Goal: Task Accomplishment & Management: Manage account settings

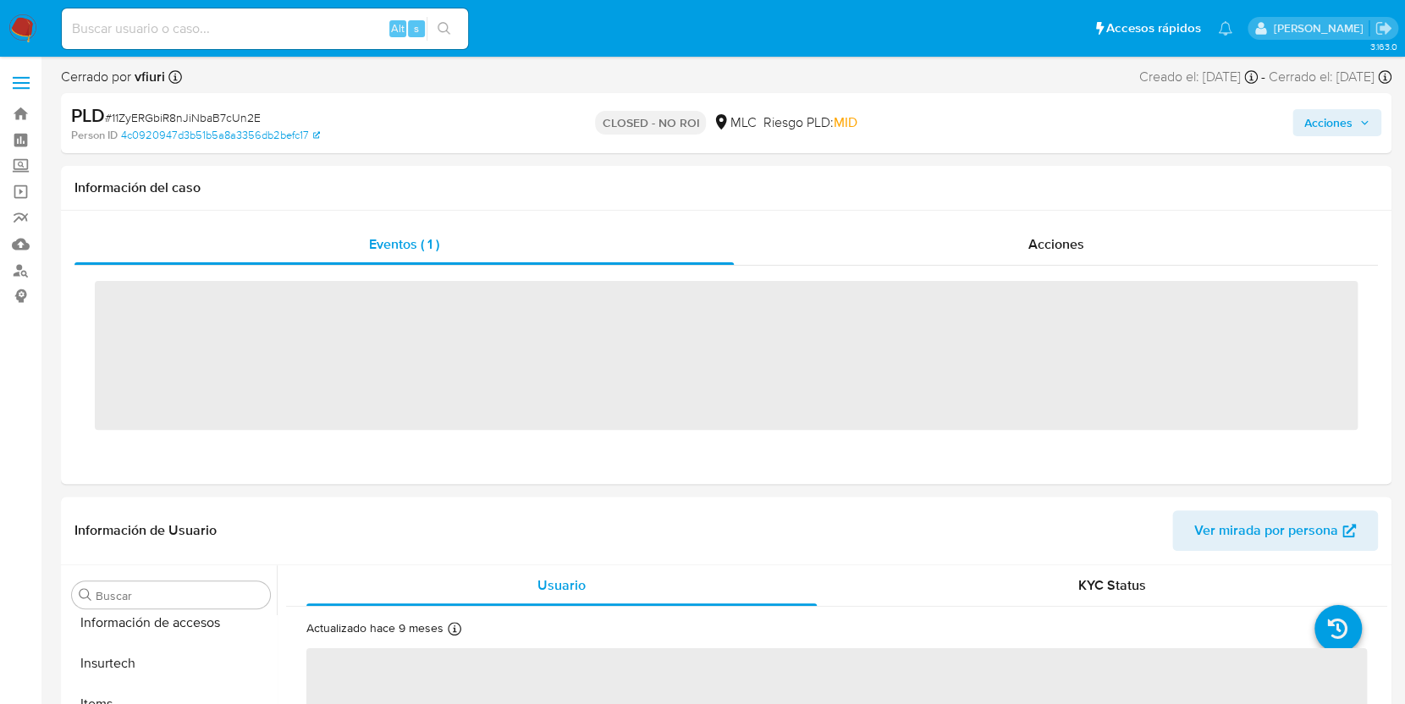
scroll to position [837, 0]
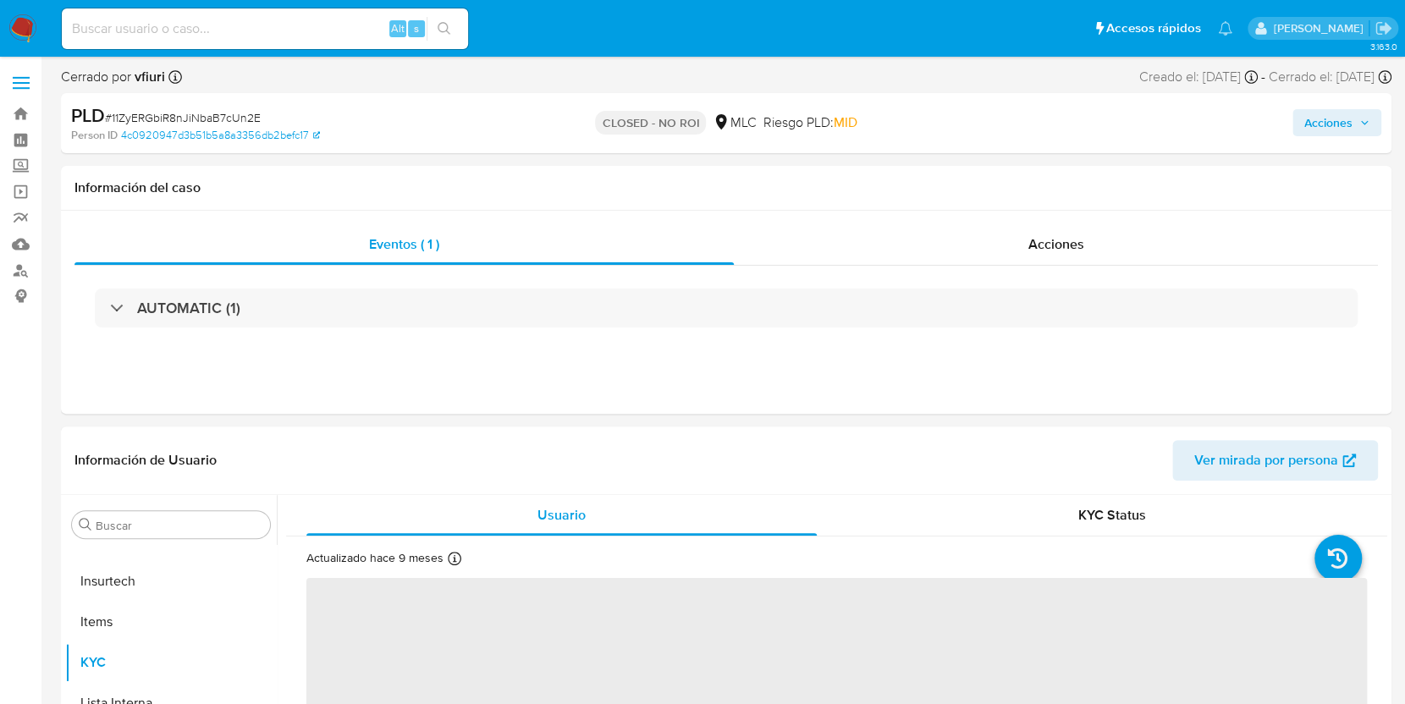
select select "10"
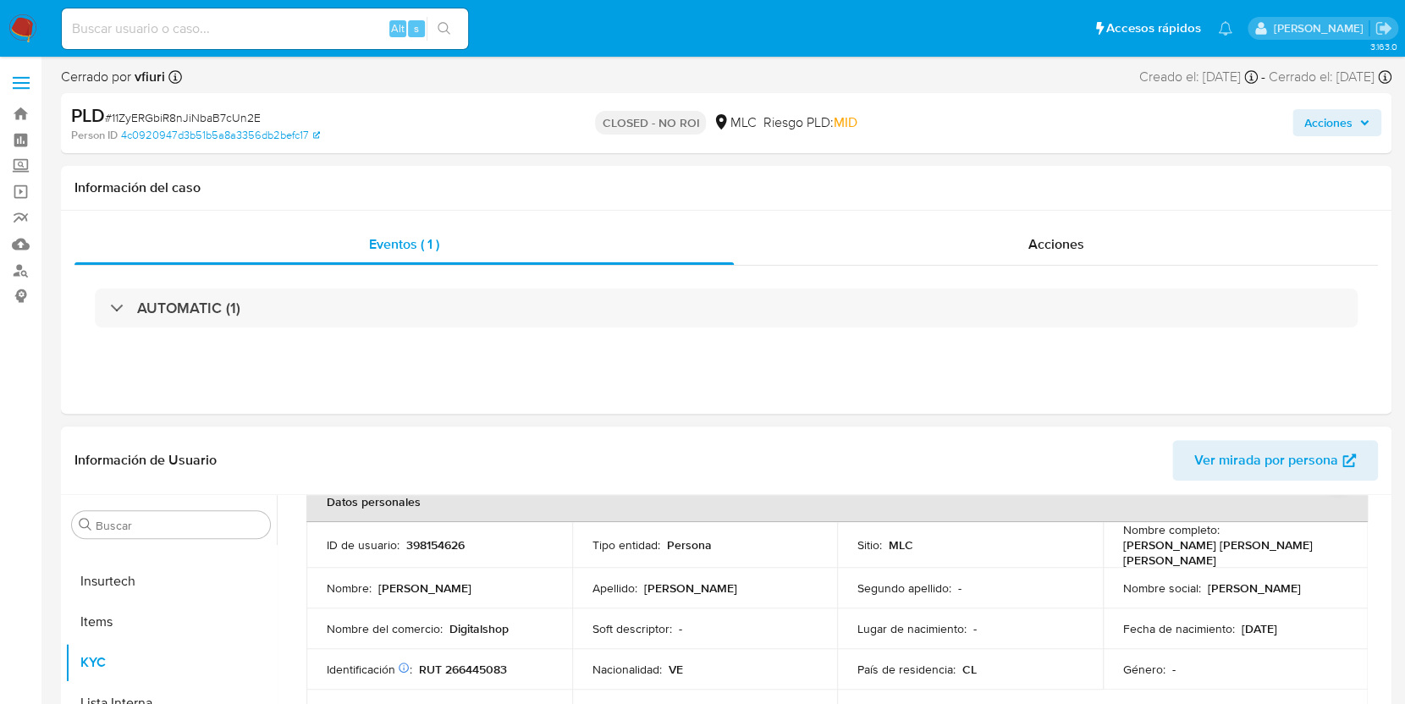
scroll to position [225, 0]
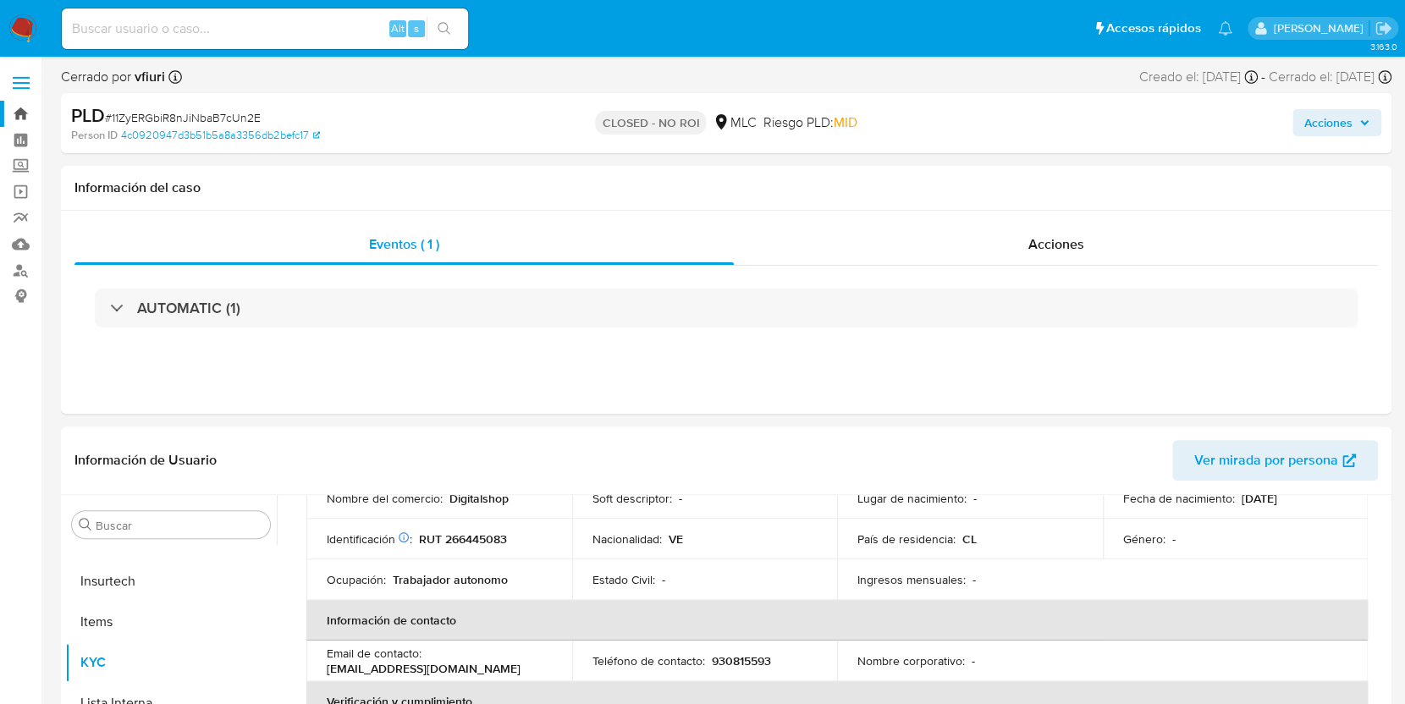
click at [10, 105] on link "Bandeja" at bounding box center [100, 114] width 201 height 26
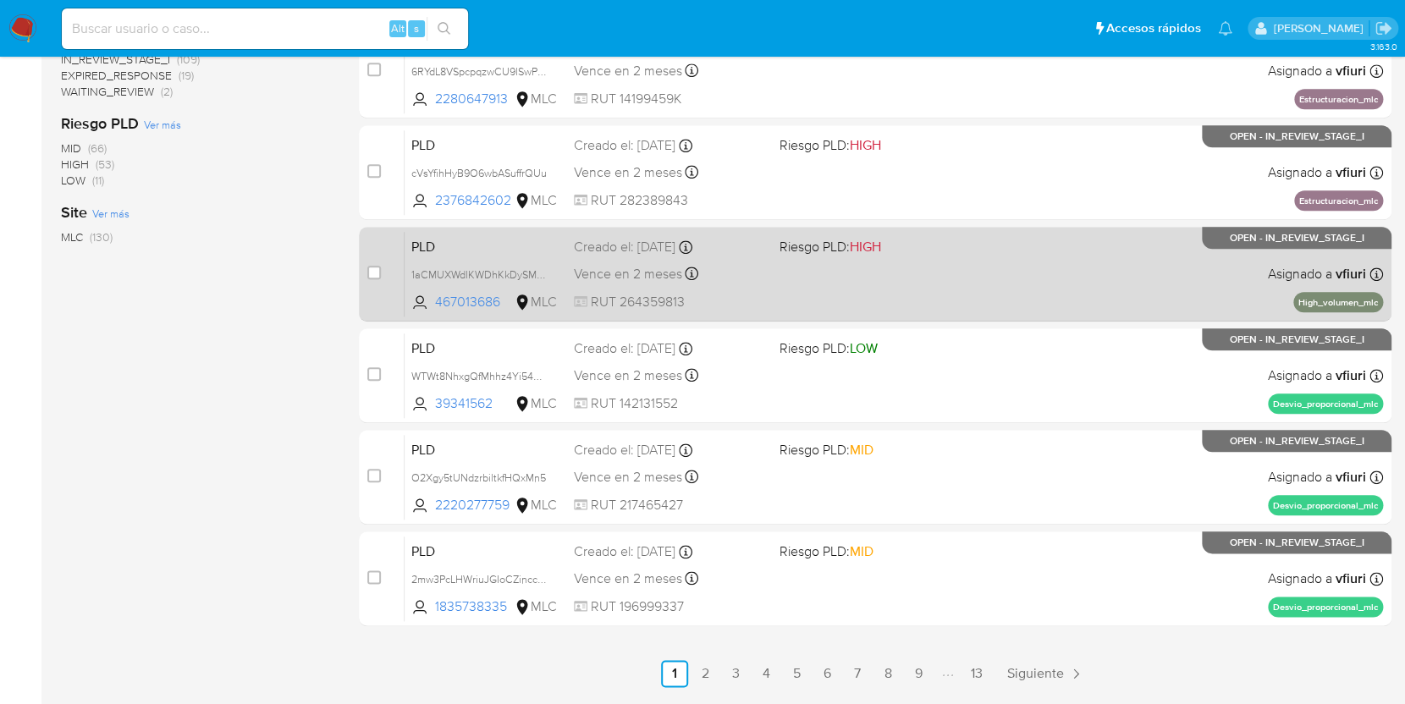
scroll to position [691, 0]
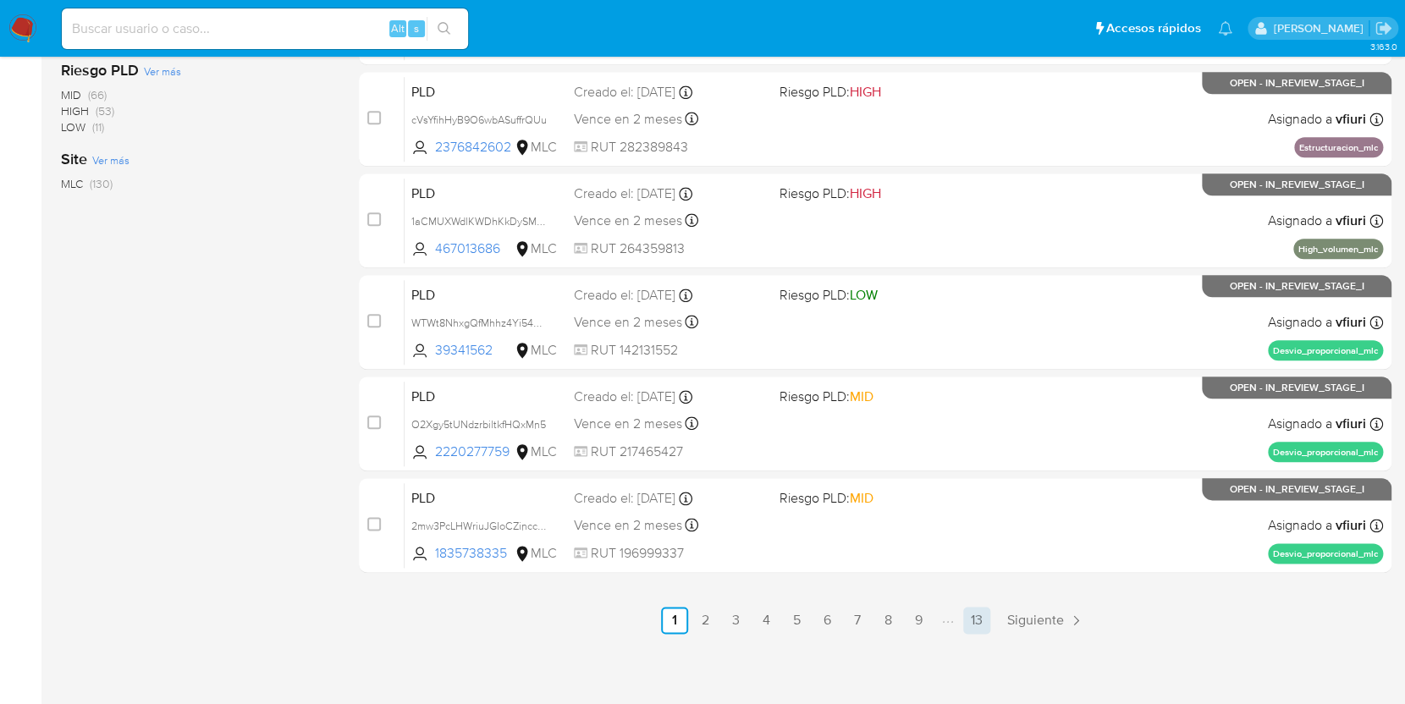
click at [986, 607] on link "13" at bounding box center [976, 620] width 27 height 27
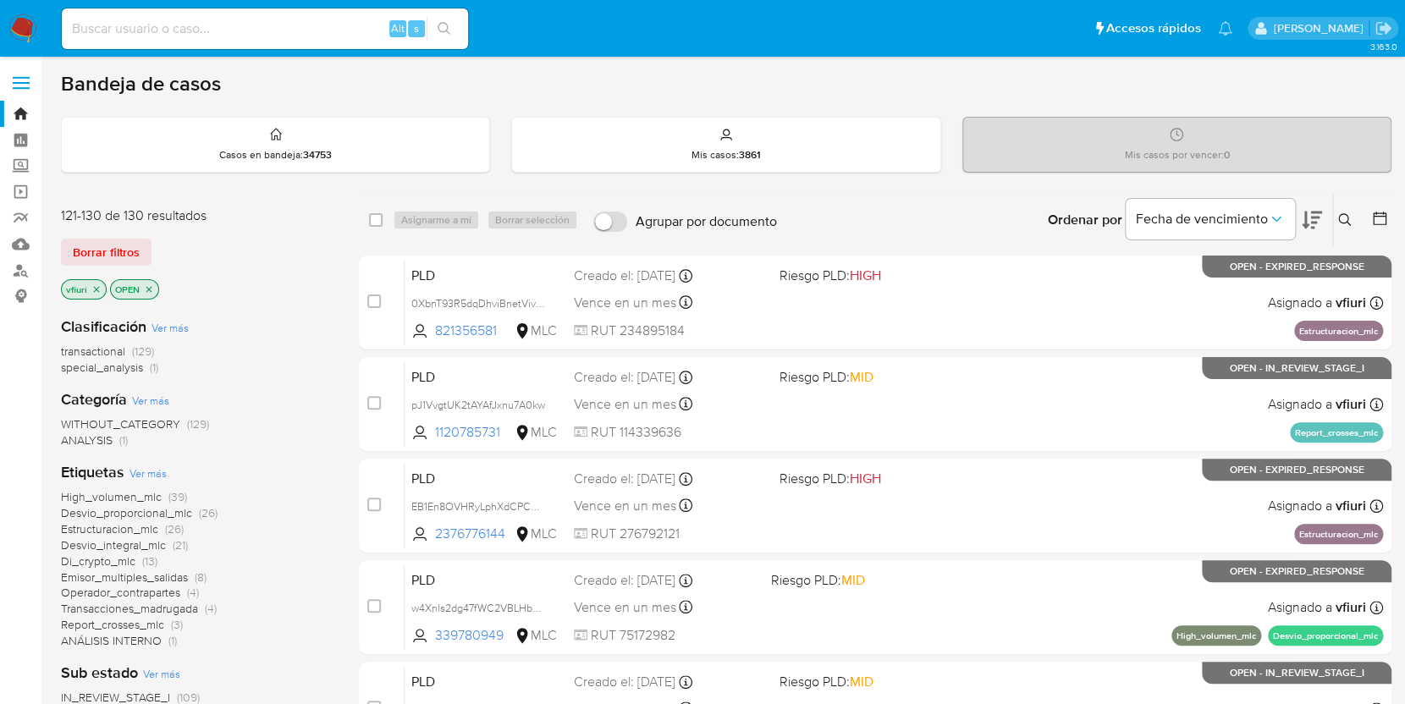
click at [1389, 220] on button at bounding box center [1381, 220] width 20 height 20
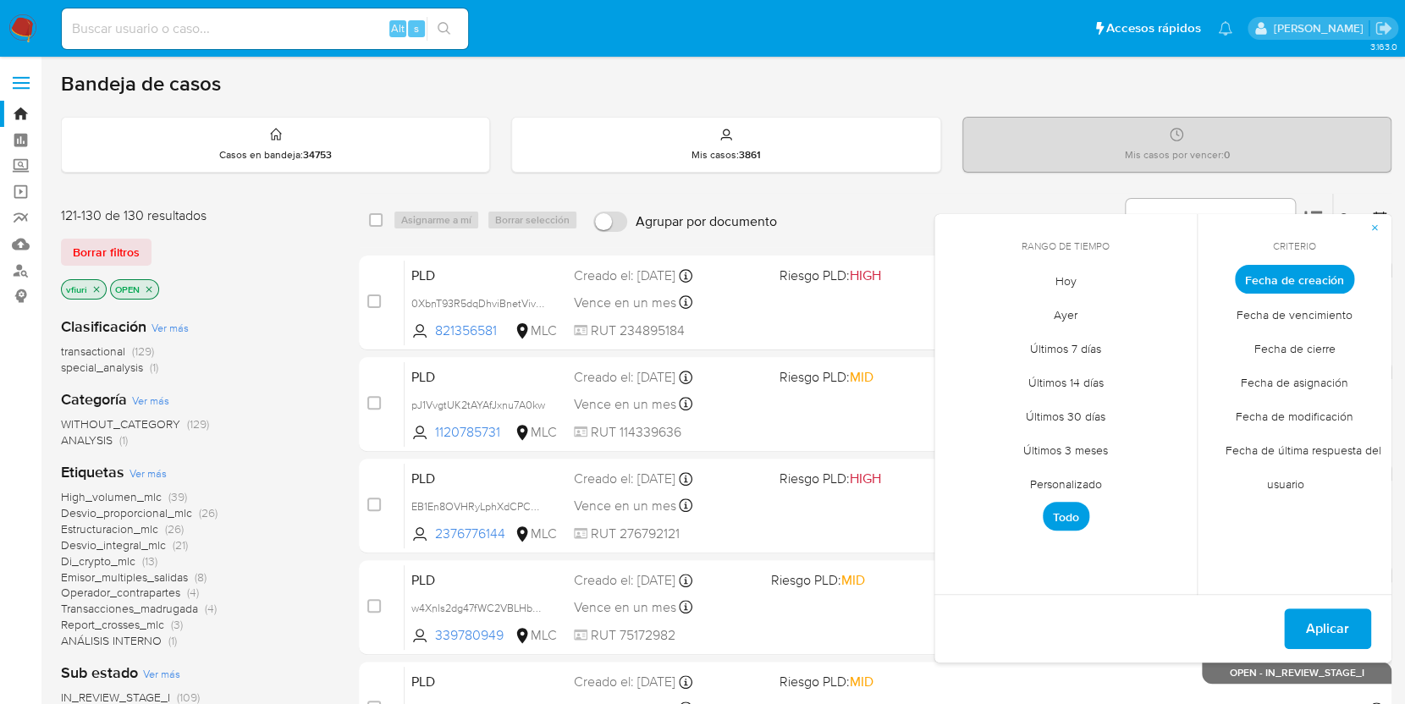
click at [1042, 473] on span "Personalizado" at bounding box center [1065, 483] width 107 height 35
click at [960, 312] on icon "Mes anterior" at bounding box center [959, 311] width 7 height 12
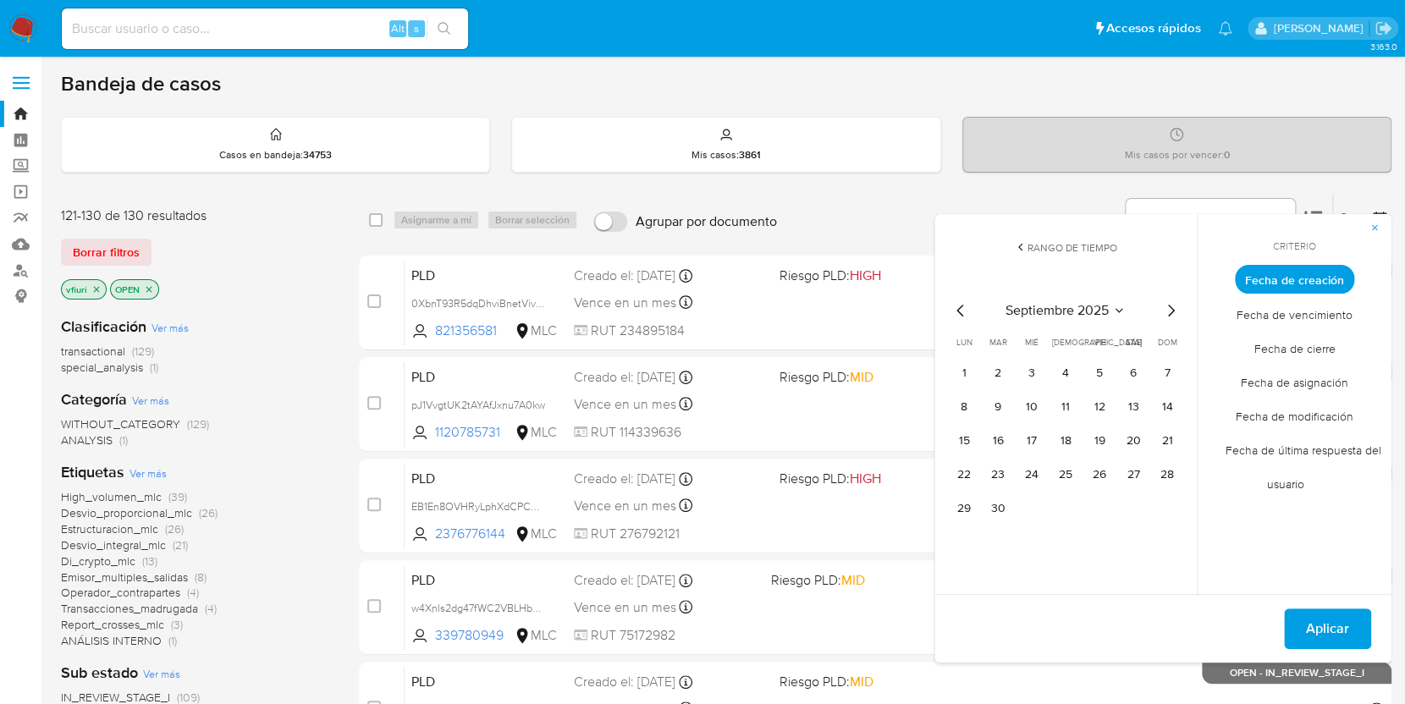
click at [960, 312] on icon "Mes anterior" at bounding box center [959, 311] width 7 height 12
click at [1007, 443] on button "12" at bounding box center [997, 440] width 27 height 27
click at [1326, 627] on span "Aplicar" at bounding box center [1327, 628] width 43 height 37
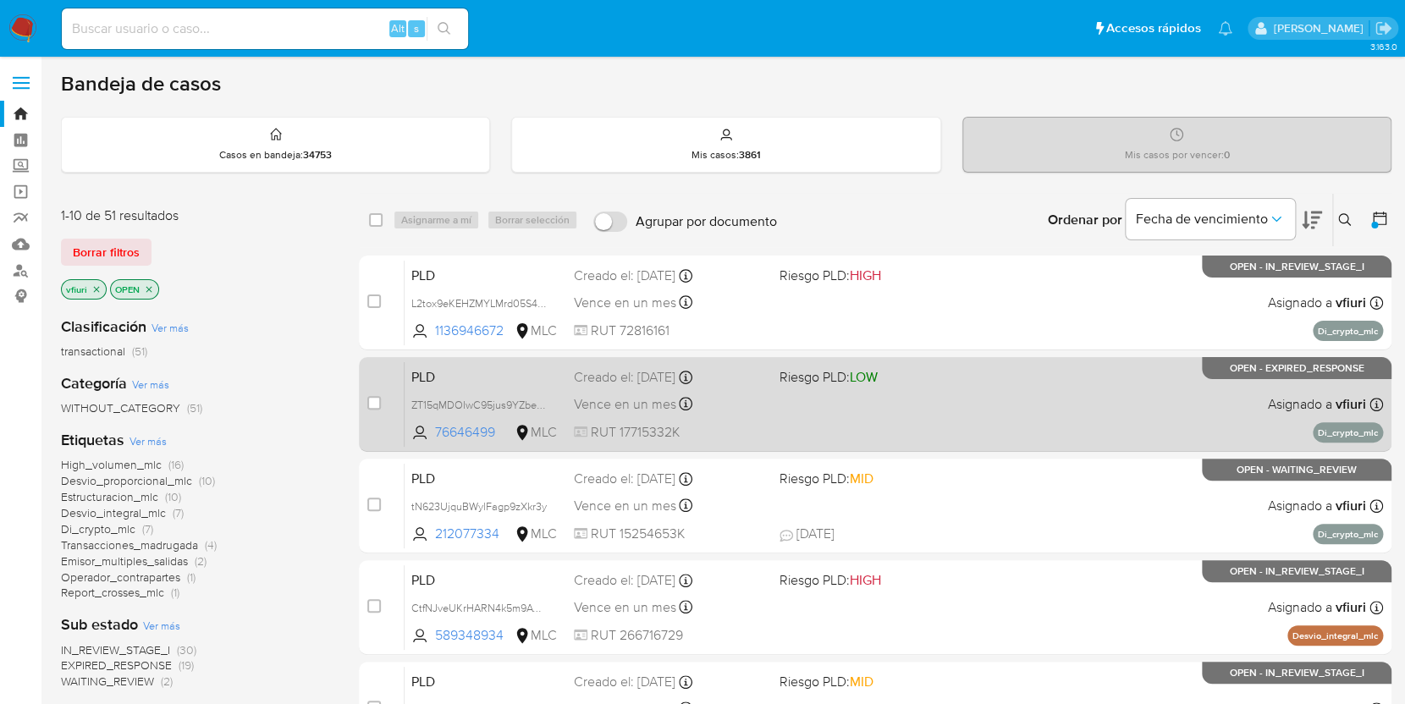
scroll to position [691, 0]
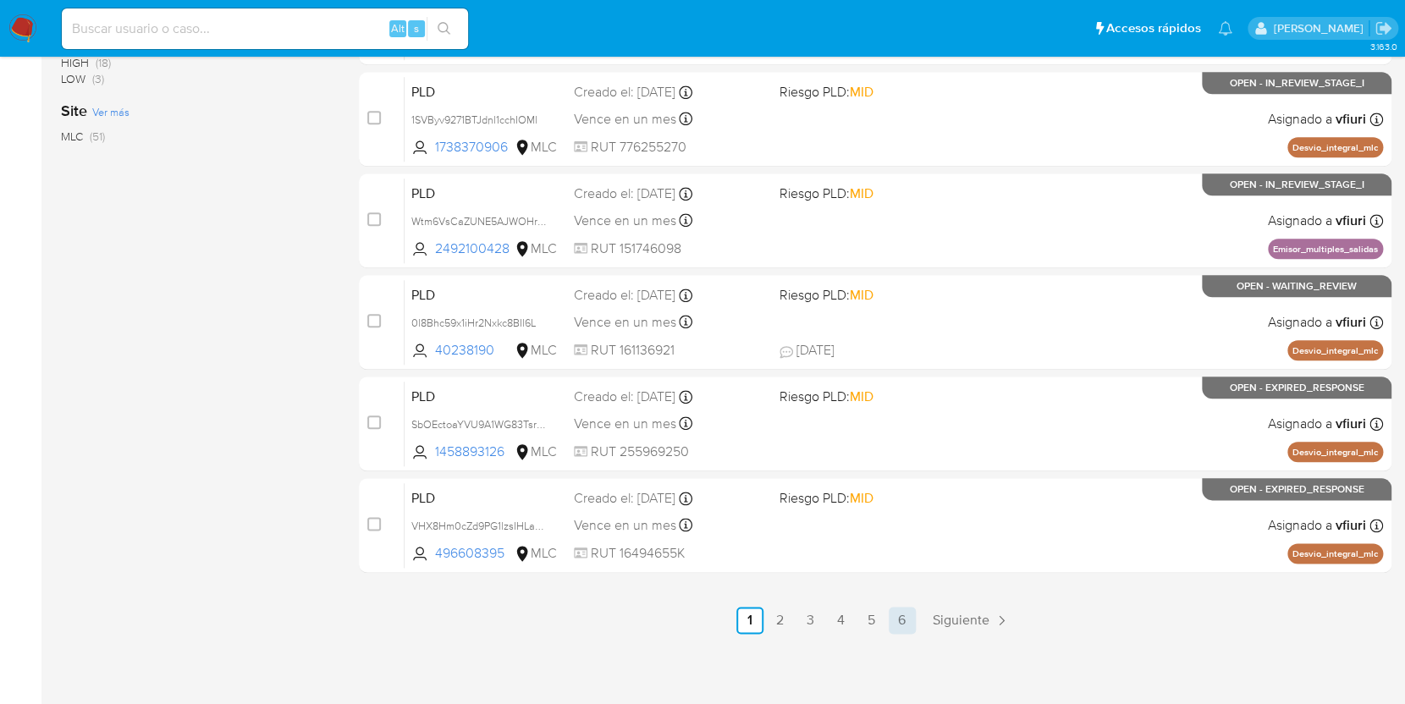
click at [893, 612] on link "6" at bounding box center [901, 620] width 27 height 27
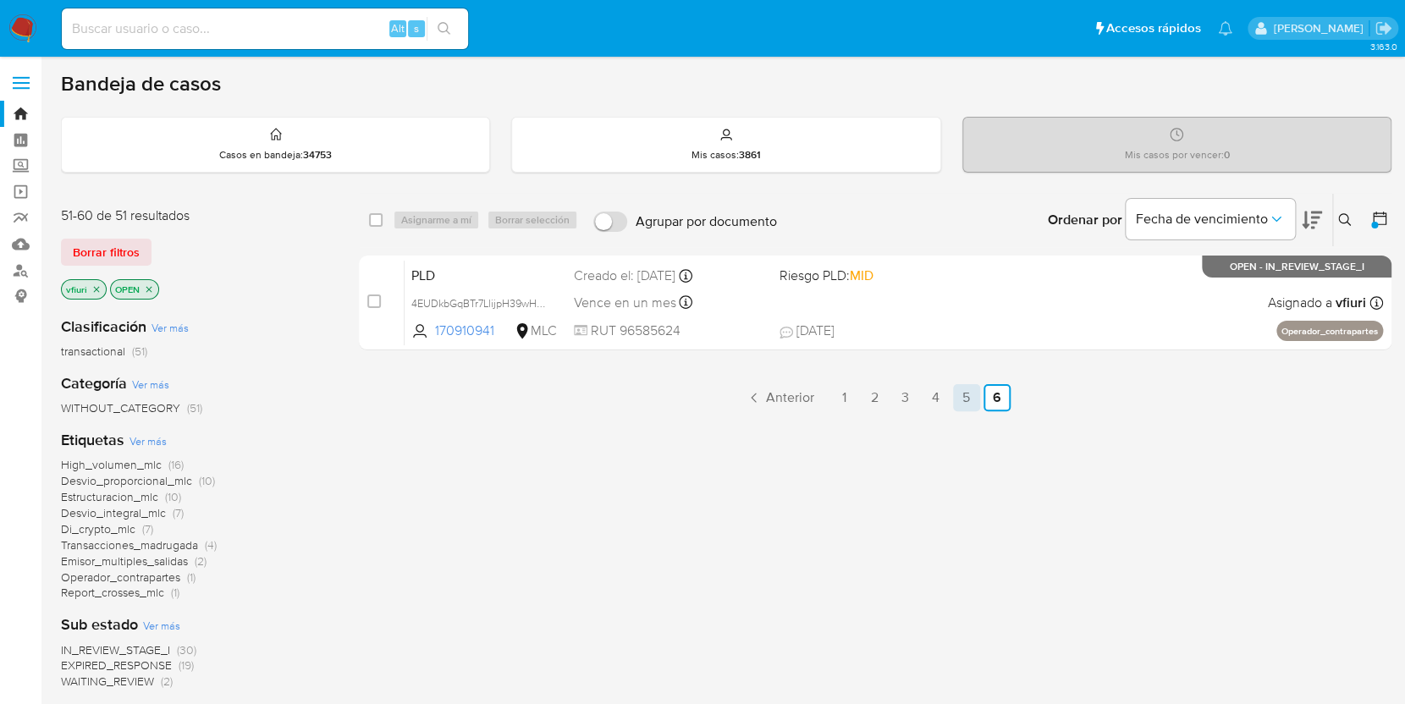
click at [963, 403] on link "5" at bounding box center [966, 397] width 27 height 27
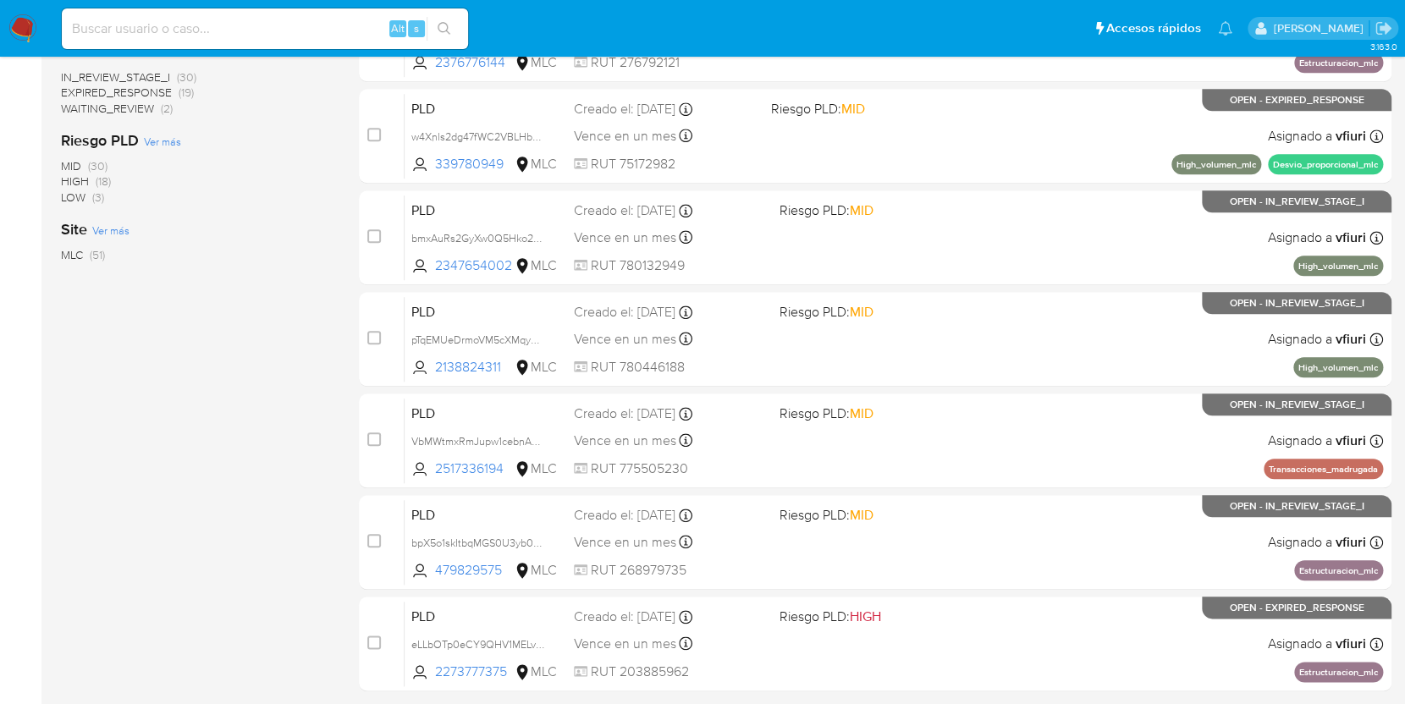
scroll to position [691, 0]
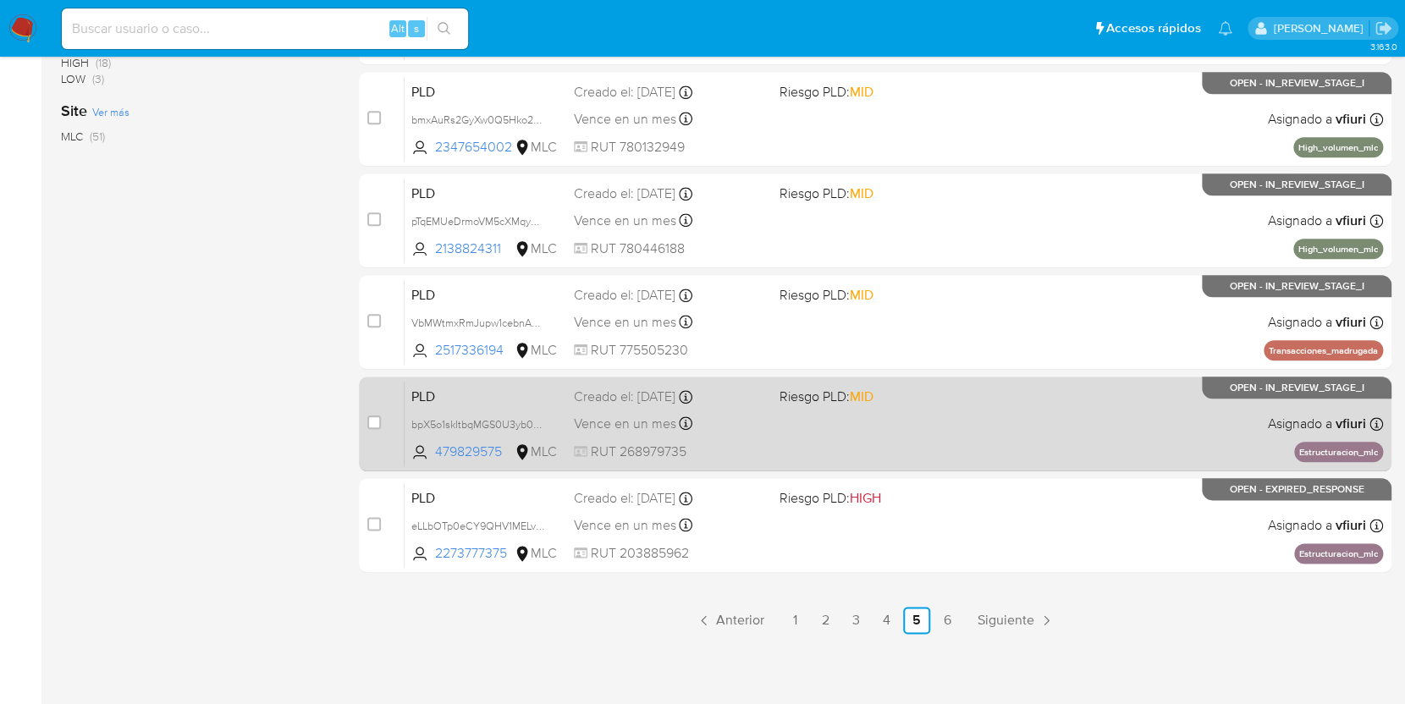
click at [932, 453] on div "PLD bpX5o1skItbqMGS0U3yb08fK 479829575 MLC Riesgo PLD: MID Creado el: 12/08/202…" at bounding box center [893, 423] width 978 height 85
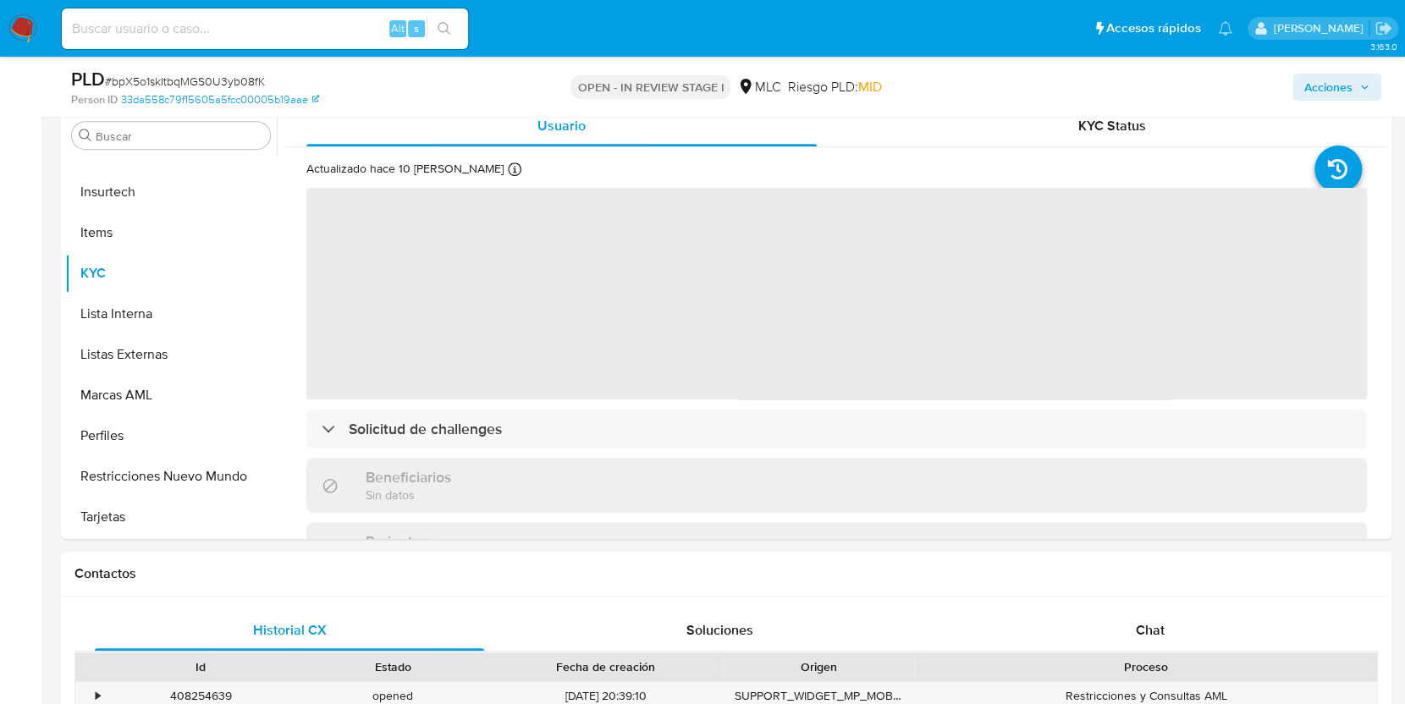
scroll to position [338, 0]
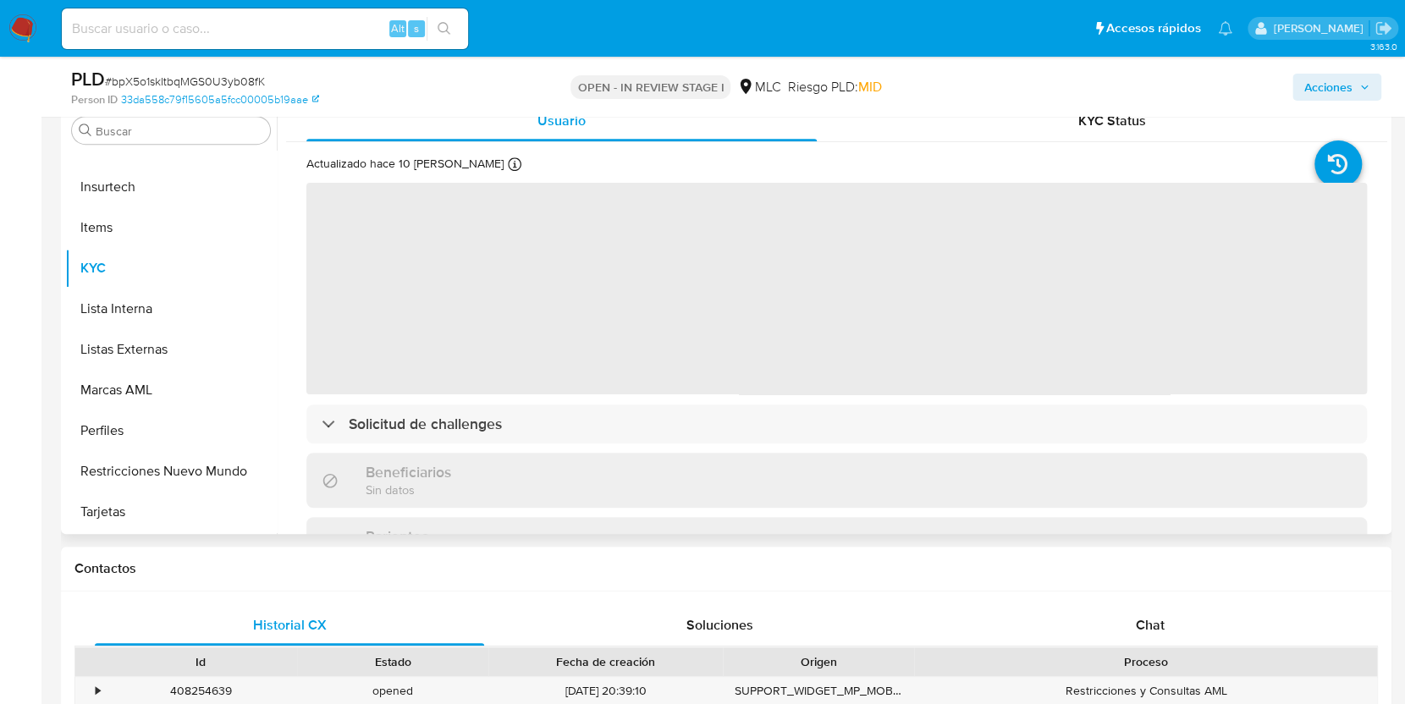
select select "10"
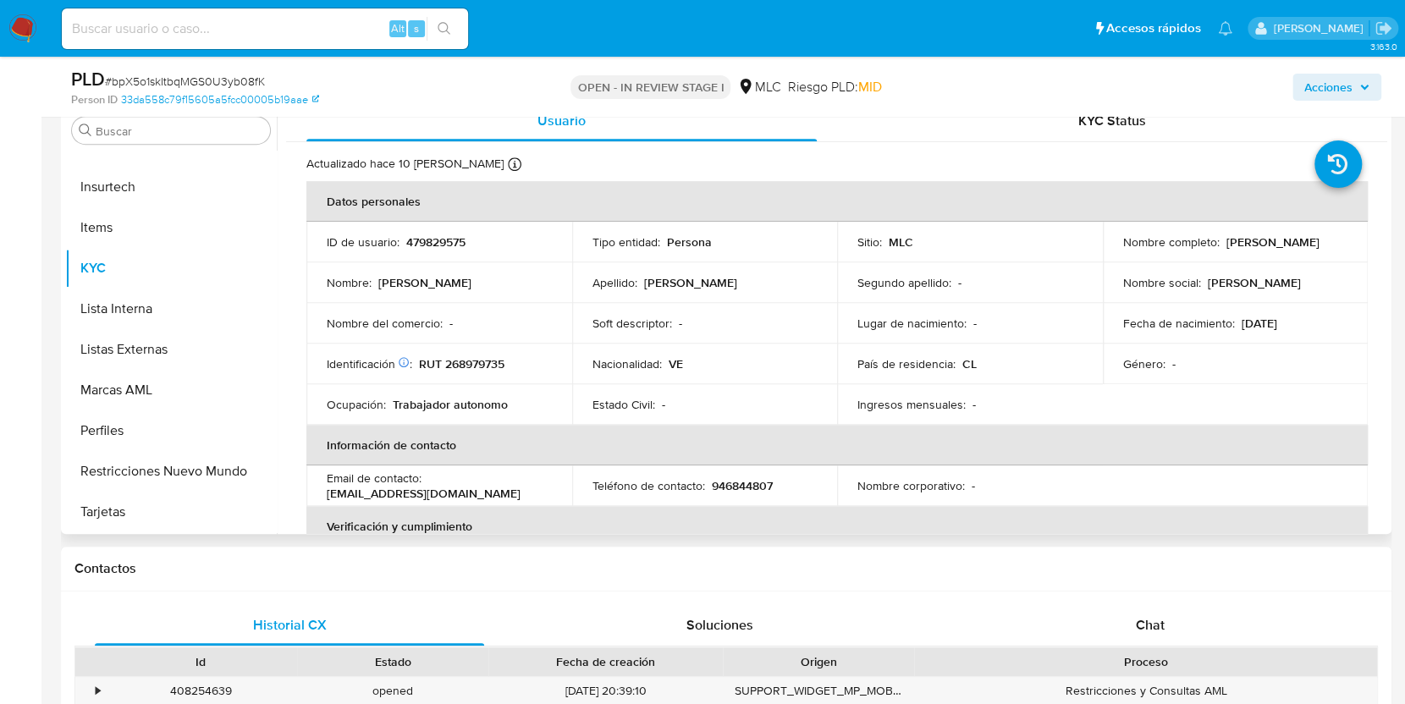
click at [415, 238] on p "479829575" at bounding box center [435, 241] width 59 height 15
copy p "479829575"
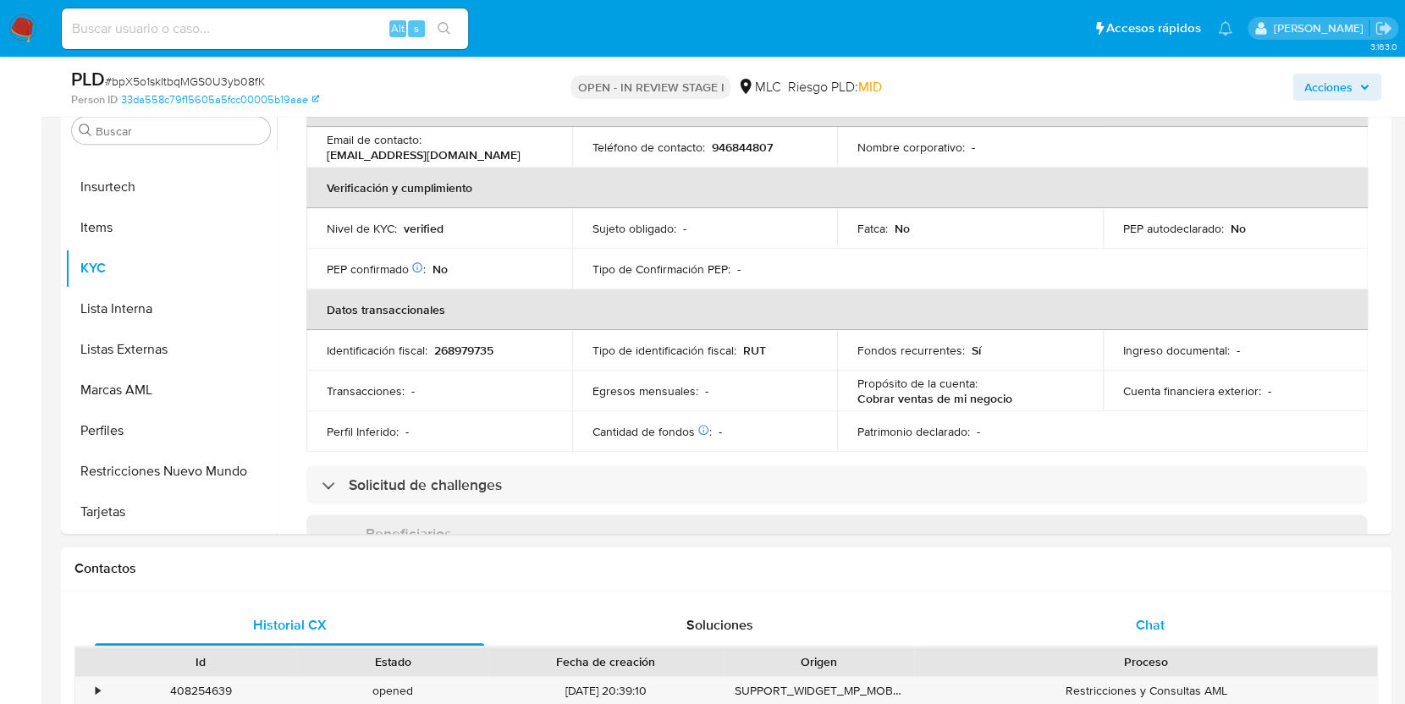
click at [1141, 624] on span "Chat" at bounding box center [1149, 624] width 29 height 19
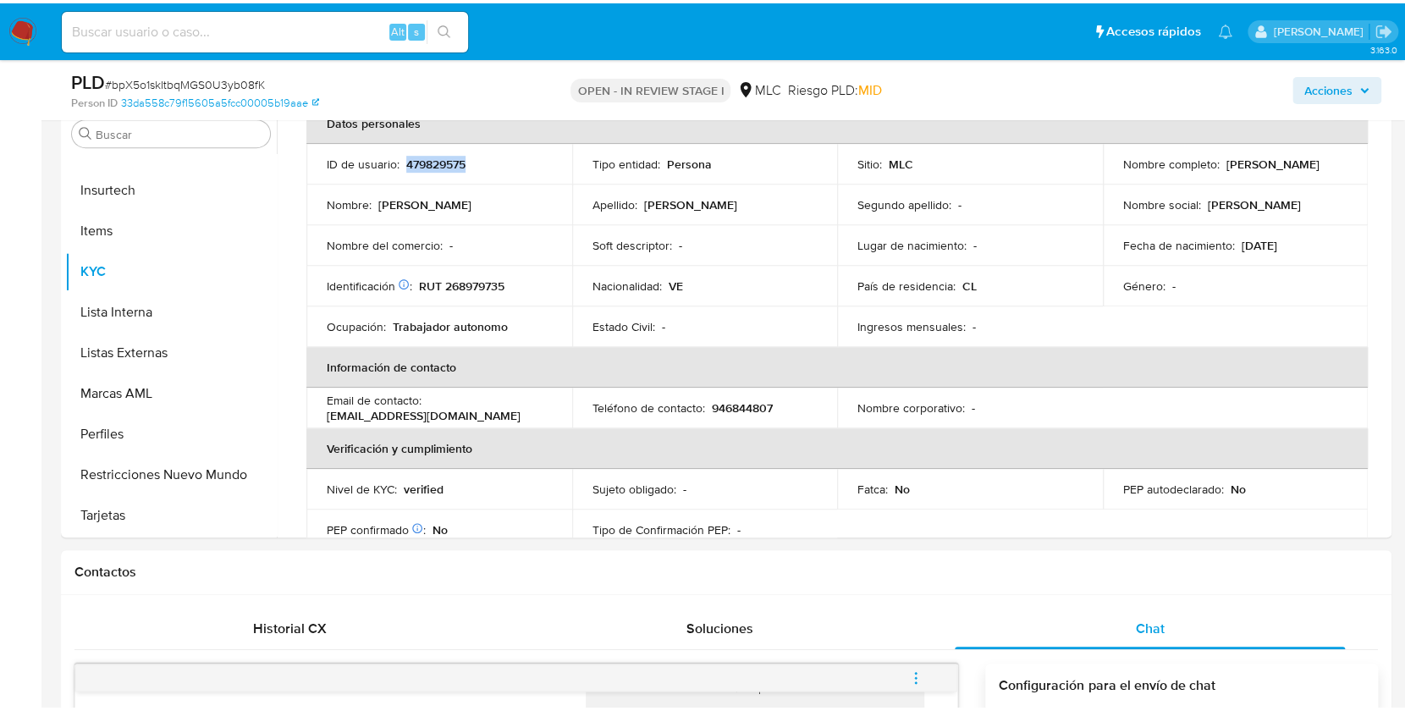
scroll to position [0, 0]
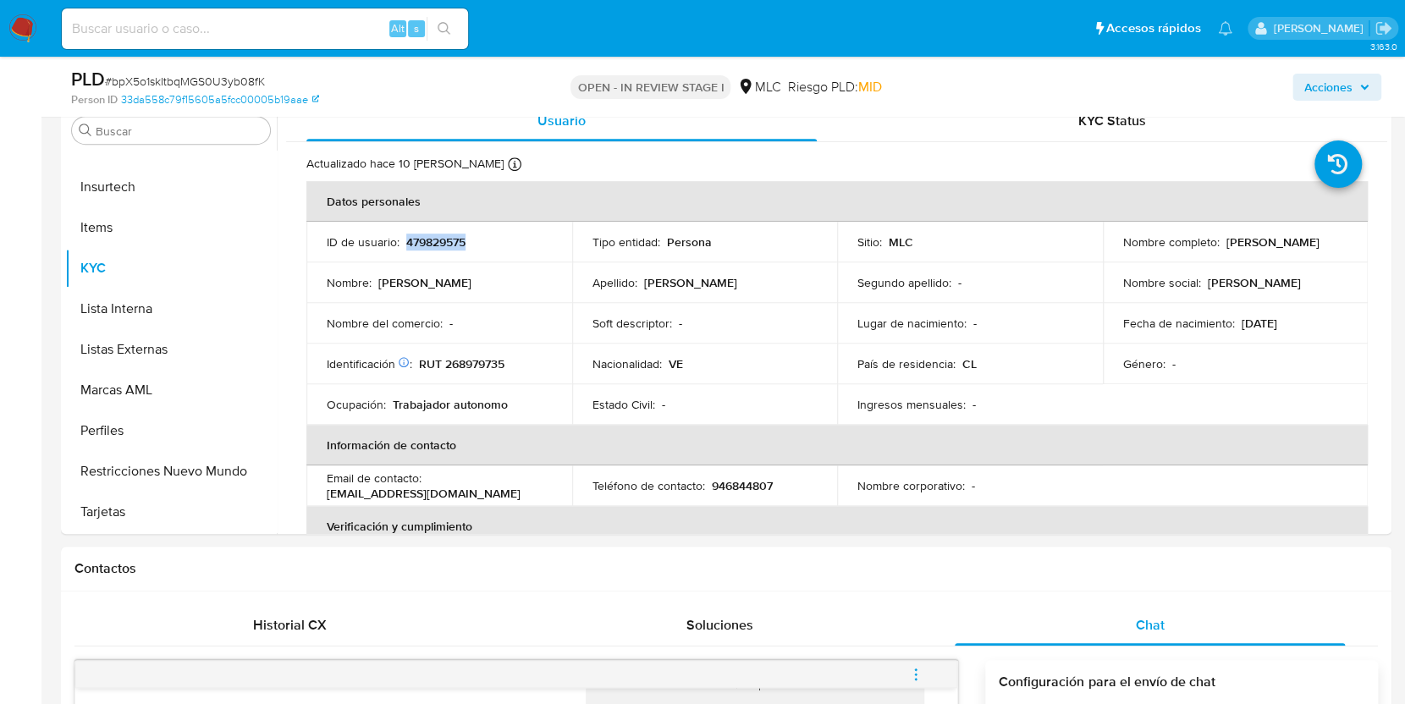
copy p "479829575"
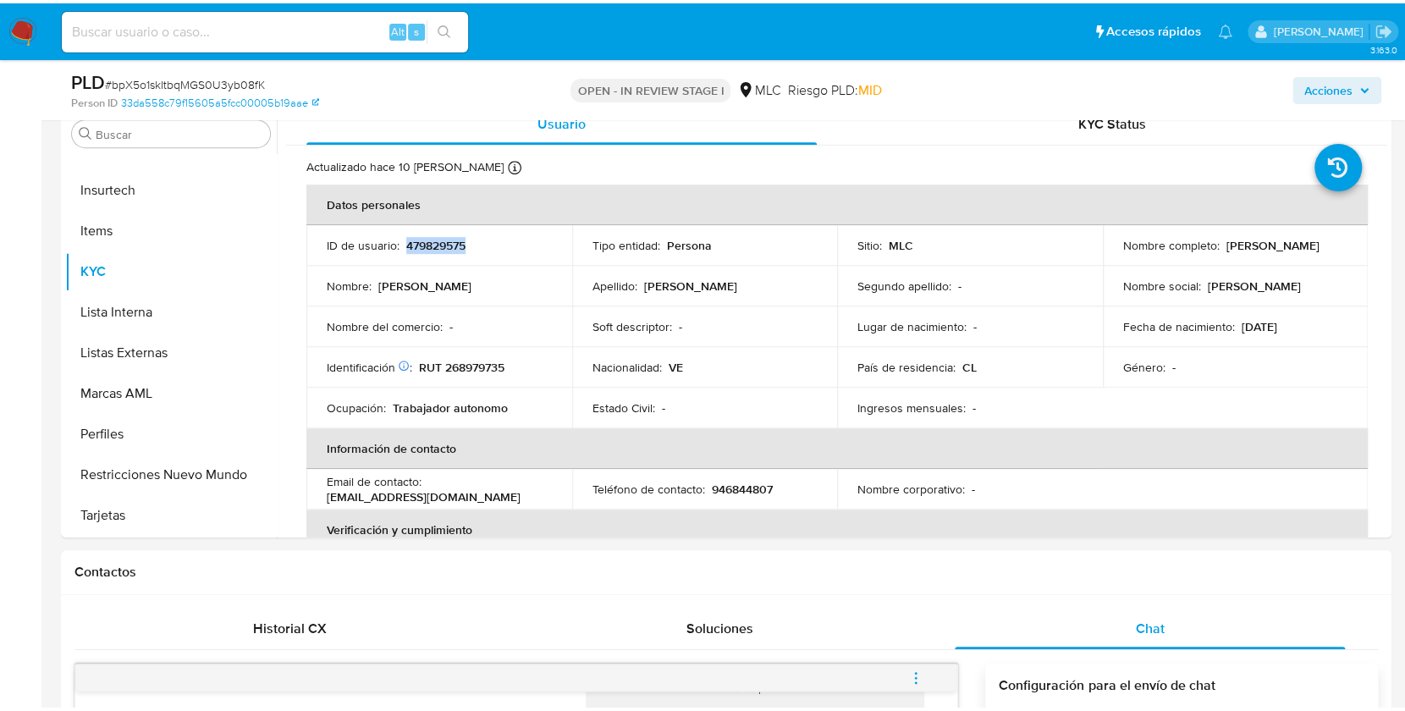
scroll to position [386, 0]
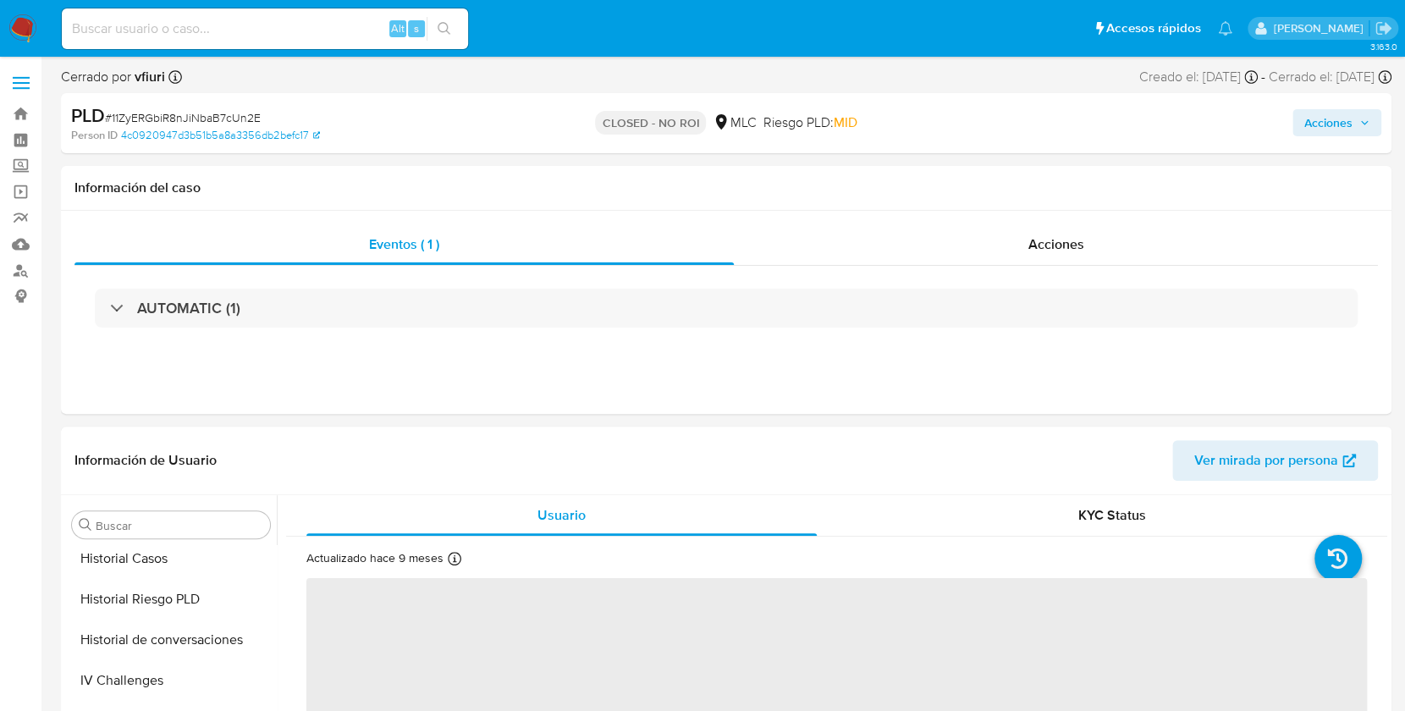
select select "10"
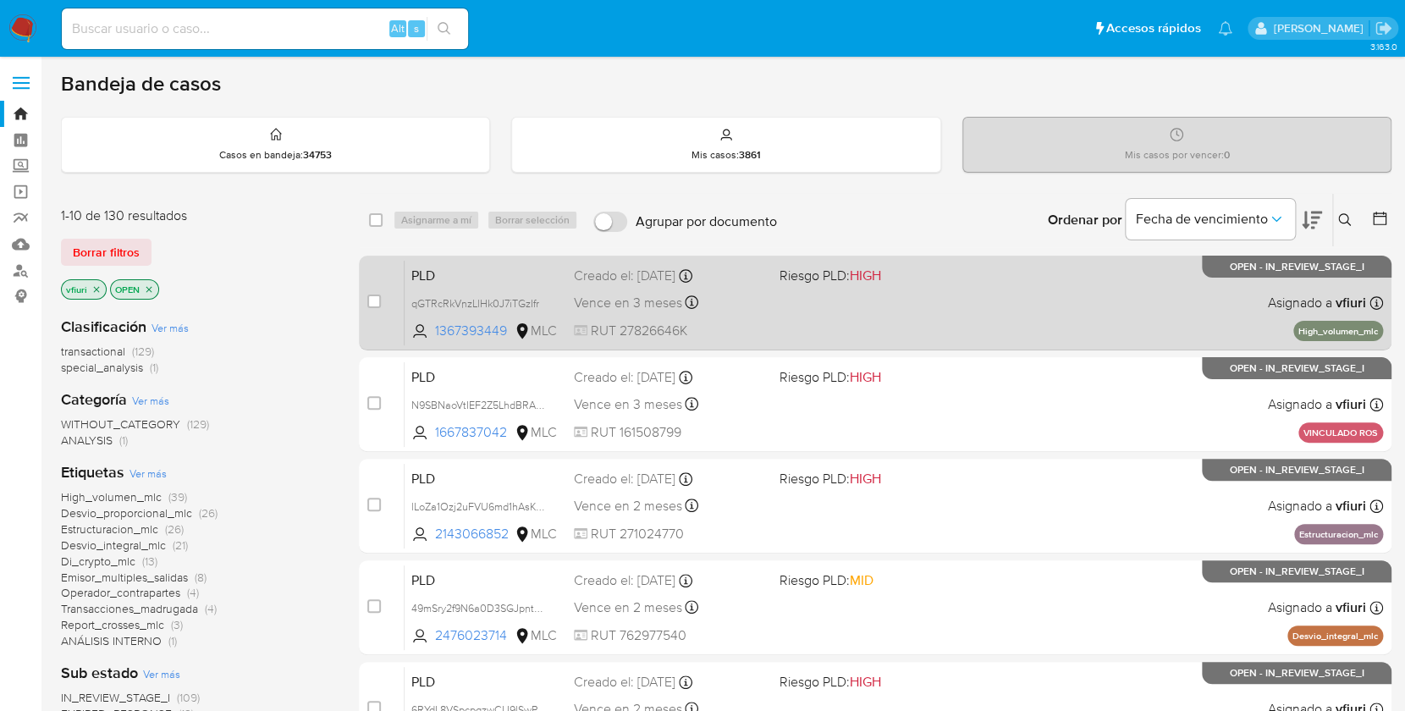
scroll to position [685, 0]
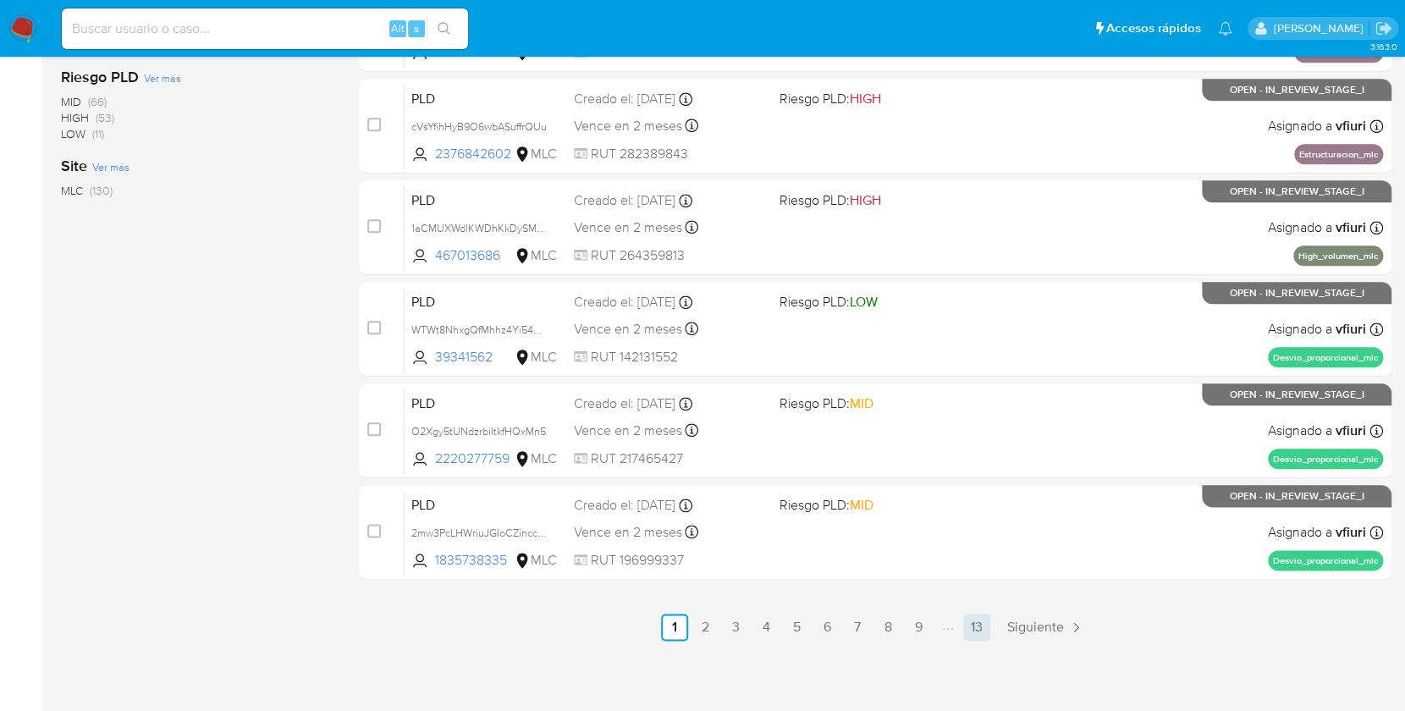
click at [982, 618] on link "13" at bounding box center [976, 626] width 27 height 27
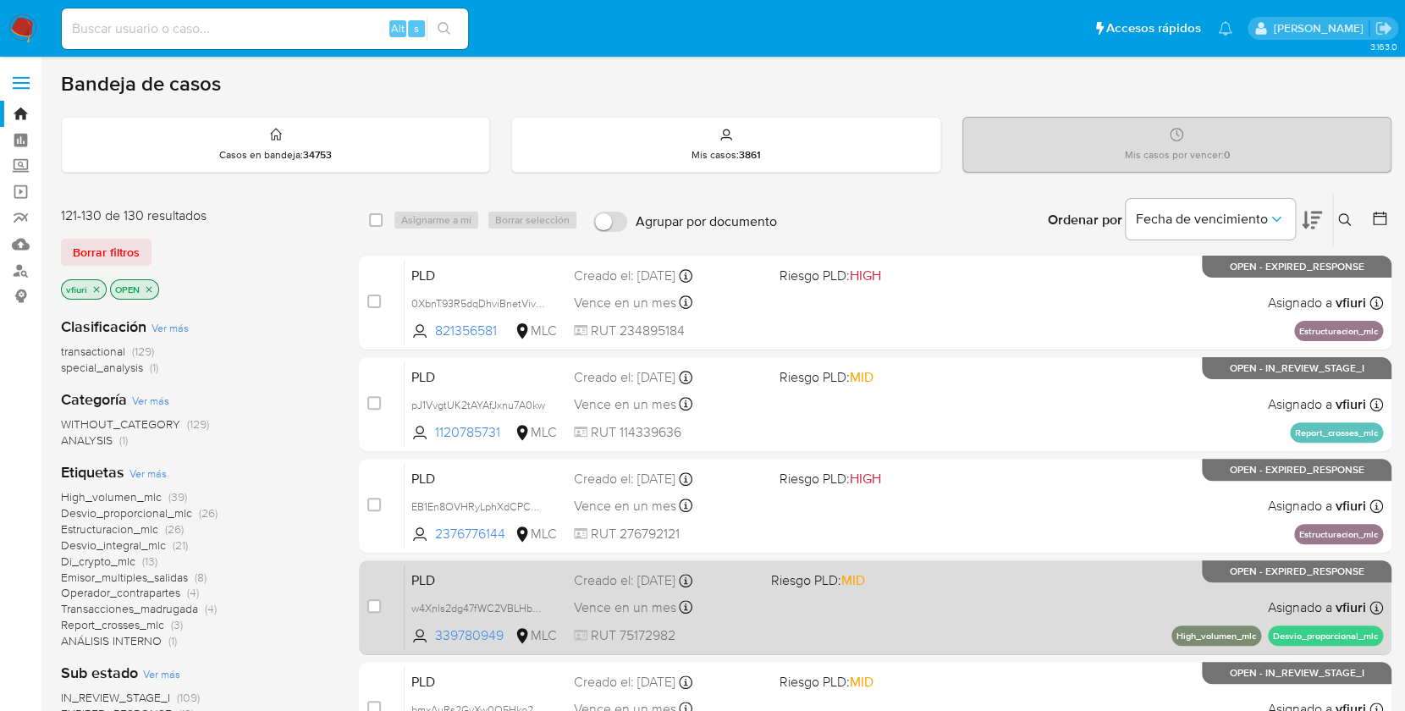
click at [982, 613] on div "PLD w4Xnls2dg47fWC2VBLHbqIVL 339780949 MLC Riesgo PLD: MID Creado el: 12/08/202…" at bounding box center [893, 606] width 978 height 85
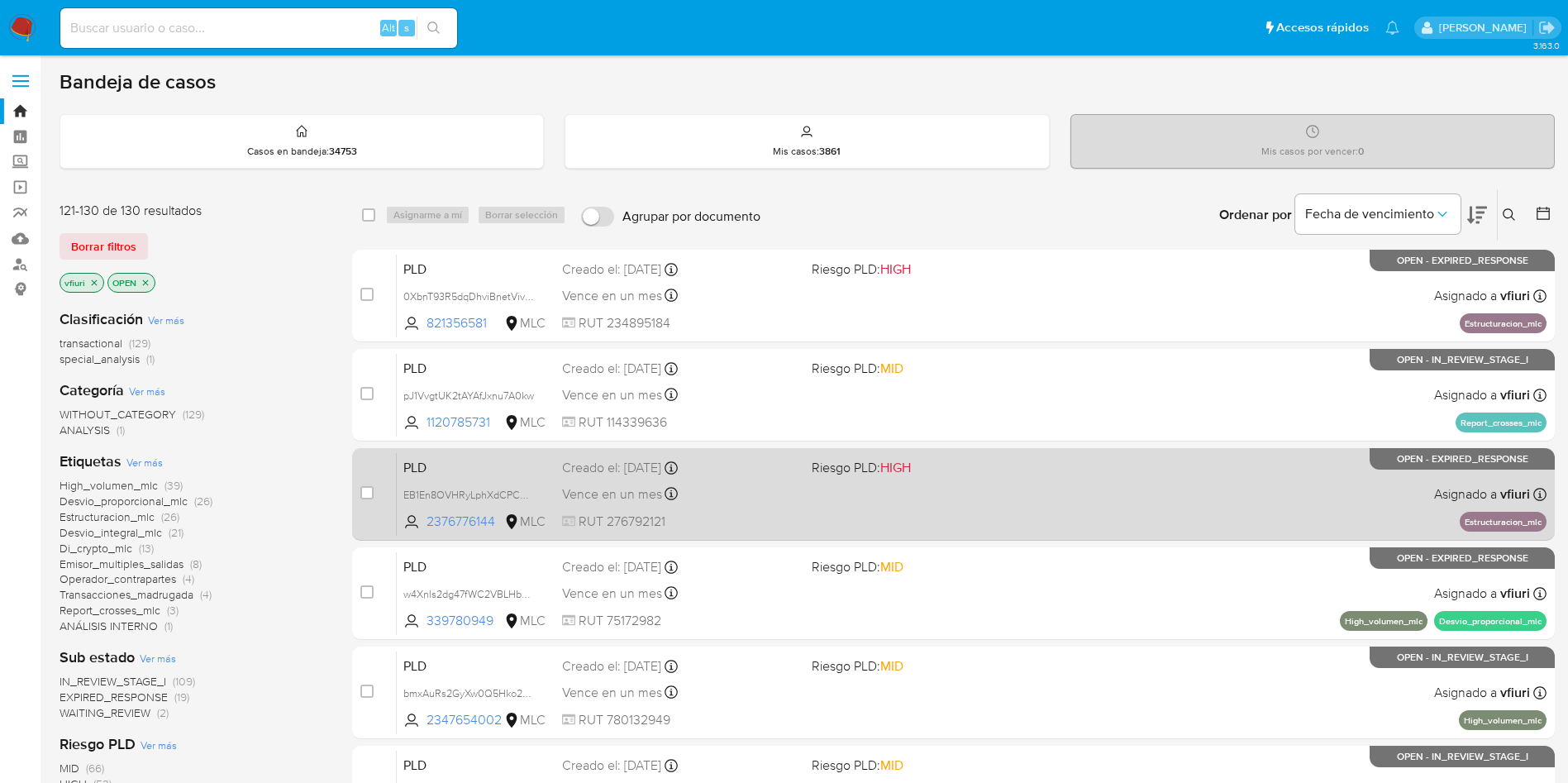
click at [761, 500] on div "Vence en un mes Vence el 10/11/2025 06:04:50" at bounding box center [680, 494] width 236 height 22
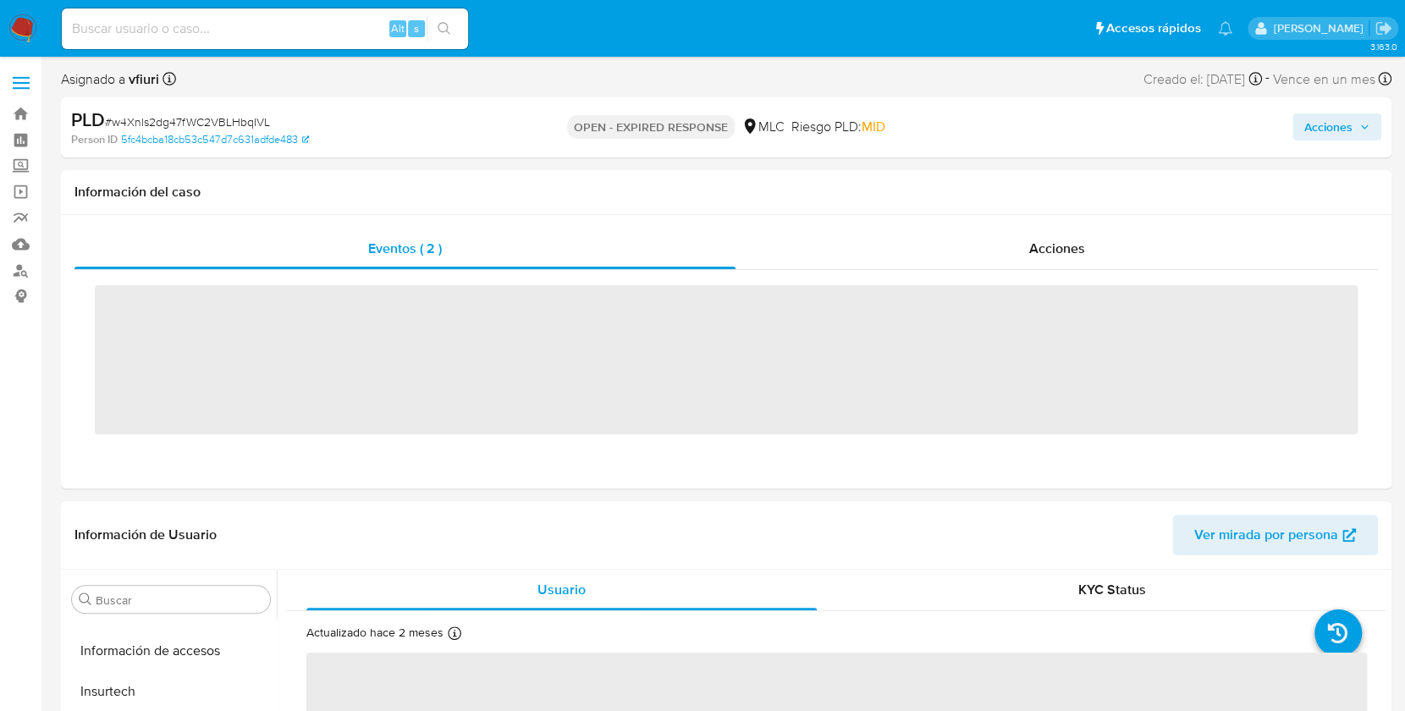
scroll to position [837, 0]
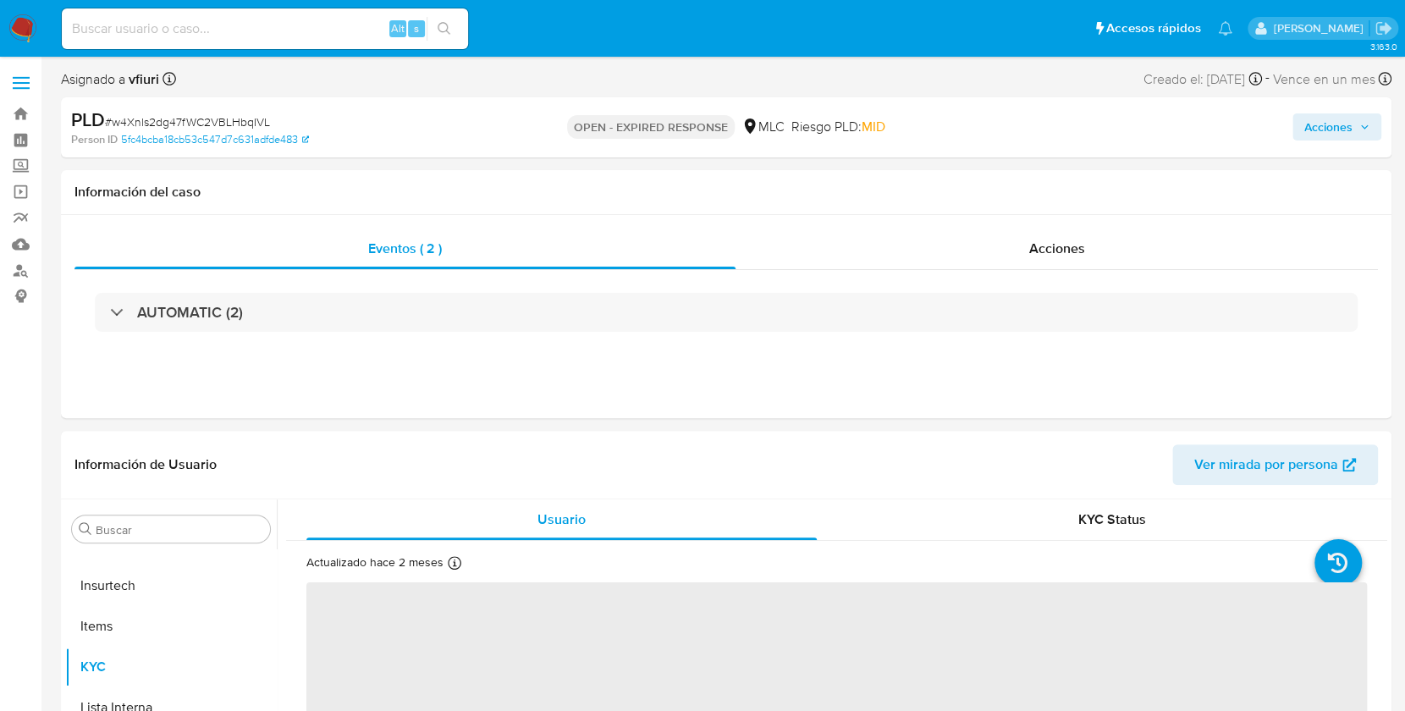
select select "10"
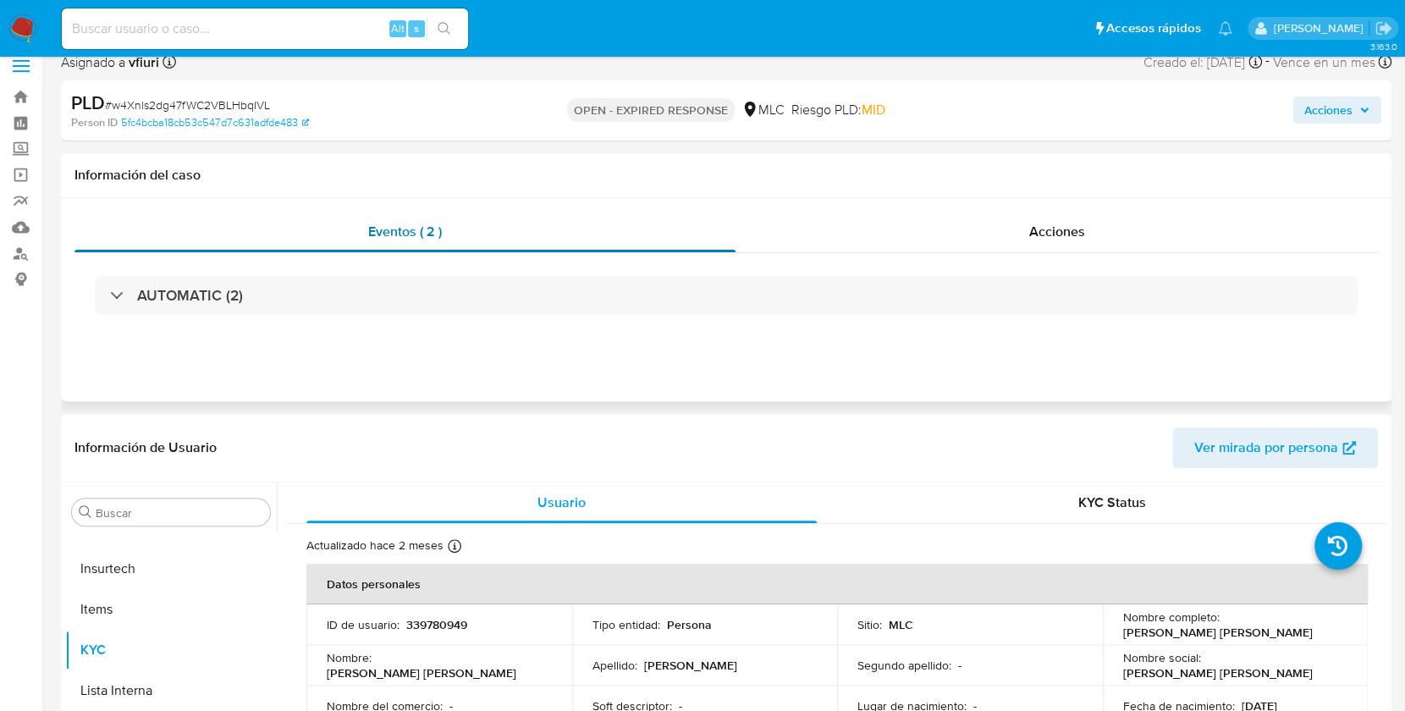
scroll to position [225, 0]
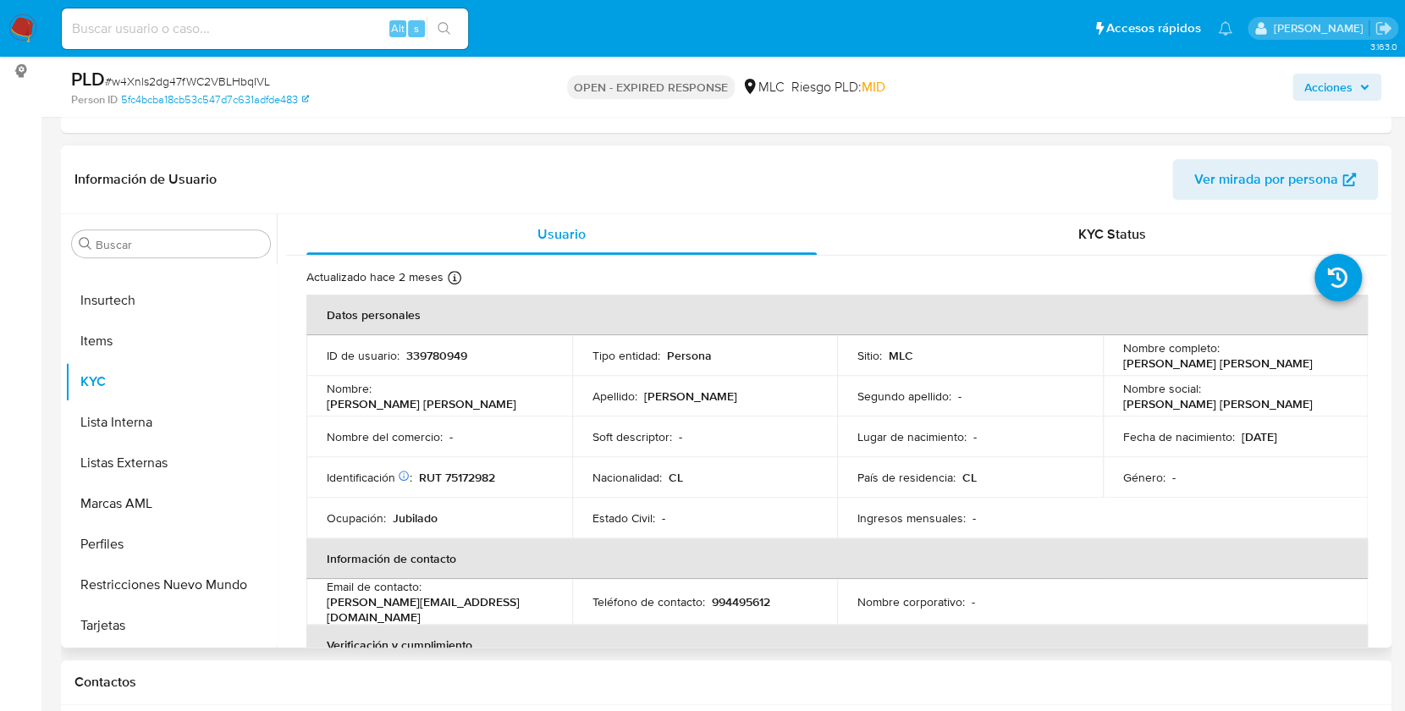
click at [460, 350] on p "339780949" at bounding box center [436, 355] width 61 height 15
copy p "339780949"
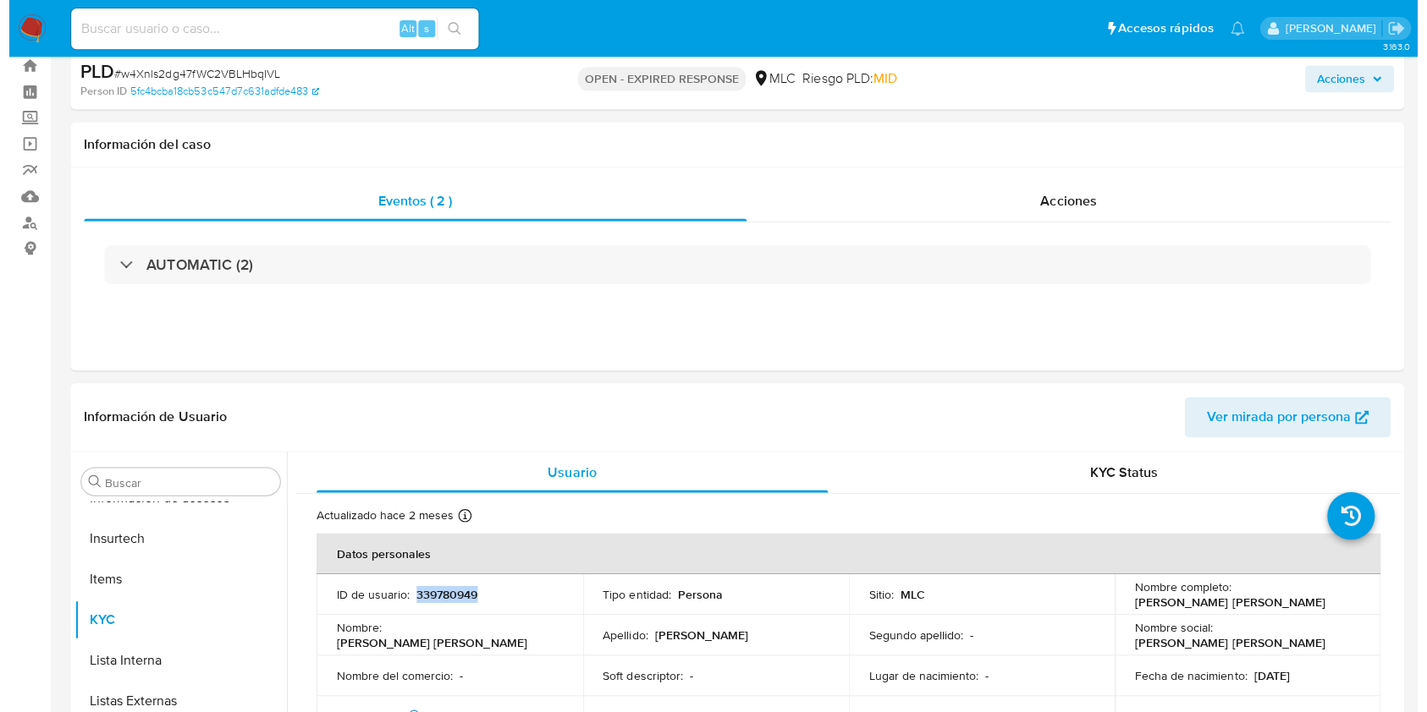
scroll to position [0, 0]
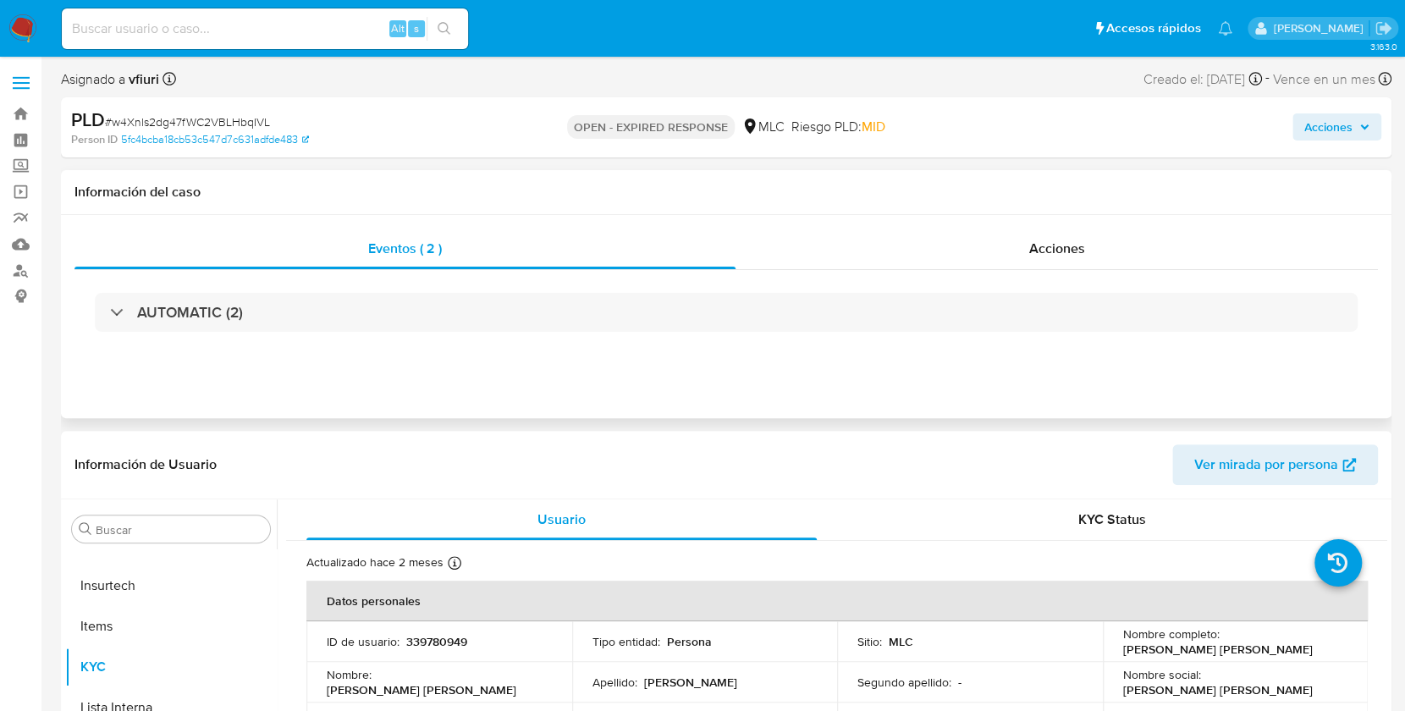
click at [356, 289] on div "AUTOMATIC (2)" at bounding box center [725, 312] width 1303 height 85
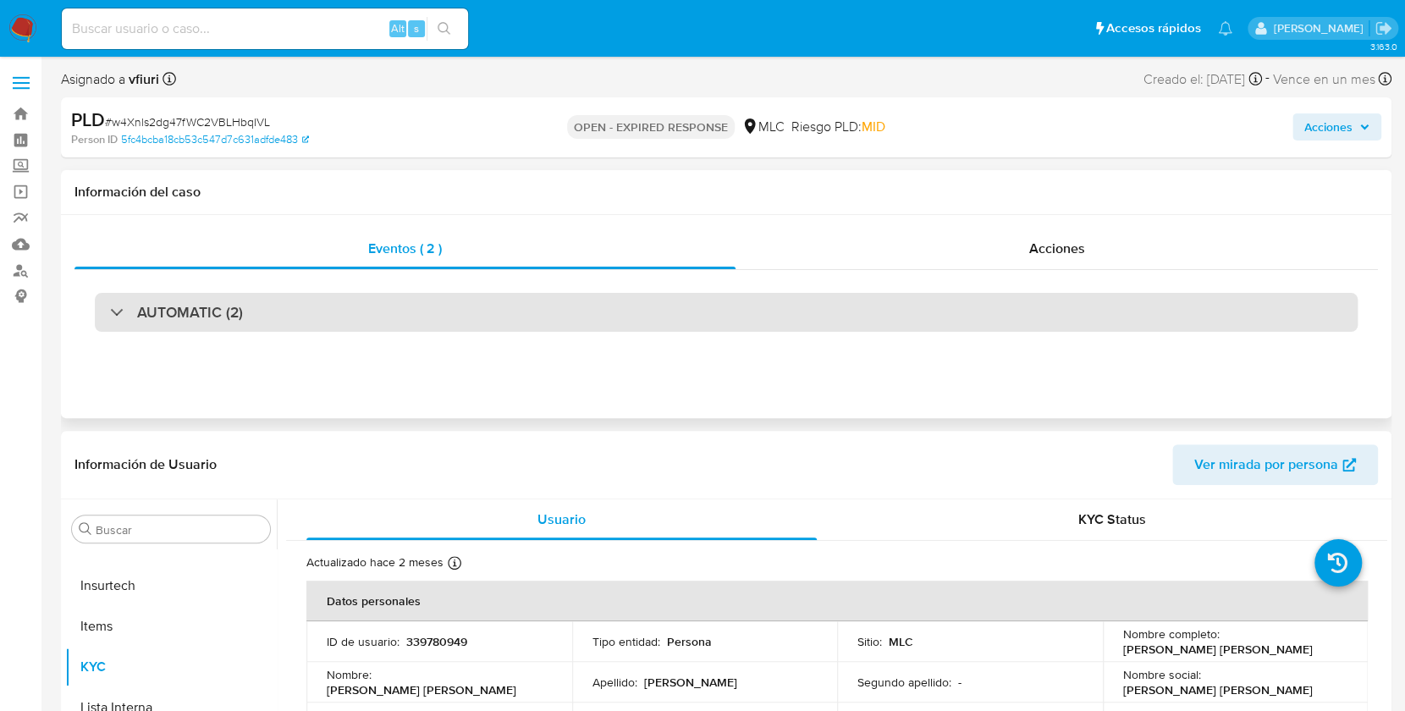
click at [362, 317] on div "AUTOMATIC (2)" at bounding box center [726, 312] width 1262 height 39
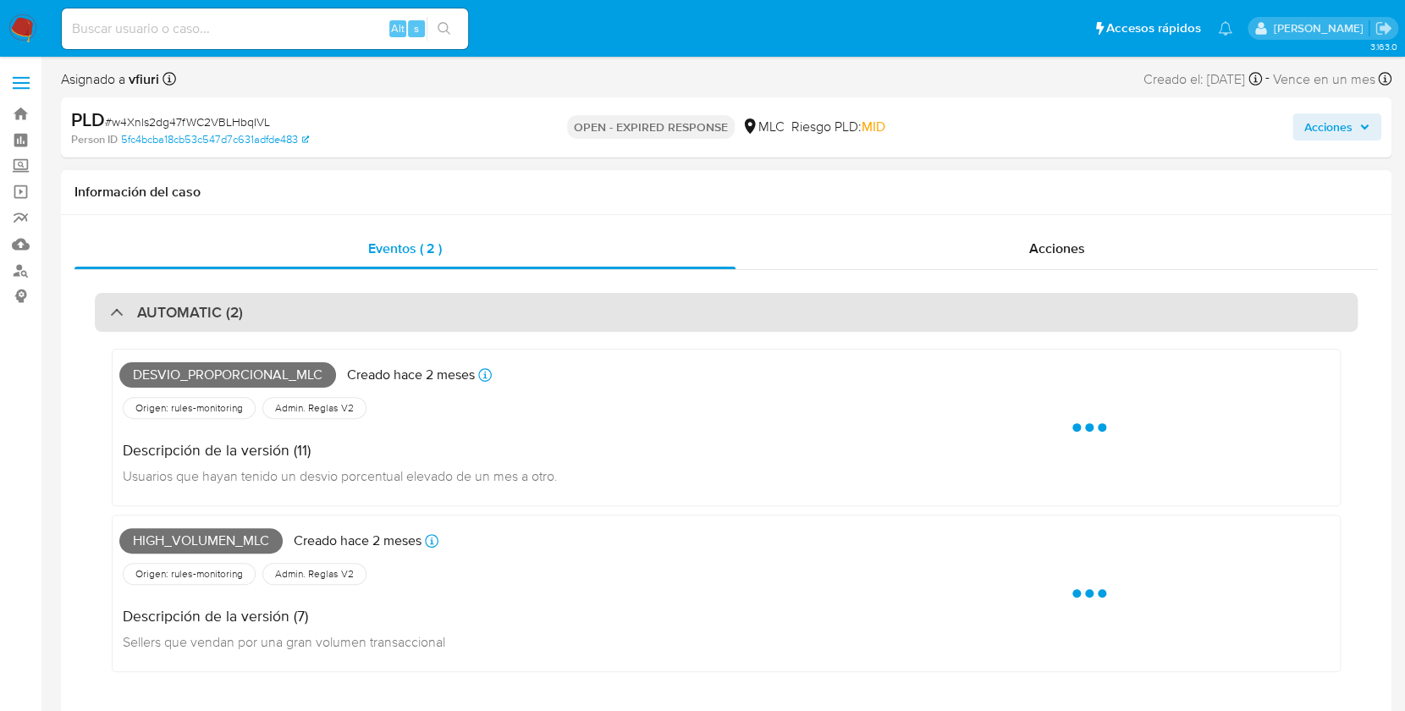
click at [362, 310] on div "AUTOMATIC (2)" at bounding box center [726, 312] width 1262 height 39
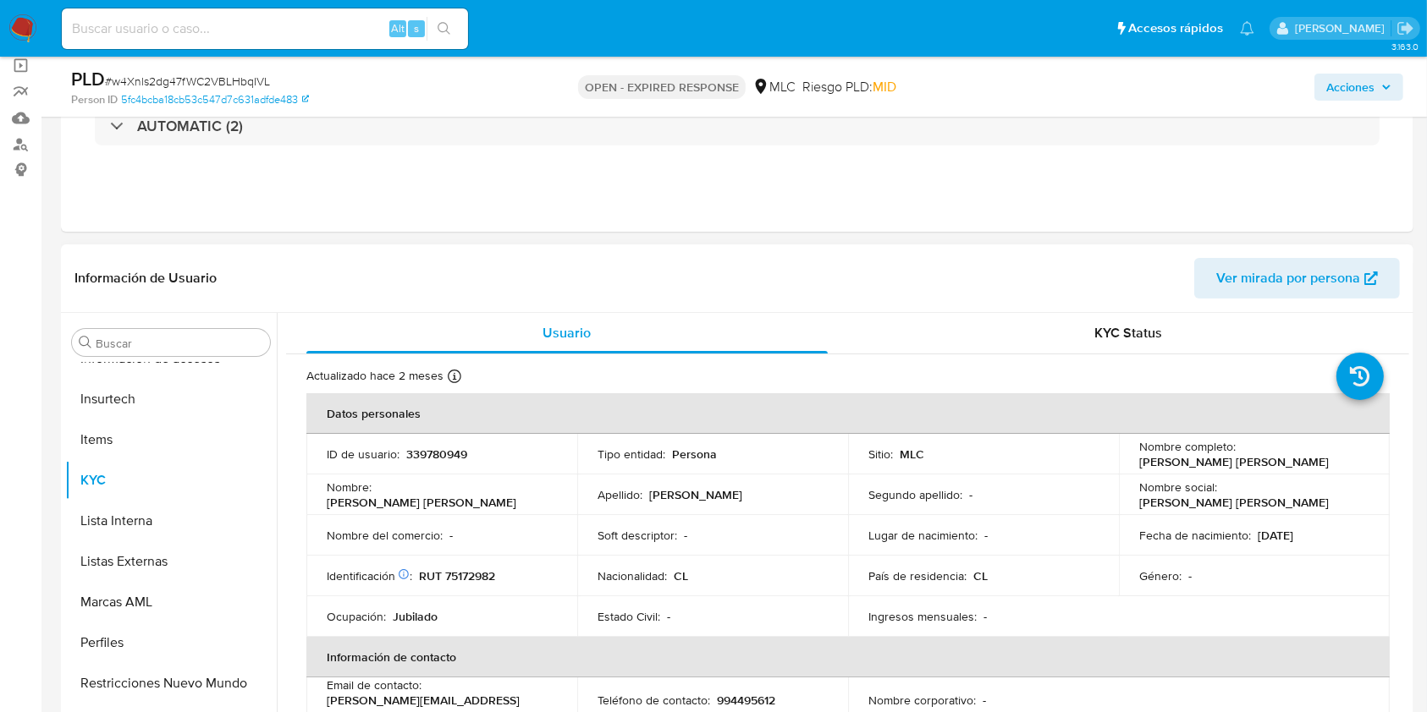
scroll to position [338, 0]
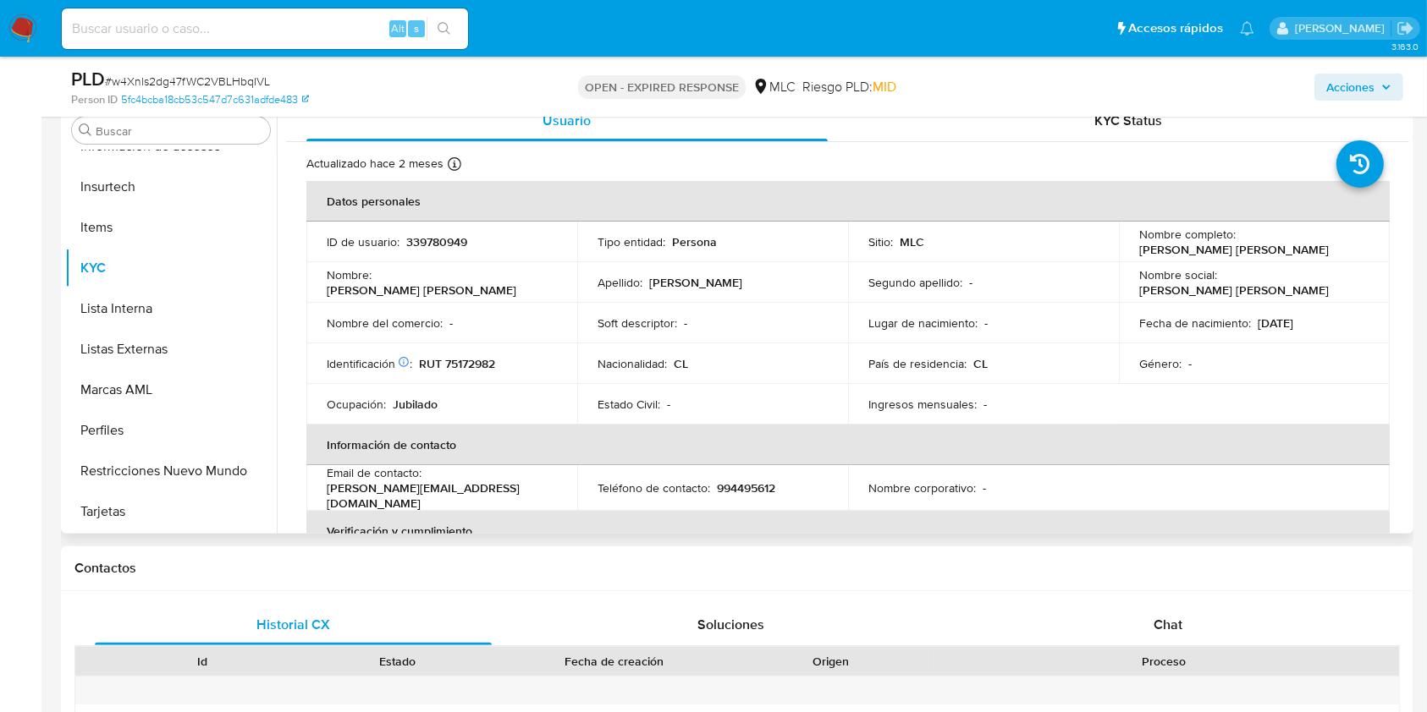
click at [429, 245] on p "339780949" at bounding box center [436, 241] width 61 height 15
copy p "339780949"
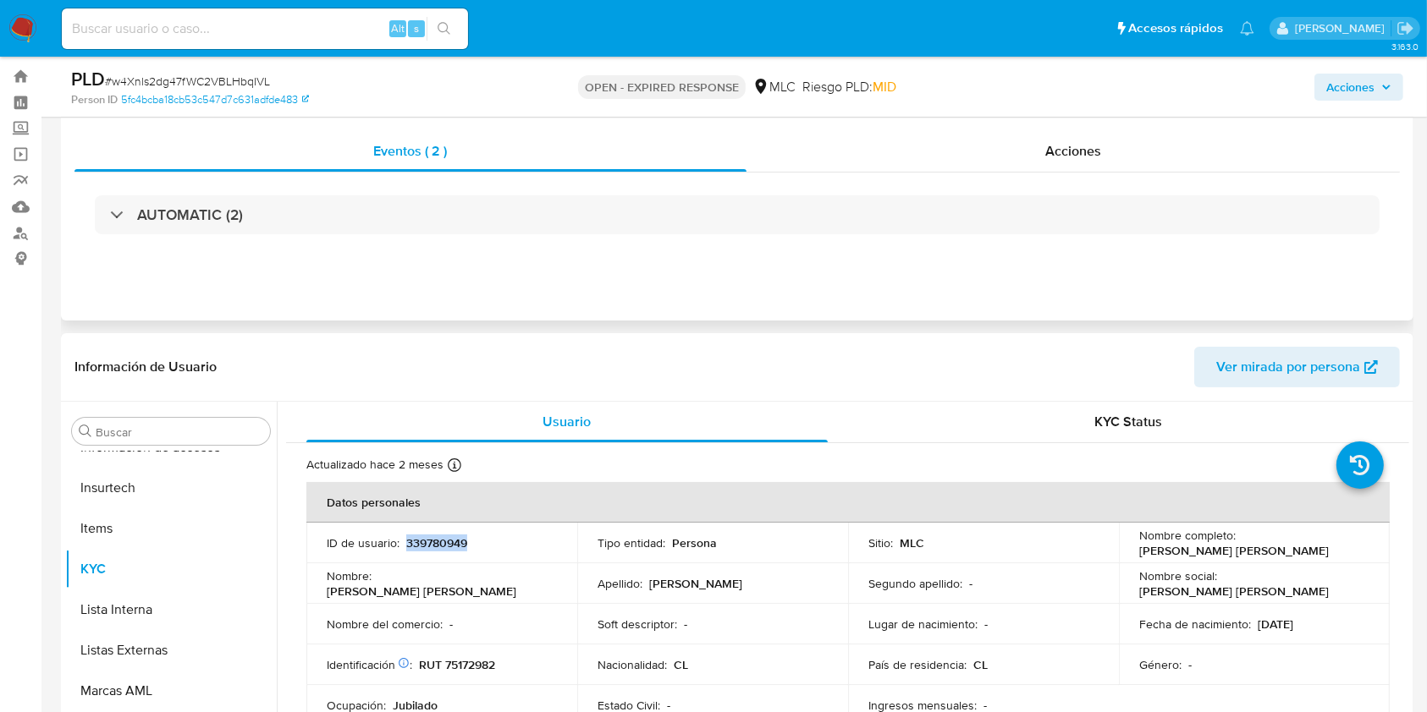
scroll to position [0, 0]
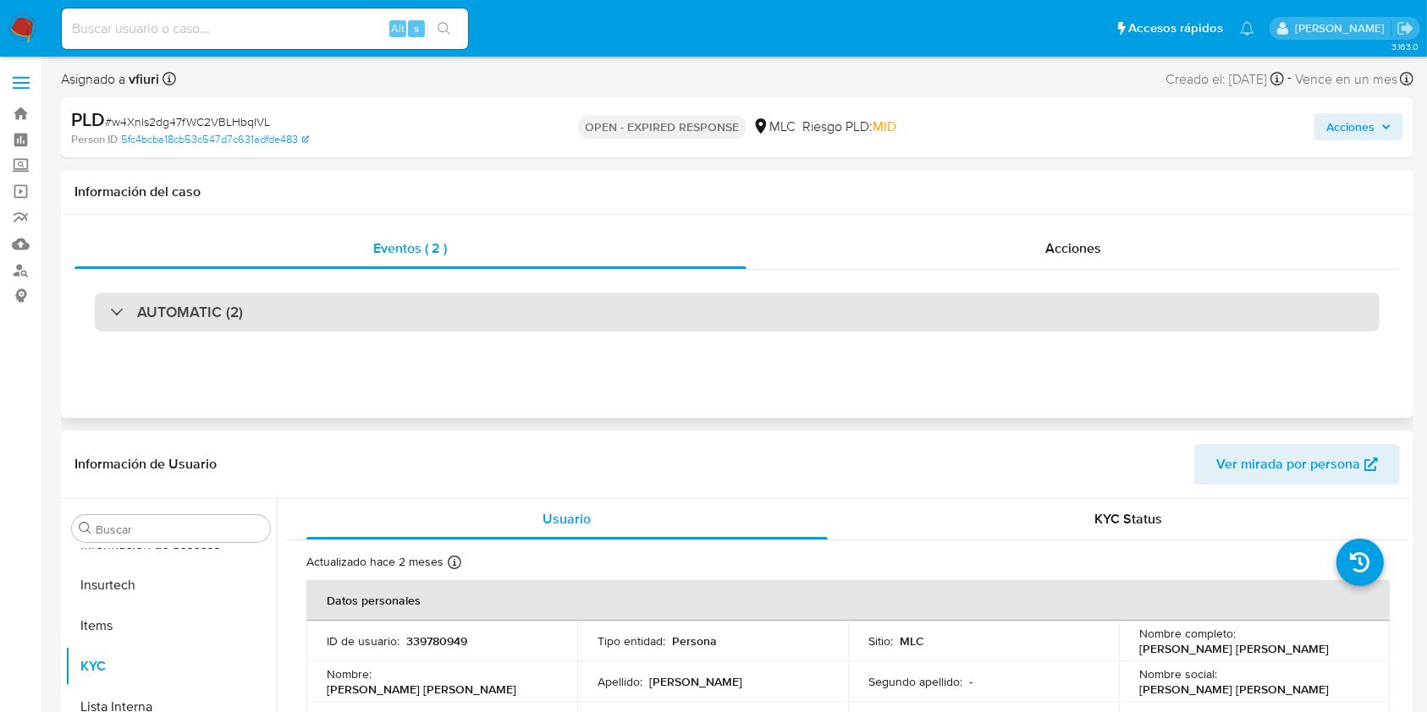
click at [317, 327] on div "AUTOMATIC (2)" at bounding box center [737, 312] width 1284 height 39
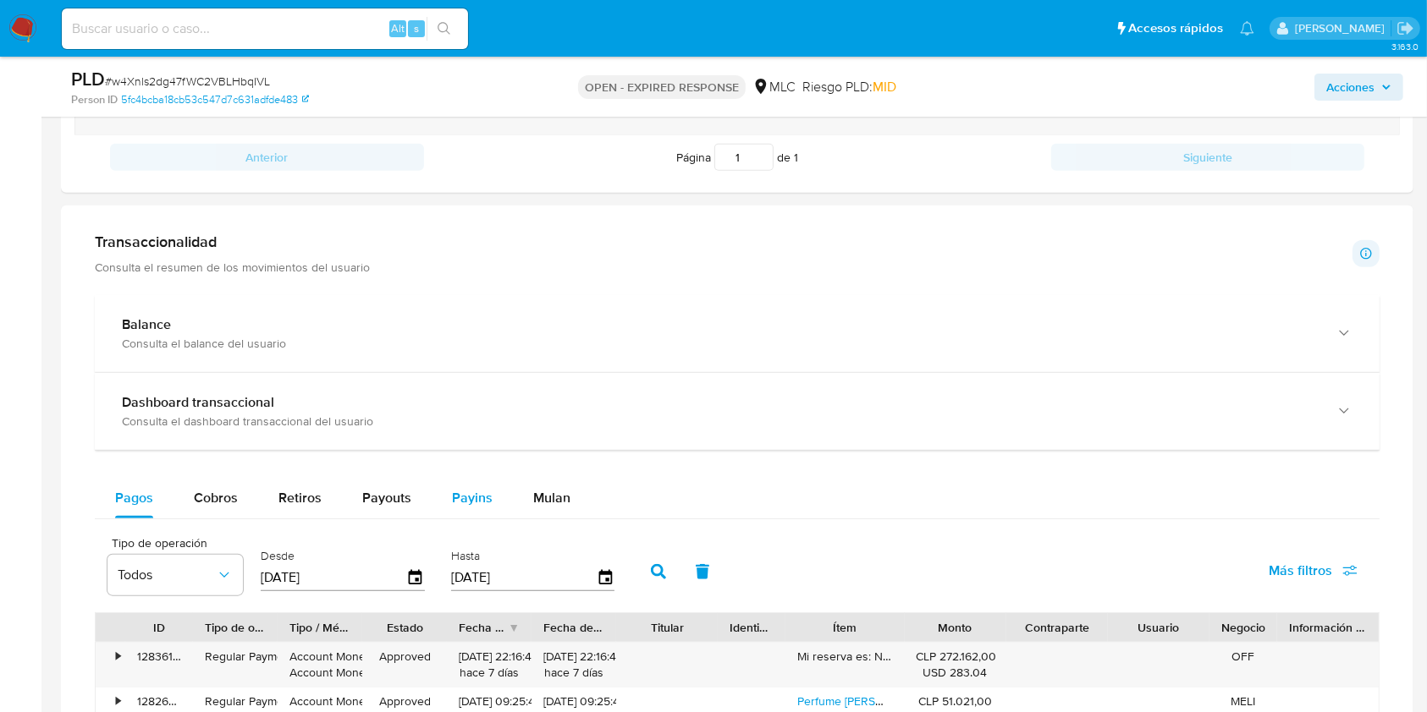
scroll to position [1805, 0]
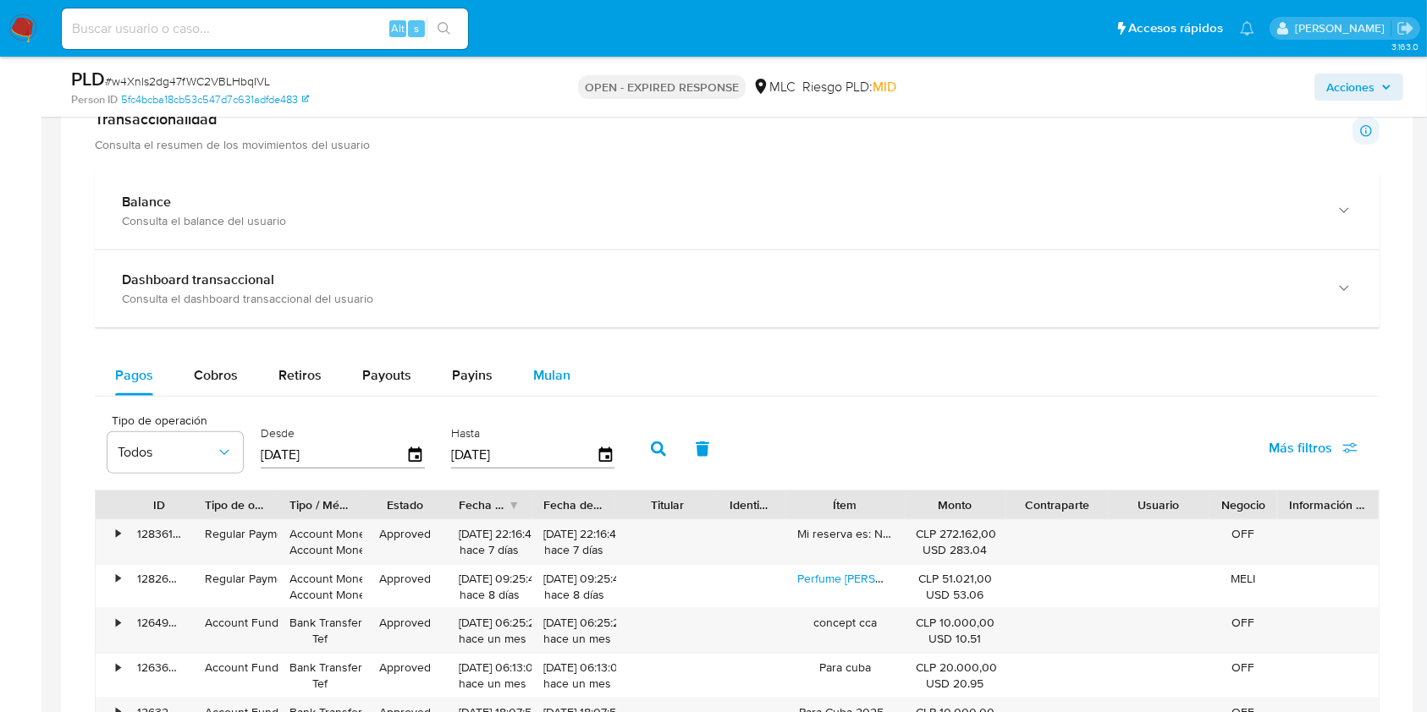
click at [537, 371] on span "Mulan" at bounding box center [551, 375] width 37 height 19
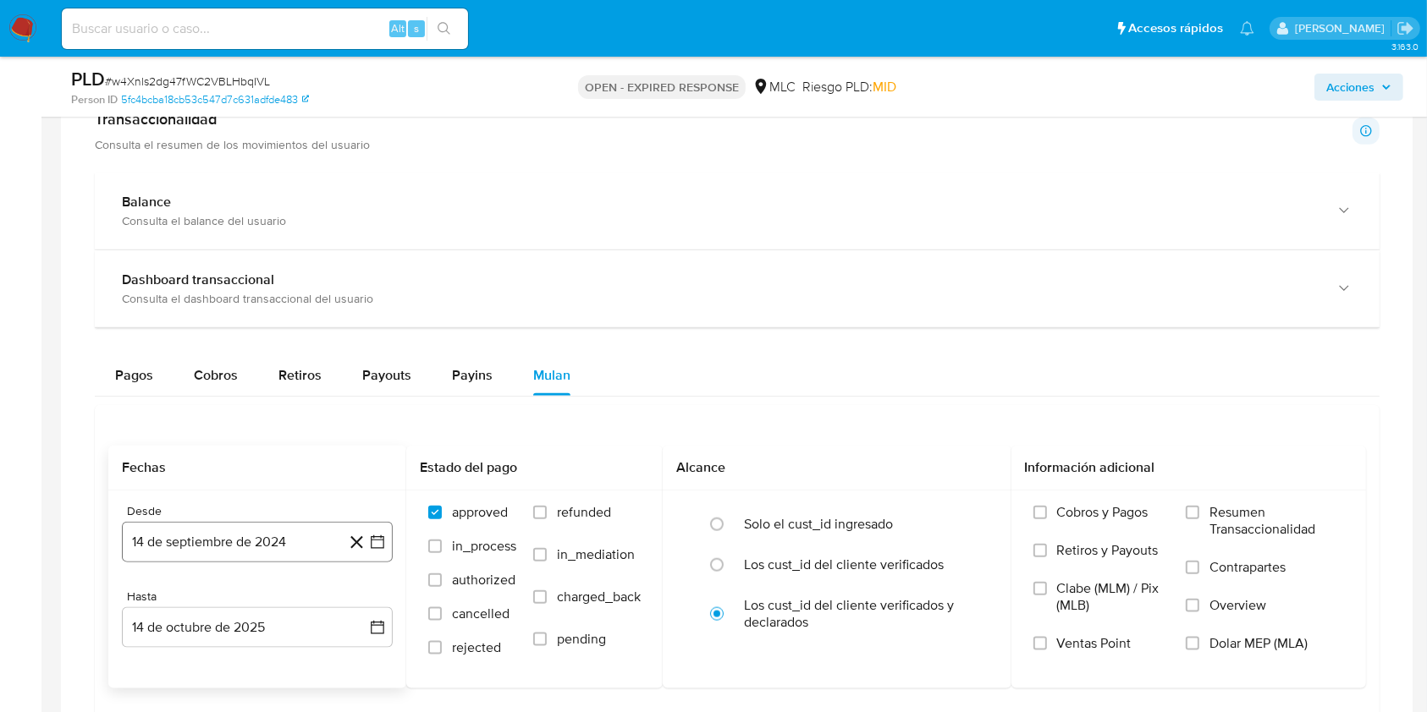
click at [381, 546] on icon "button" at bounding box center [378, 543] width 14 height 14
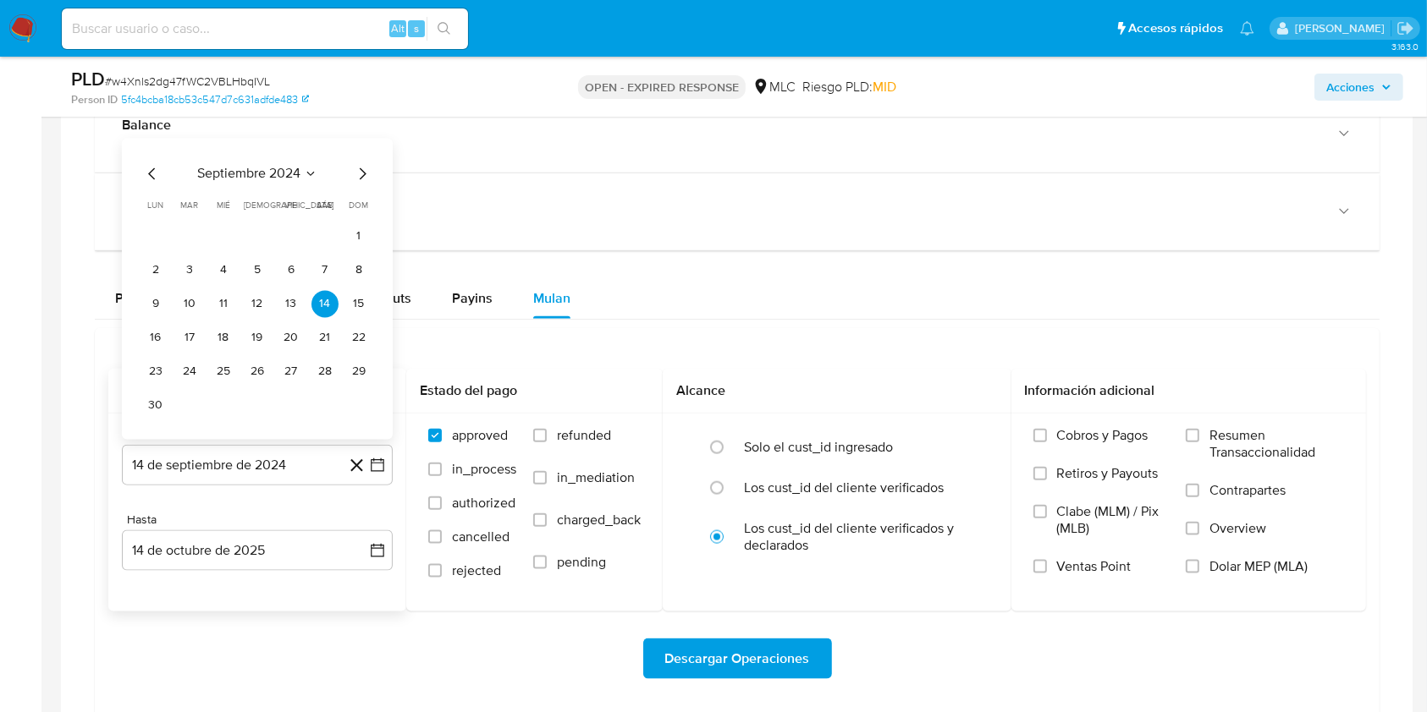
scroll to position [1917, 0]
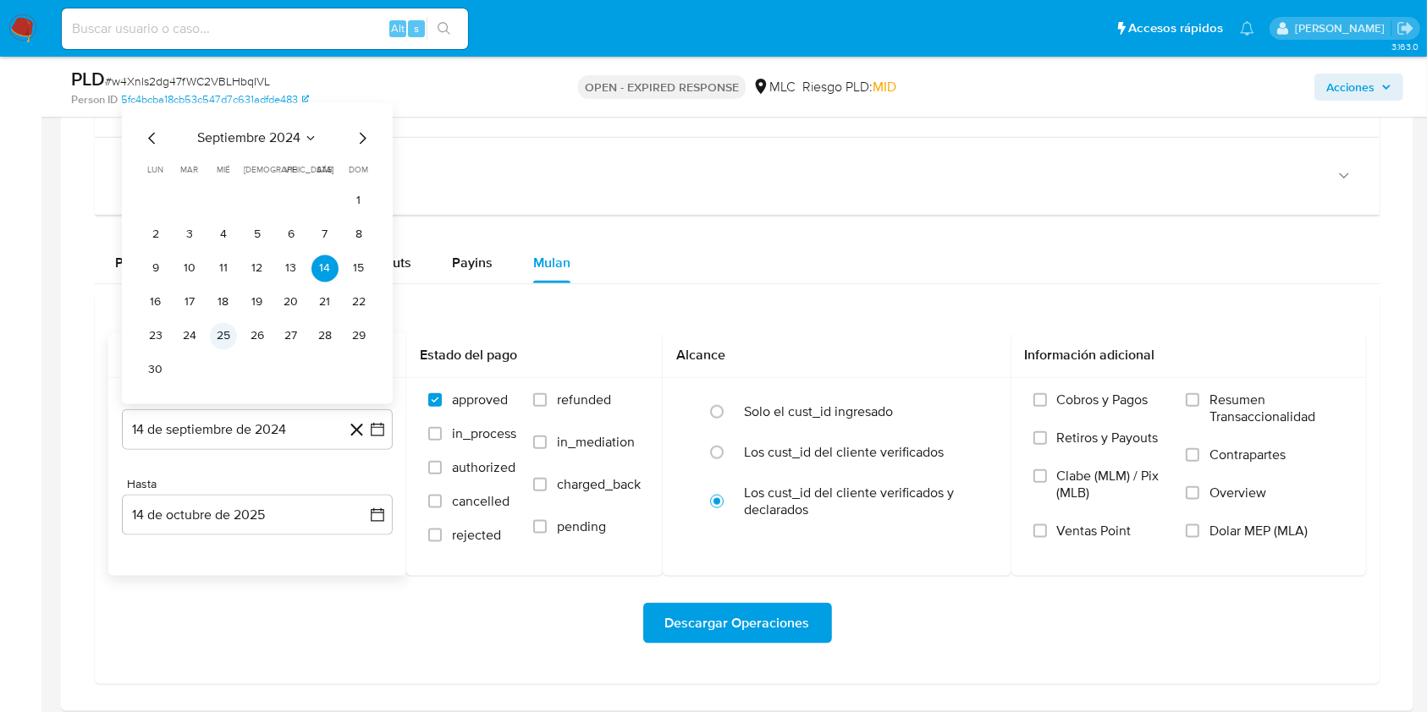
click at [219, 335] on button "25" at bounding box center [223, 336] width 27 height 27
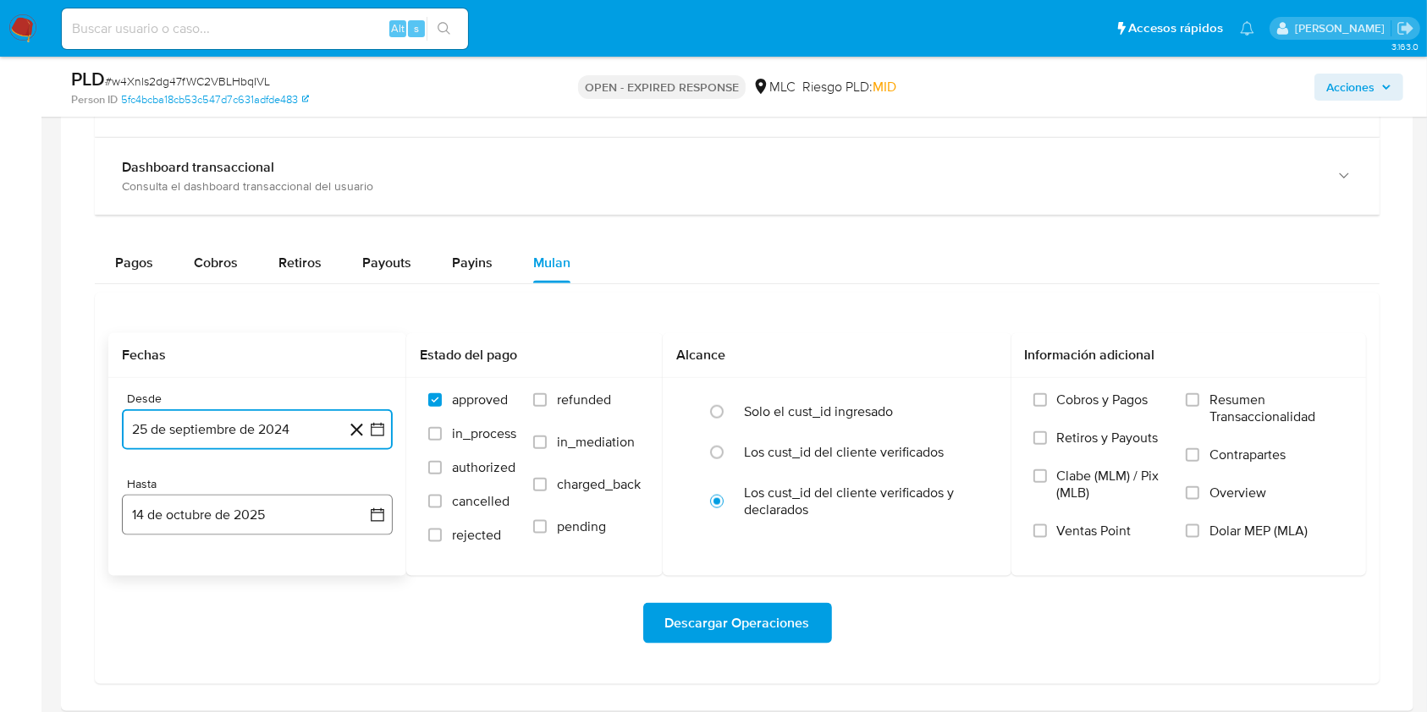
click at [388, 518] on button "14 de octubre de 2025" at bounding box center [257, 515] width 271 height 41
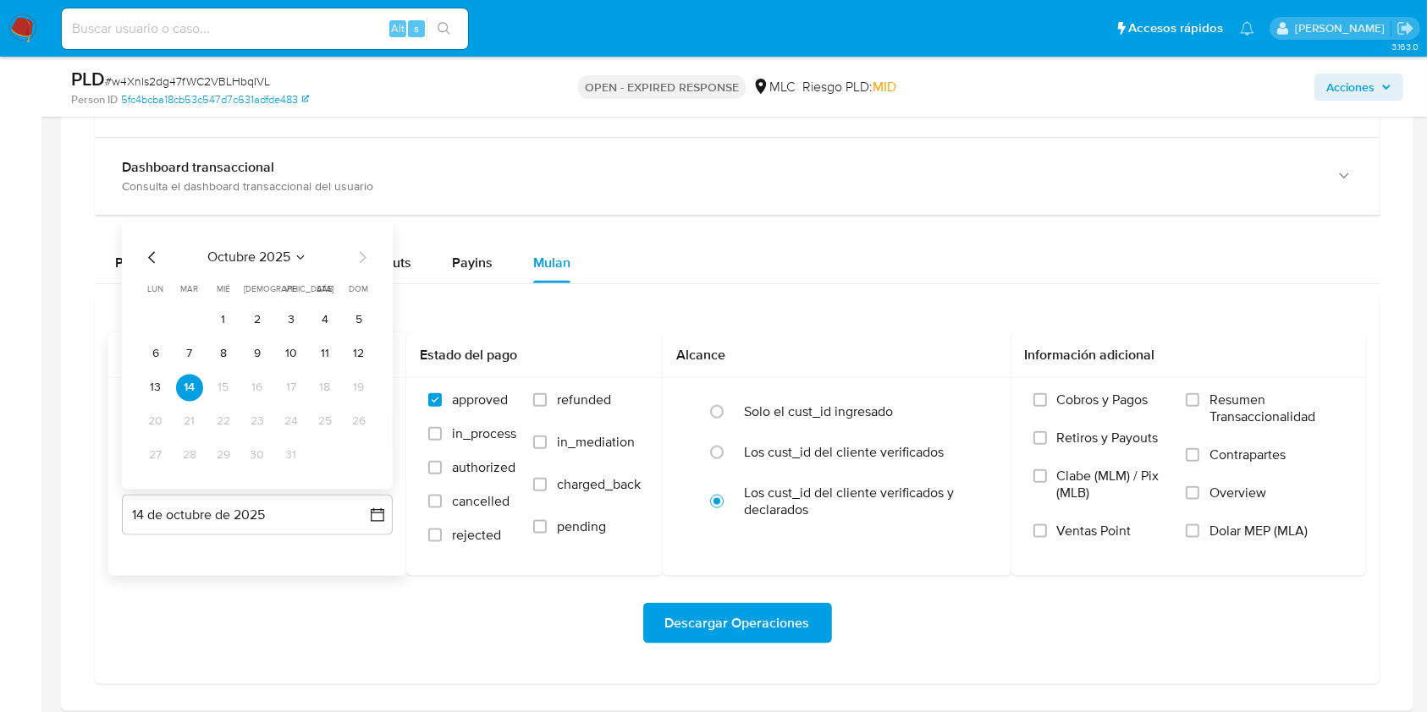
click at [147, 255] on icon "Mes anterior" at bounding box center [152, 258] width 20 height 20
click at [223, 412] on button "24" at bounding box center [223, 422] width 27 height 27
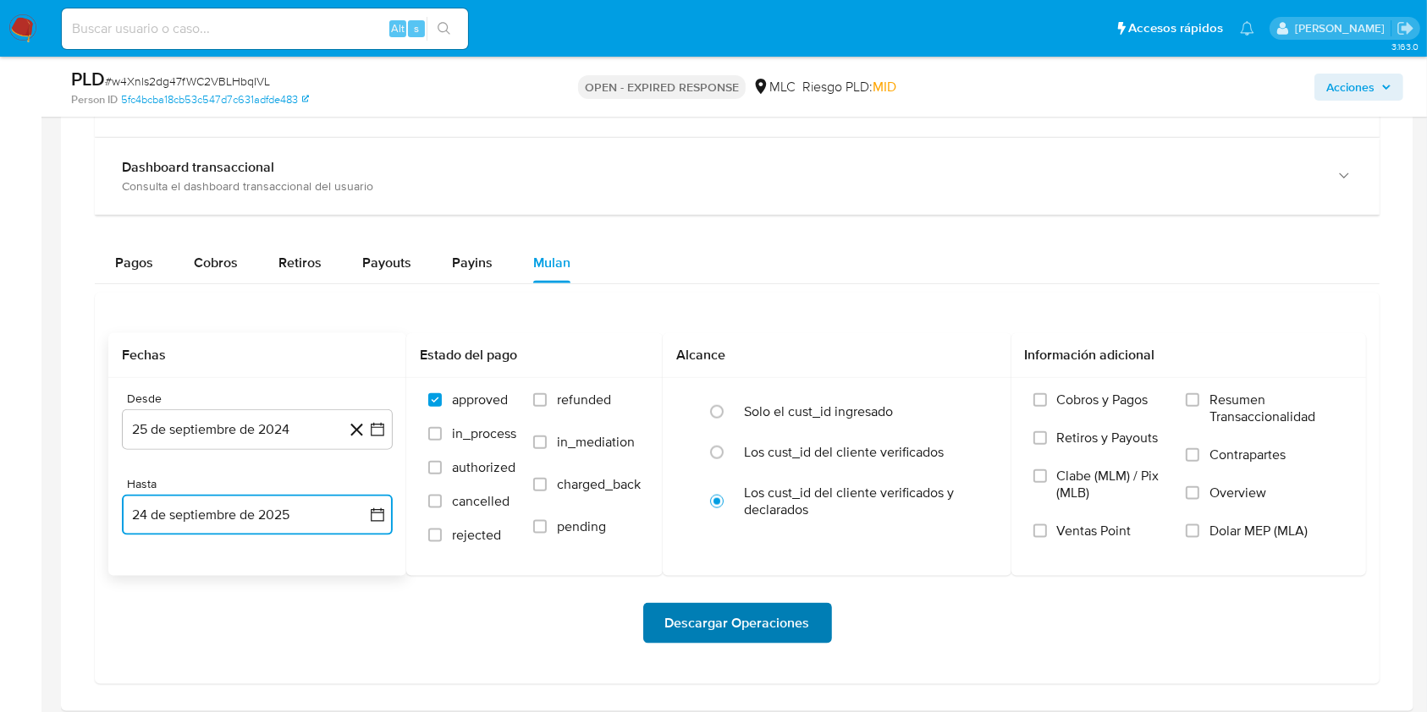
click at [689, 612] on span "Descargar Operaciones" at bounding box center [737, 623] width 145 height 37
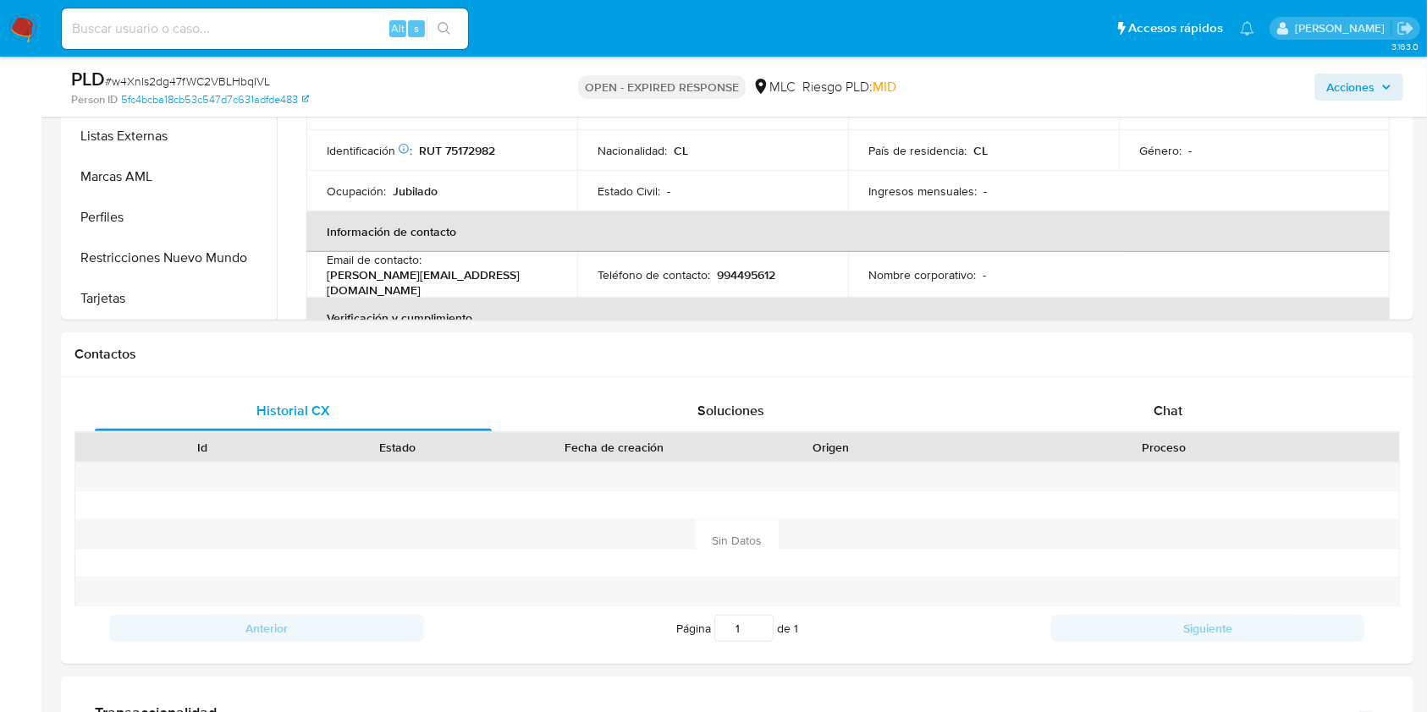
scroll to position [1015, 0]
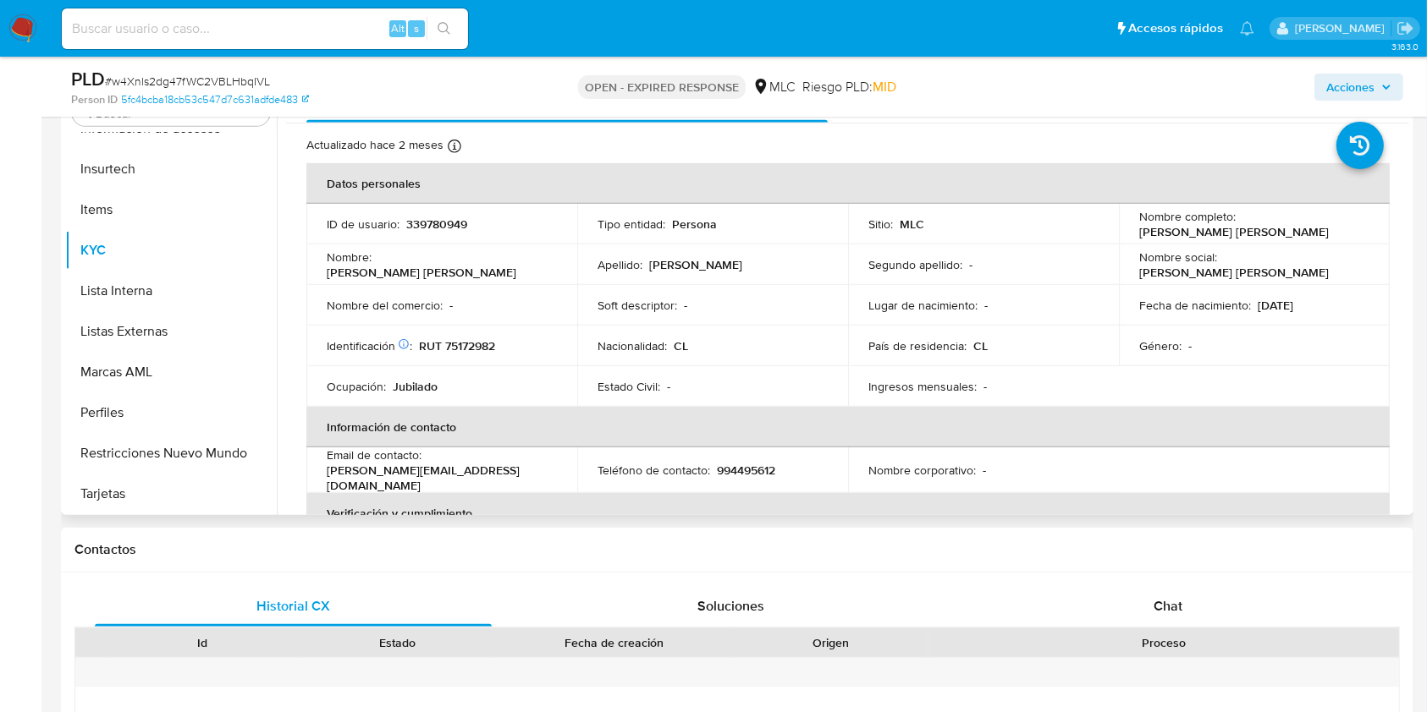
click at [413, 226] on p "339780949" at bounding box center [436, 224] width 61 height 15
copy p "339780949"
drag, startPoint x: 465, startPoint y: 213, endPoint x: 447, endPoint y: 219, distance: 18.7
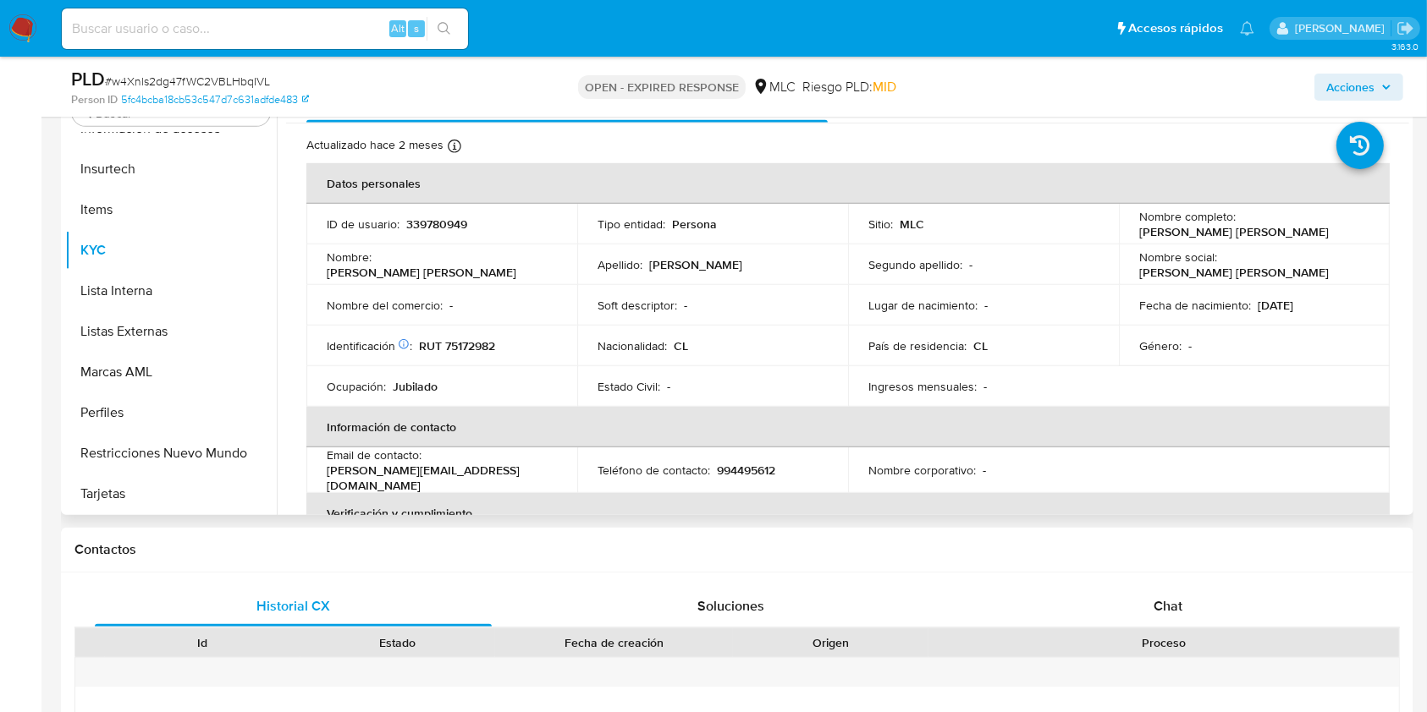
click at [447, 219] on p "339780949" at bounding box center [436, 224] width 61 height 15
copy p "339780949"
click at [235, 92] on link "5fc4bcba18cb53c547d7c631adfde483" at bounding box center [215, 99] width 188 height 15
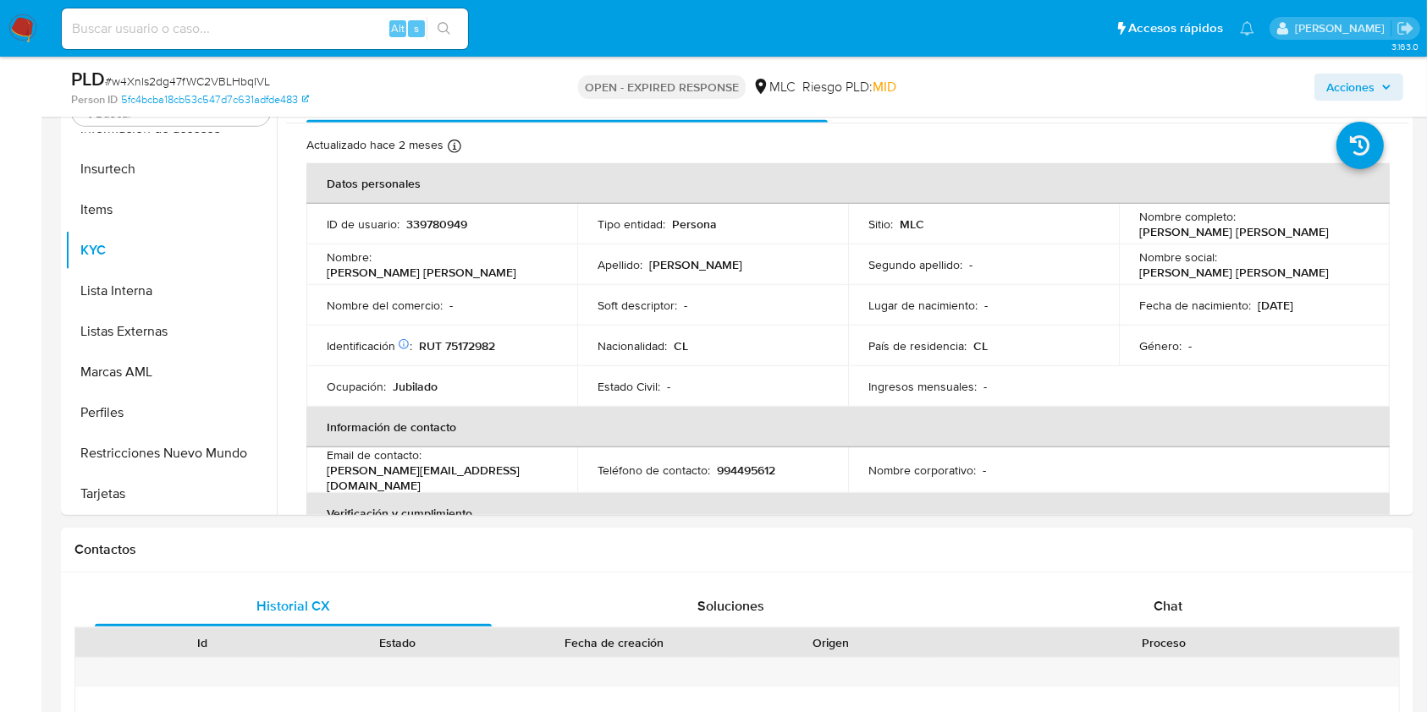
click at [232, 75] on span "# w4Xnls2dg47fWC2VBLHbqIVL" at bounding box center [187, 81] width 165 height 17
copy span "w4Xnls2dg47fWC2VBLHbqIVL"
click at [478, 349] on p "RUT 75172982" at bounding box center [457, 345] width 76 height 15
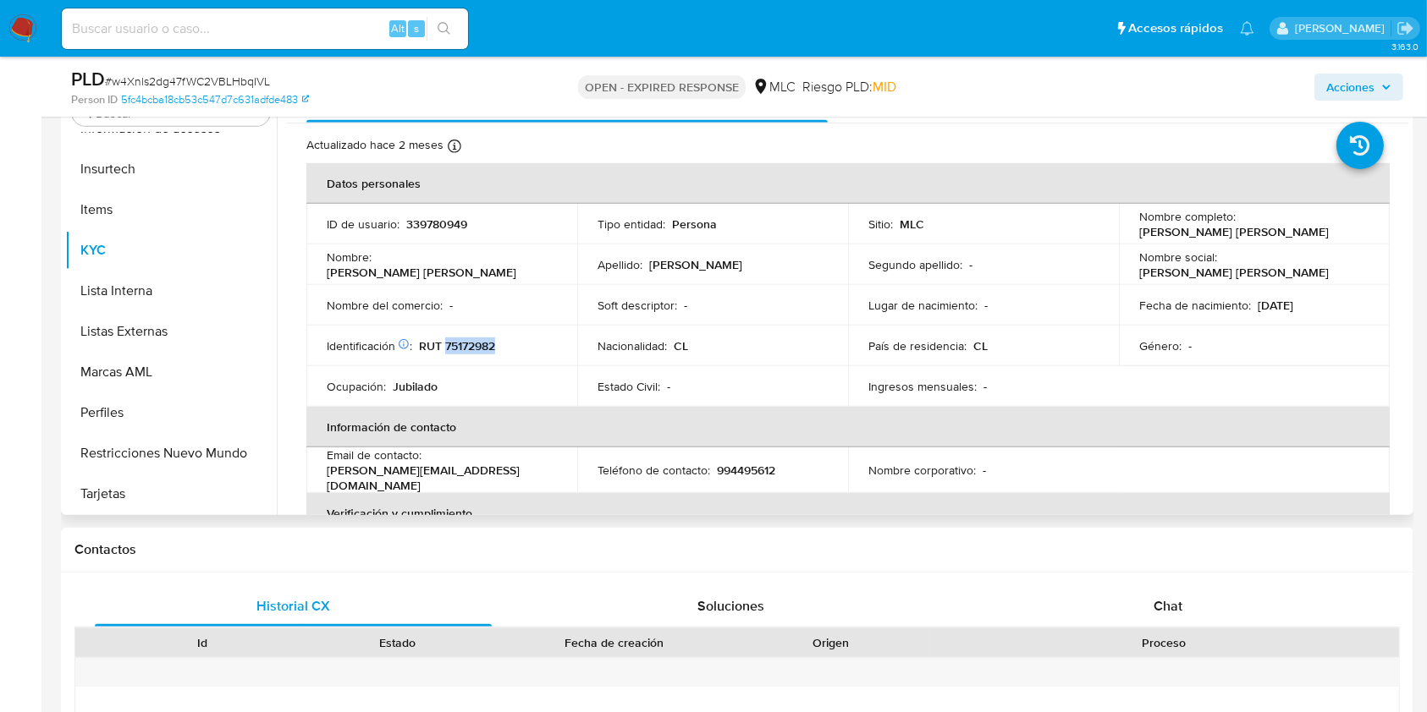
copy p "75172982"
click at [126, 258] on button "KYC" at bounding box center [164, 250] width 198 height 41
click at [1078, 279] on td "Segundo apellido : -" at bounding box center [983, 265] width 271 height 41
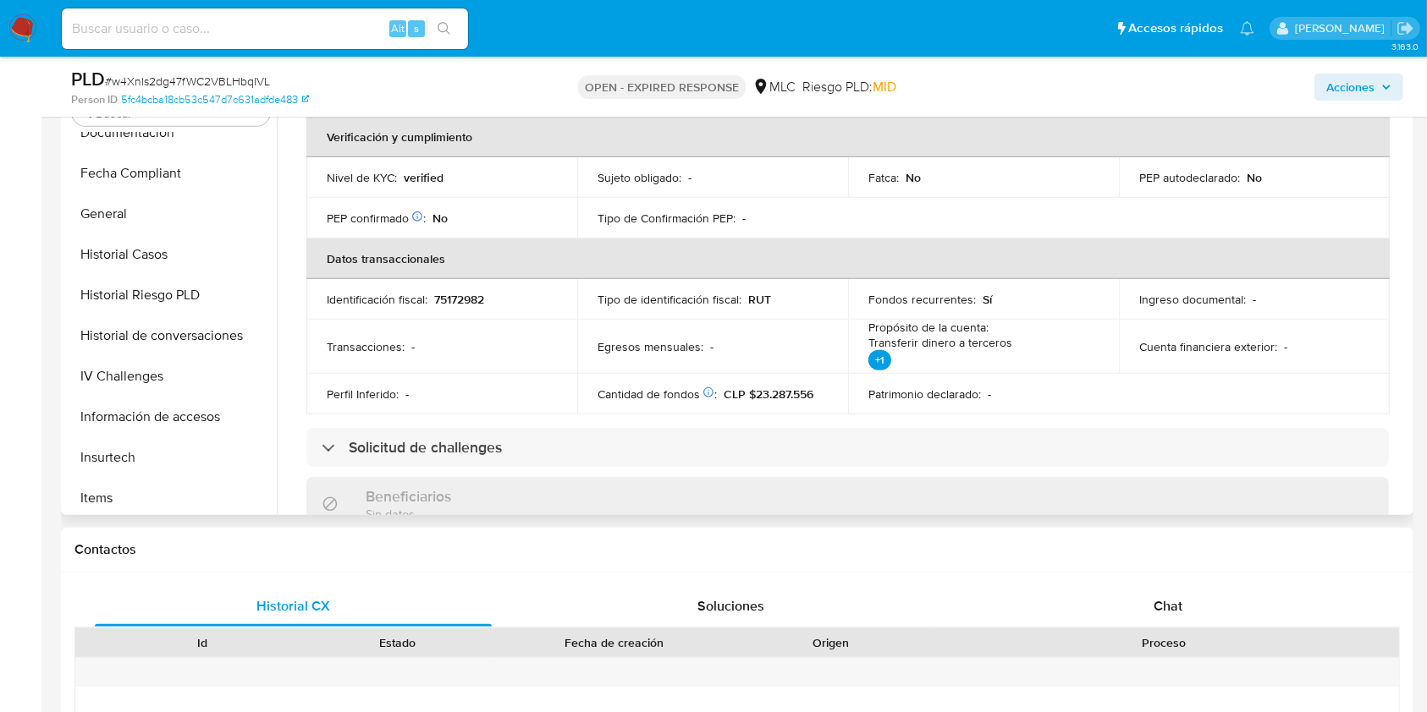
scroll to position [160, 0]
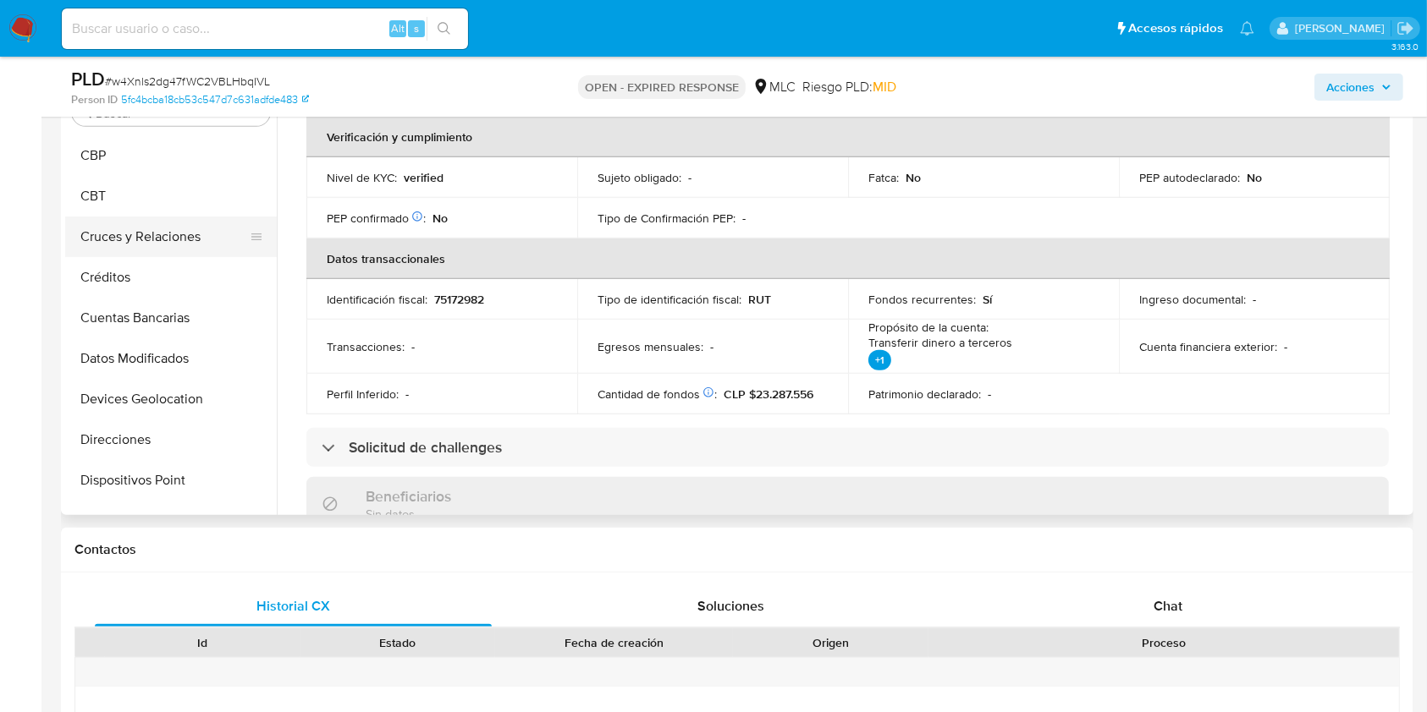
click at [124, 226] on button "Cruces y Relaciones" at bounding box center [164, 237] width 198 height 41
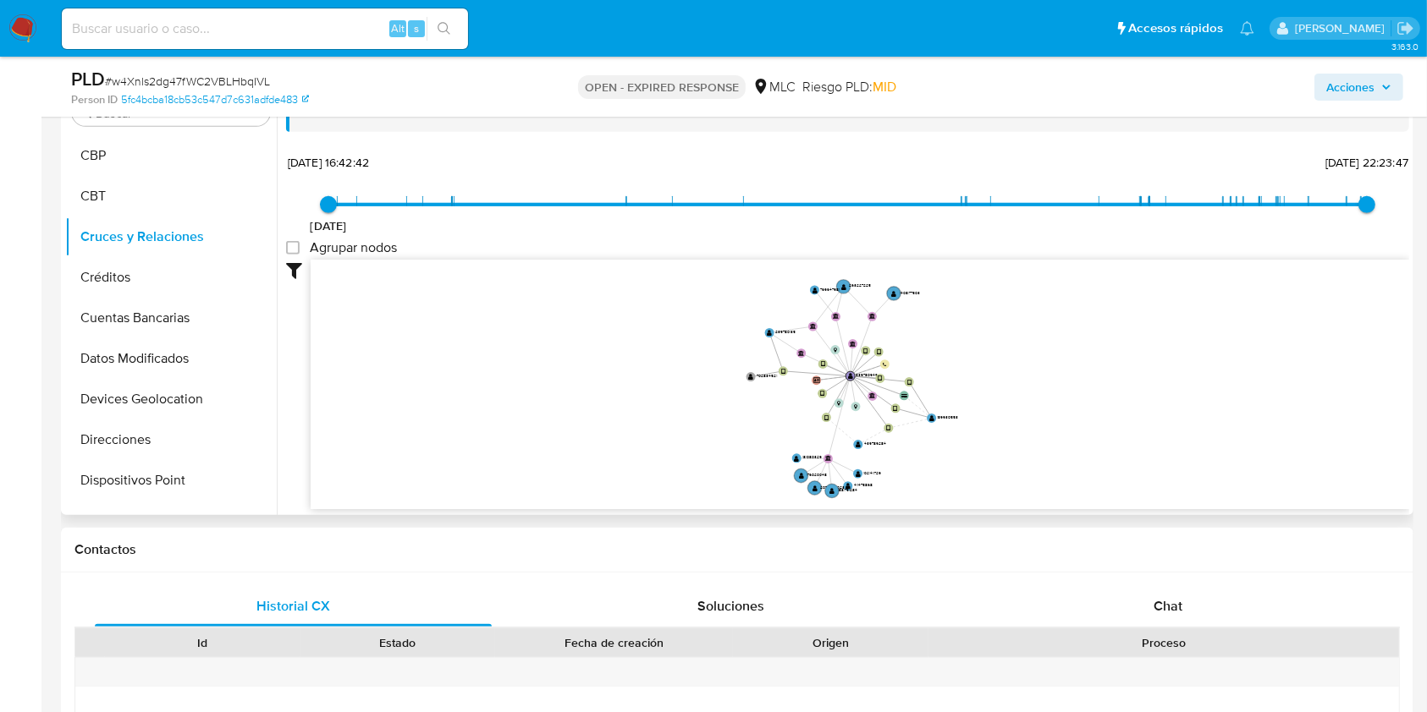
drag, startPoint x: 993, startPoint y: 353, endPoint x: 1047, endPoint y: 402, distance: 73.1
click at [1047, 402] on icon "device-6168883208813b001a2fd7a7  device-68c1baac4abea49ff661196a  device-6755…" at bounding box center [860, 382] width 1098 height 245
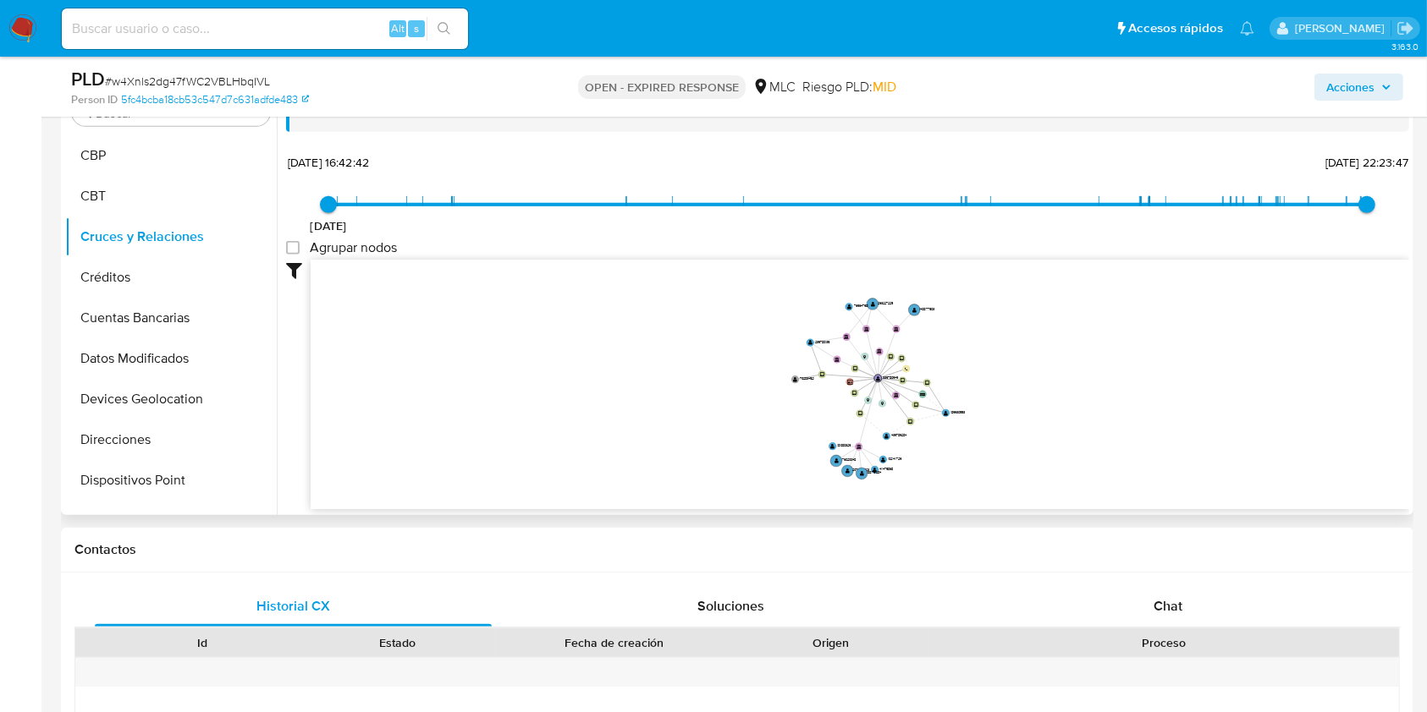
drag, startPoint x: 1048, startPoint y: 395, endPoint x: 1003, endPoint y: 391, distance: 45.0
click at [1003, 391] on icon "device-6168883208813b001a2fd7a7  device-68c1baac4abea49ff661196a  device-6755…" at bounding box center [860, 382] width 1098 height 245
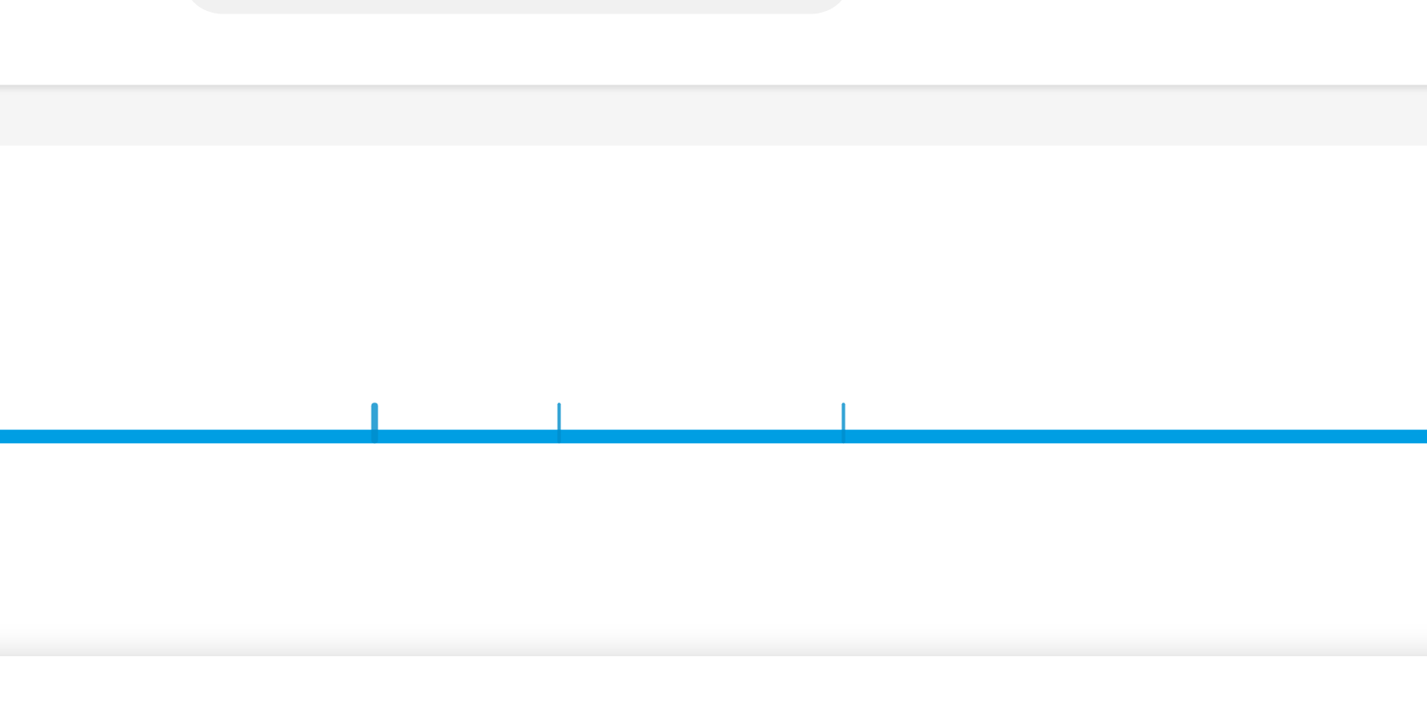
scroll to position [1015, 0]
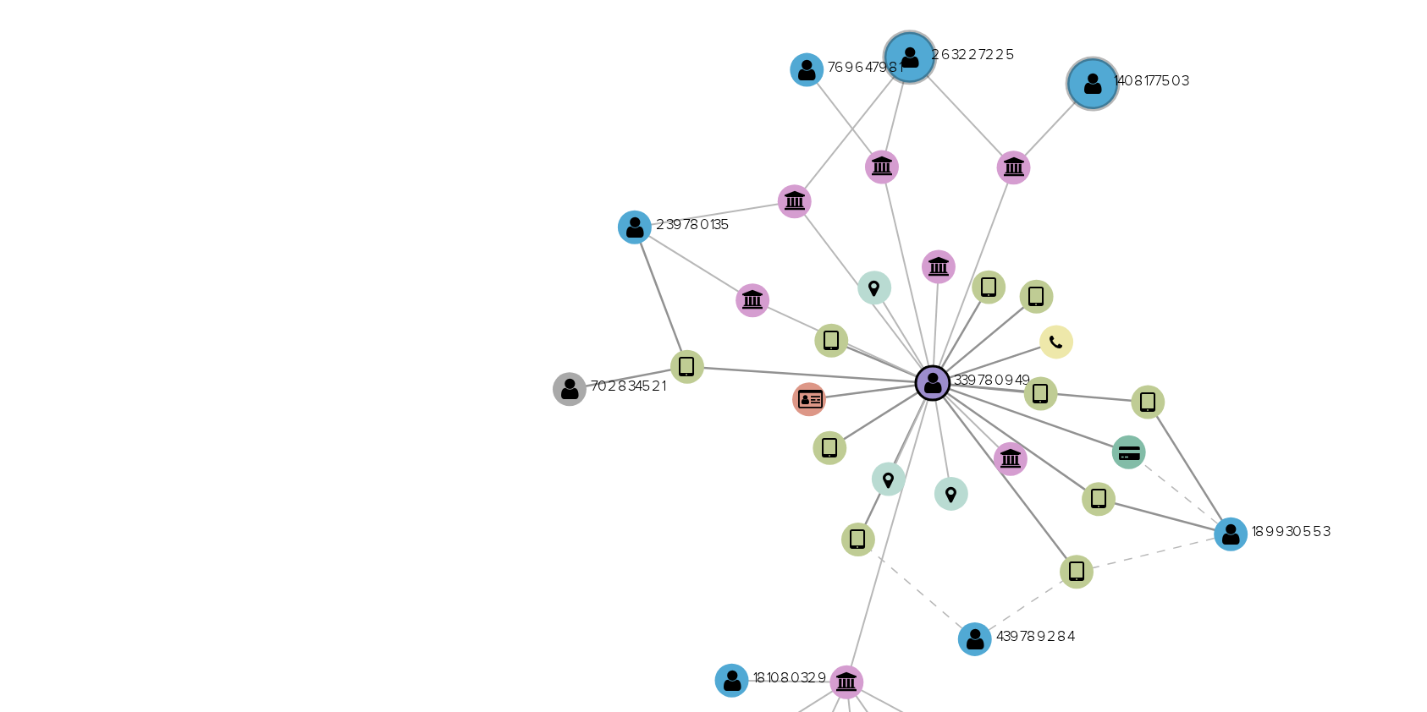
drag, startPoint x: 652, startPoint y: 315, endPoint x: 643, endPoint y: 312, distance: 8.8
click at [643, 312] on icon "device-6168883208813b001a2fd7a7  device-68c1baac4abea49ff661196a  device-6755…" at bounding box center [860, 382] width 1098 height 245
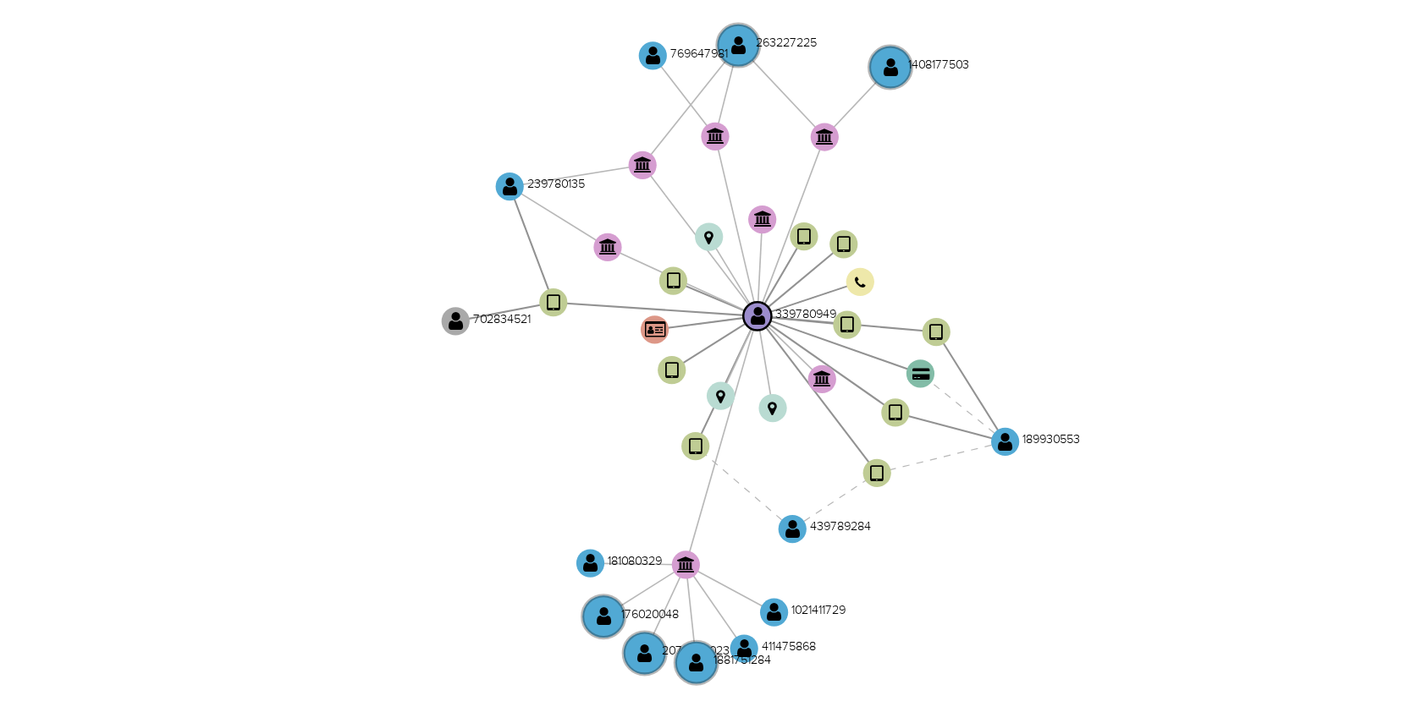
drag, startPoint x: 811, startPoint y: 335, endPoint x: 782, endPoint y: 329, distance: 30.2
click at [782, 329] on icon "device-6168883208813b001a2fd7a7  device-68c1baac4abea49ff661196a  device-6755…" at bounding box center [860, 382] width 1098 height 245
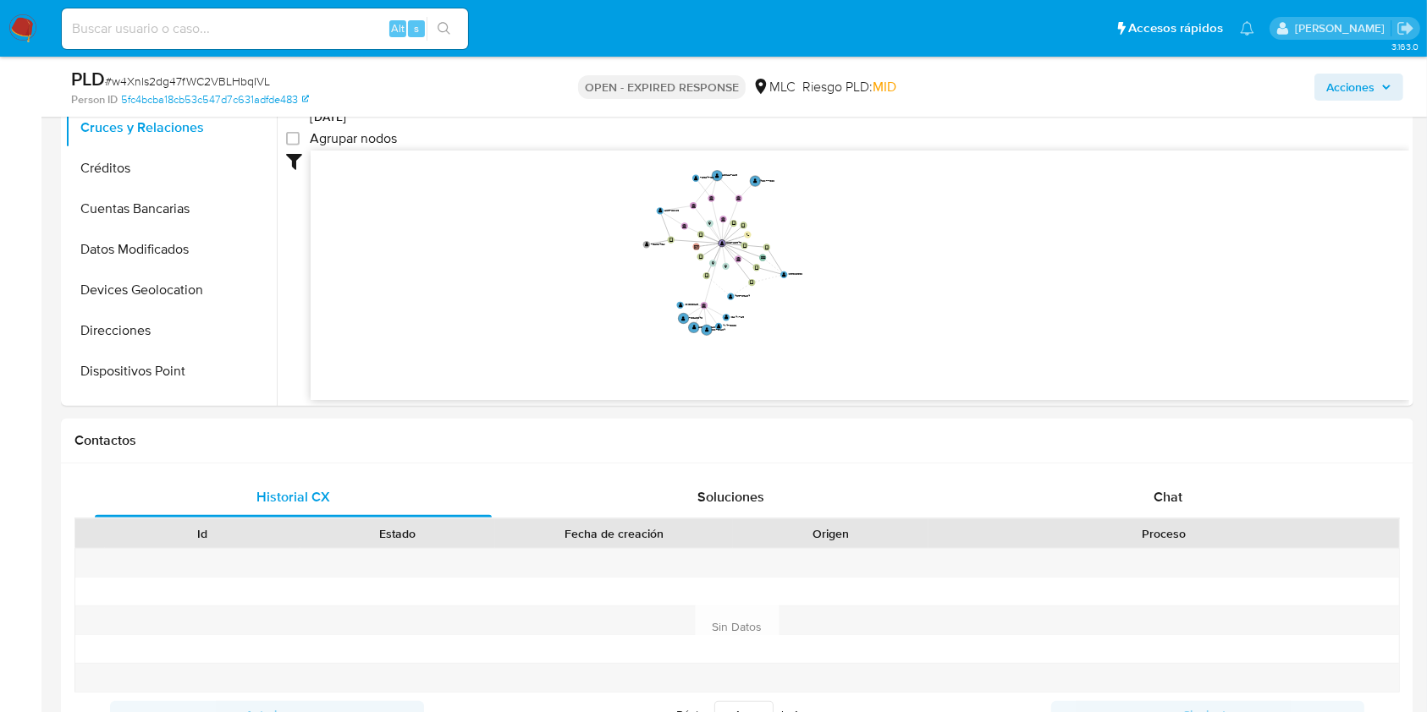
scroll to position [1128, 0]
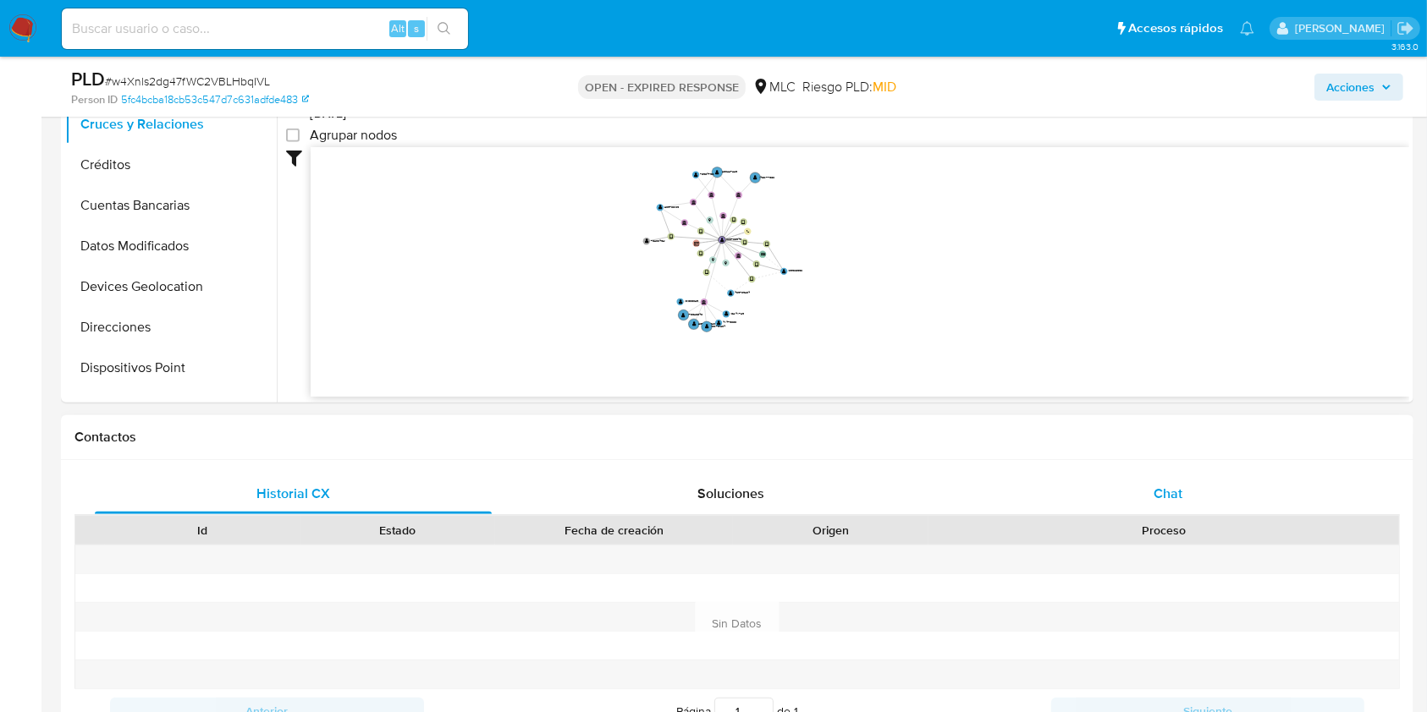
click at [1197, 497] on div "Chat" at bounding box center [1168, 494] width 397 height 41
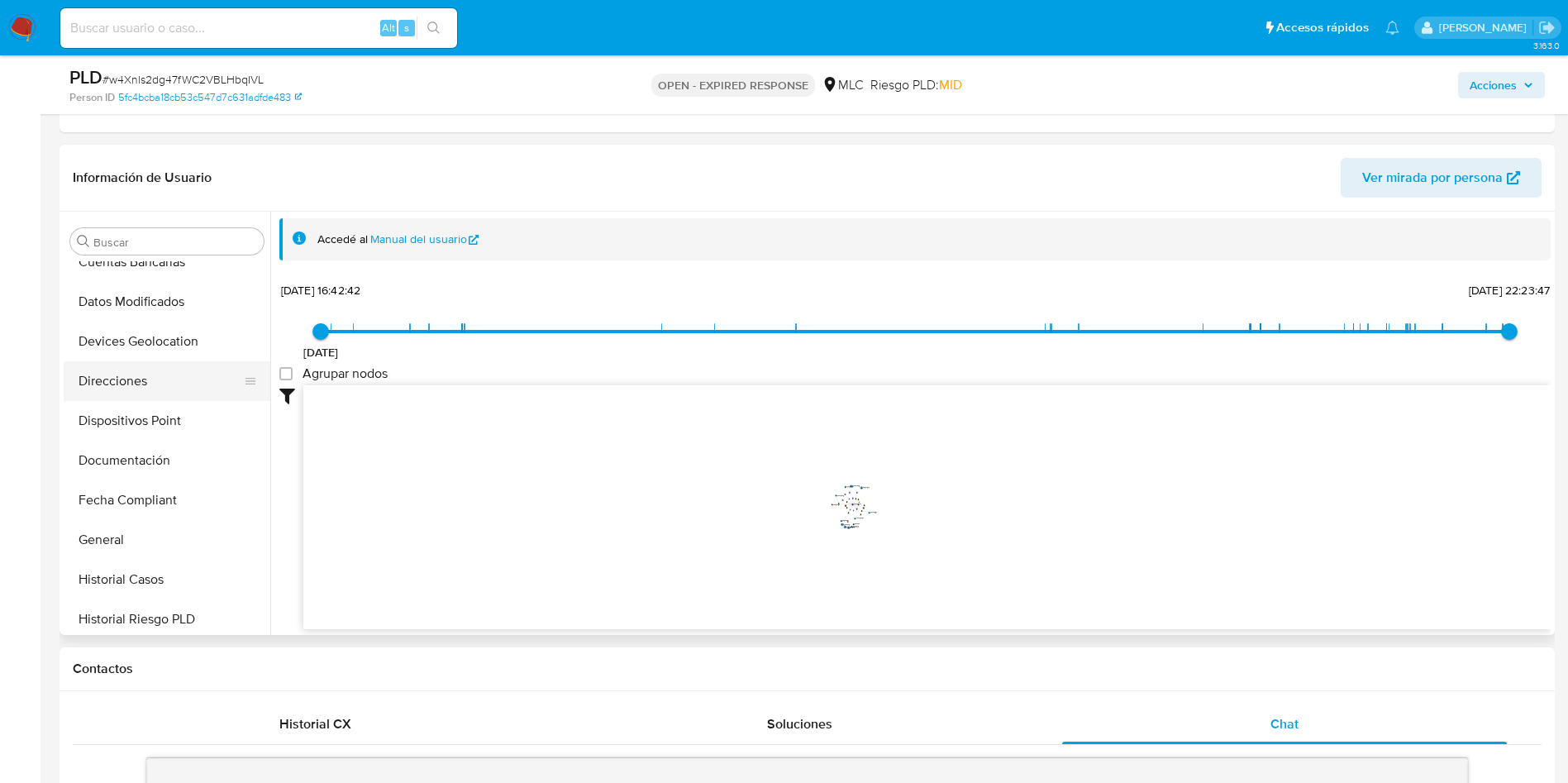
scroll to position [322, 0]
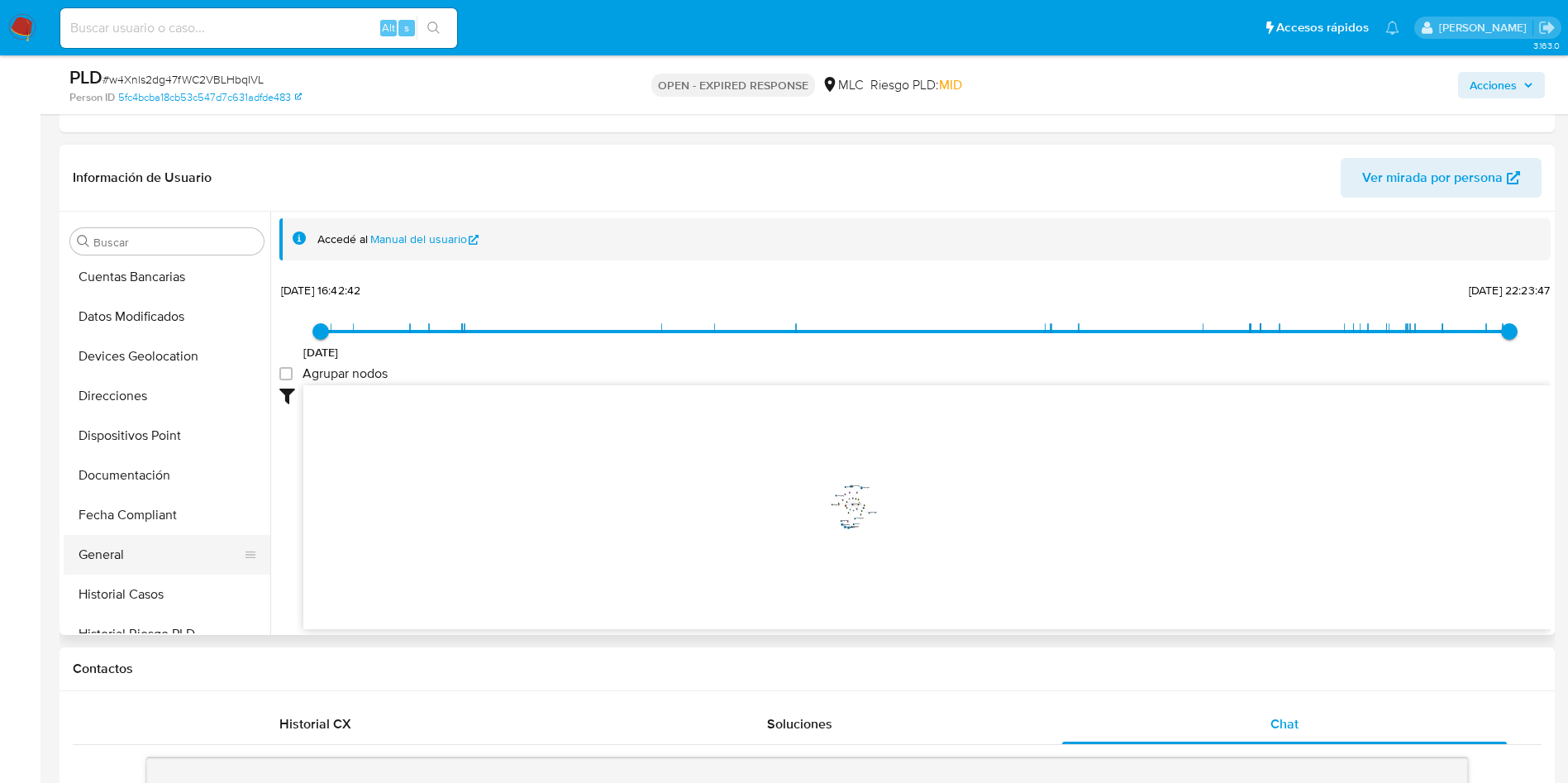
click at [109, 563] on button "General" at bounding box center [160, 554] width 193 height 40
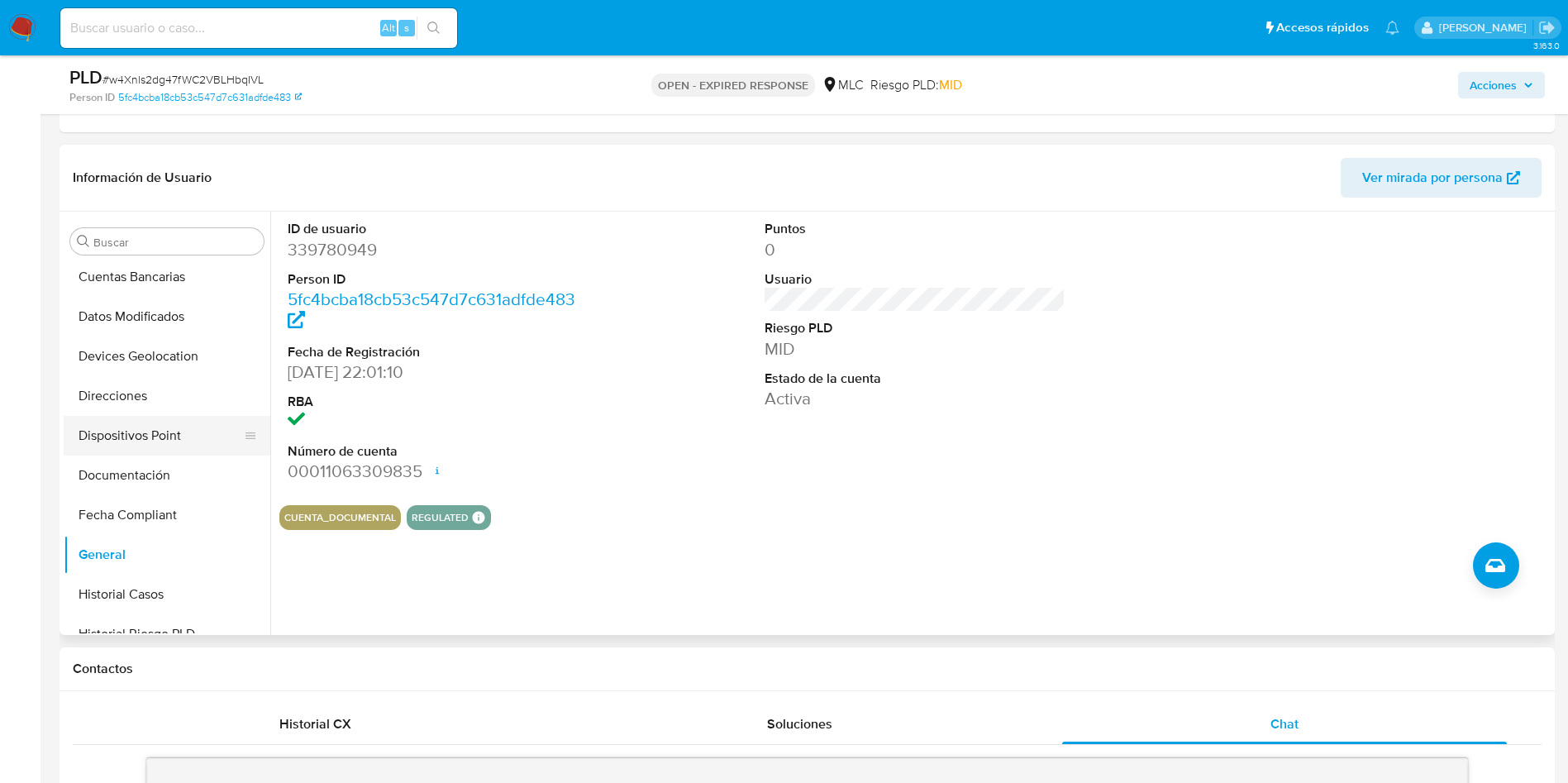
scroll to position [694, 0]
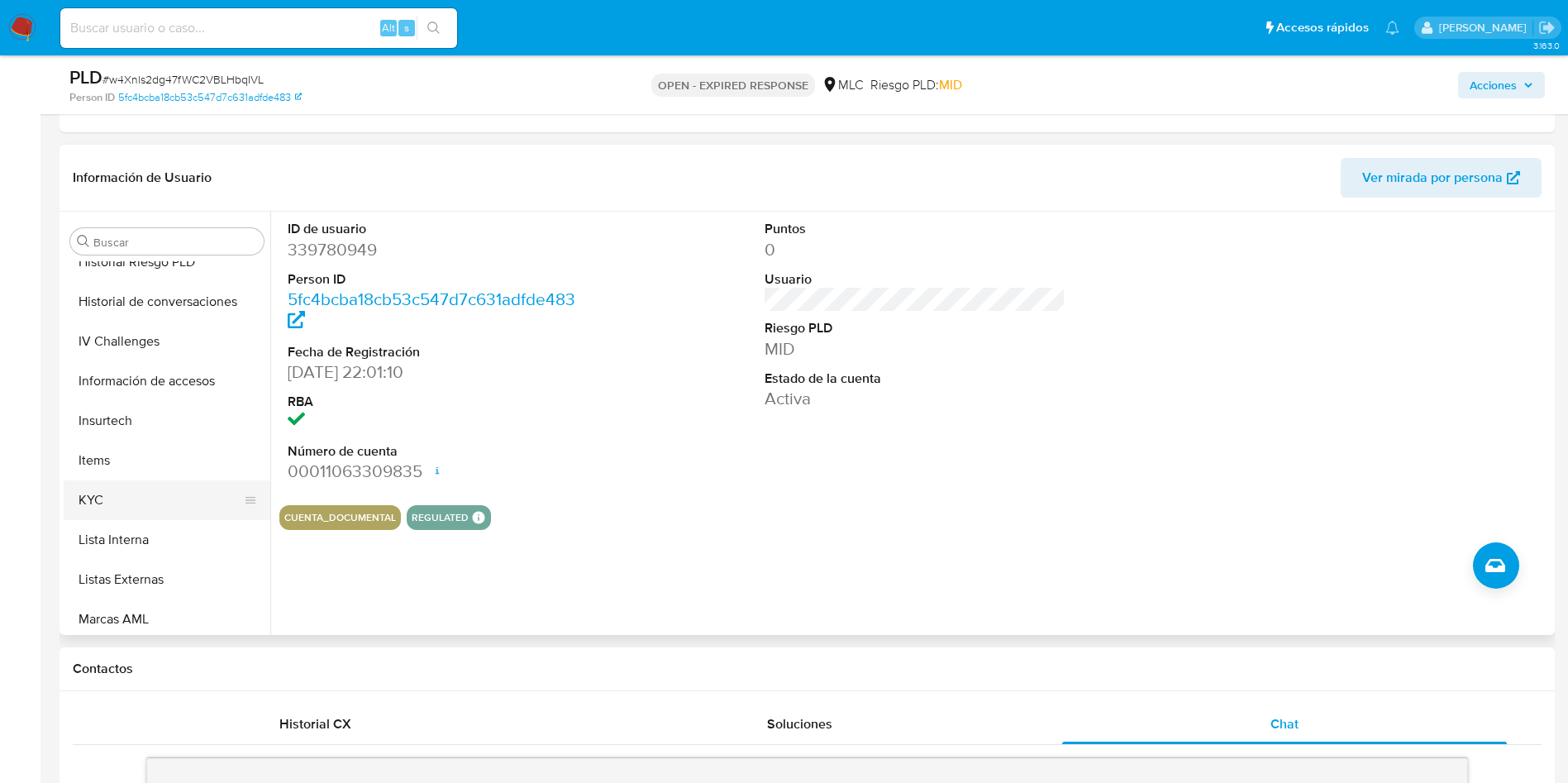
click at [132, 485] on button "KYC" at bounding box center [160, 500] width 193 height 40
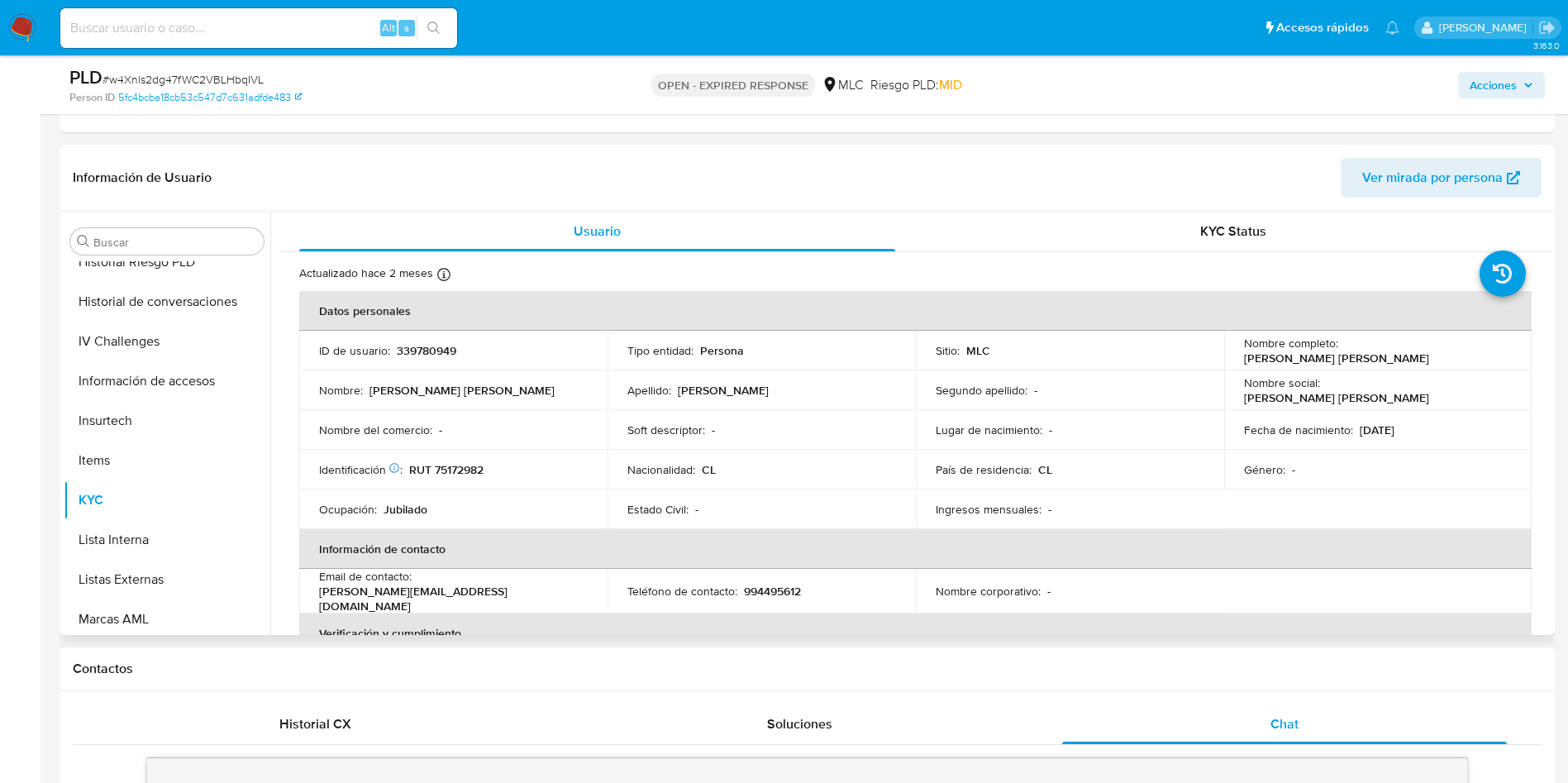
click at [447, 465] on p "RUT 75172982" at bounding box center [446, 469] width 74 height 15
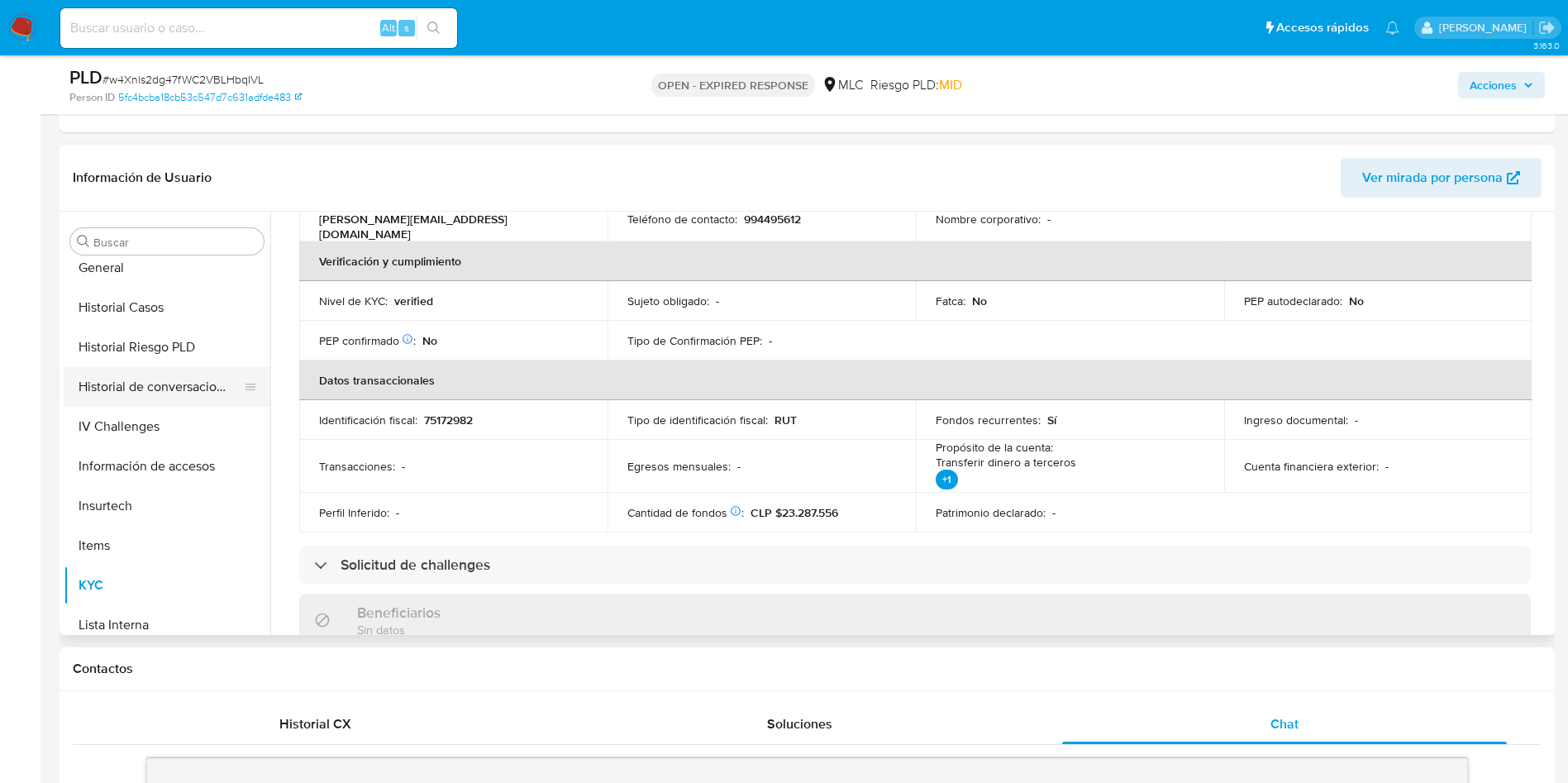
scroll to position [322, 0]
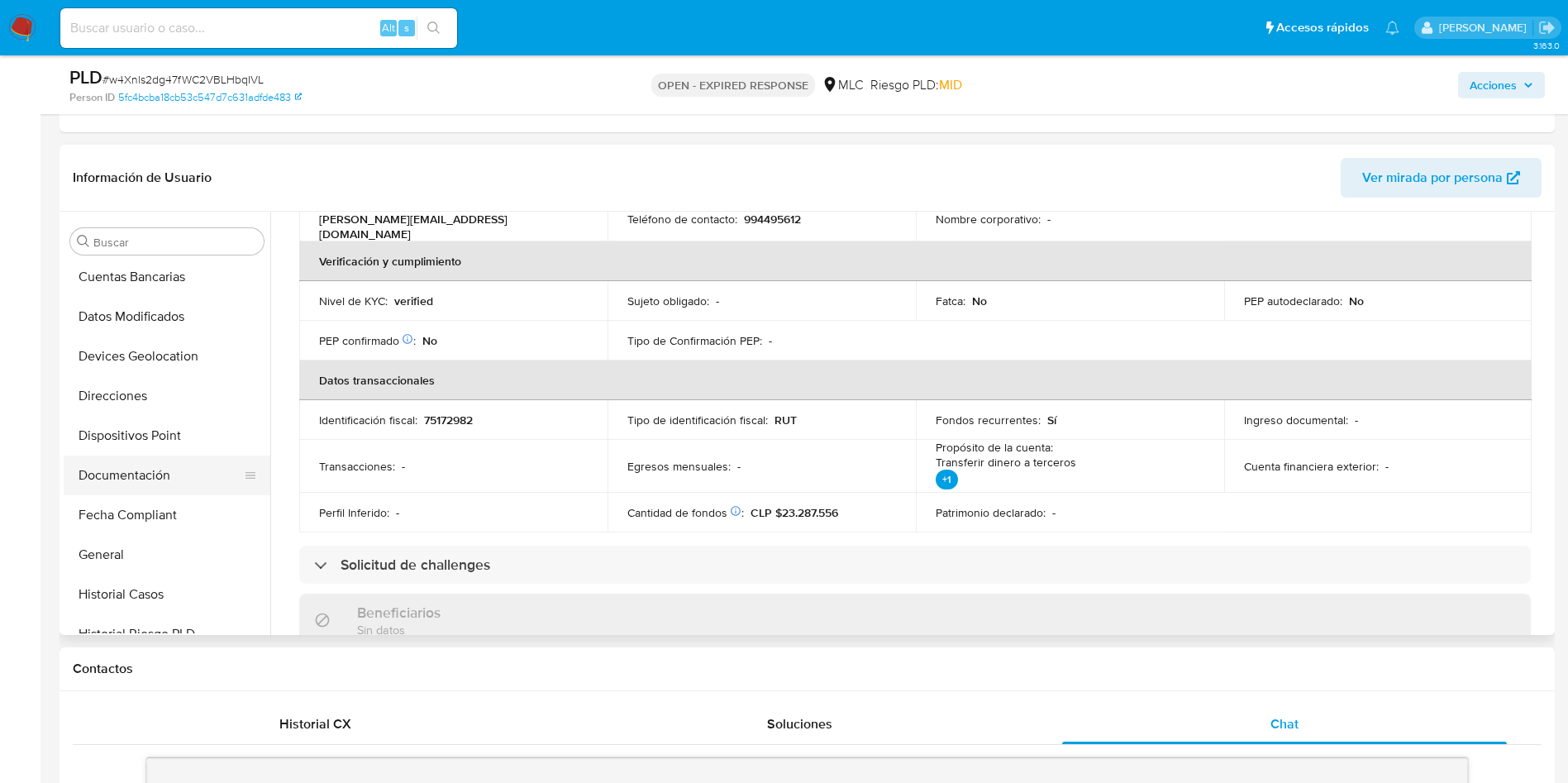
click at [147, 472] on button "Documentación" at bounding box center [160, 475] width 193 height 40
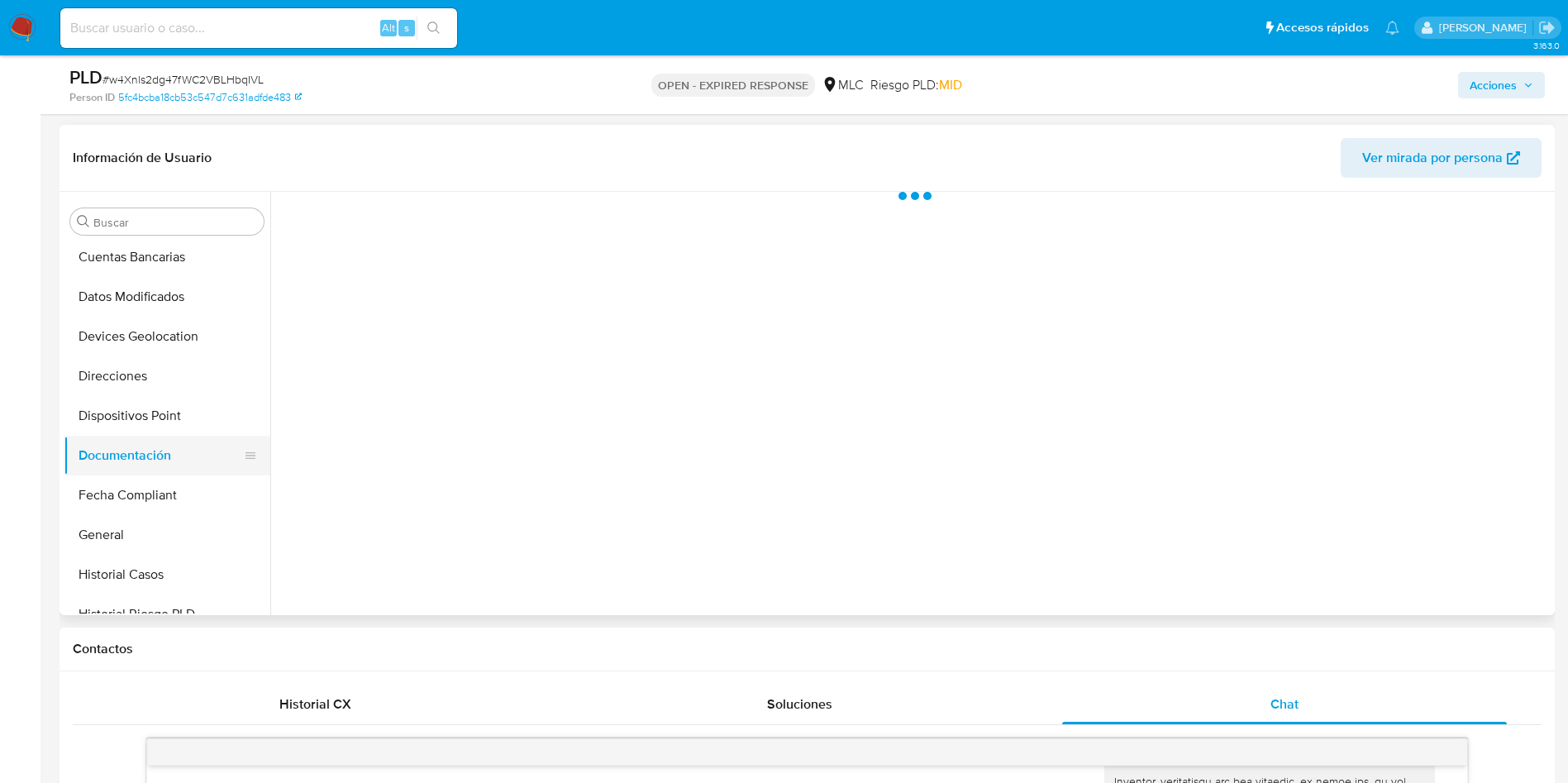
scroll to position [0, 0]
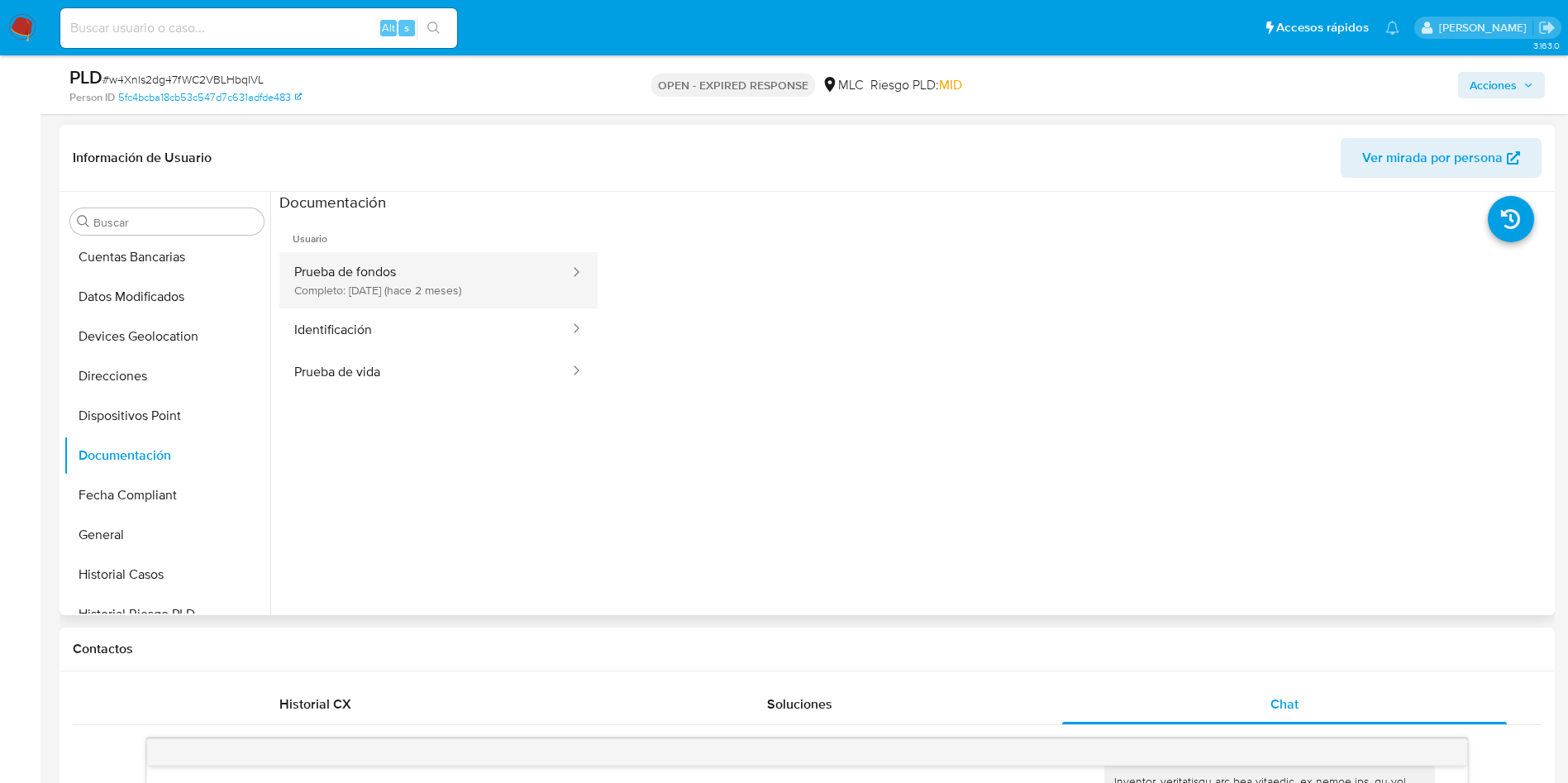
click at [452, 279] on button "Prueba de fondos Completo: 19/08/2025 (hace 2 meses)" at bounding box center [425, 281] width 292 height 57
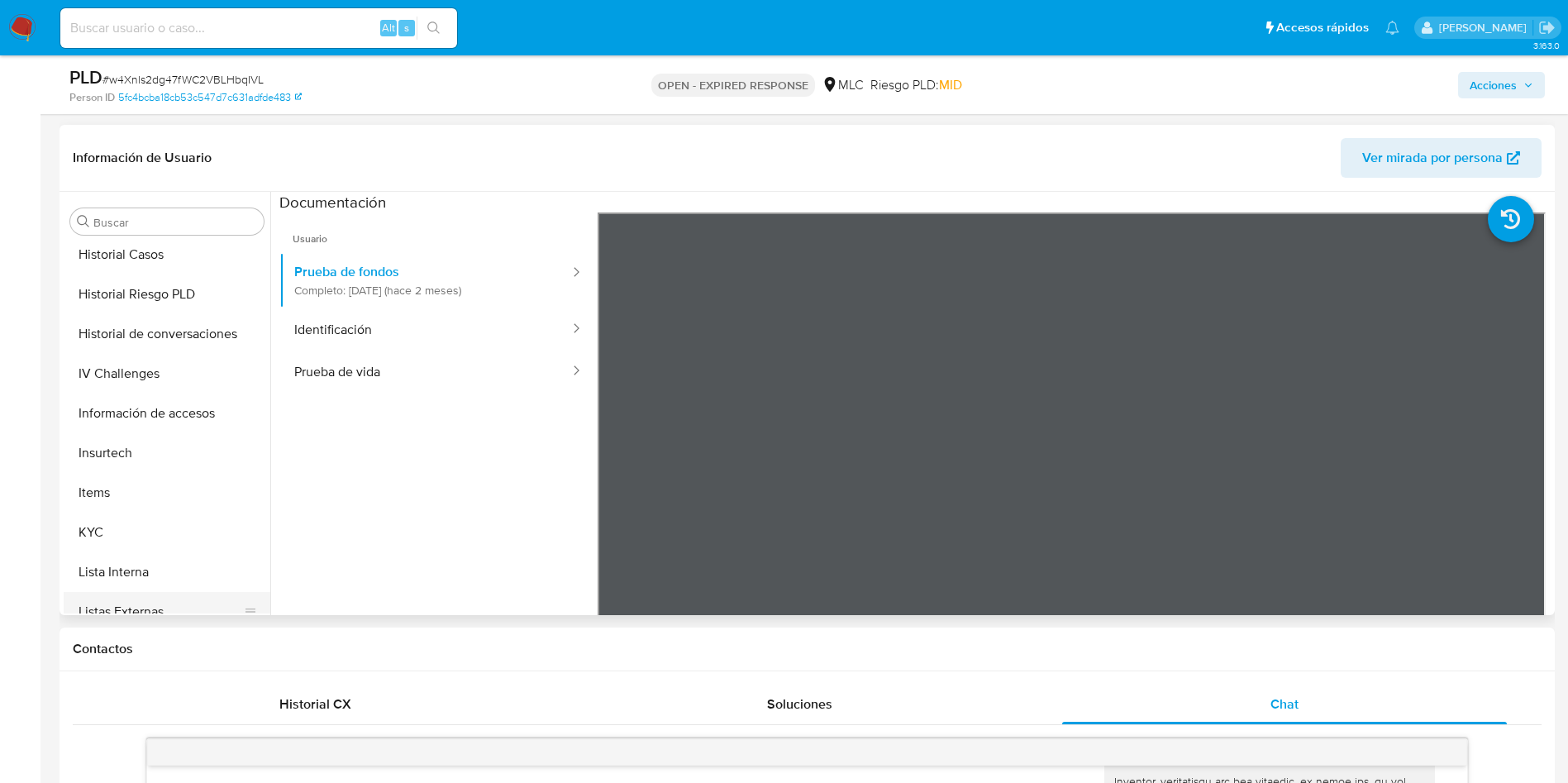
scroll to position [818, 0]
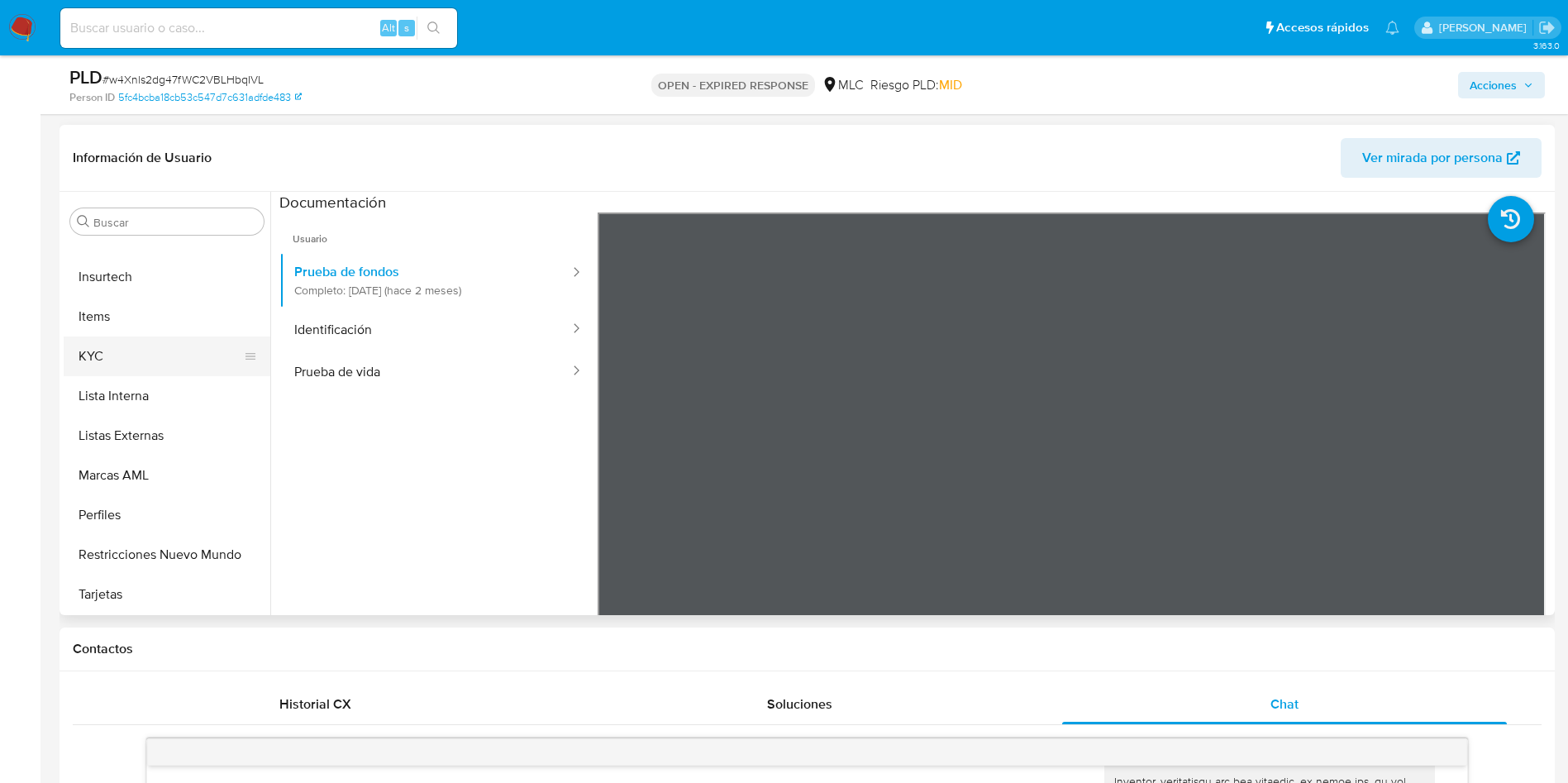
click at [91, 363] on button "KYC" at bounding box center [160, 356] width 193 height 40
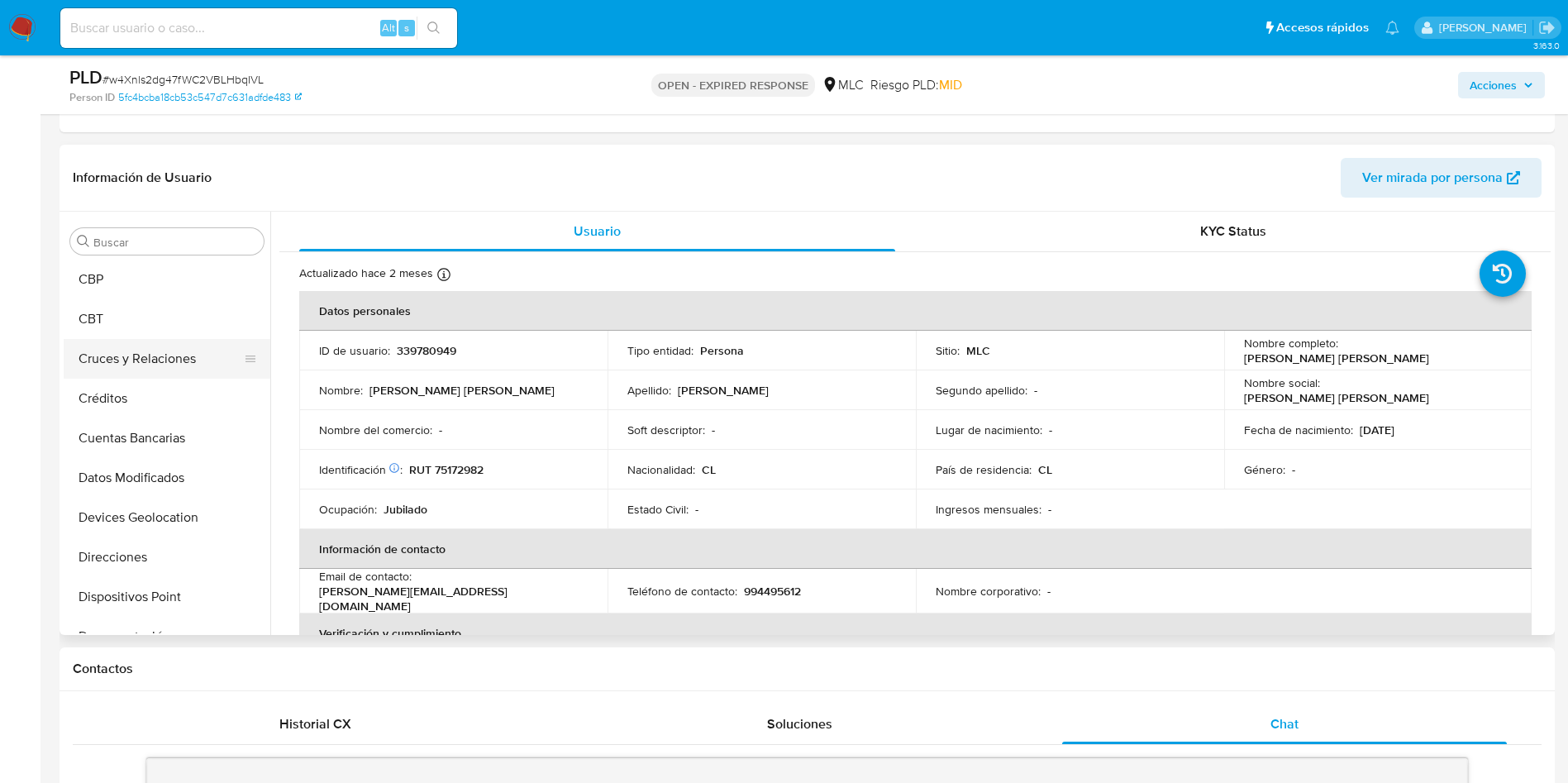
scroll to position [197, 0]
click at [153, 608] on button "Documentación" at bounding box center [160, 599] width 193 height 40
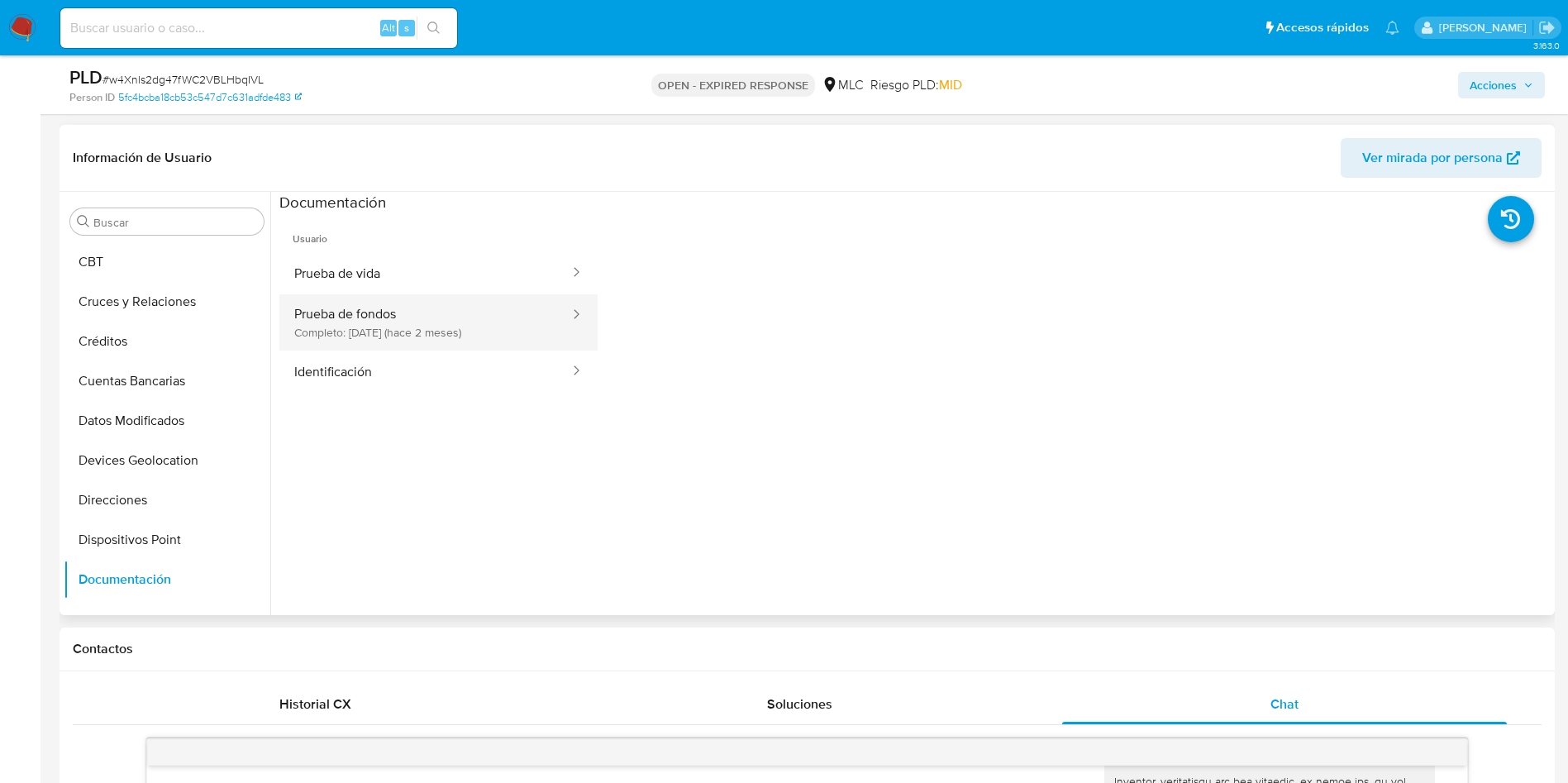
click at [349, 315] on button "Prueba de fondos Completo: 19/08/2025 (hace 2 meses)" at bounding box center [425, 323] width 292 height 57
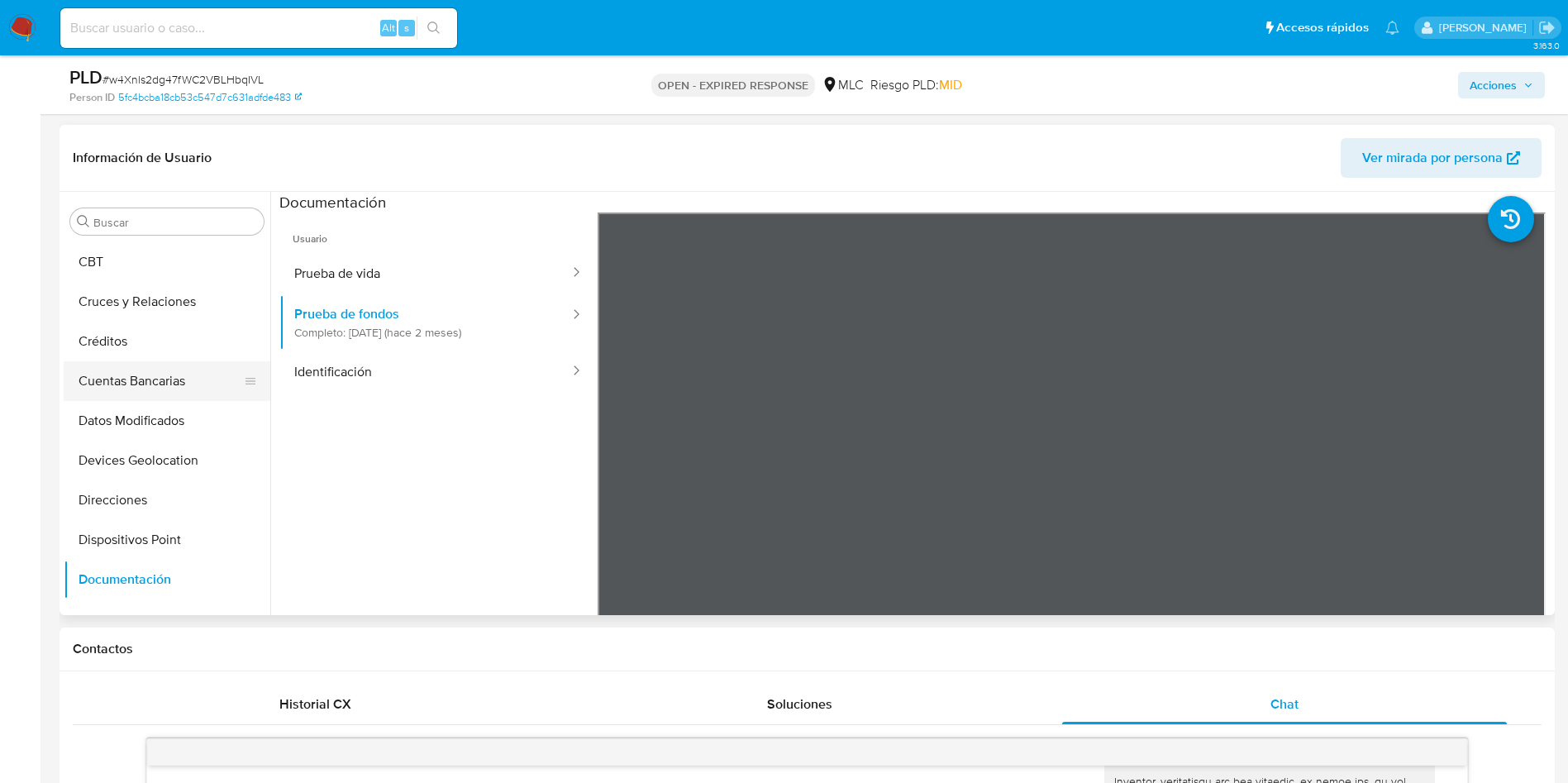
scroll to position [0, 0]
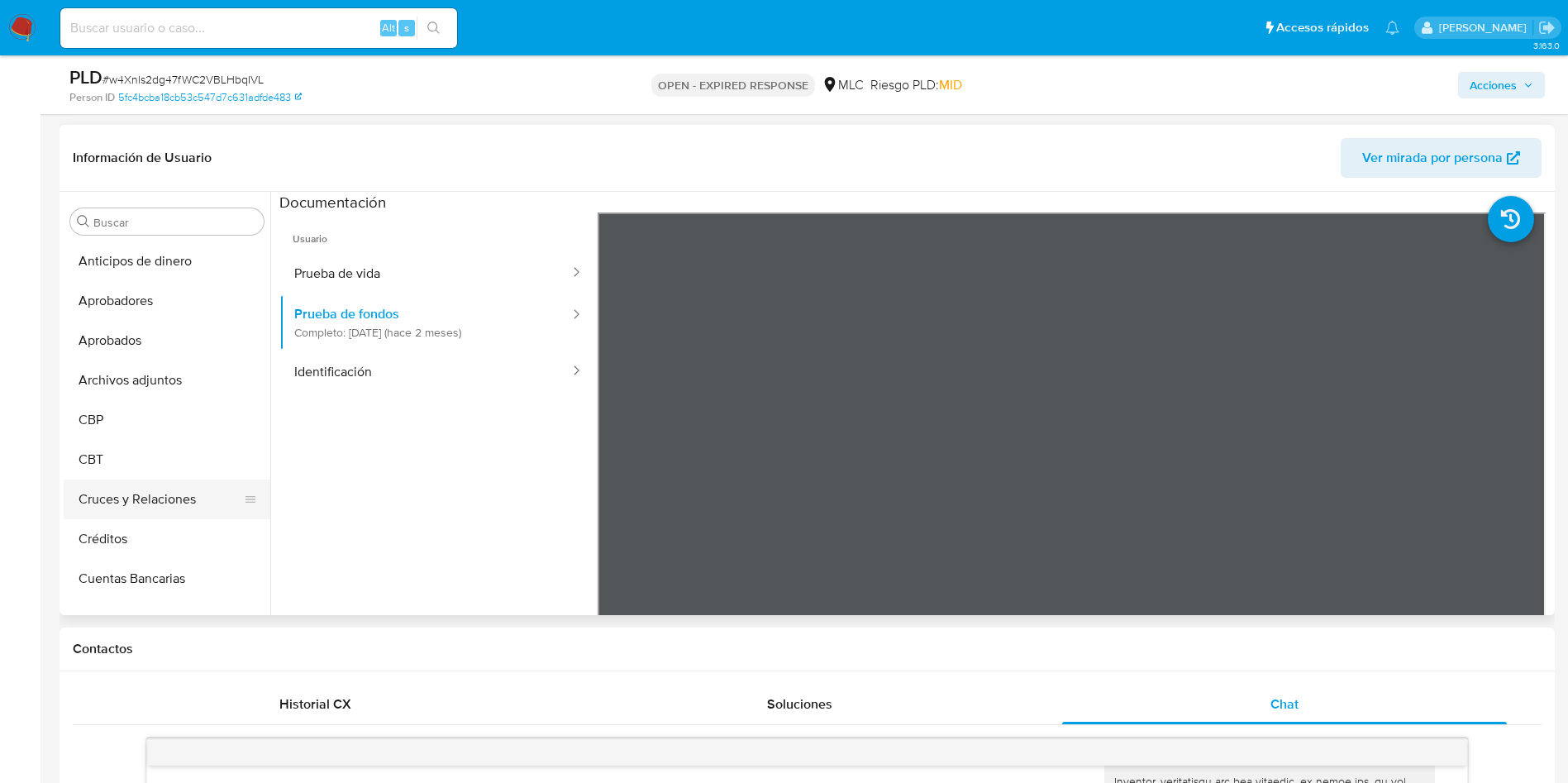
click at [170, 495] on button "Cruces y Relaciones" at bounding box center [160, 500] width 193 height 40
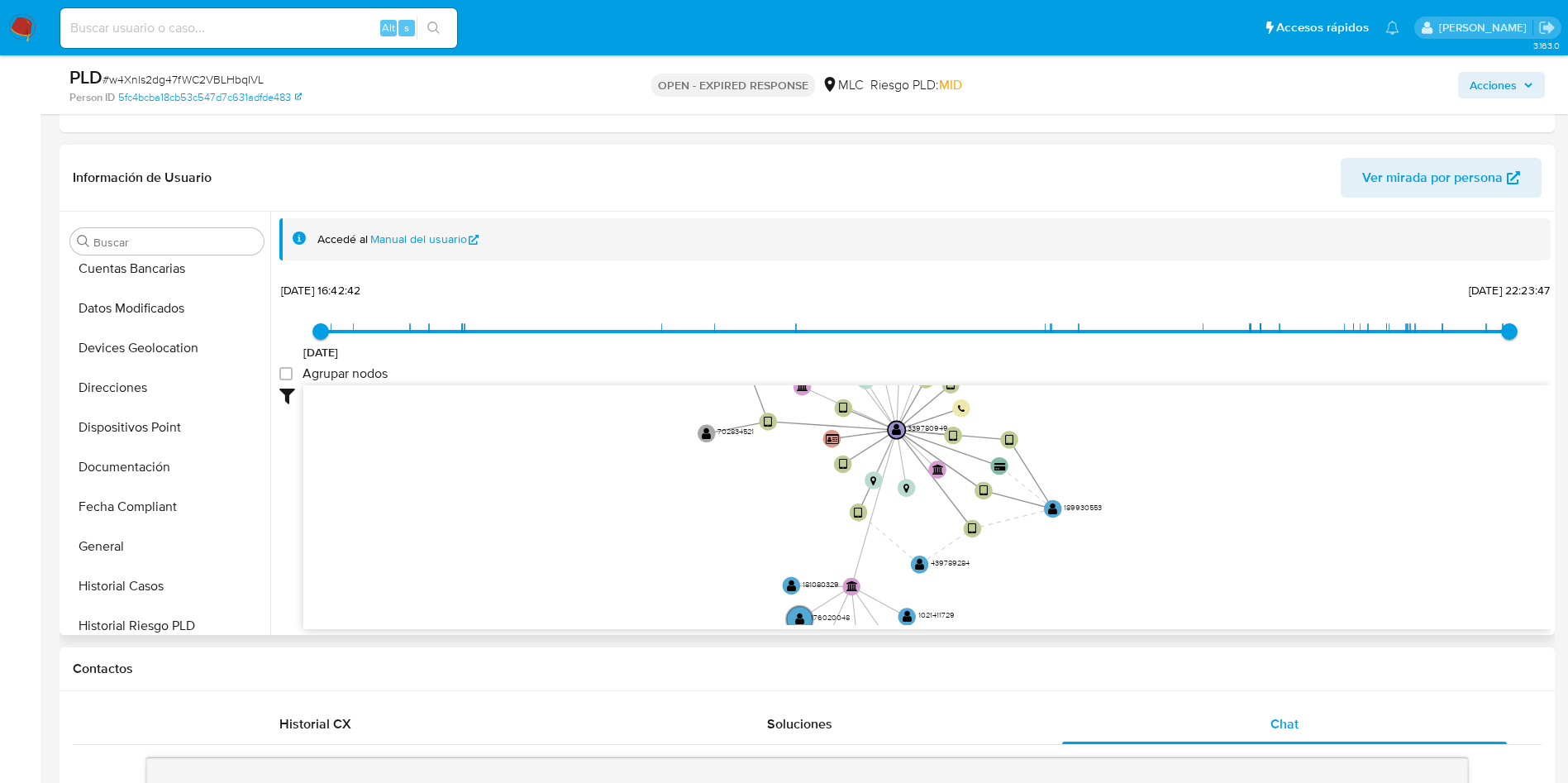
scroll to position [745, 0]
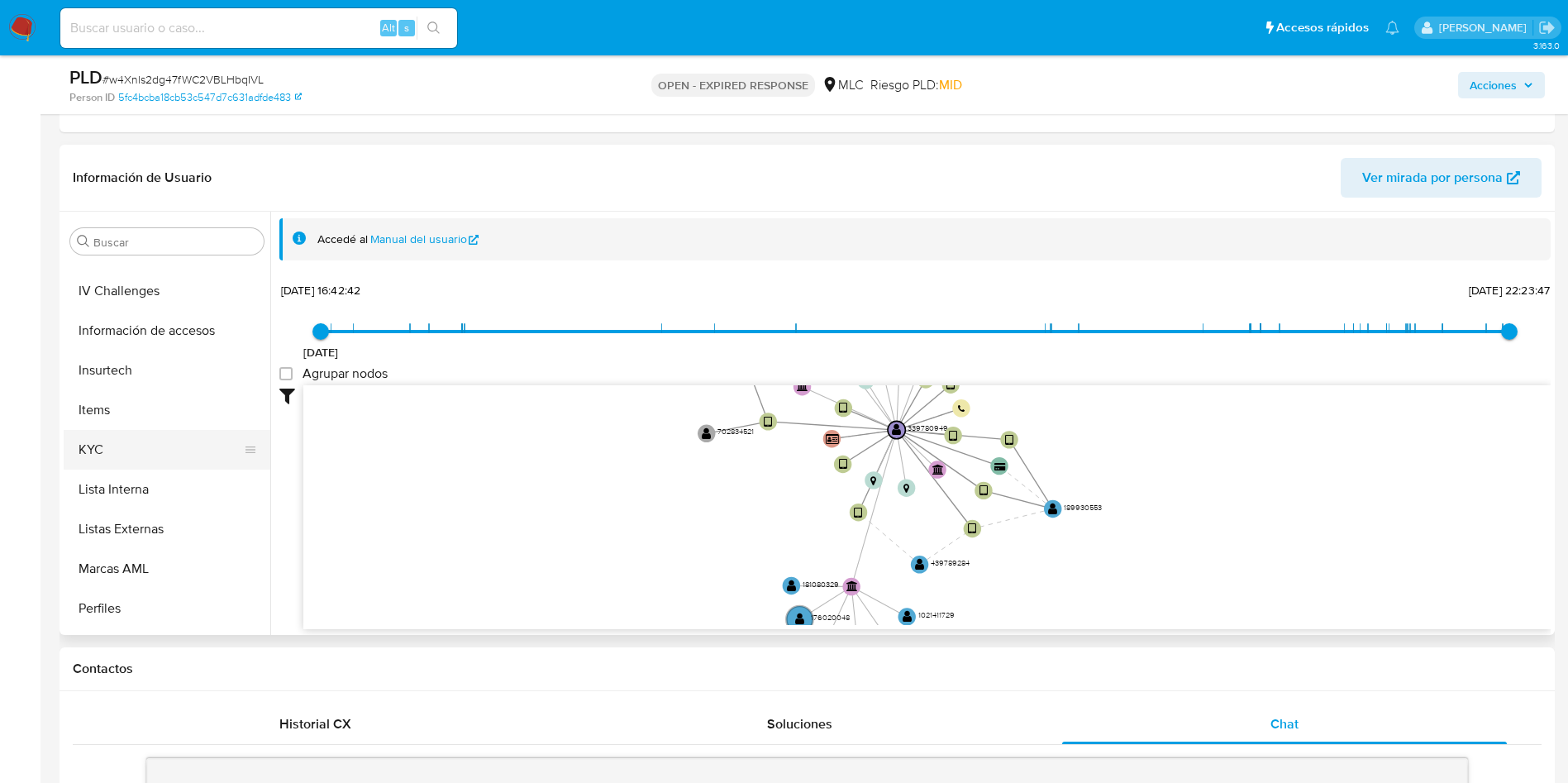
click at [141, 453] on button "KYC" at bounding box center [160, 450] width 193 height 40
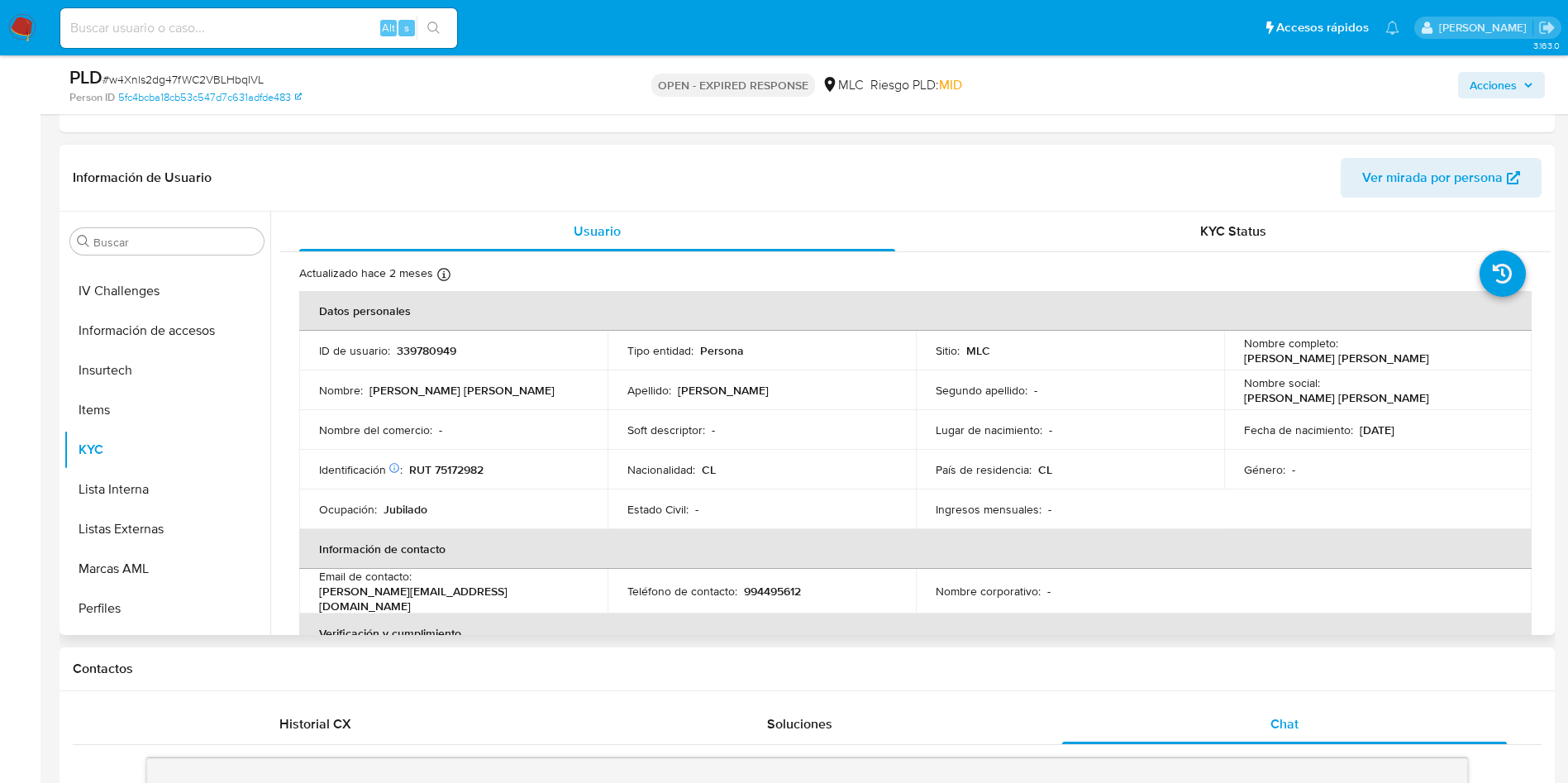
drag, startPoint x: 1234, startPoint y: 358, endPoint x: 1452, endPoint y: 365, distance: 218.1
click at [1388, 365] on td "Nombre completo : Verónica Margarita Padilla Jiménez" at bounding box center [1378, 350] width 309 height 40
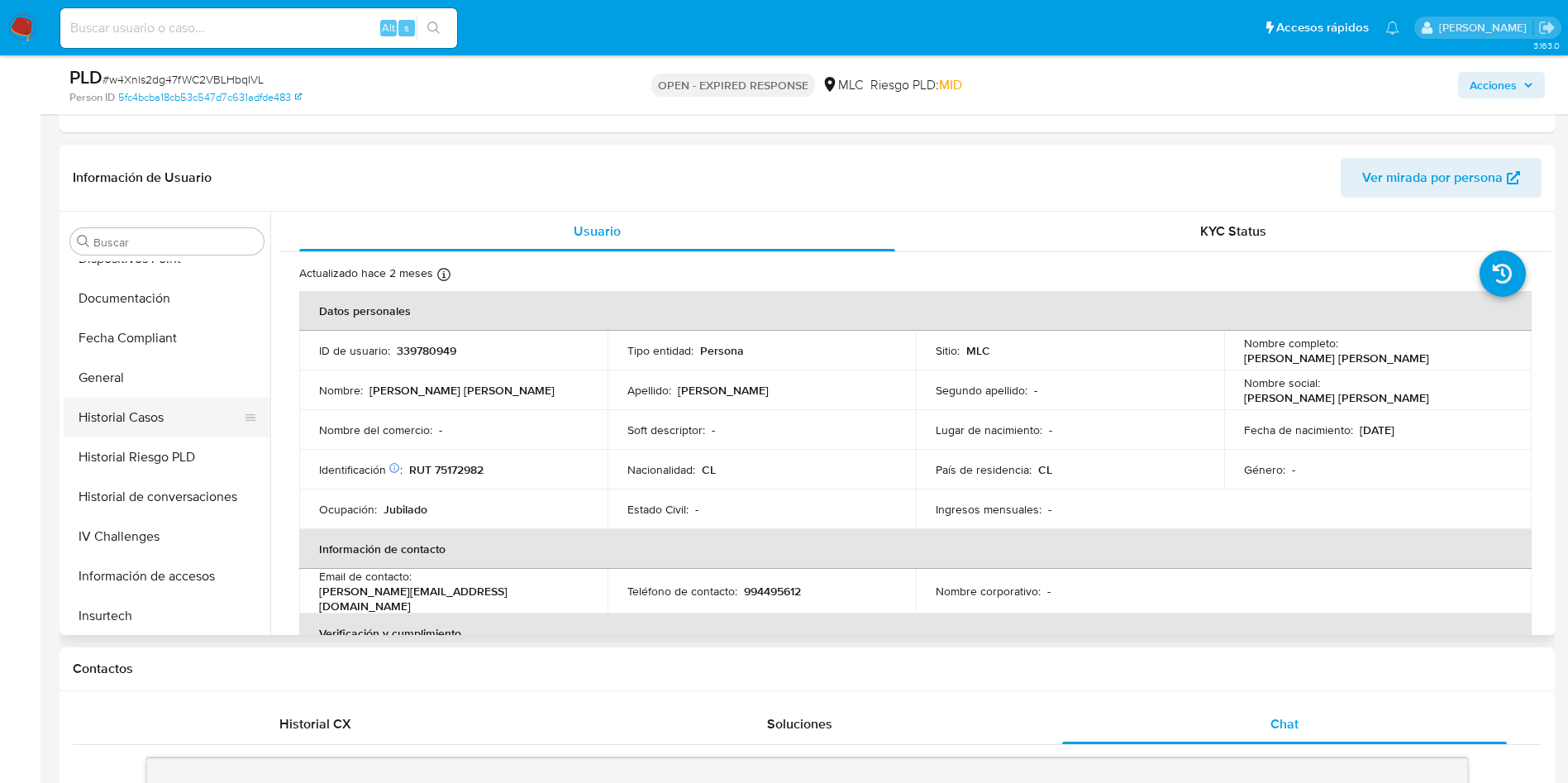
scroll to position [0, 0]
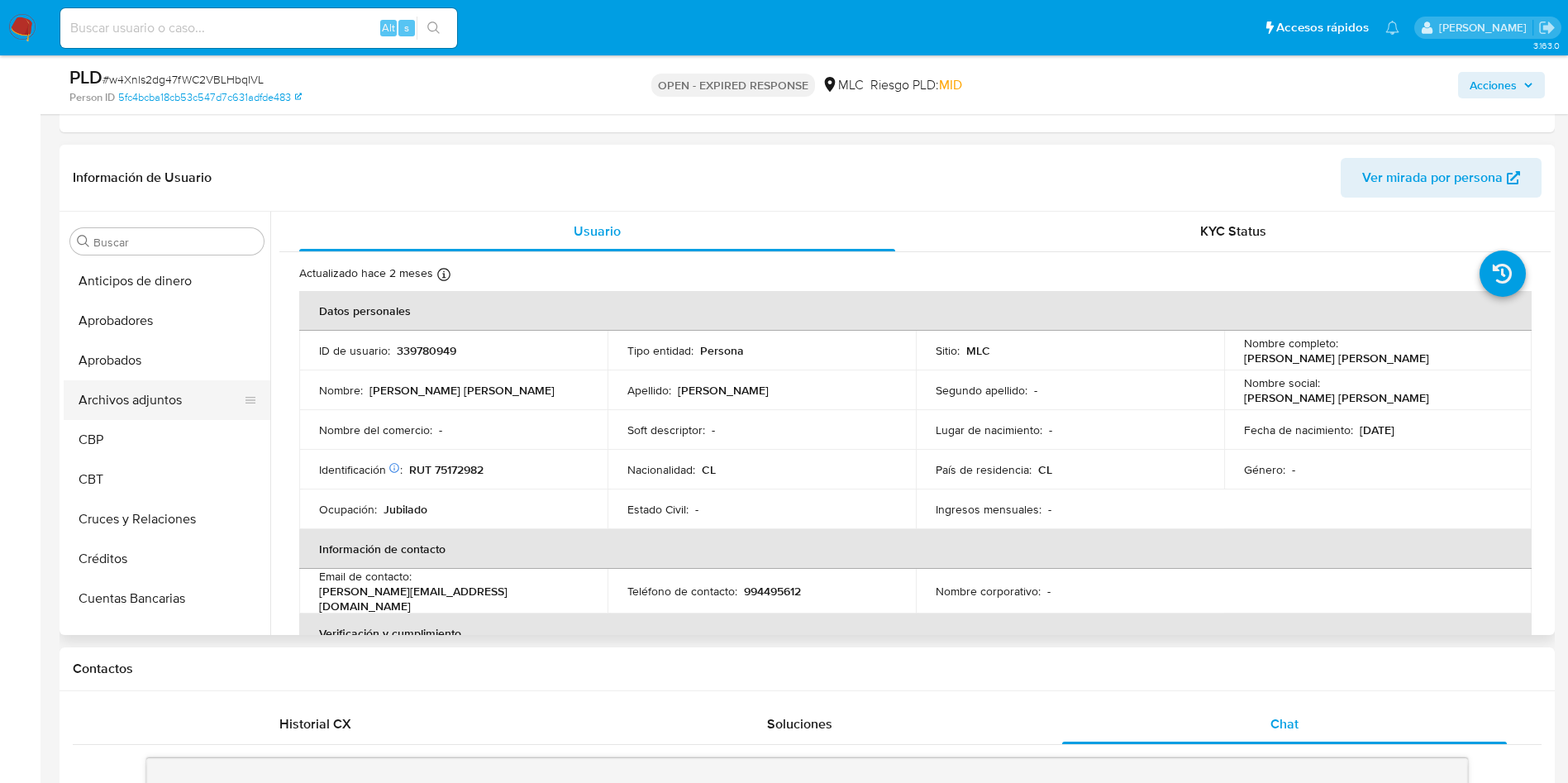
click at [179, 384] on button "Archivos adjuntos" at bounding box center [160, 400] width 193 height 40
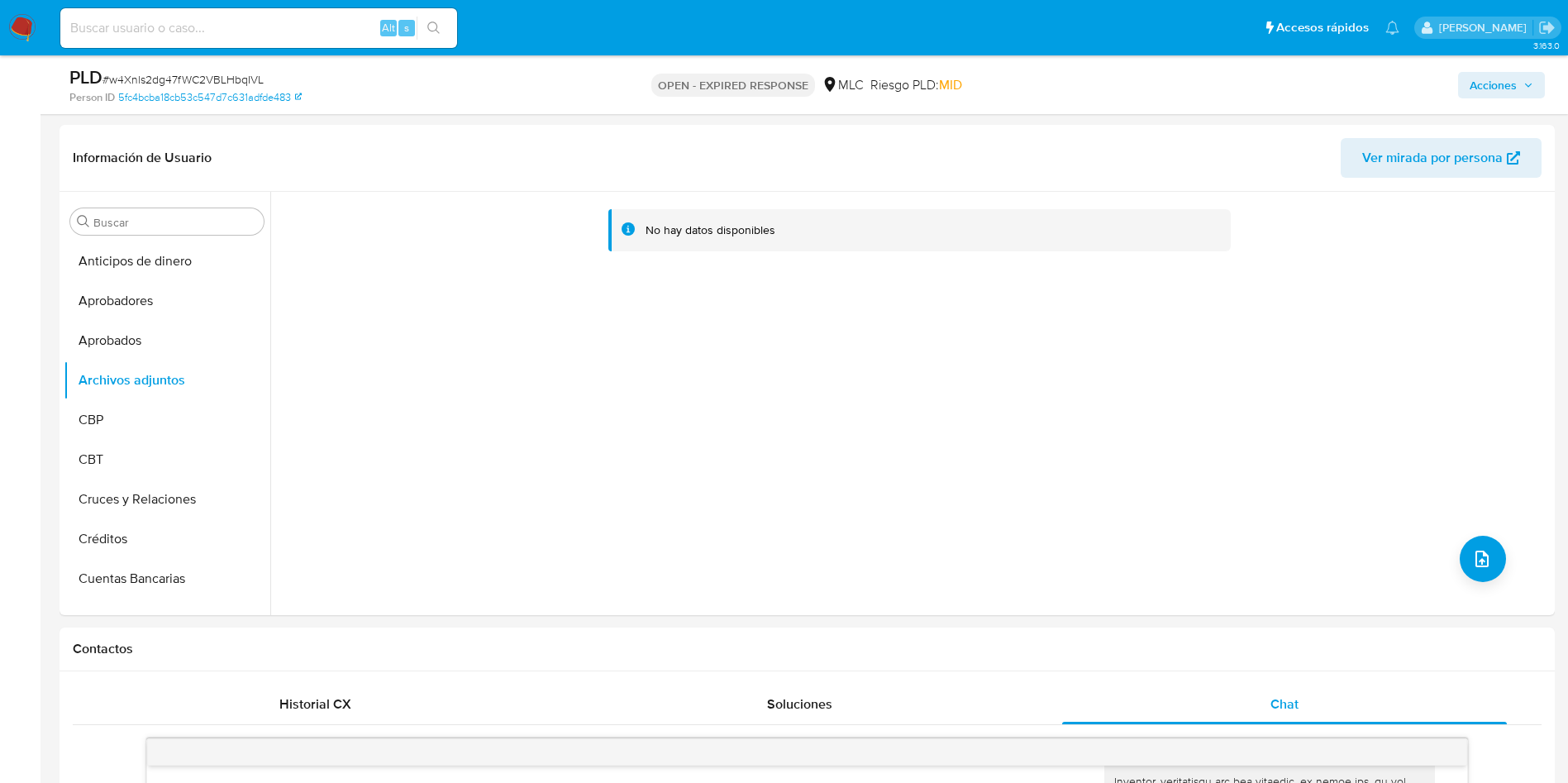
click at [250, 74] on span "# w4Xnls2dg47fWC2VBLHbqIVL" at bounding box center [183, 79] width 161 height 17
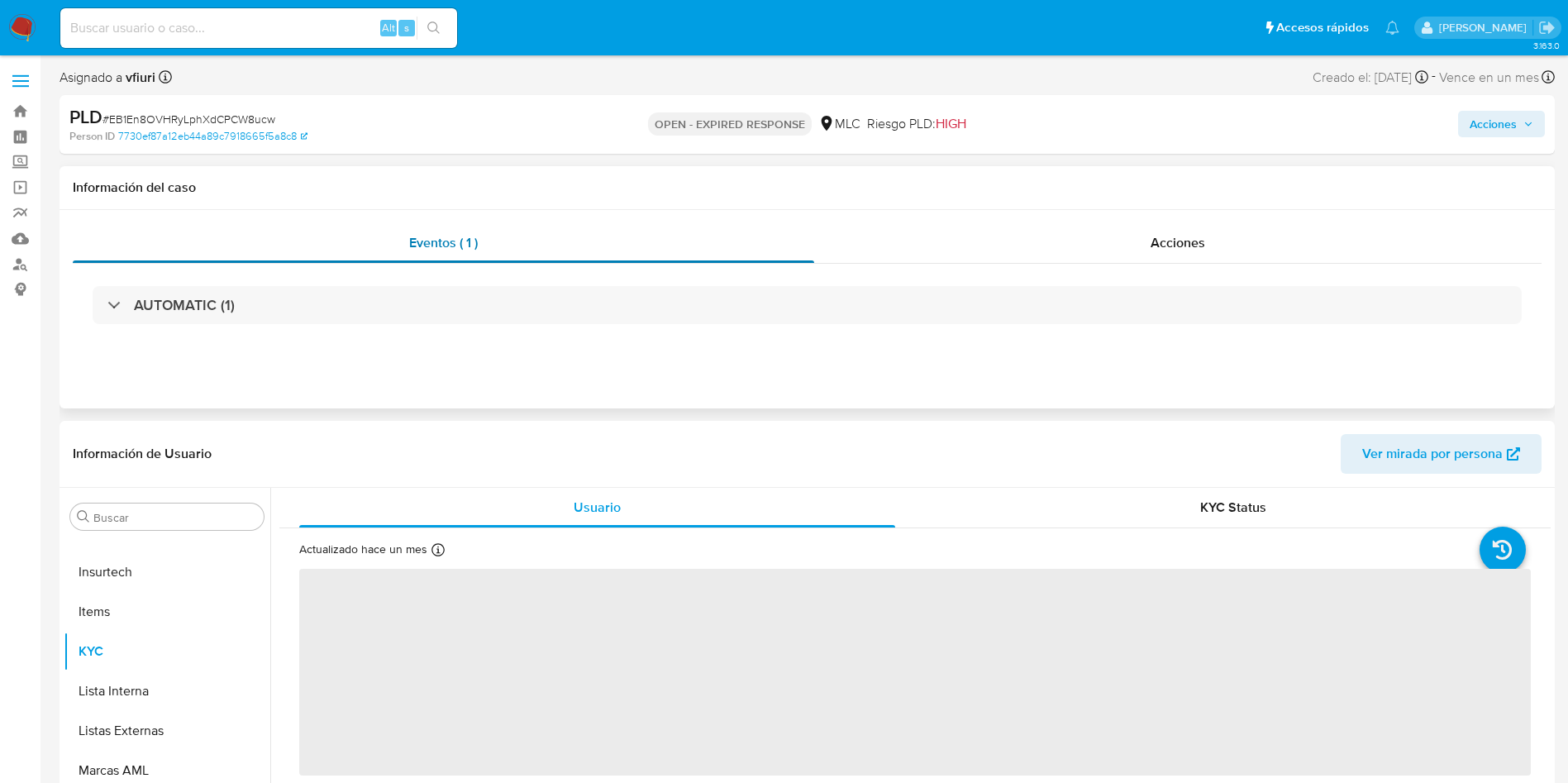
scroll to position [248, 0]
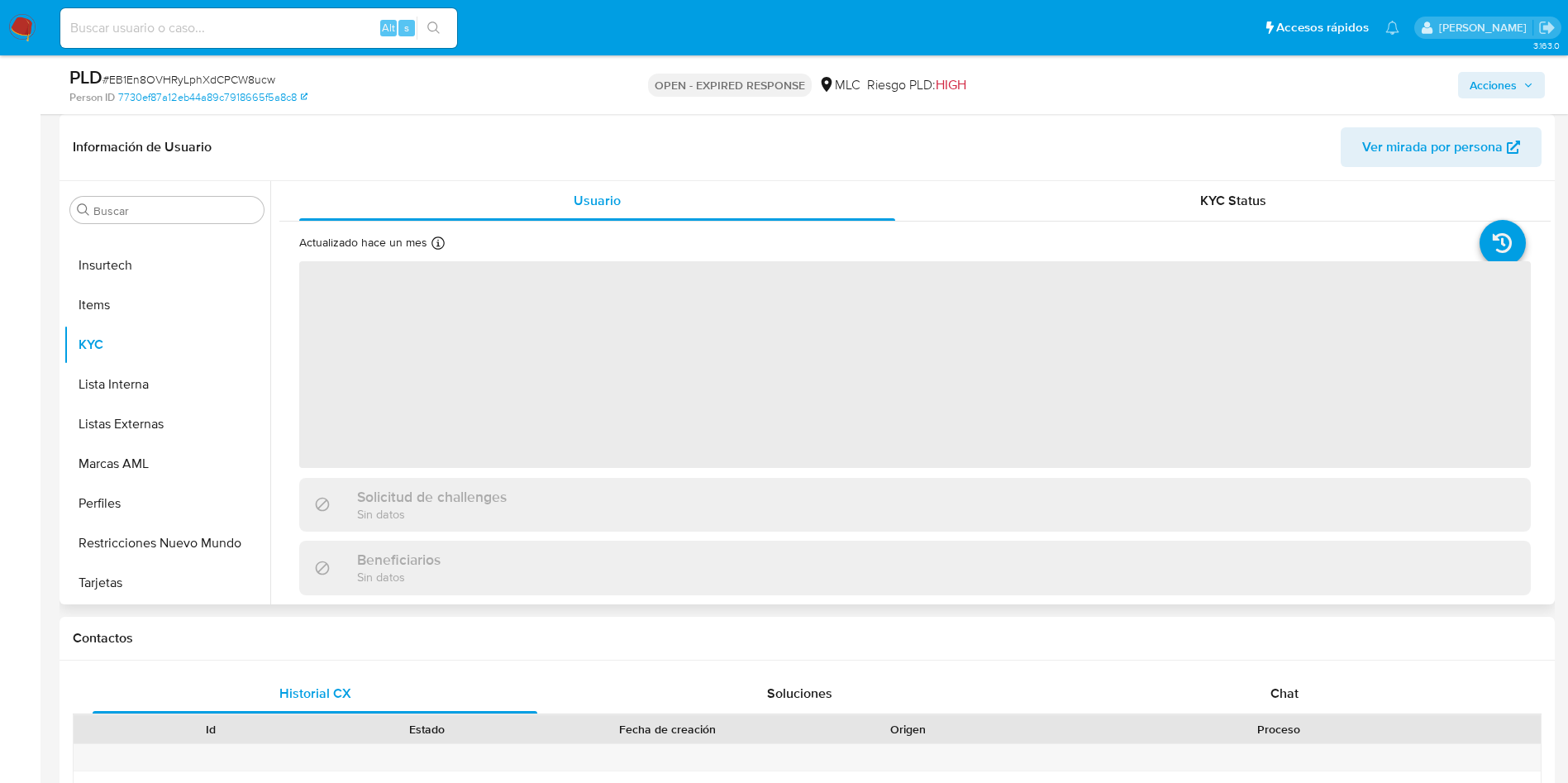
select select "10"
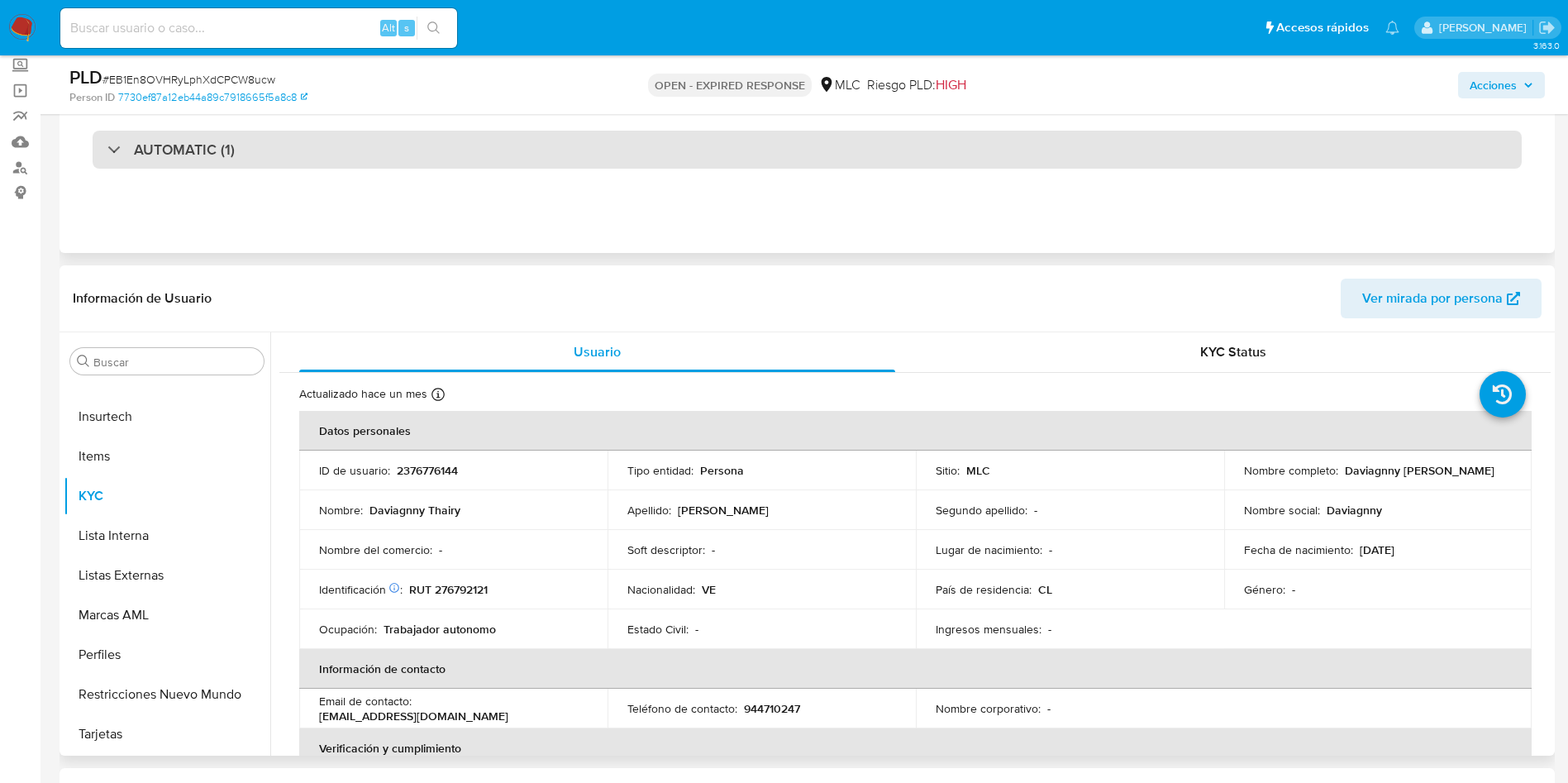
scroll to position [0, 0]
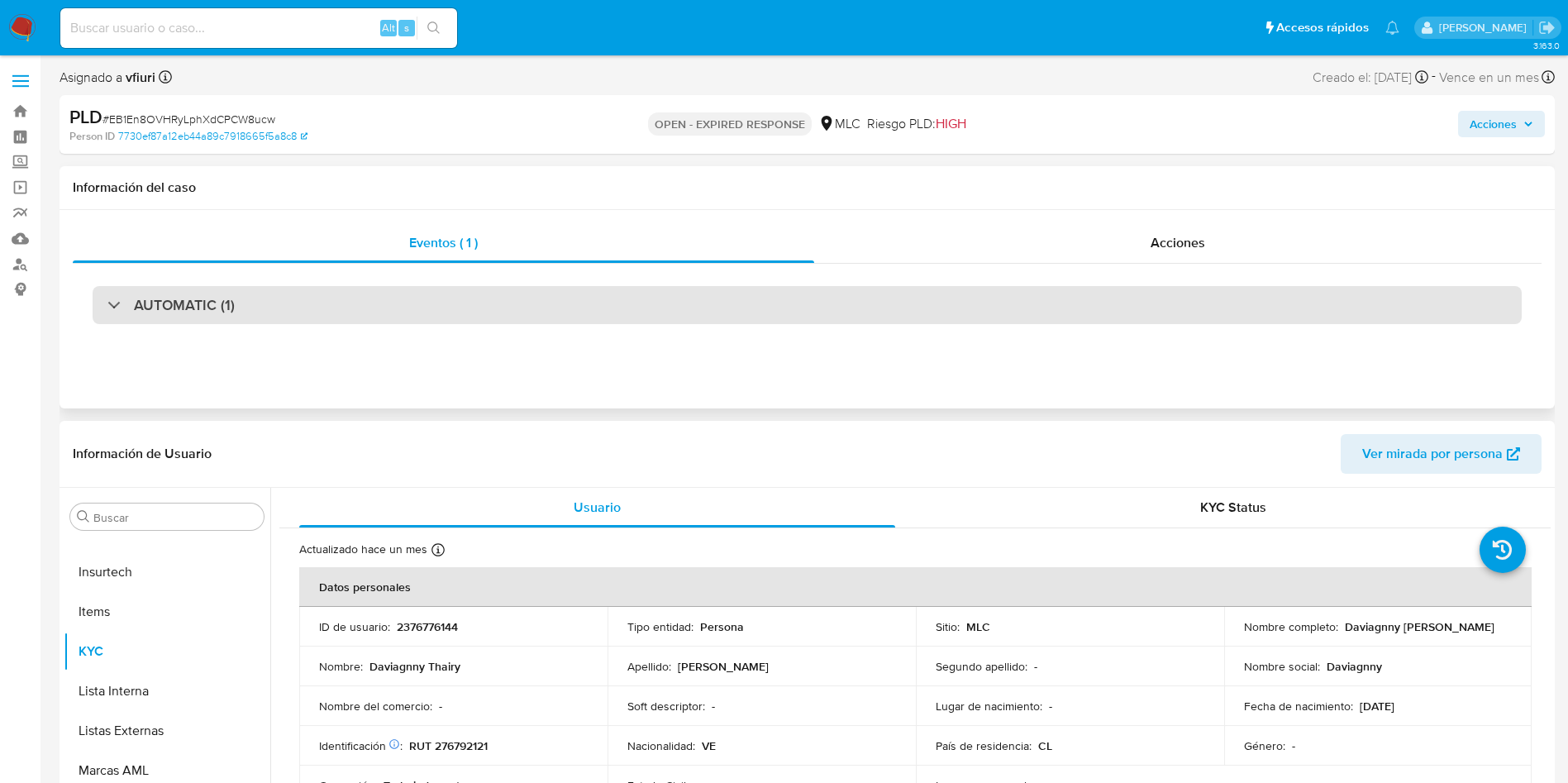
click at [296, 318] on div "AUTOMATIC (1)" at bounding box center [807, 305] width 1429 height 38
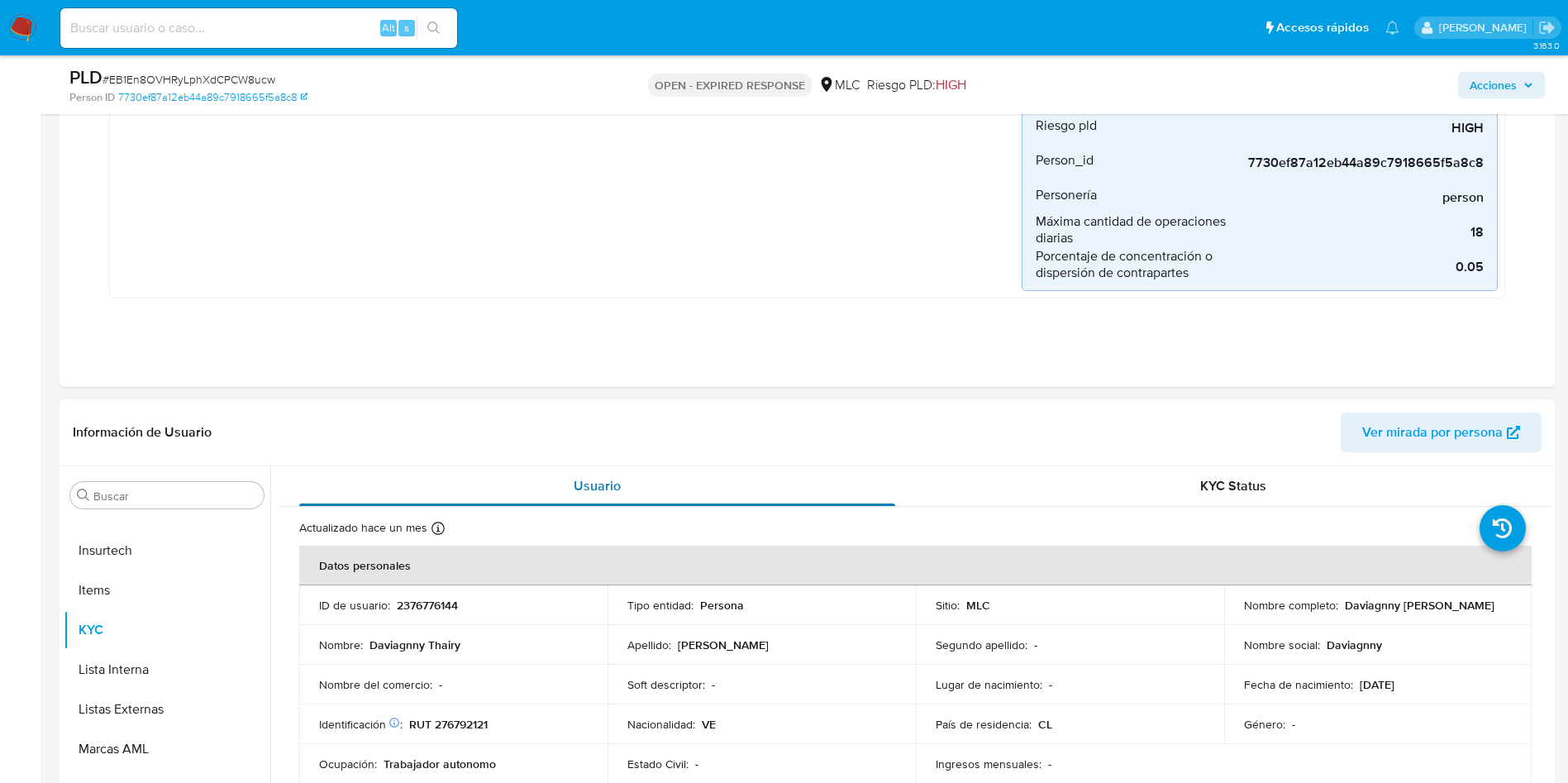
scroll to position [497, 0]
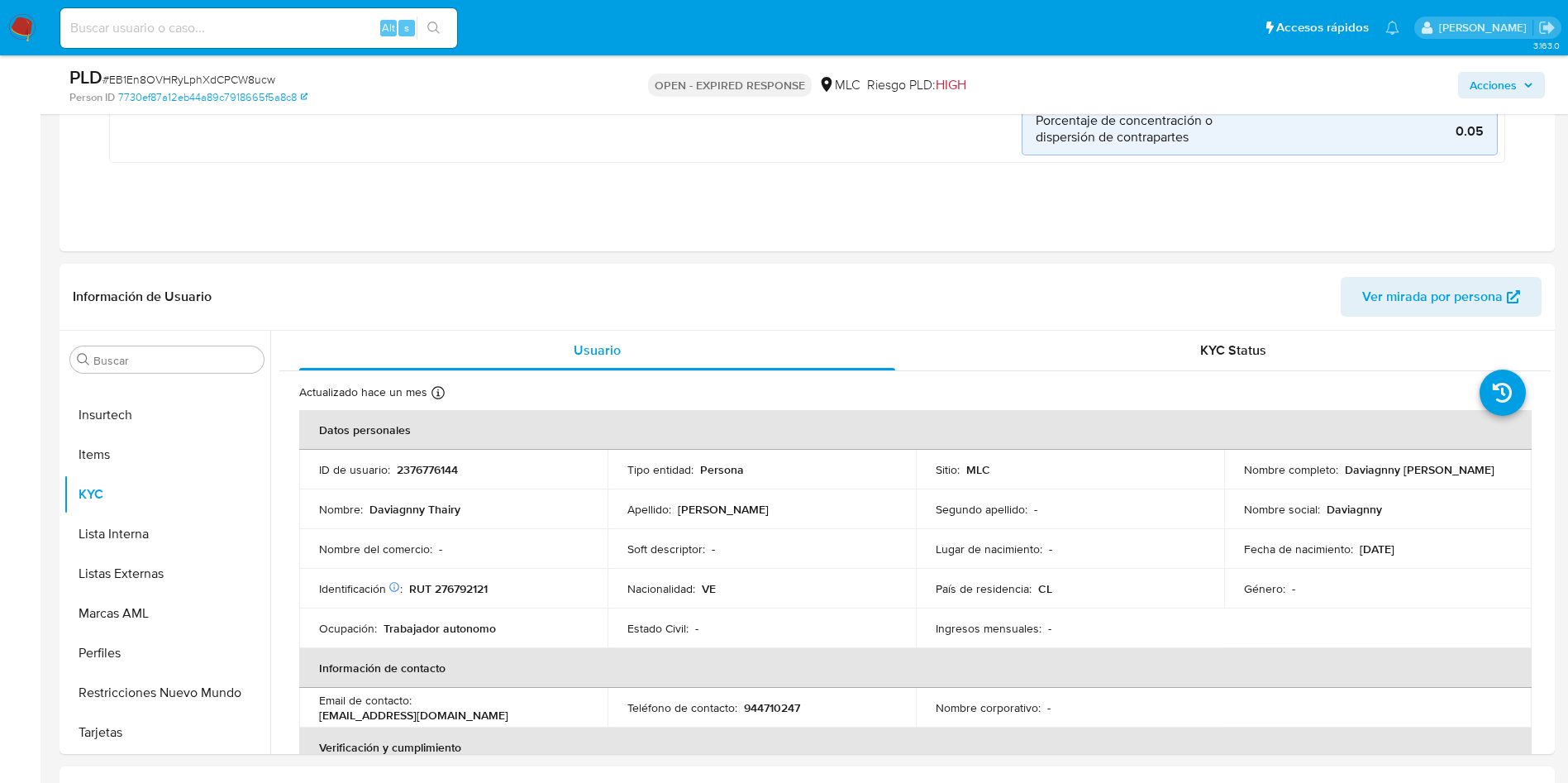
click at [423, 471] on p "2376776144" at bounding box center [427, 469] width 62 height 15
copy p "2376776144"
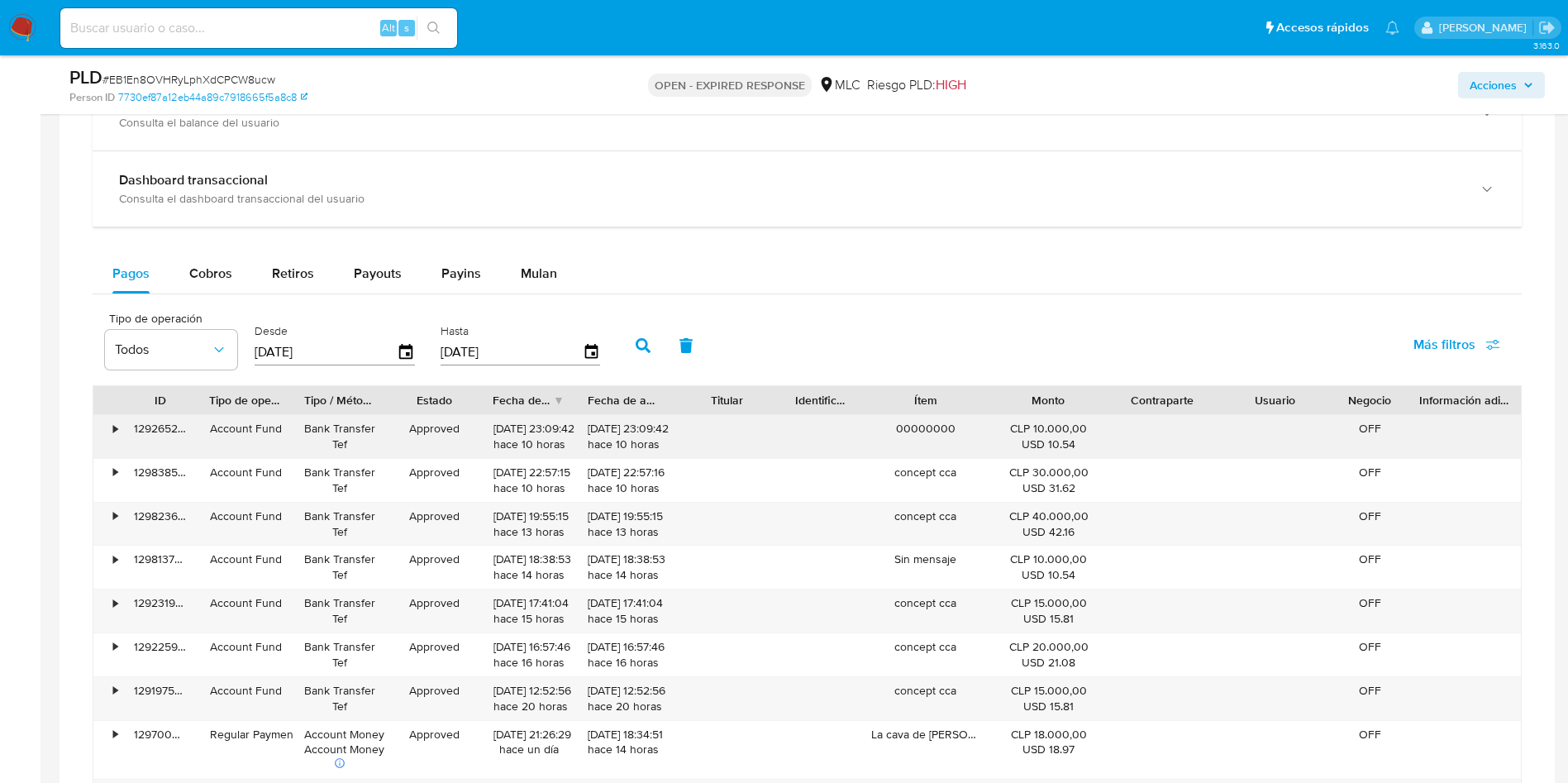
scroll to position [1613, 0]
click at [543, 276] on span "Mulan" at bounding box center [538, 271] width 36 height 19
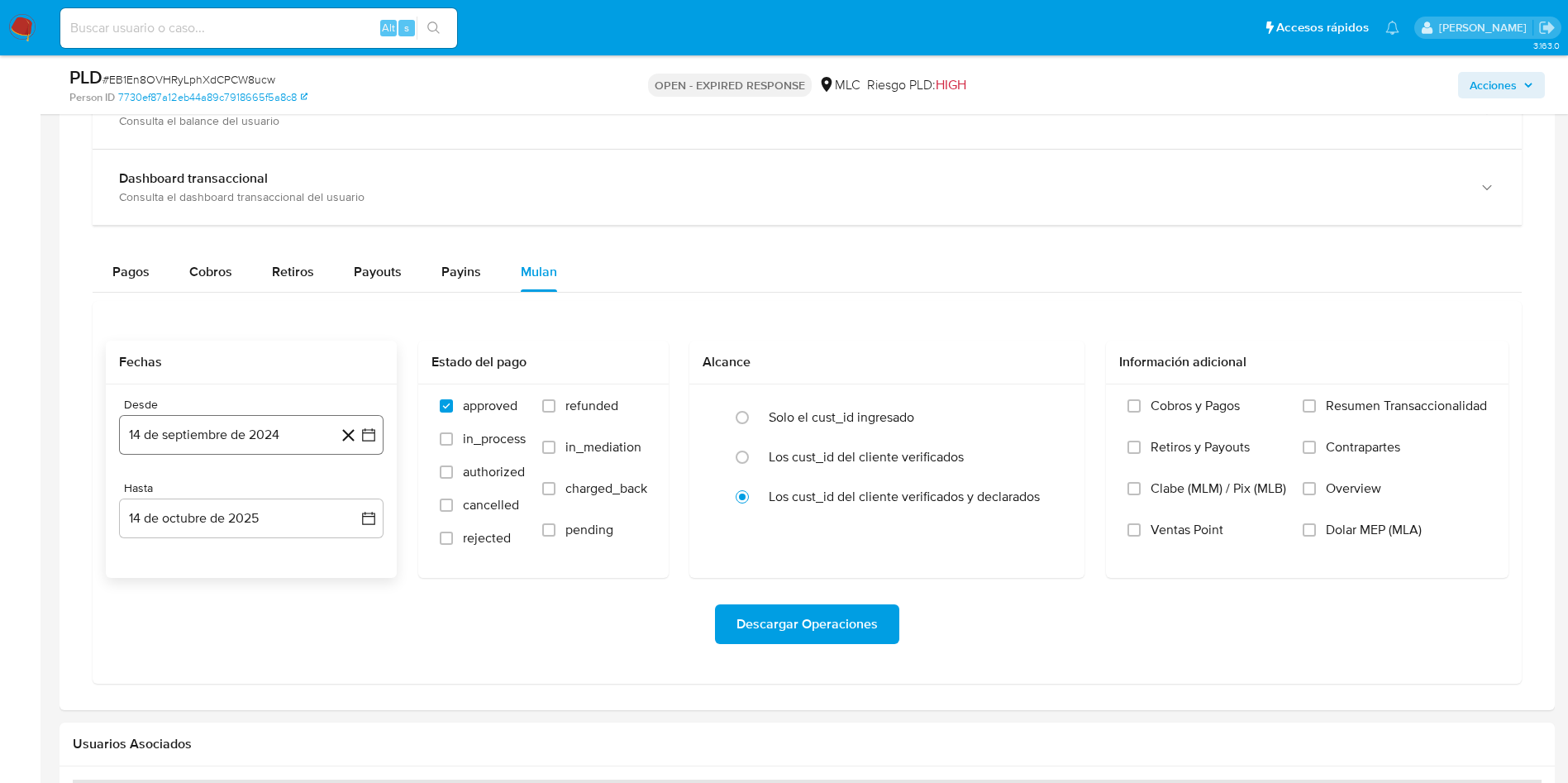
click at [371, 438] on icon "button" at bounding box center [368, 435] width 17 height 17
click at [220, 688] on button "25" at bounding box center [218, 687] width 26 height 26
click at [373, 518] on icon "button" at bounding box center [368, 518] width 17 height 17
click at [144, 255] on div "octubre 2025 octubre 2025 lun lunes mar martes mié miércoles jue jueves vie vie…" at bounding box center [251, 363] width 265 height 261
click at [148, 261] on icon "Mes anterior" at bounding box center [148, 267] width 20 height 20
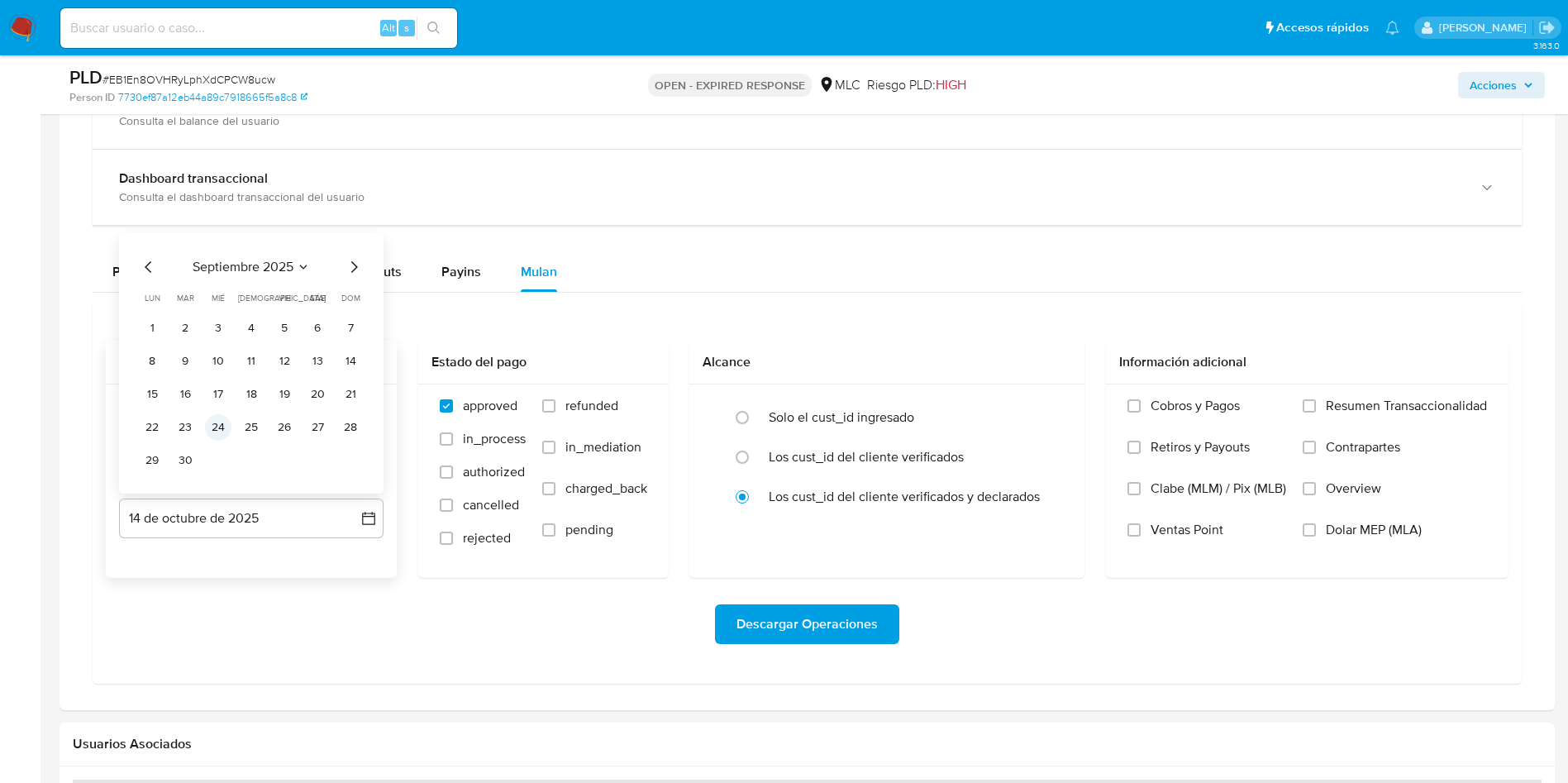
click at [213, 417] on button "24" at bounding box center [218, 427] width 26 height 26
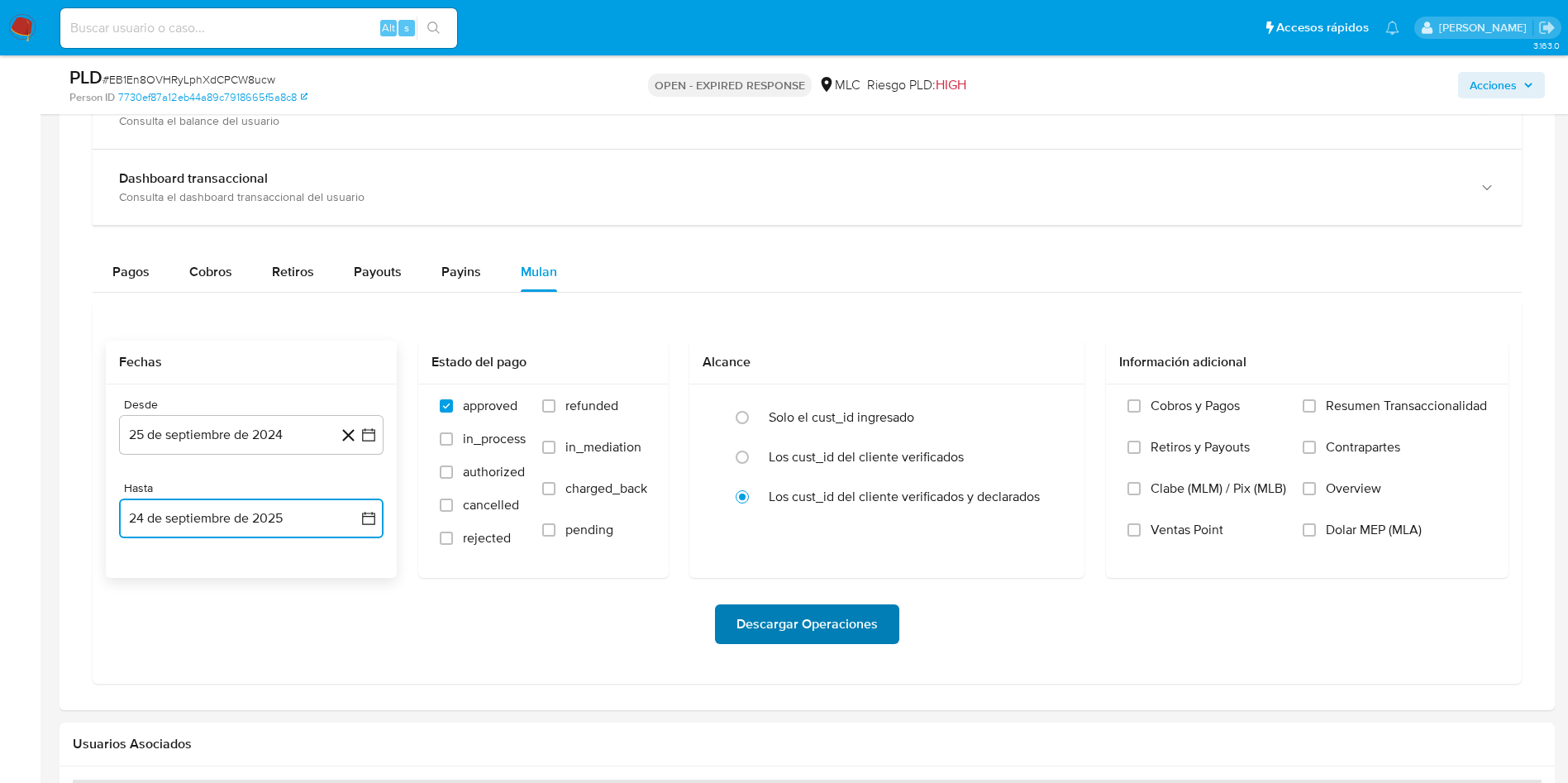
click at [767, 609] on span "Descargar Operaciones" at bounding box center [807, 624] width 142 height 36
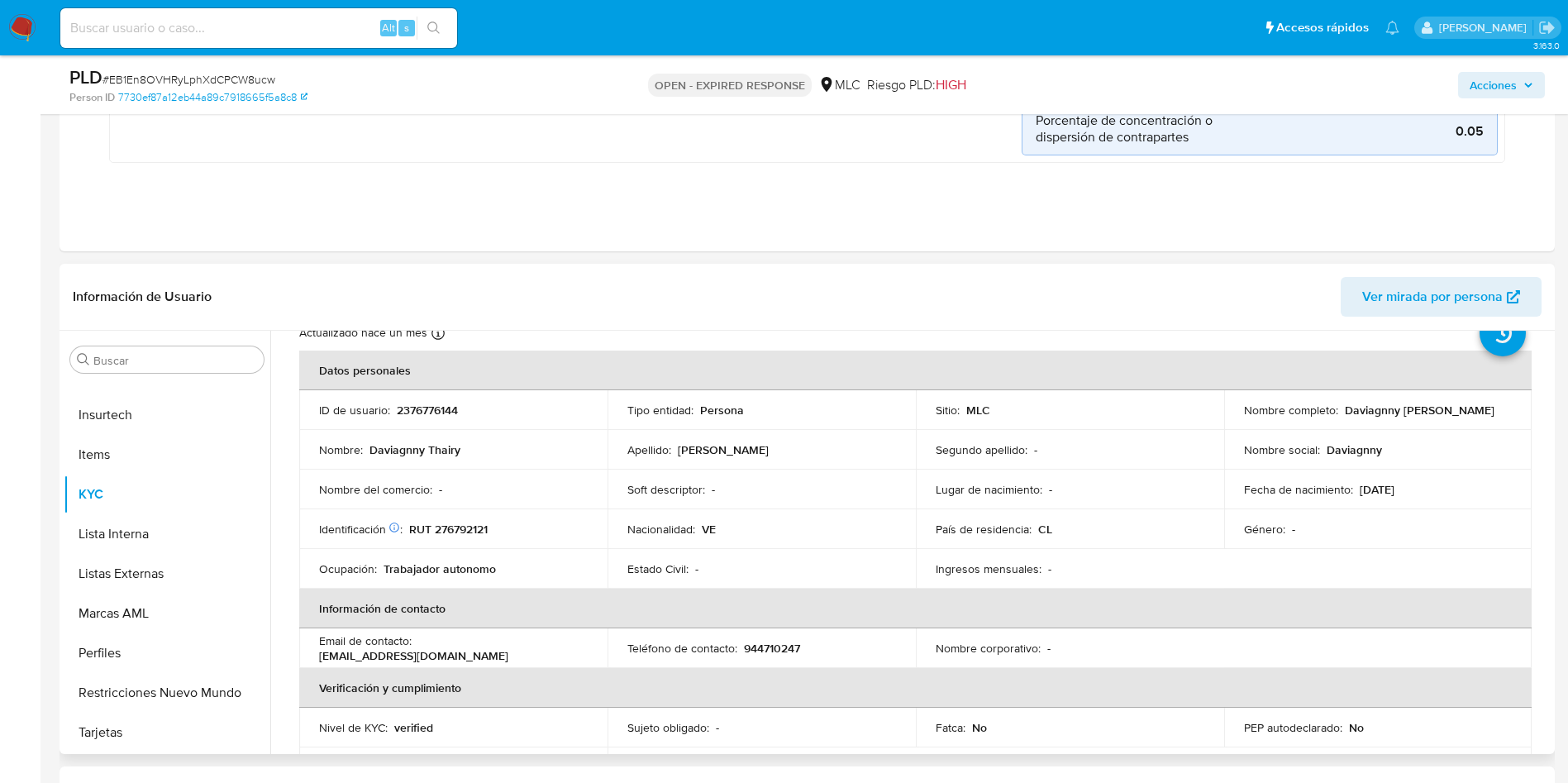
scroll to position [44, 0]
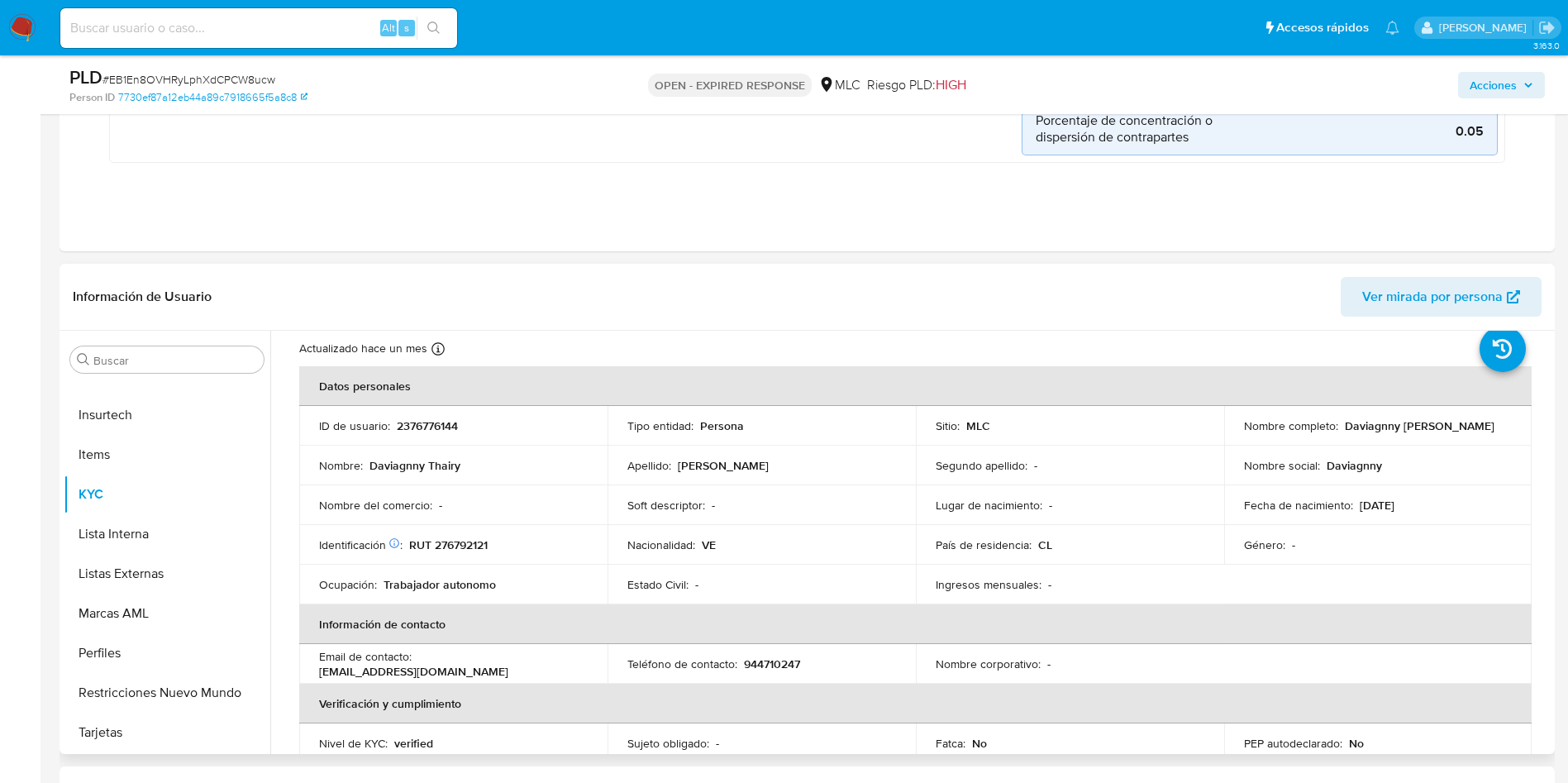
click at [415, 422] on p "2376776144" at bounding box center [427, 425] width 62 height 15
copy p "2376776144"
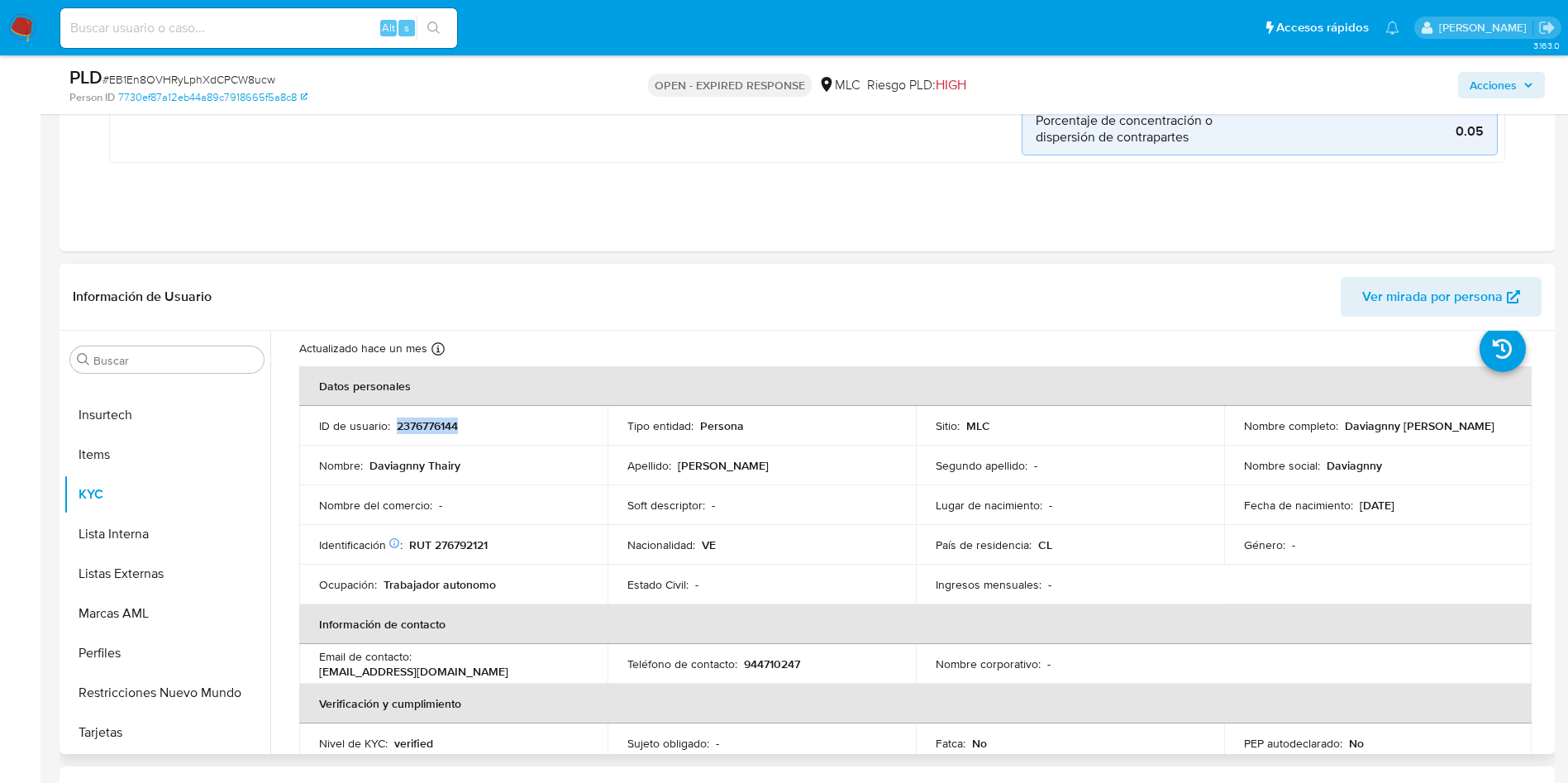
copy p "2376776144"
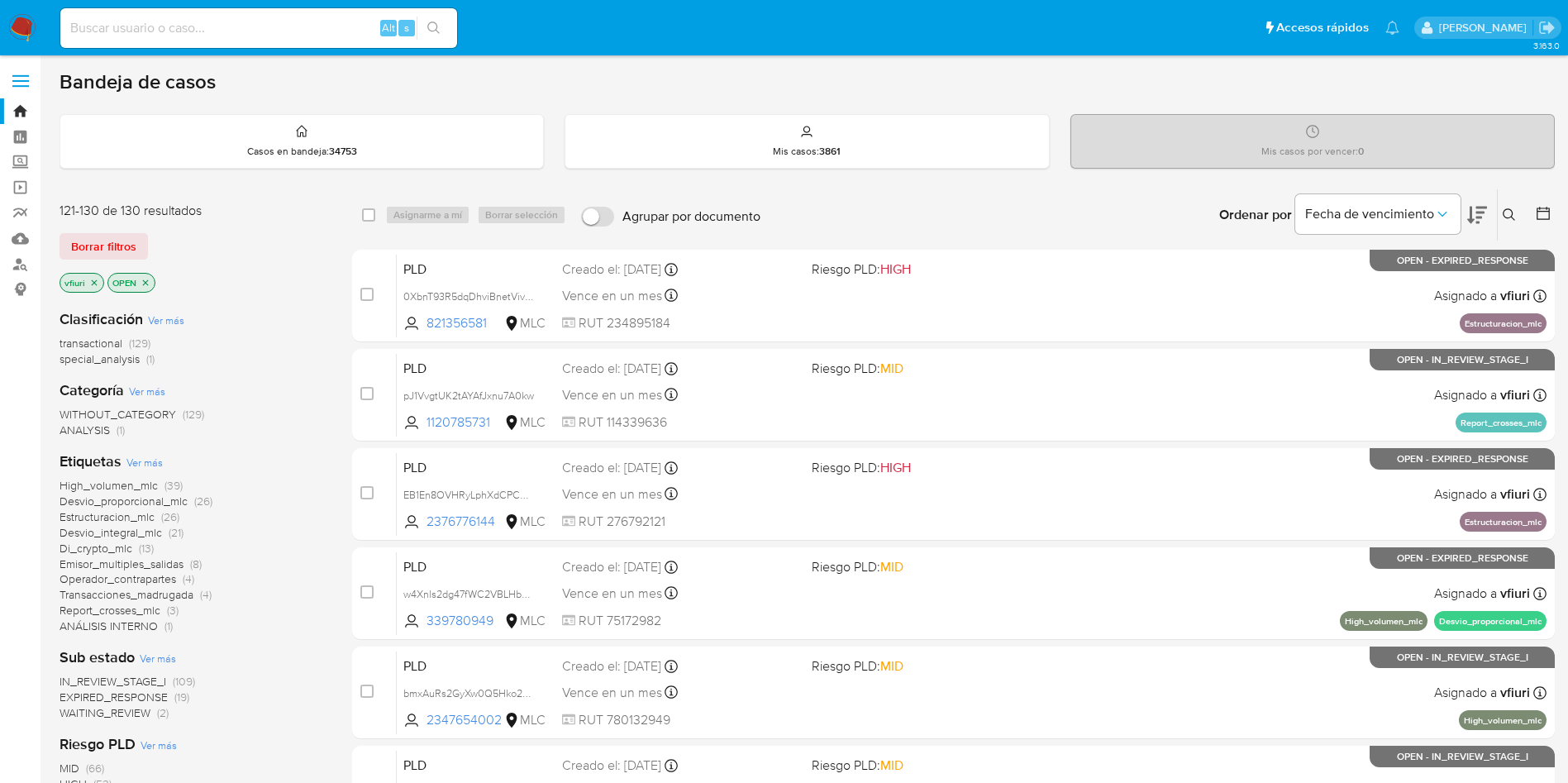
click at [1507, 210] on icon at bounding box center [1509, 215] width 14 height 14
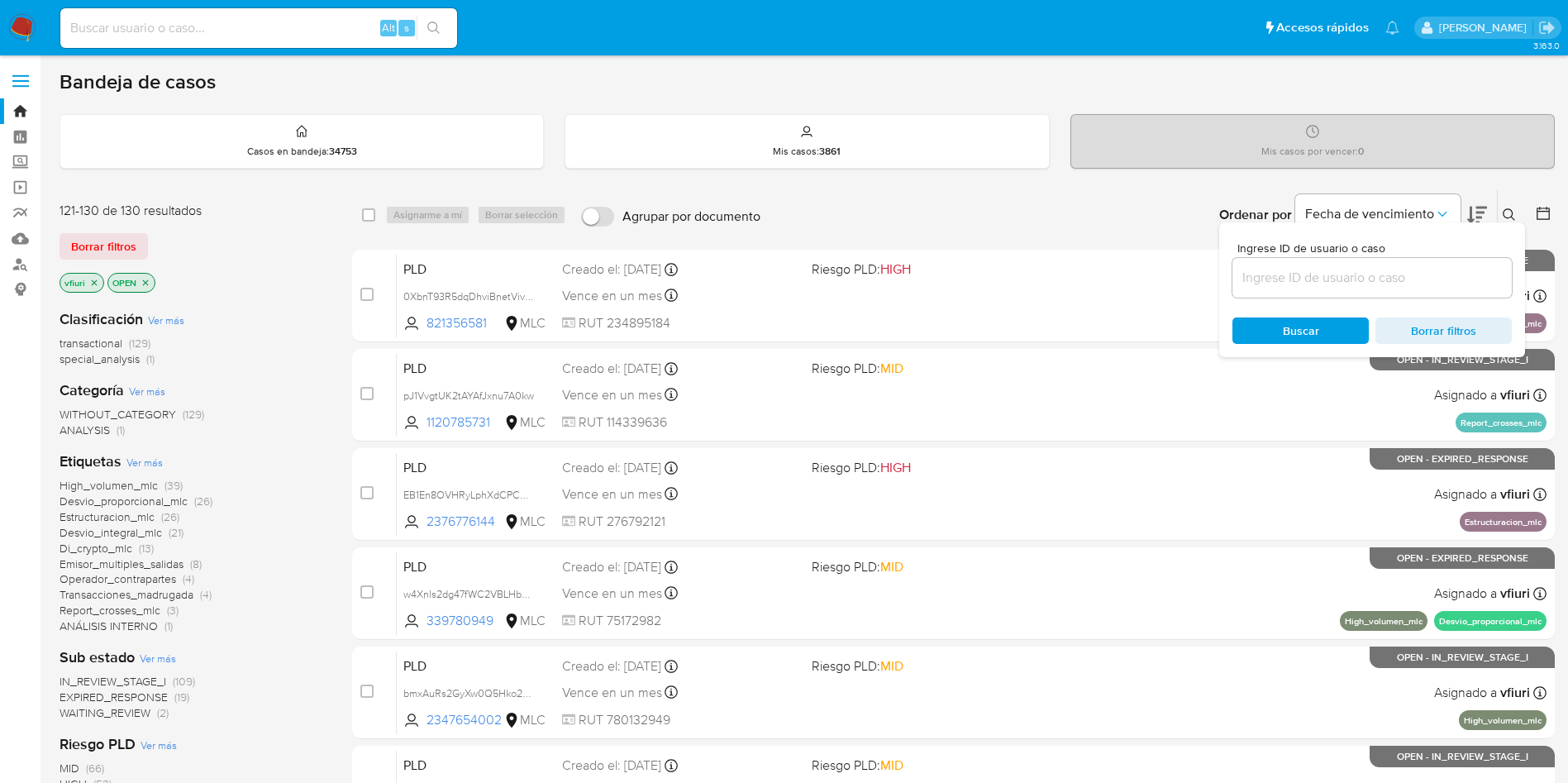
click at [1331, 295] on div at bounding box center [1373, 278] width 279 height 40
click at [1330, 283] on input at bounding box center [1373, 278] width 279 height 22
paste input "w4Xnls2dg47fWC2VBLHbqIVL"
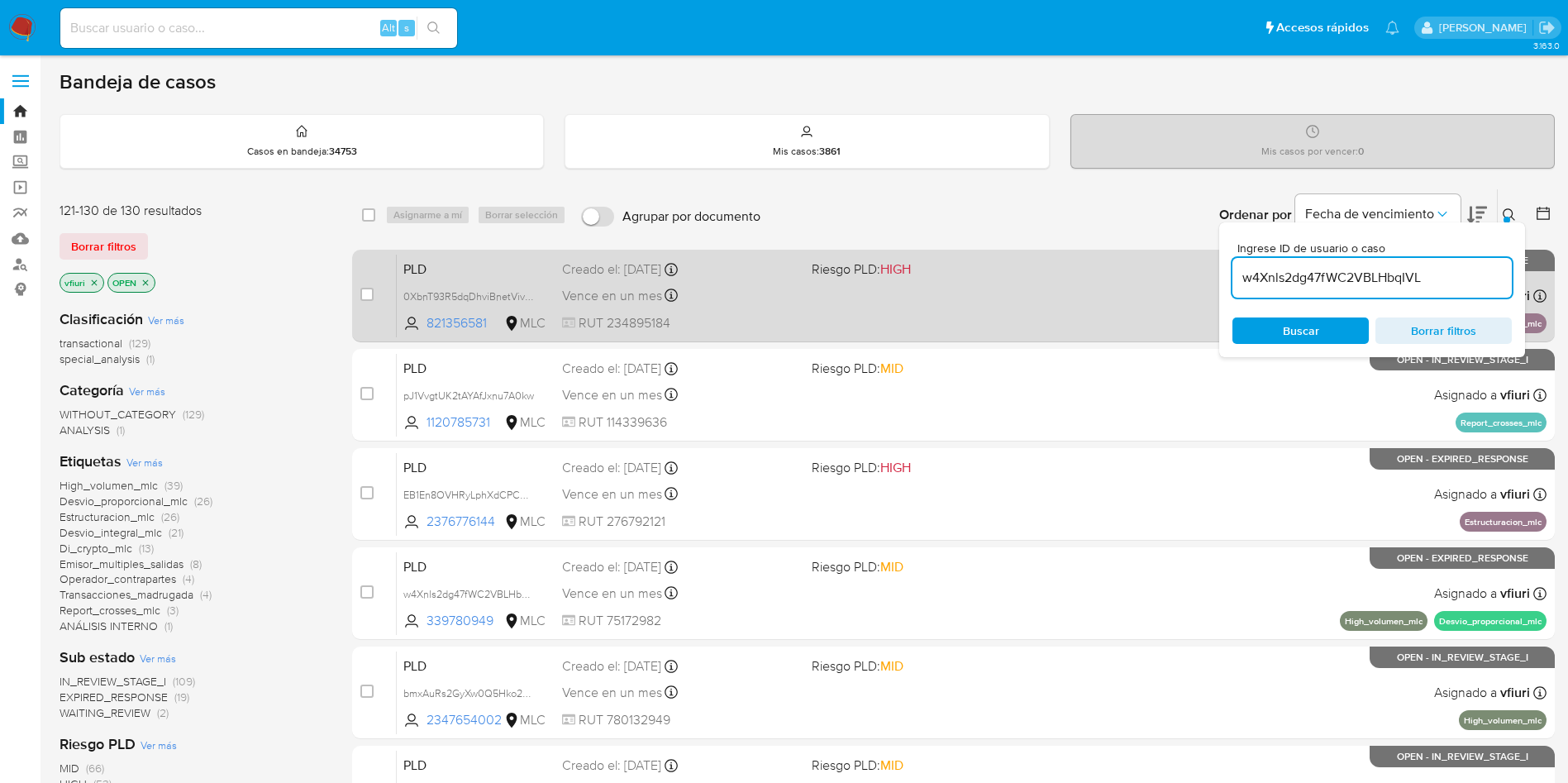
type input "w4Xnls2dg47fWC2VBLHbqIVL"
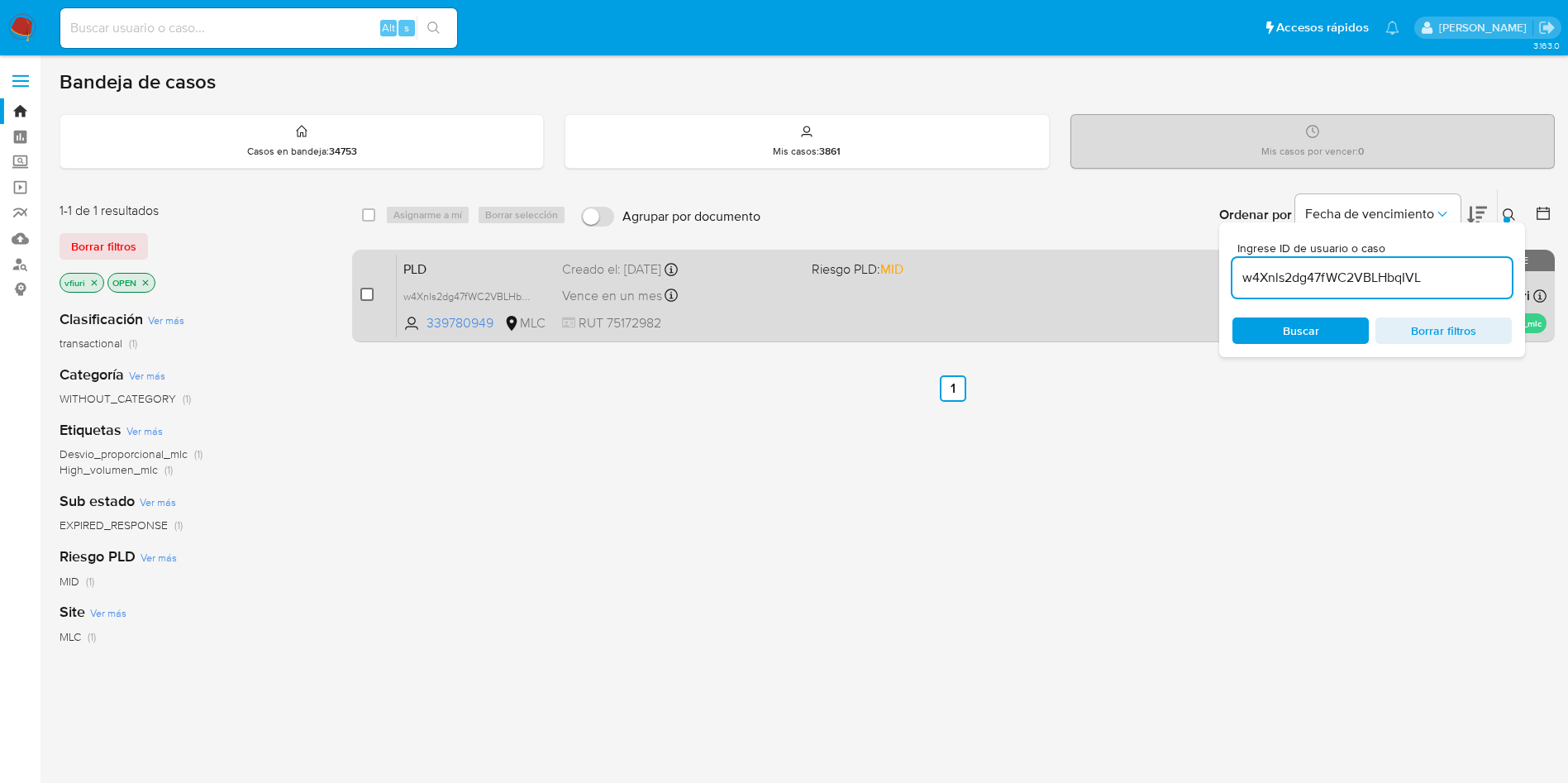
click at [361, 293] on input "checkbox" at bounding box center [367, 294] width 14 height 14
checkbox input "true"
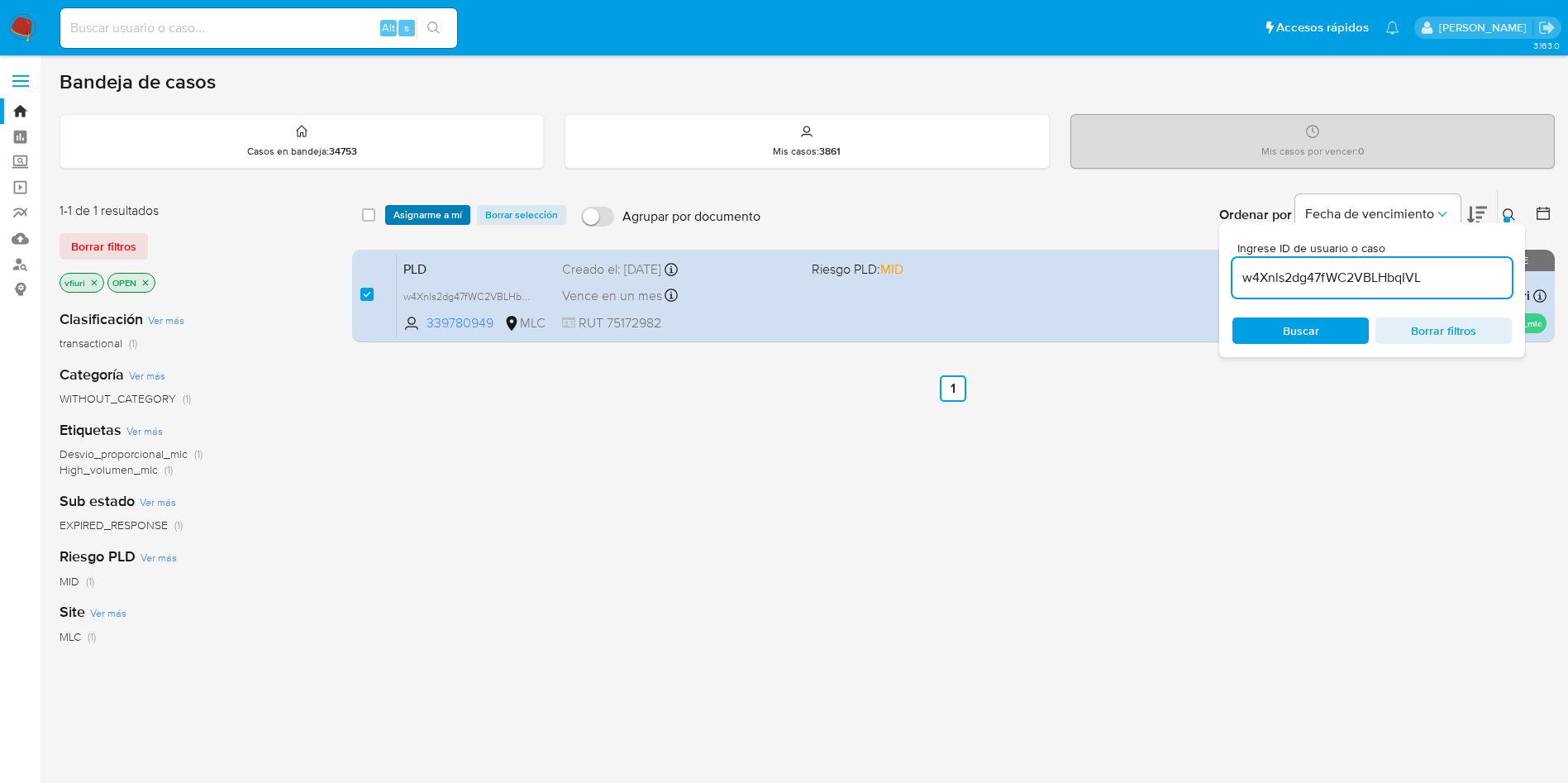
click at [422, 218] on span "Asignarme a mí" at bounding box center [428, 215] width 68 height 17
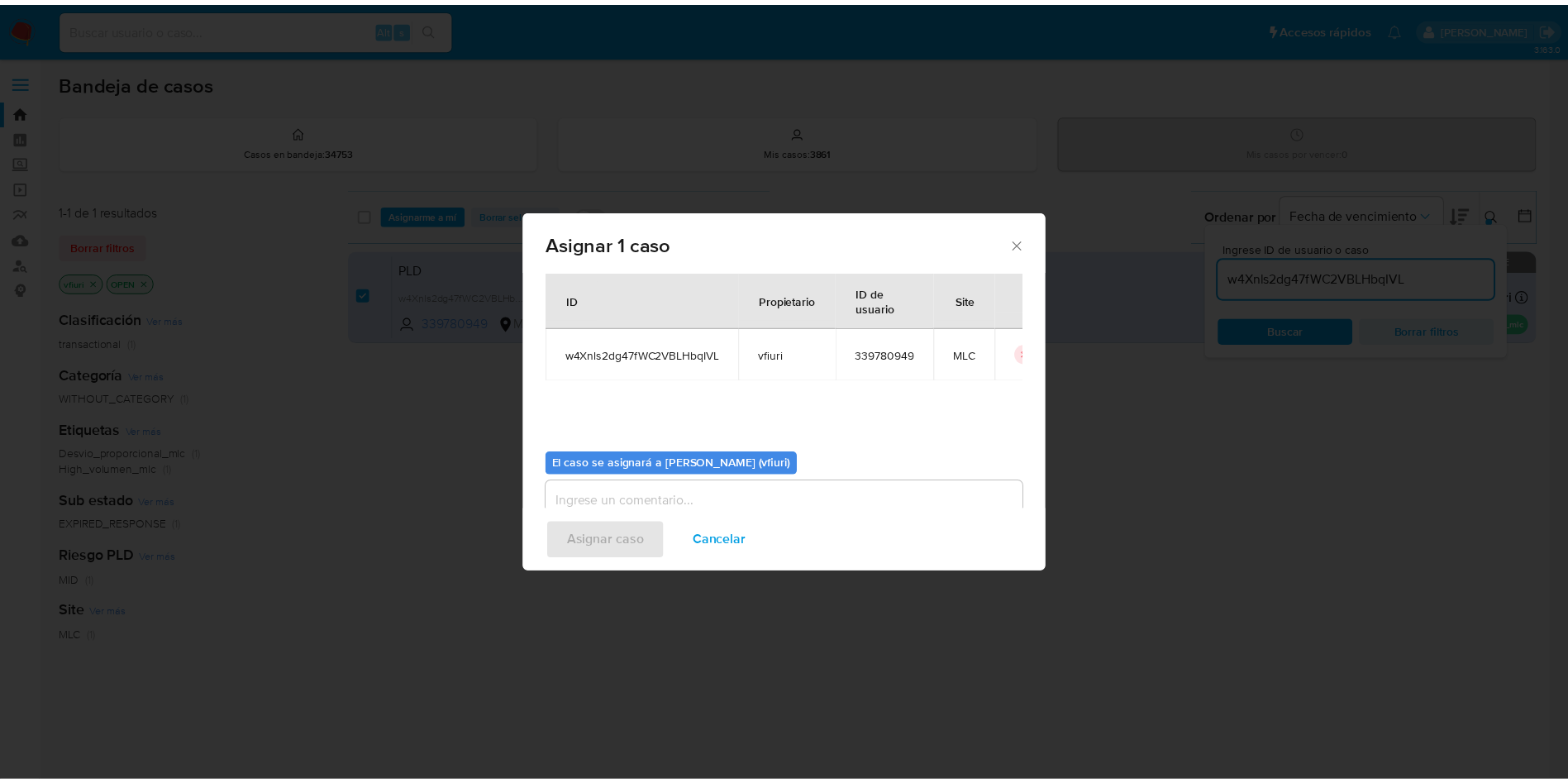
scroll to position [86, 0]
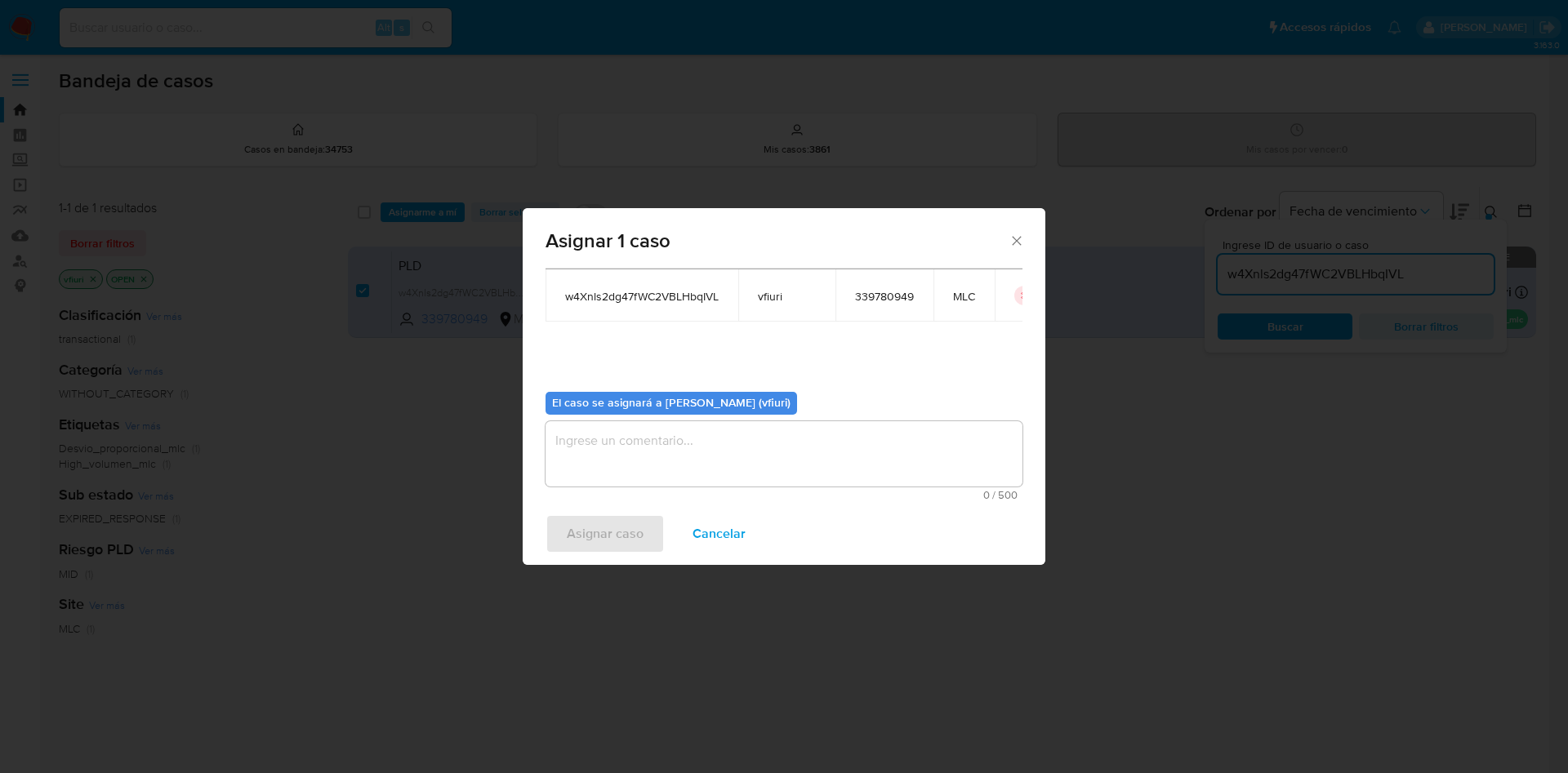
click at [676, 428] on textarea "assign-modal" at bounding box center [784, 455] width 477 height 66
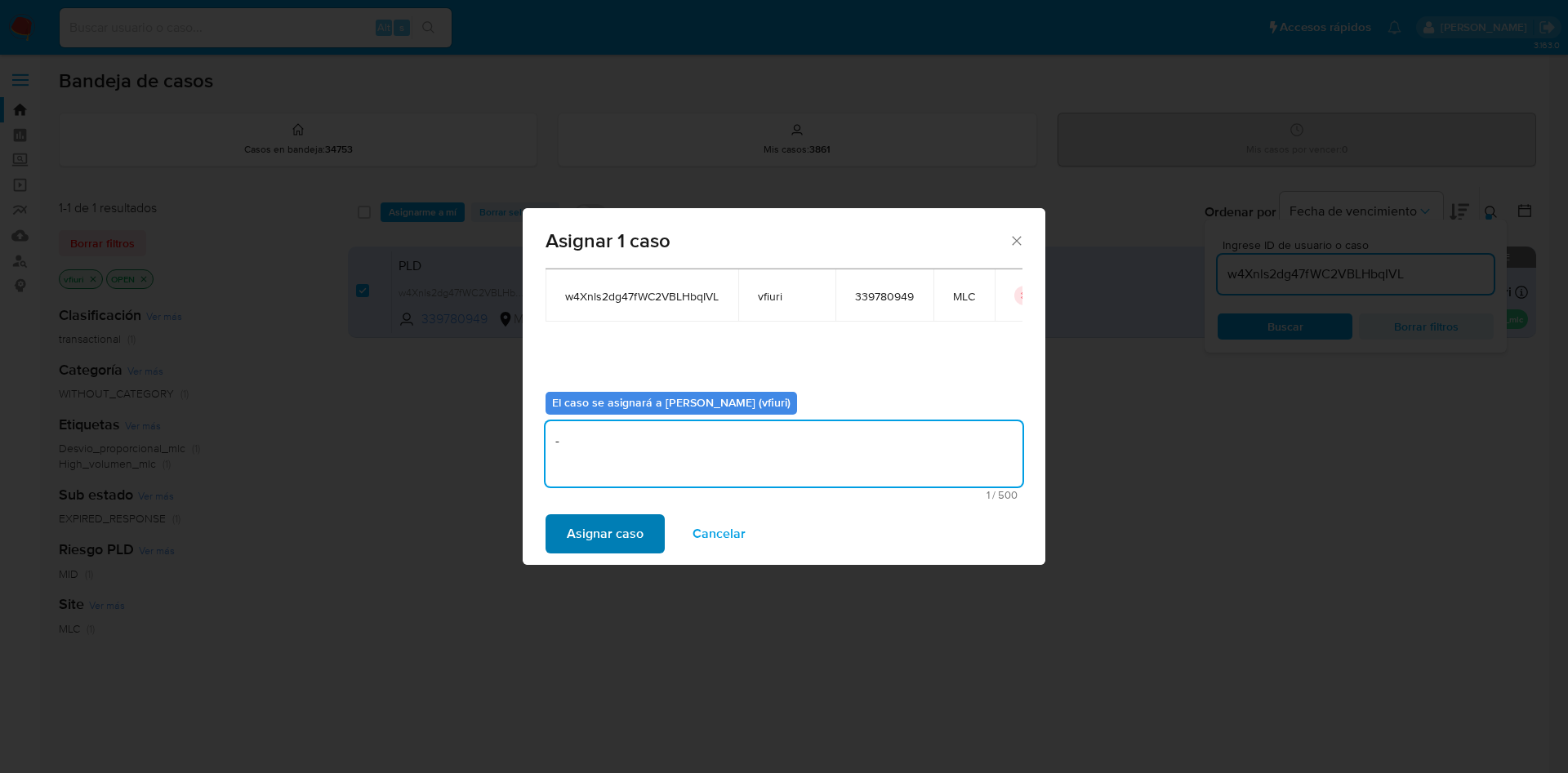
type textarea "-"
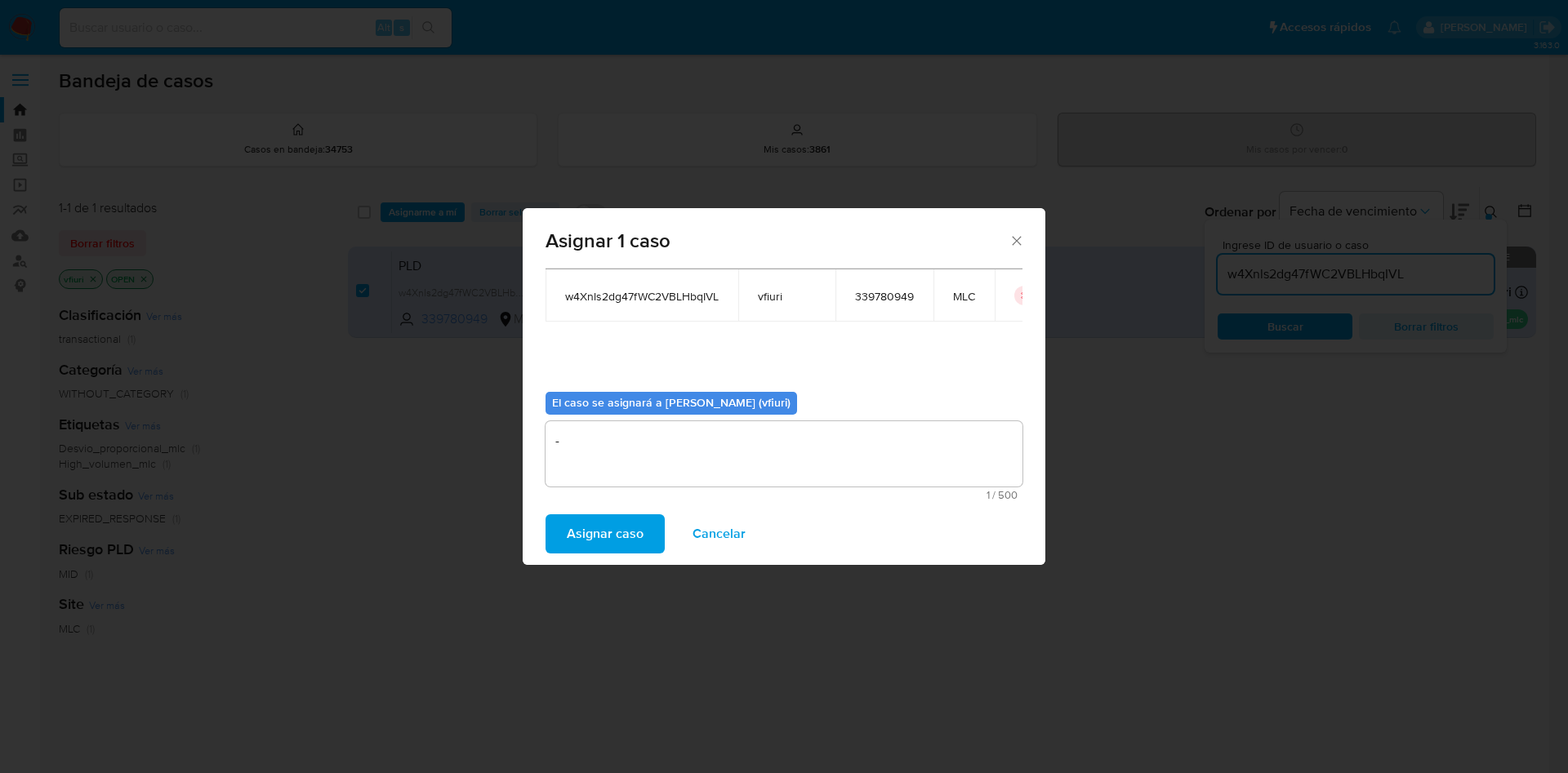
click at [609, 523] on span "Asignar caso" at bounding box center [605, 534] width 77 height 36
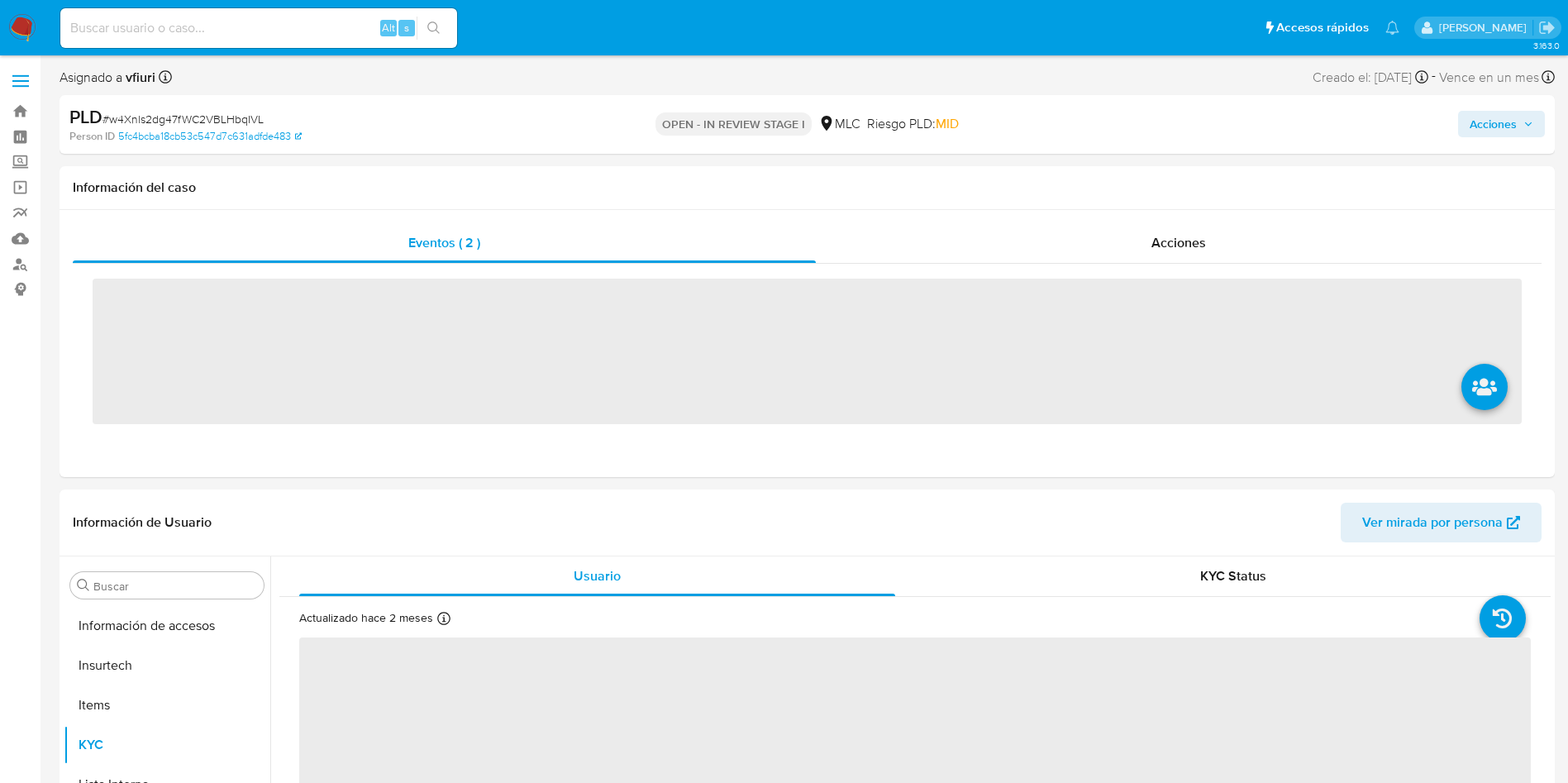
scroll to position [817, 0]
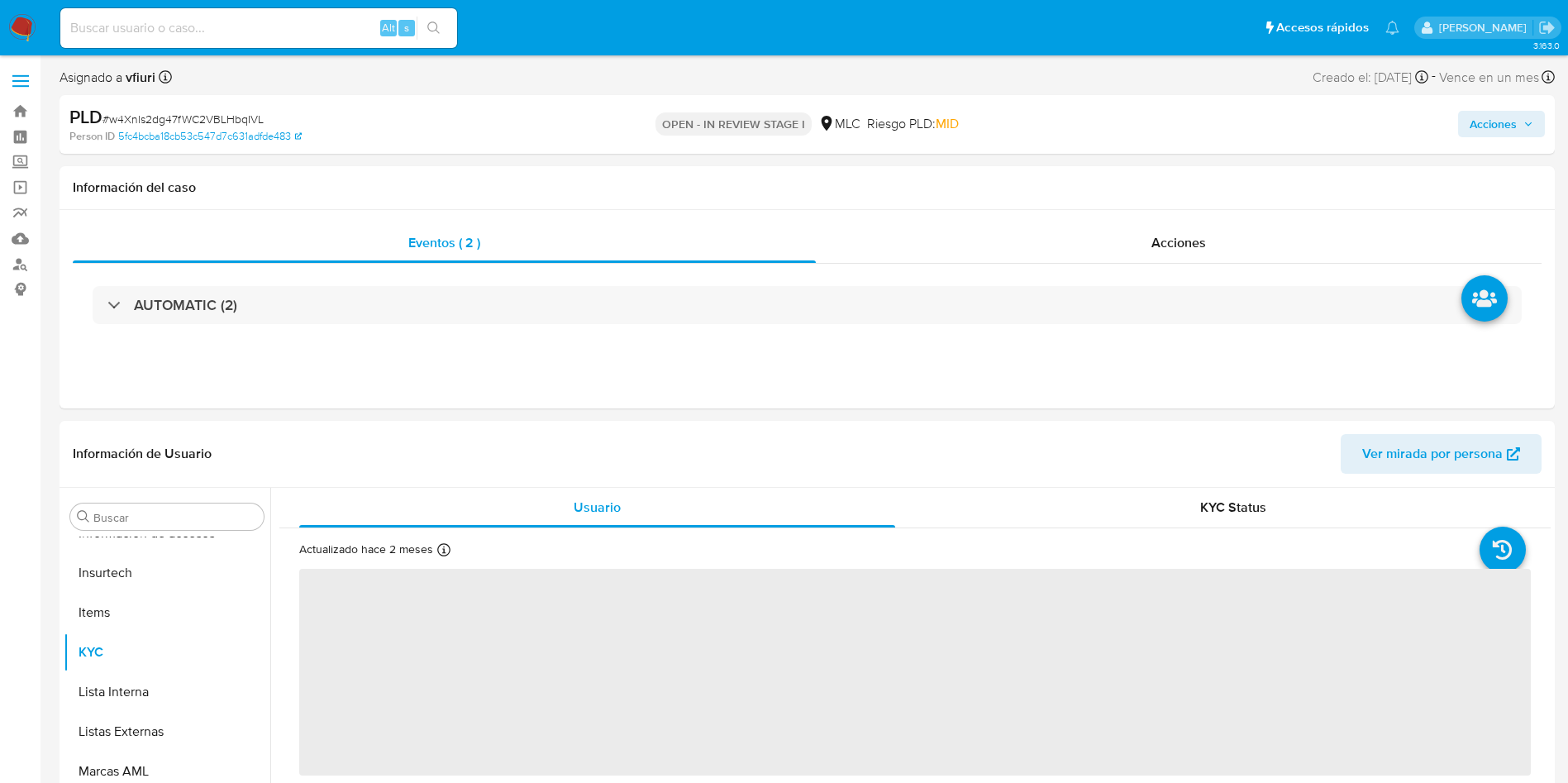
select select "10"
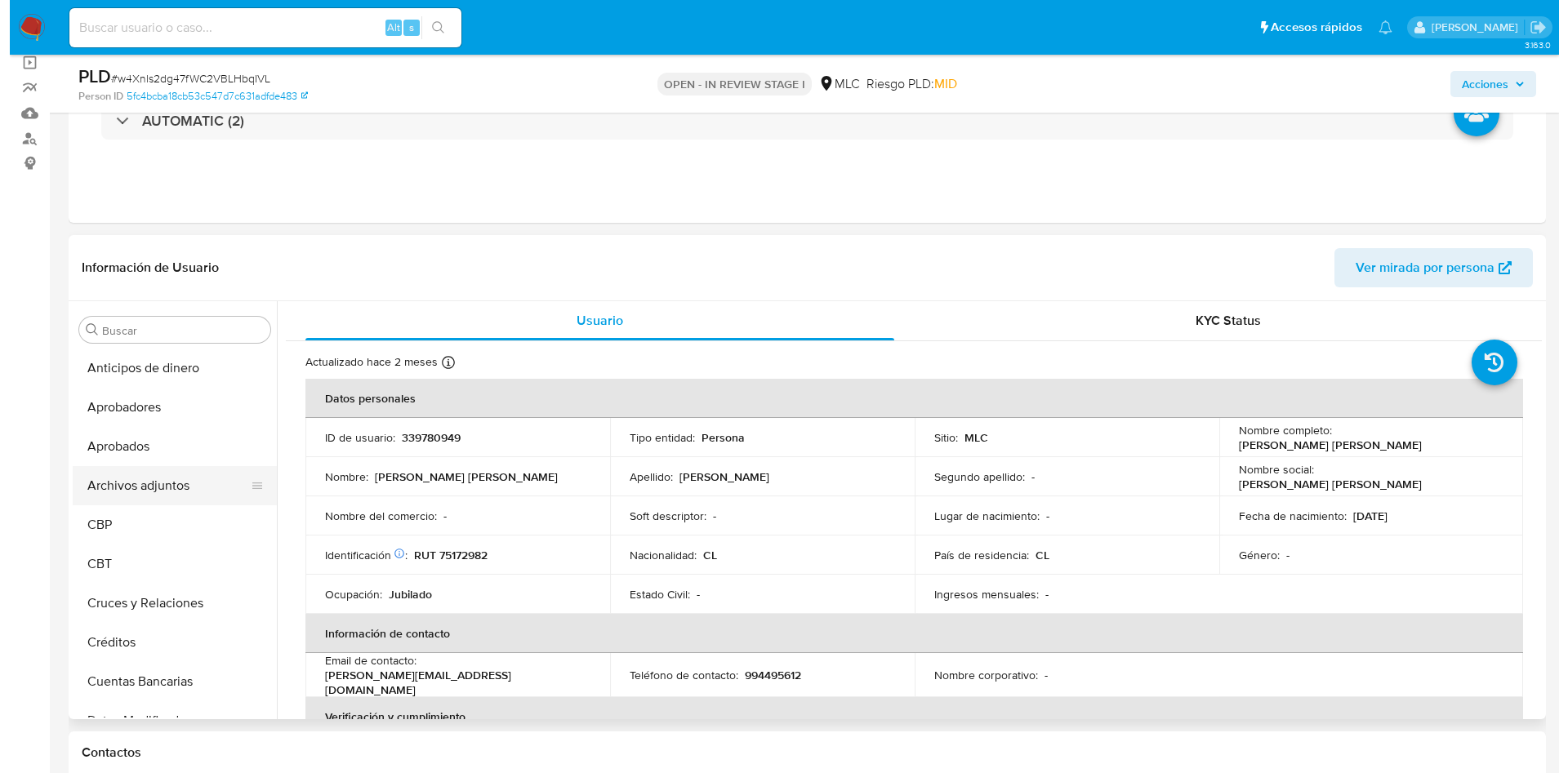
scroll to position [0, 0]
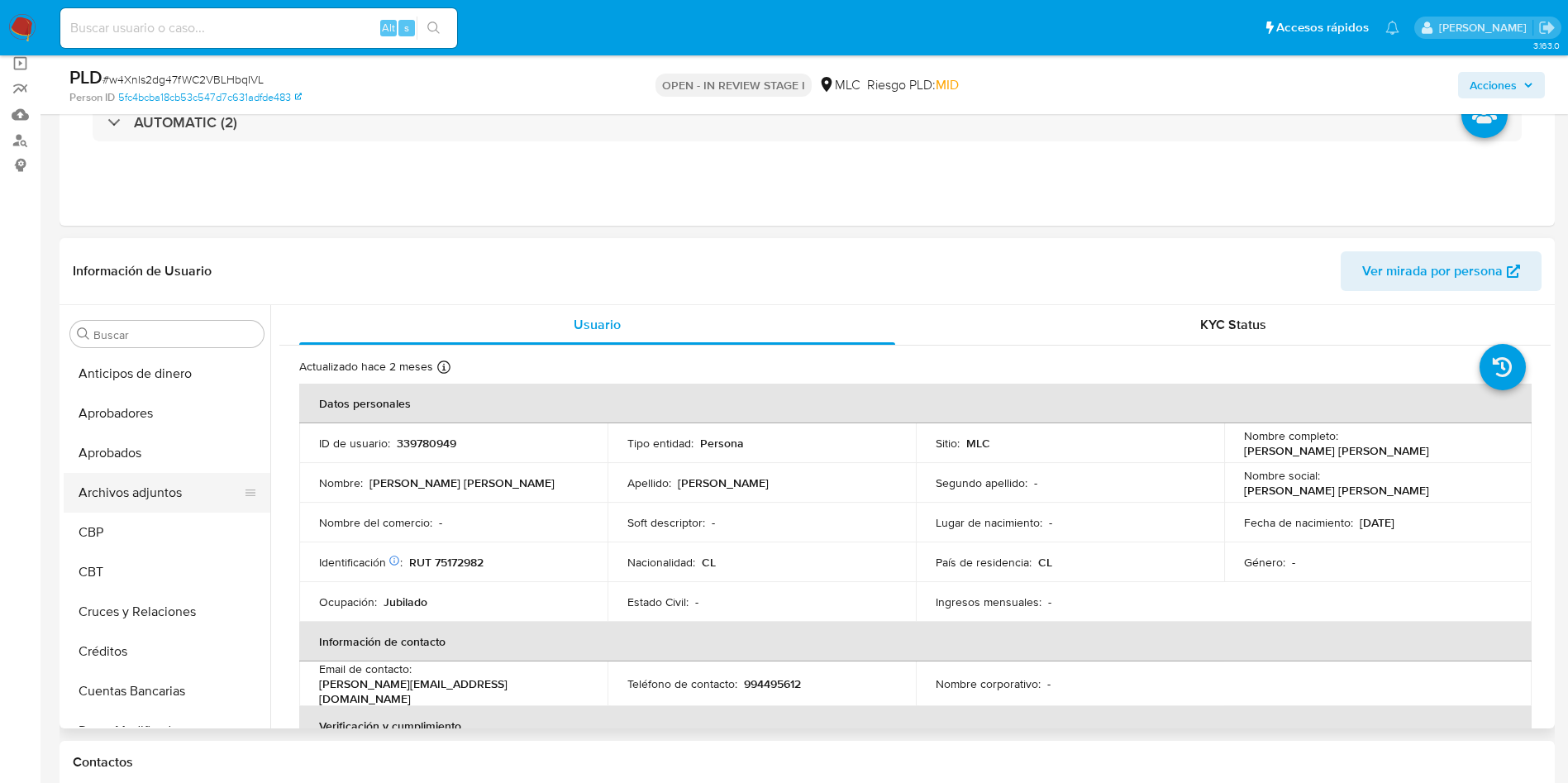
click at [137, 480] on button "Archivos adjuntos" at bounding box center [160, 493] width 193 height 40
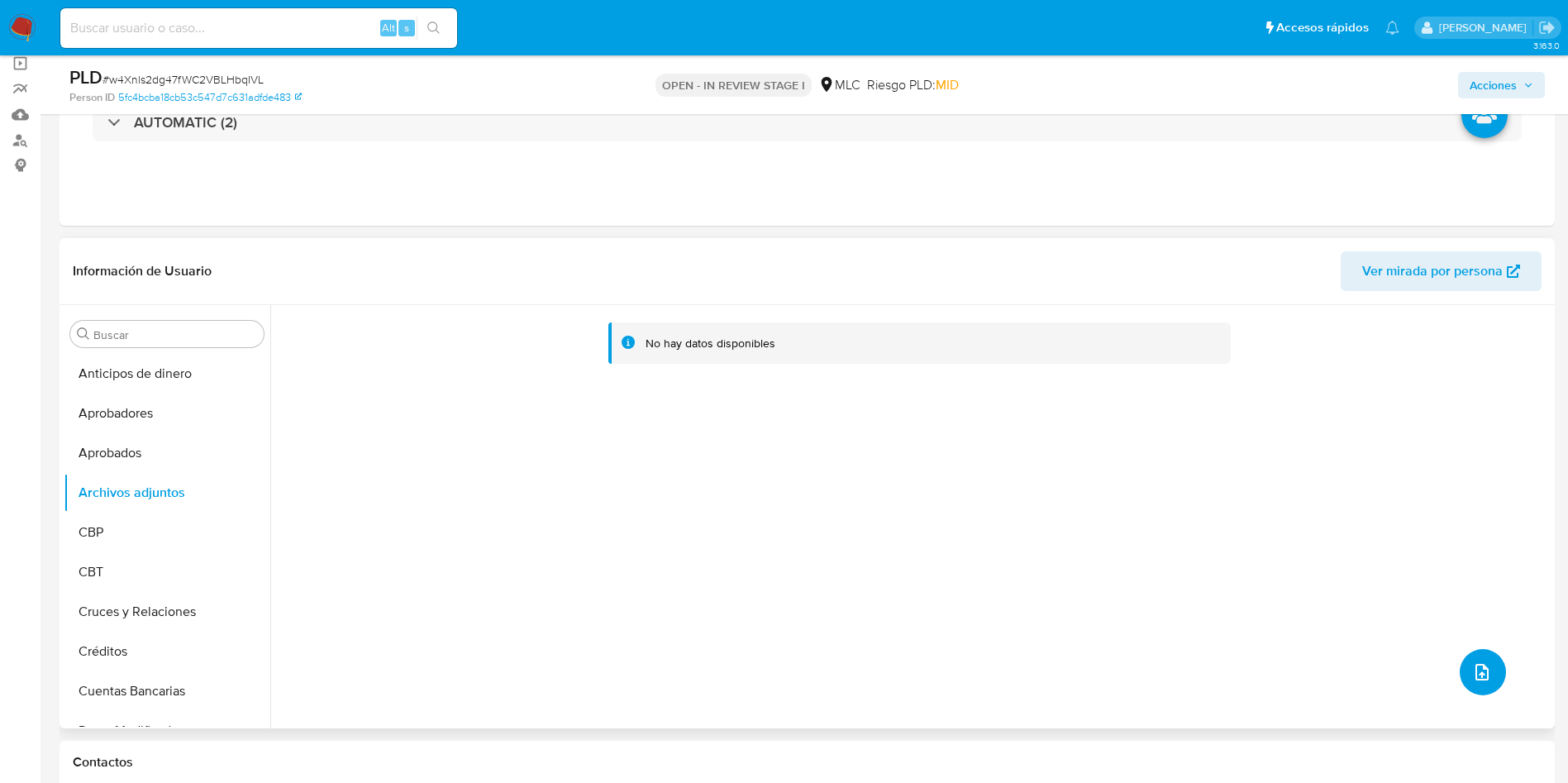
click at [1492, 676] on button "upload-file" at bounding box center [1482, 672] width 46 height 46
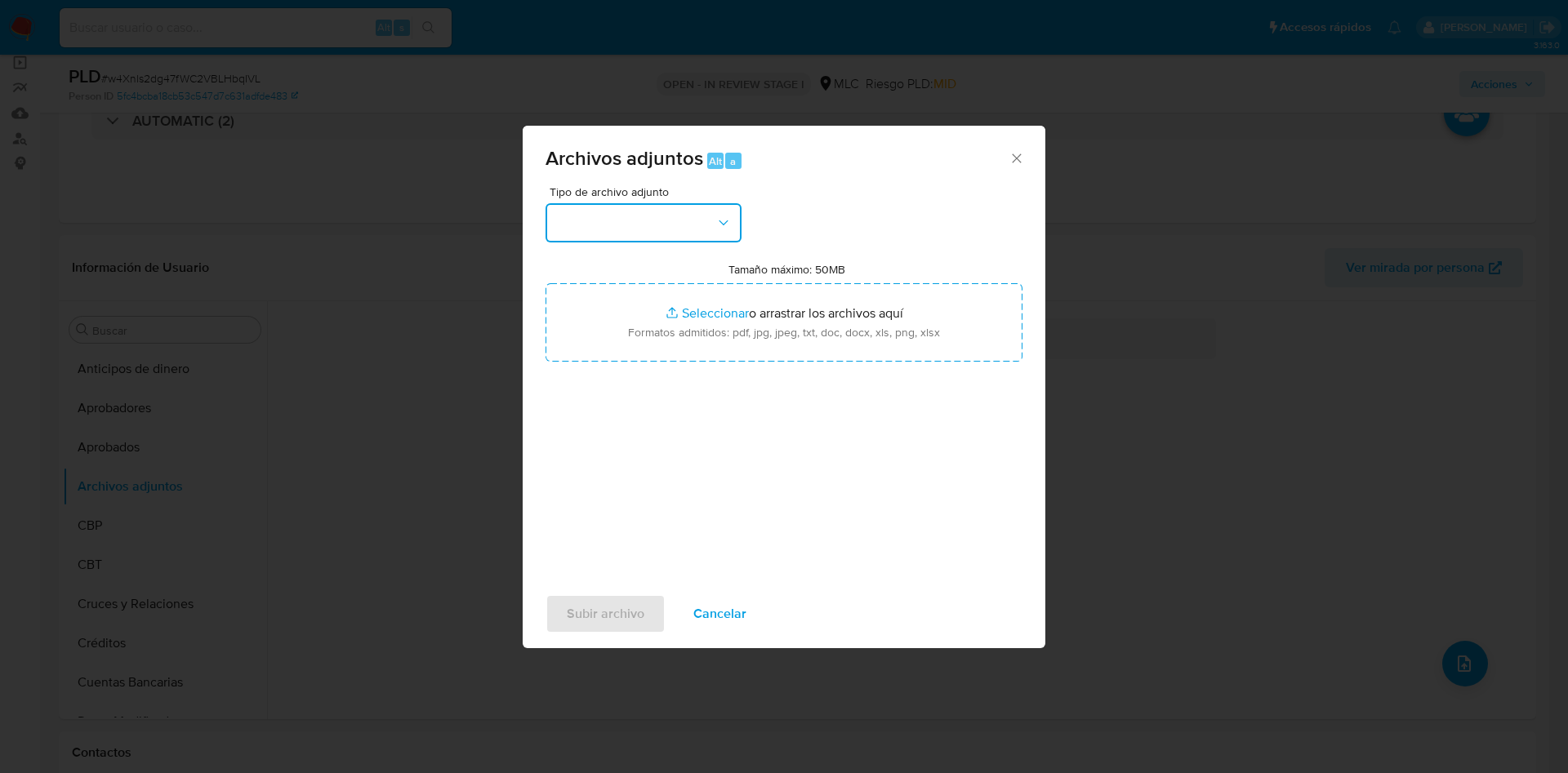
click at [601, 211] on button "button" at bounding box center [643, 223] width 196 height 40
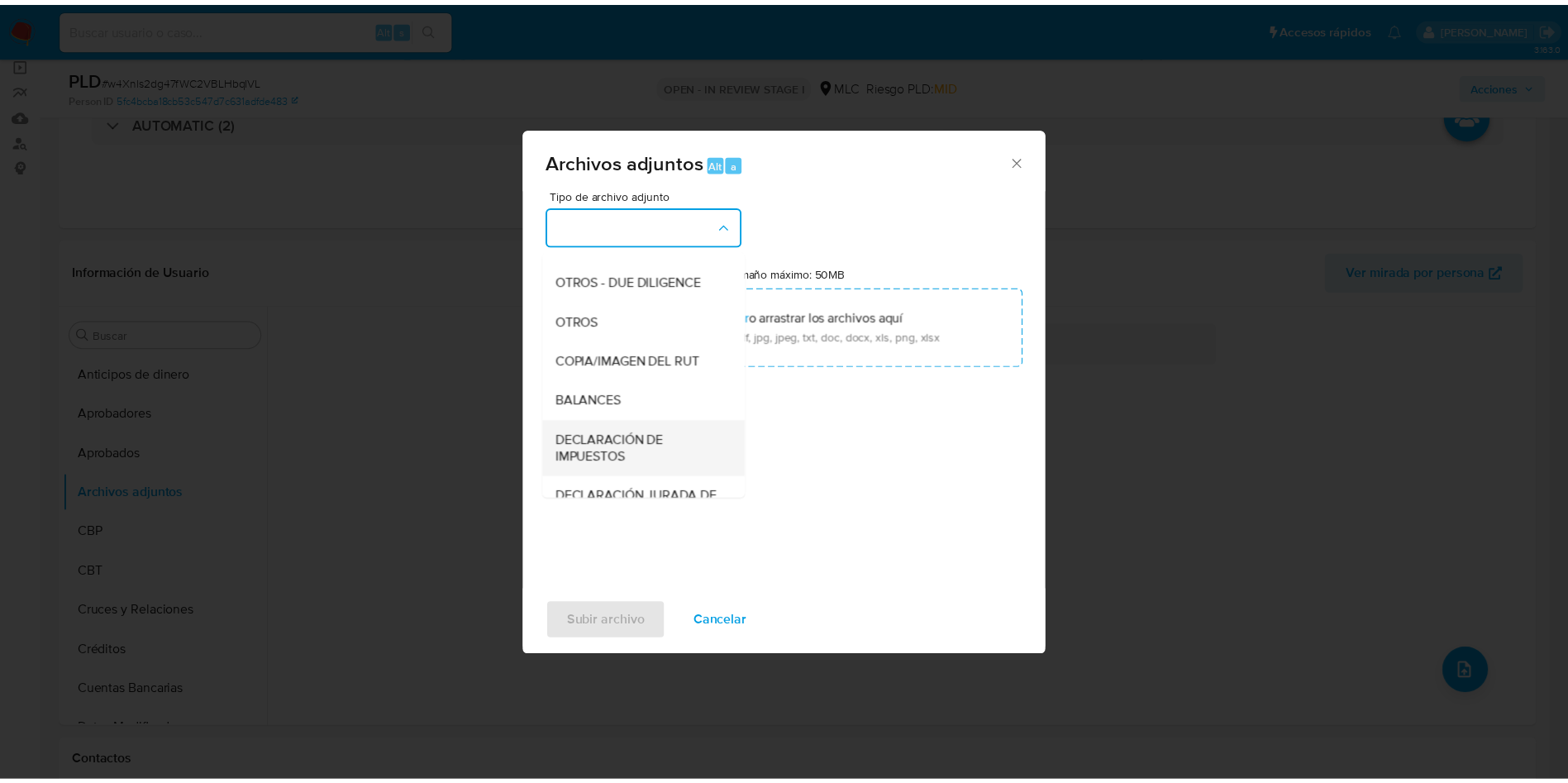
scroll to position [192, 0]
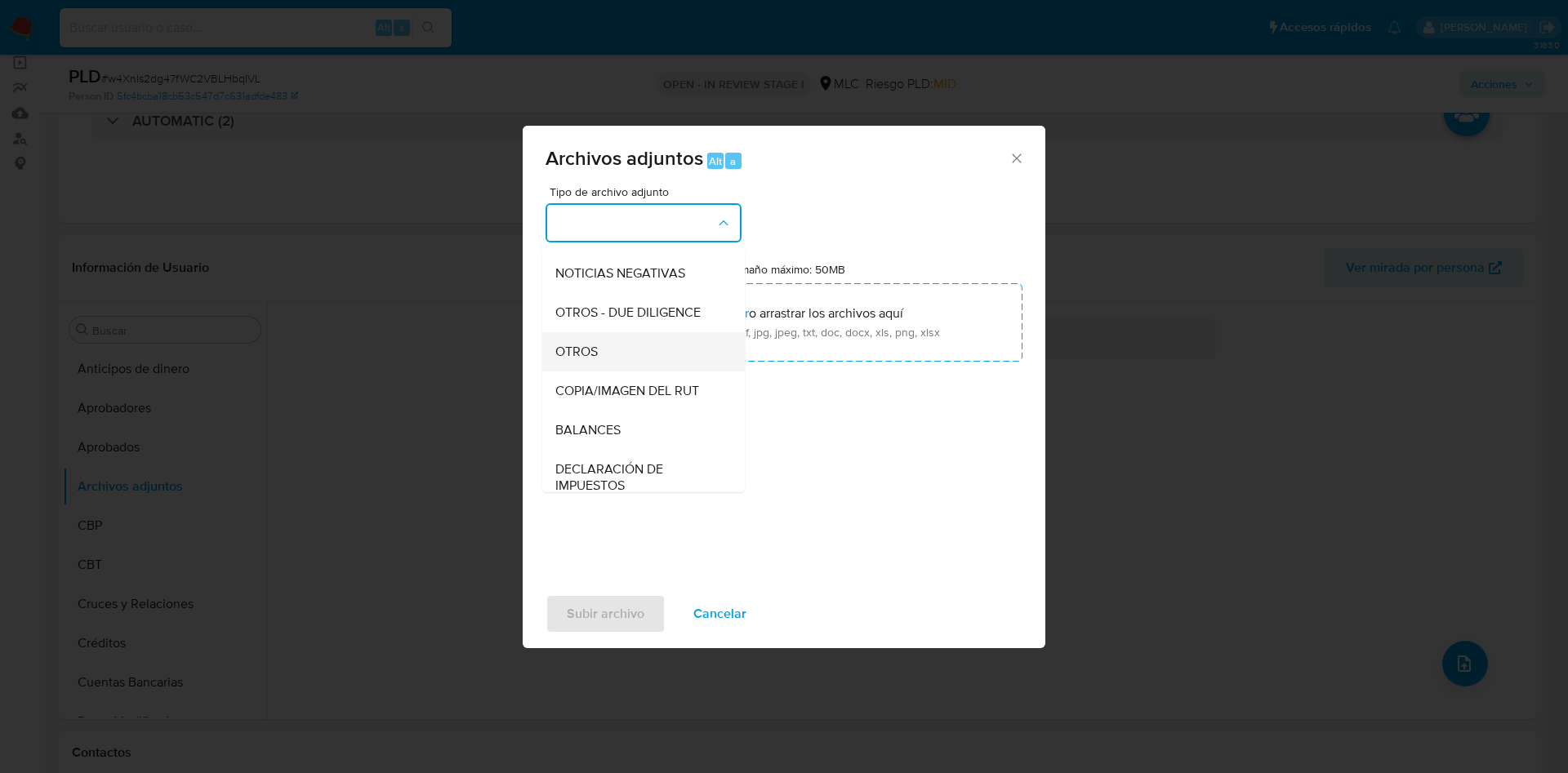
click at [602, 372] on div "OTROS" at bounding box center [638, 351] width 167 height 40
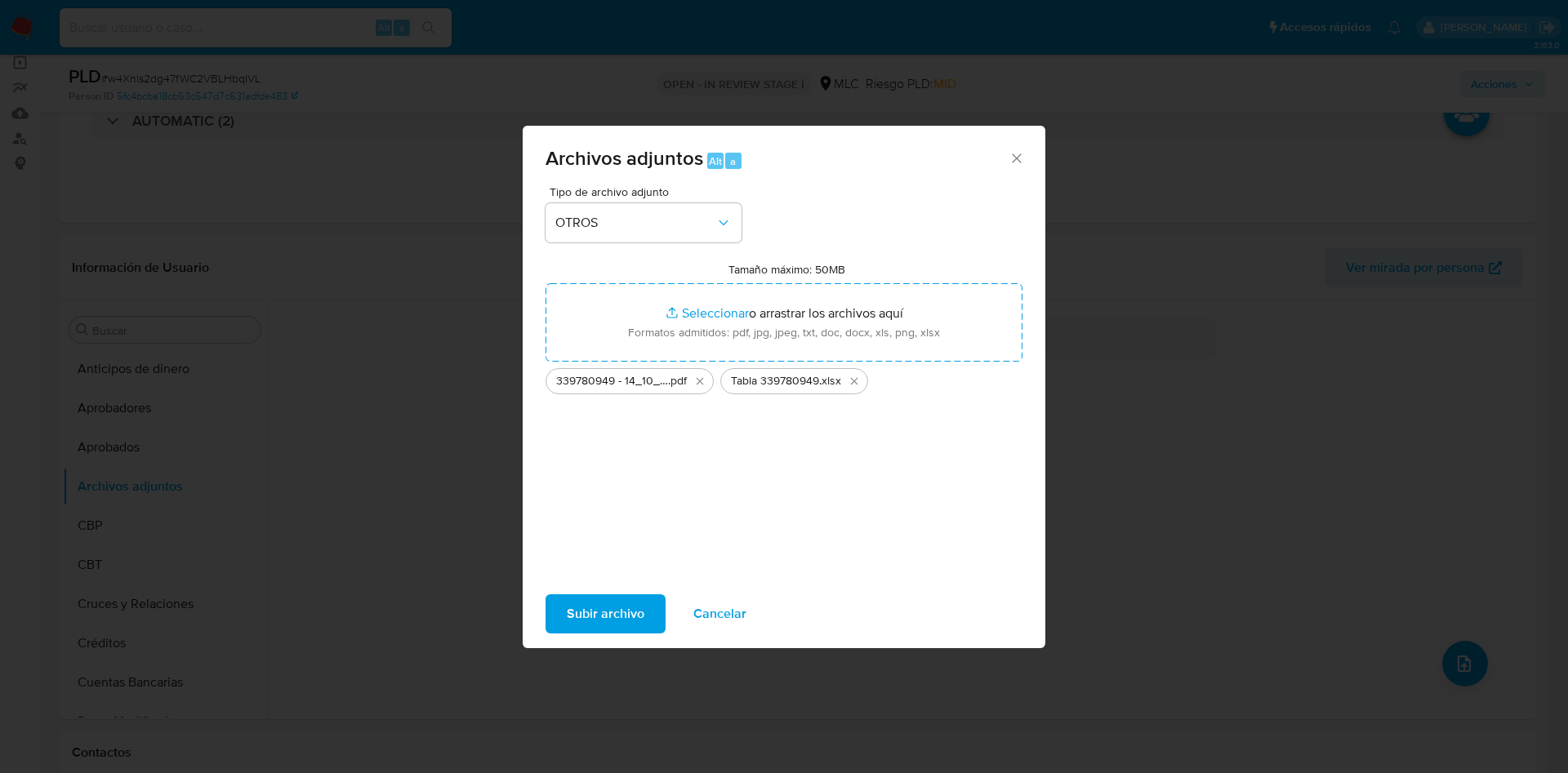
click at [602, 613] on span "Subir archivo" at bounding box center [605, 614] width 77 height 36
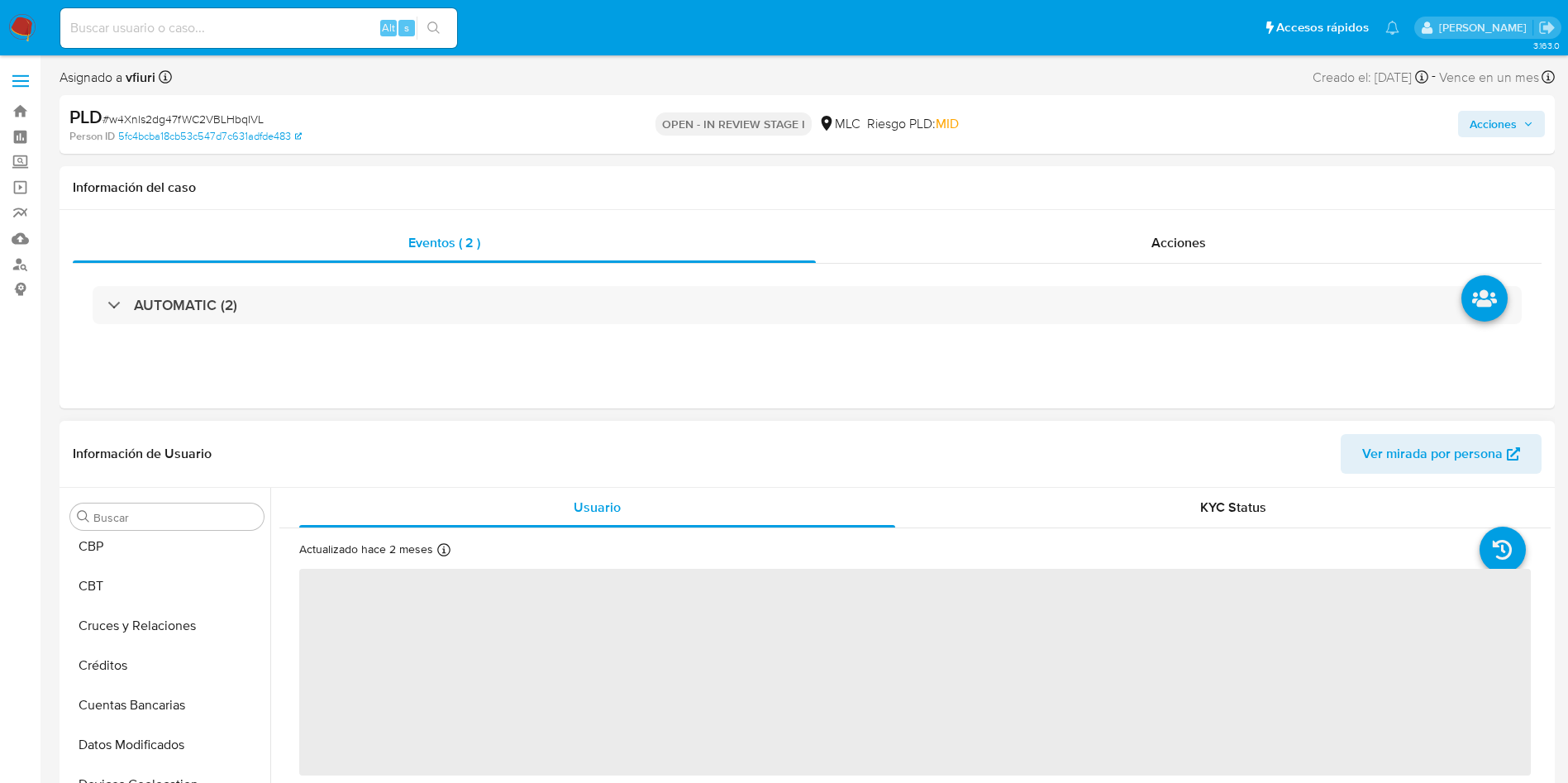
select select "10"
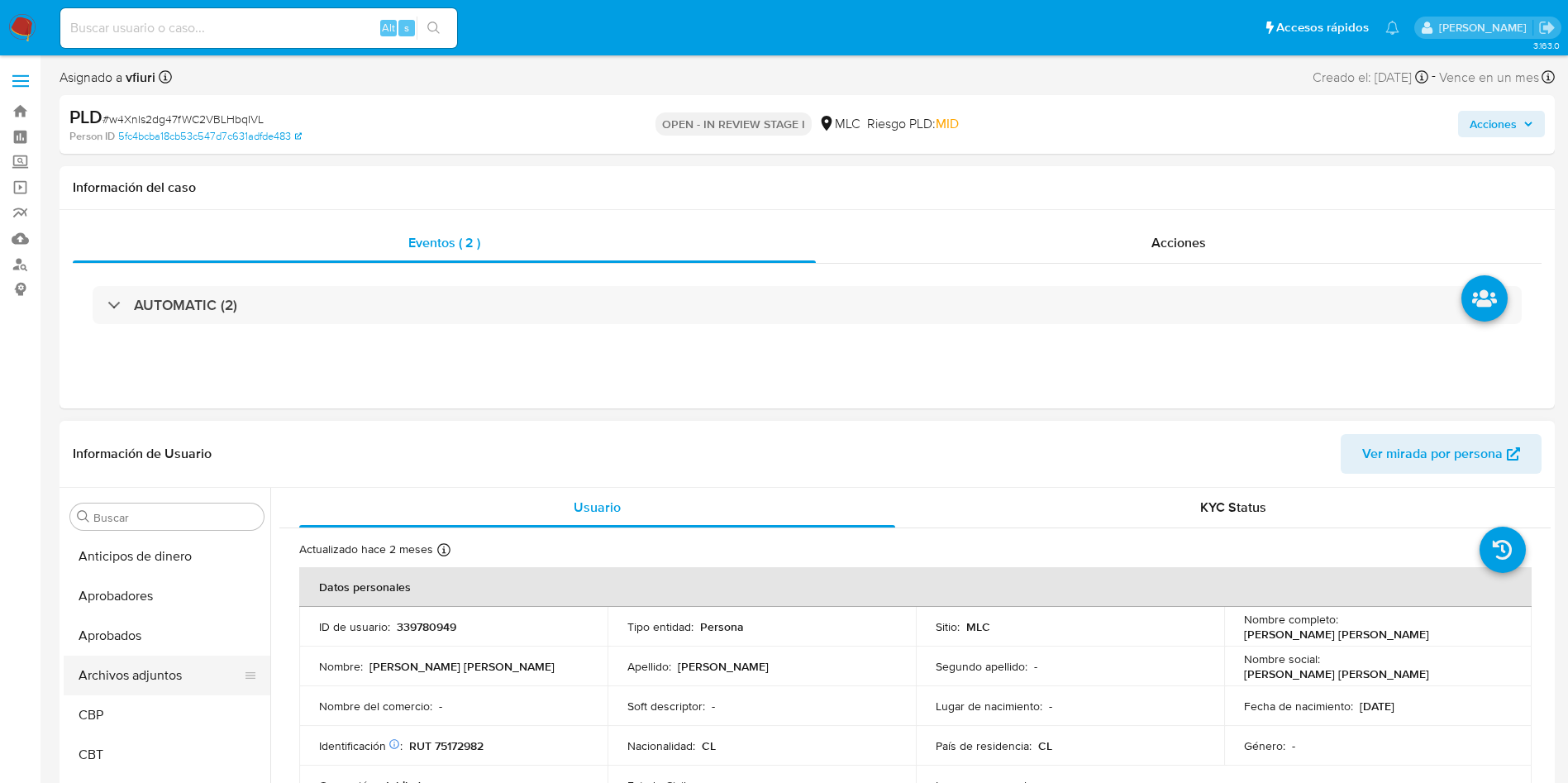
click at [137, 664] on button "Archivos adjuntos" at bounding box center [160, 675] width 193 height 40
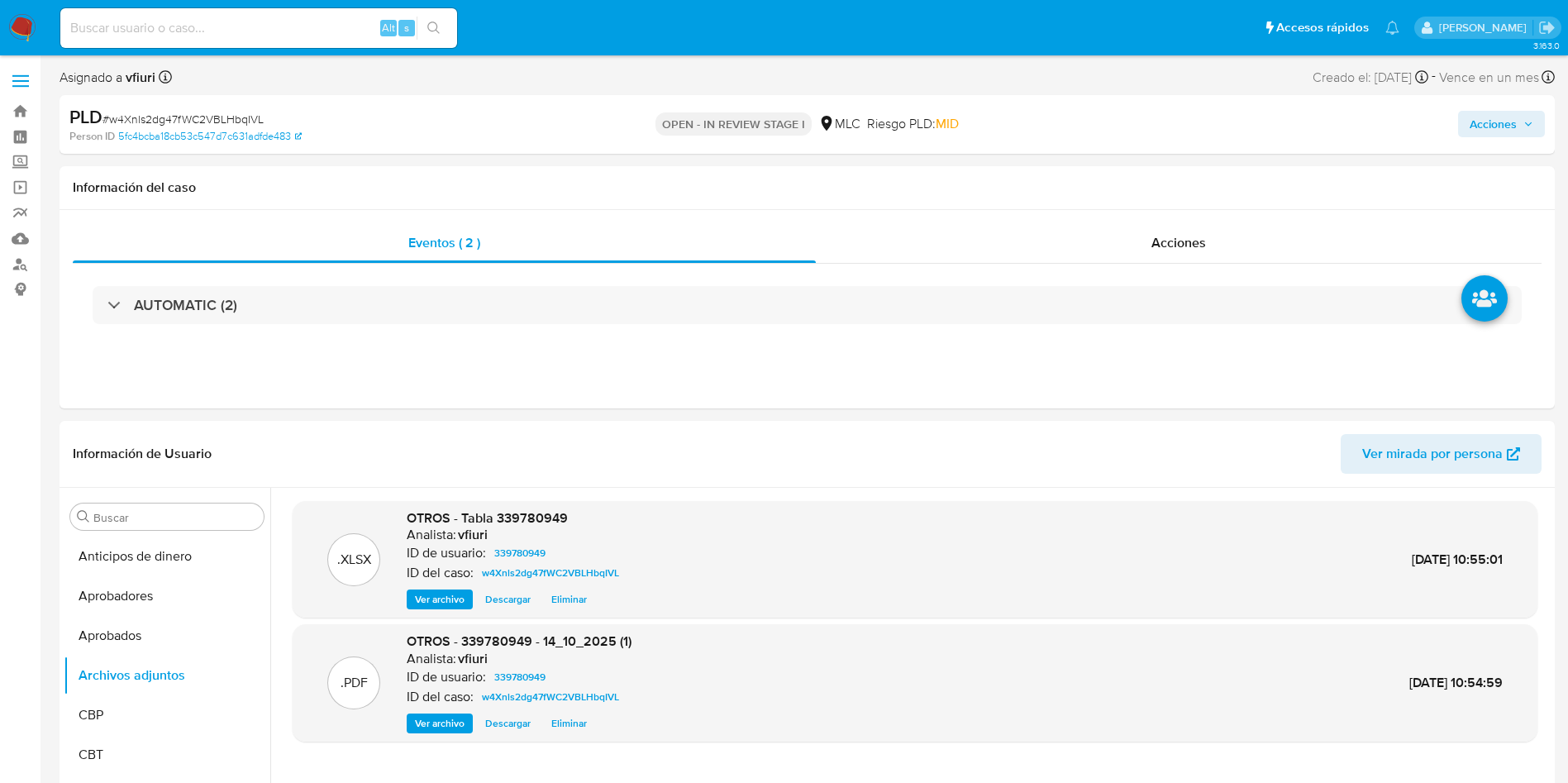
click at [1504, 132] on span "Acciones" at bounding box center [1493, 123] width 47 height 26
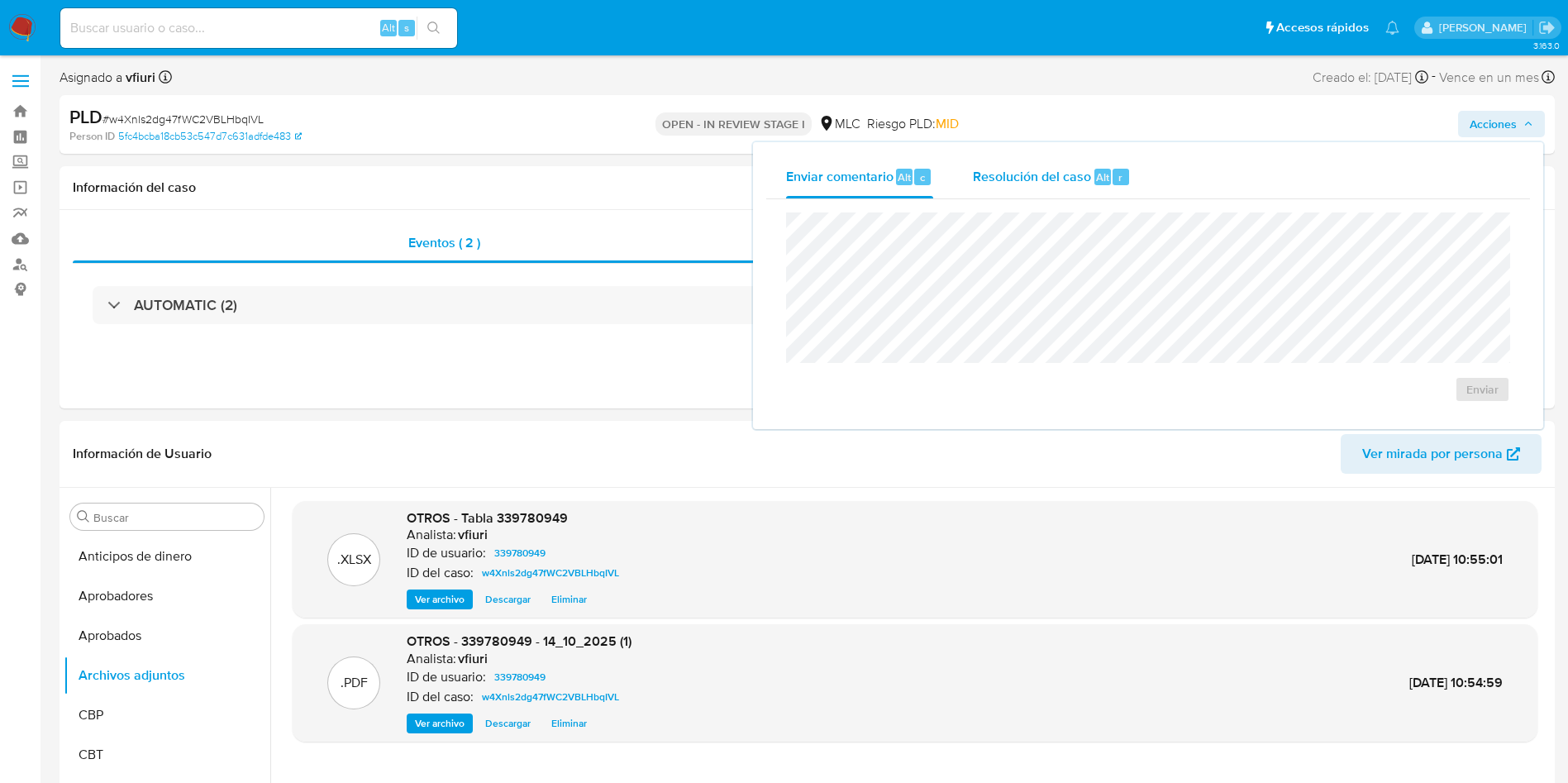
click at [1088, 193] on div "Resolución del caso Alt r" at bounding box center [1052, 177] width 158 height 43
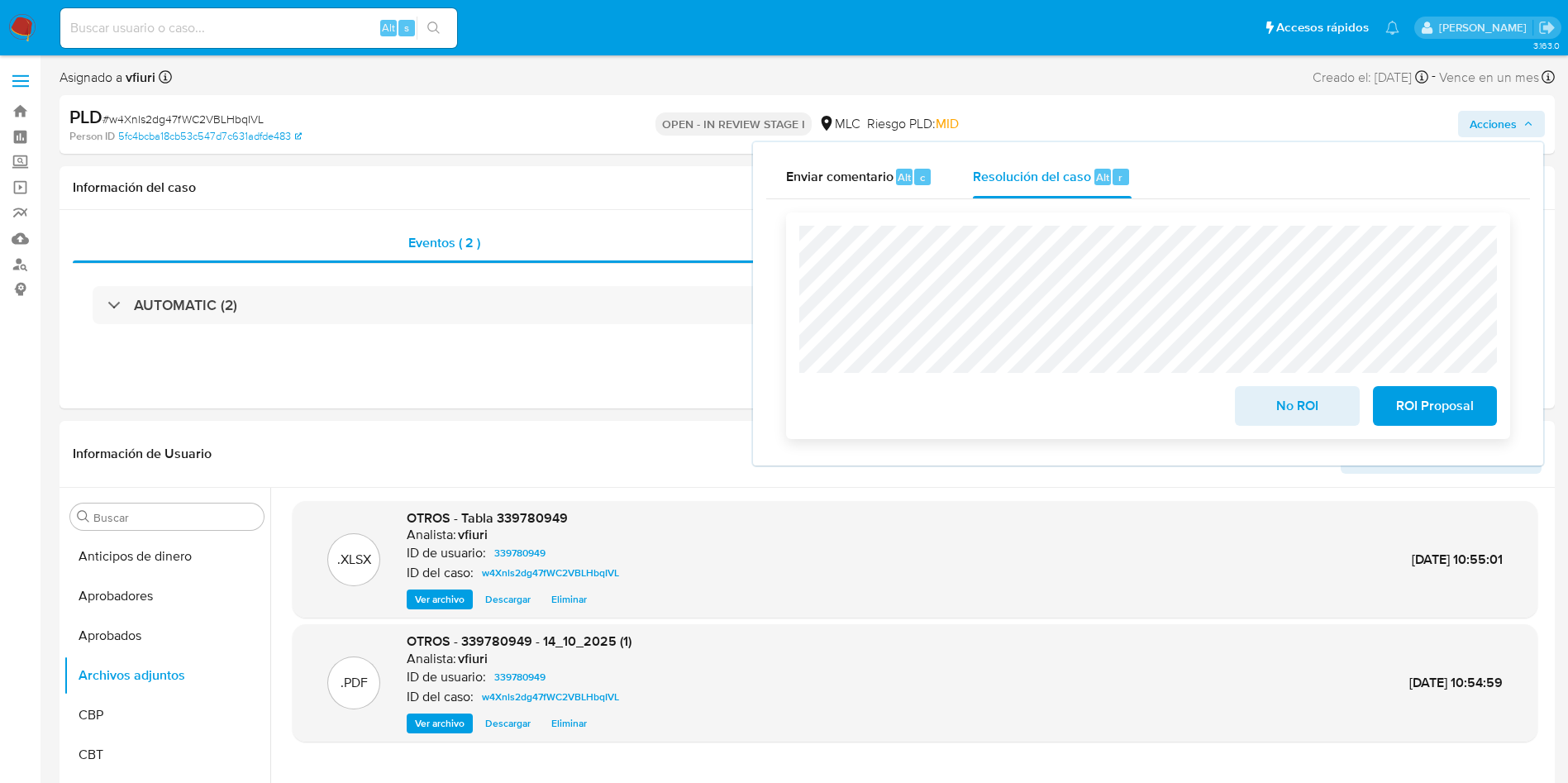
click at [1316, 406] on span "No ROI" at bounding box center [1296, 406] width 81 height 36
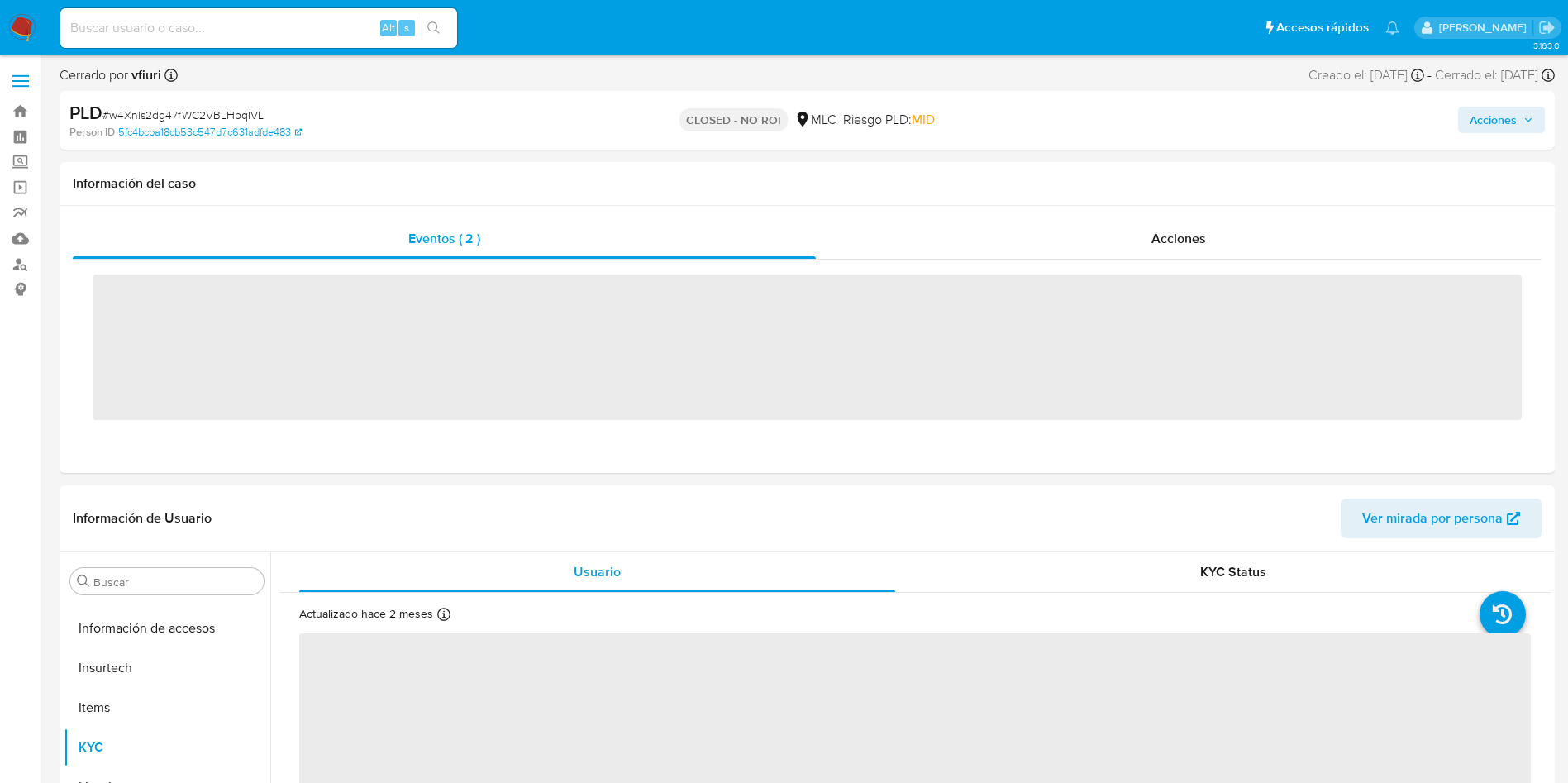
scroll to position [818, 0]
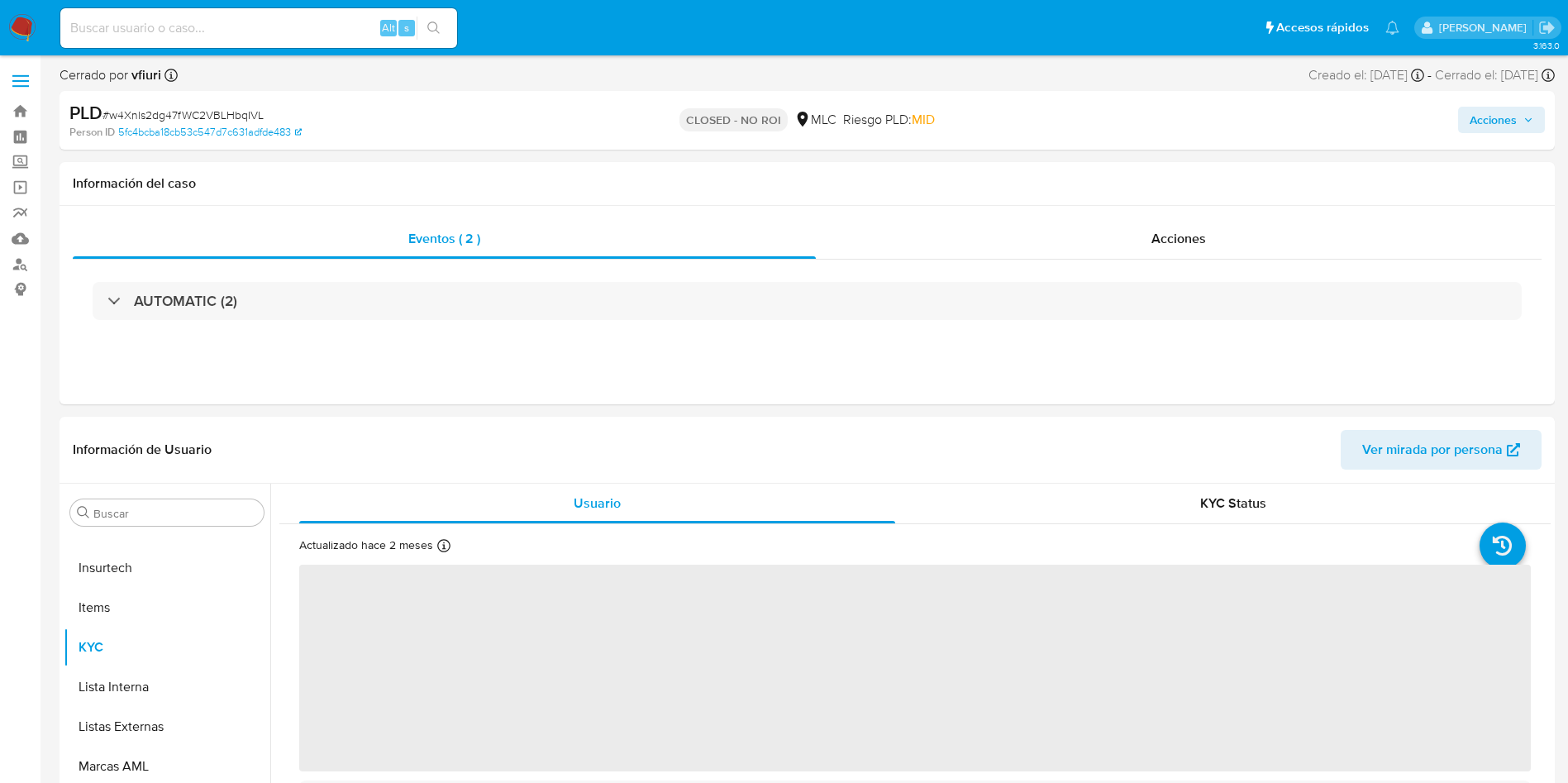
select select "10"
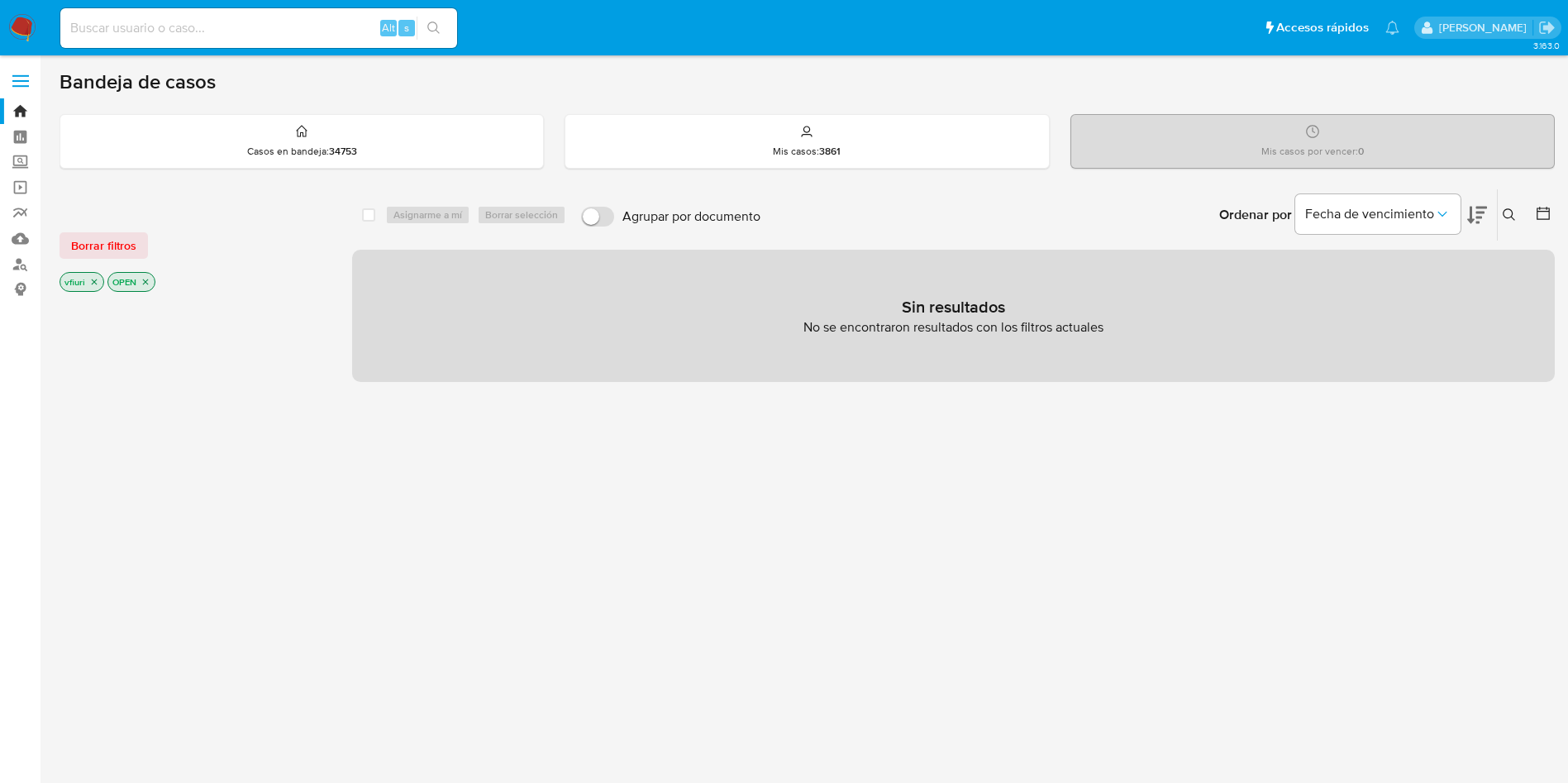
click at [210, 34] on input at bounding box center [259, 28] width 397 height 22
paste input "2409386344, 2038431845, 1670474512, 1524523636, 1406252665, 1319109498, 1090074…"
type input "2409386344, 2038431845, 1670474512, 1524523636, 1406252665, 1319109498, 1090074…"
click at [210, 34] on input "2409386344, 2038431845, 1670474512, 1524523636, 1406252665, 1319109498, 1090074…" at bounding box center [259, 28] width 397 height 22
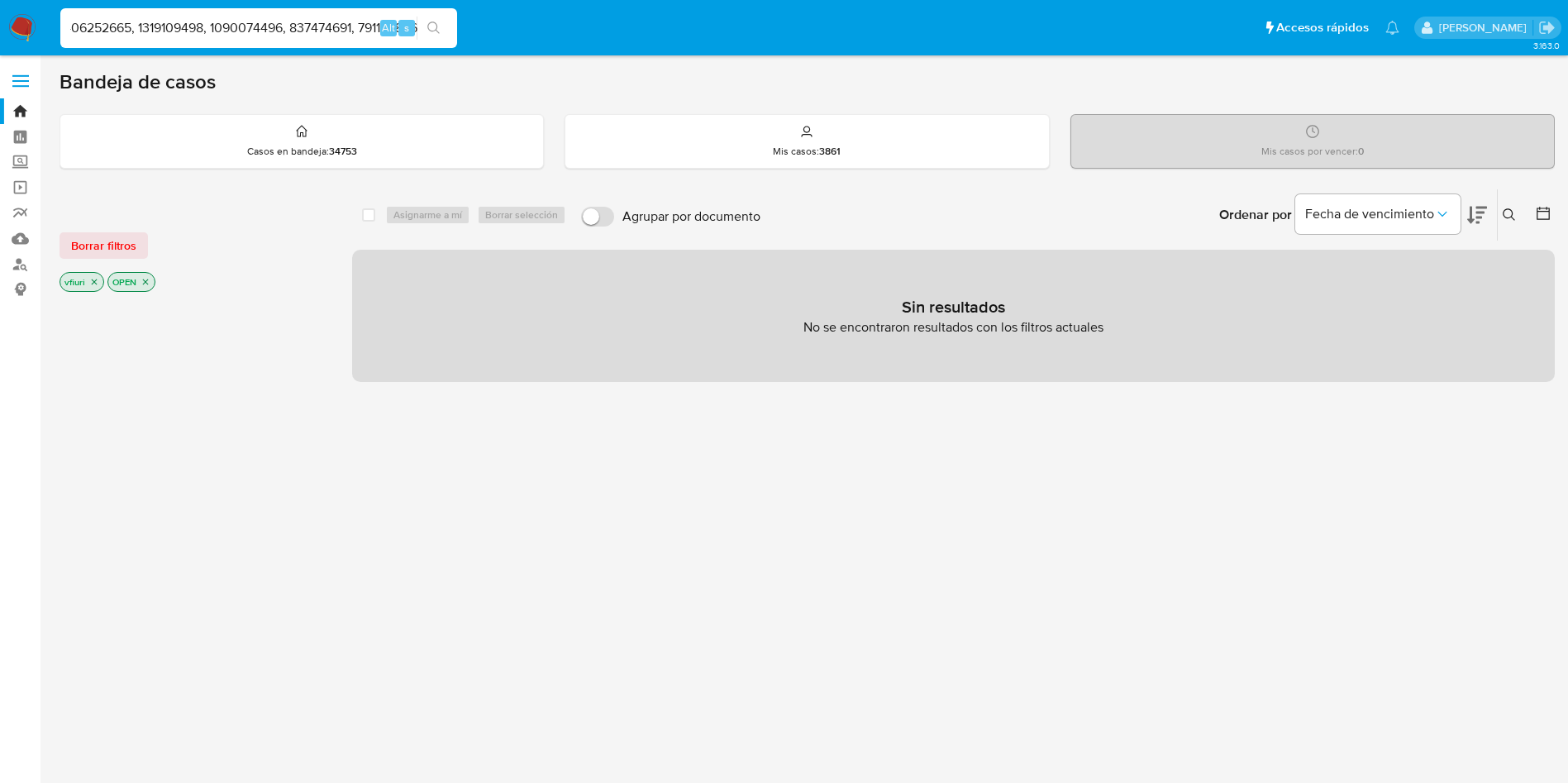
click at [210, 34] on input "2409386344, 2038431845, 1670474512, 1524523636, 1406252665, 1319109498, 1090074…" at bounding box center [259, 28] width 397 height 22
paste input "2409386344"
type input "2409386344"
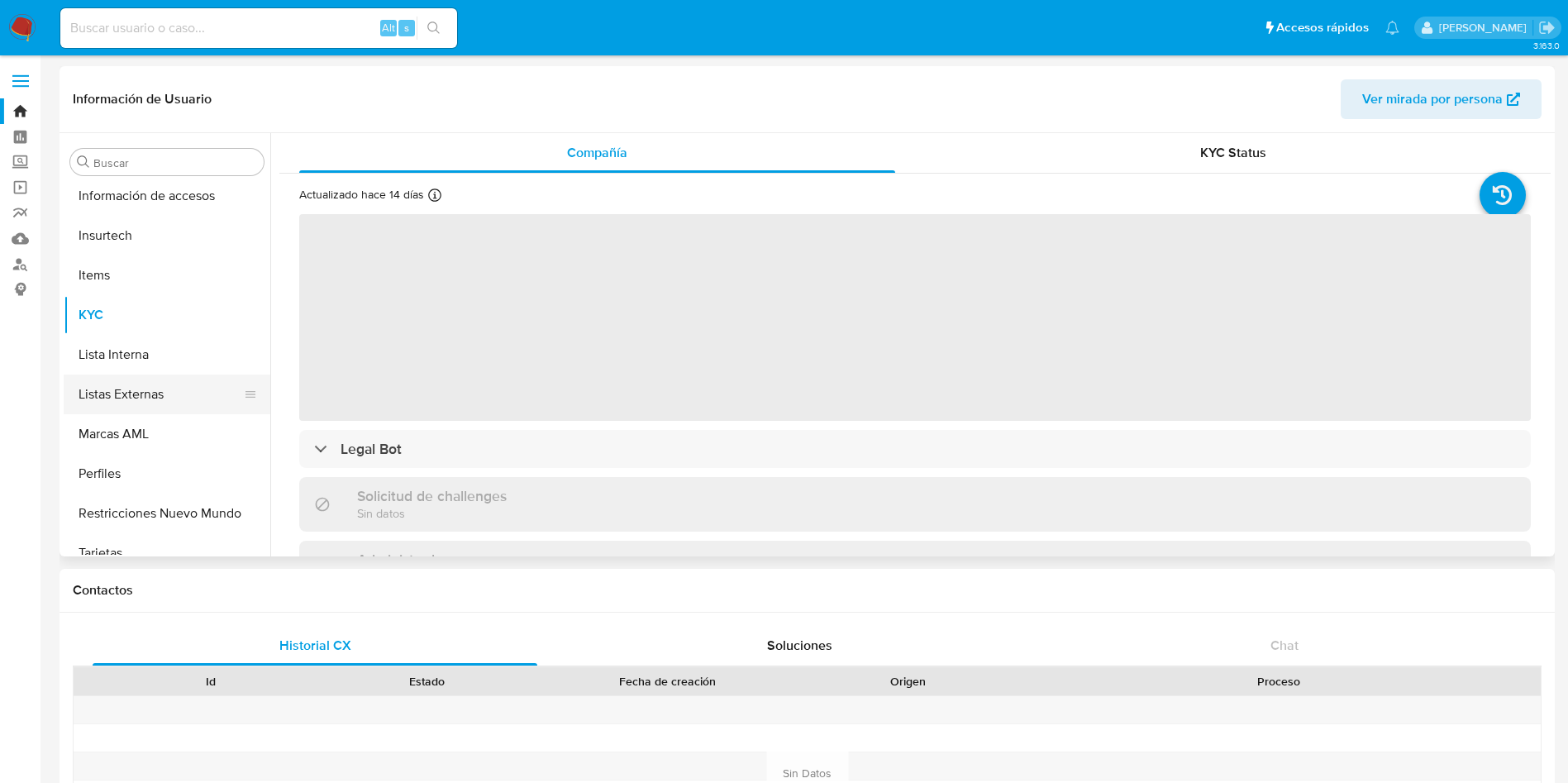
scroll to position [818, 0]
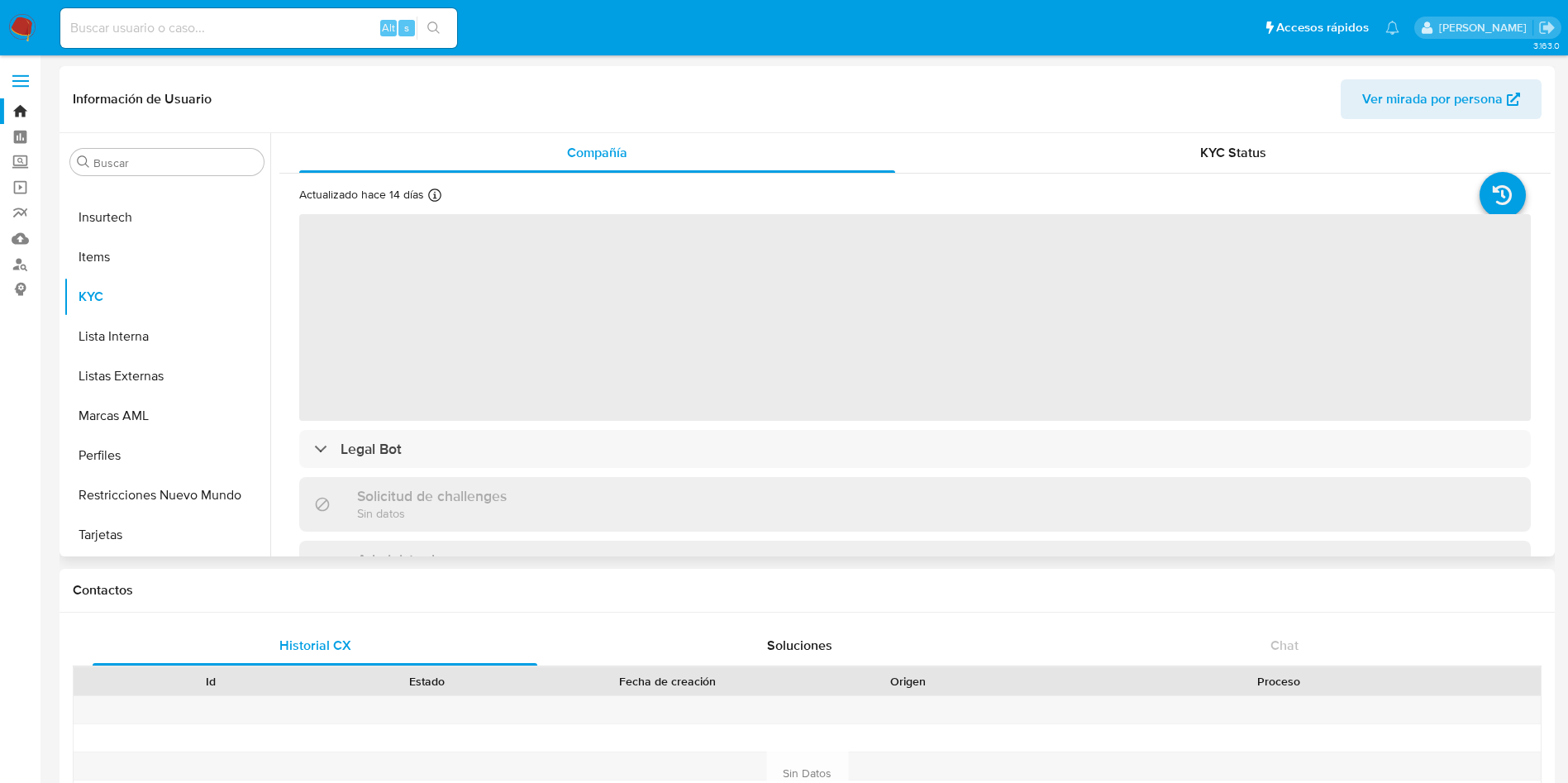
select select "10"
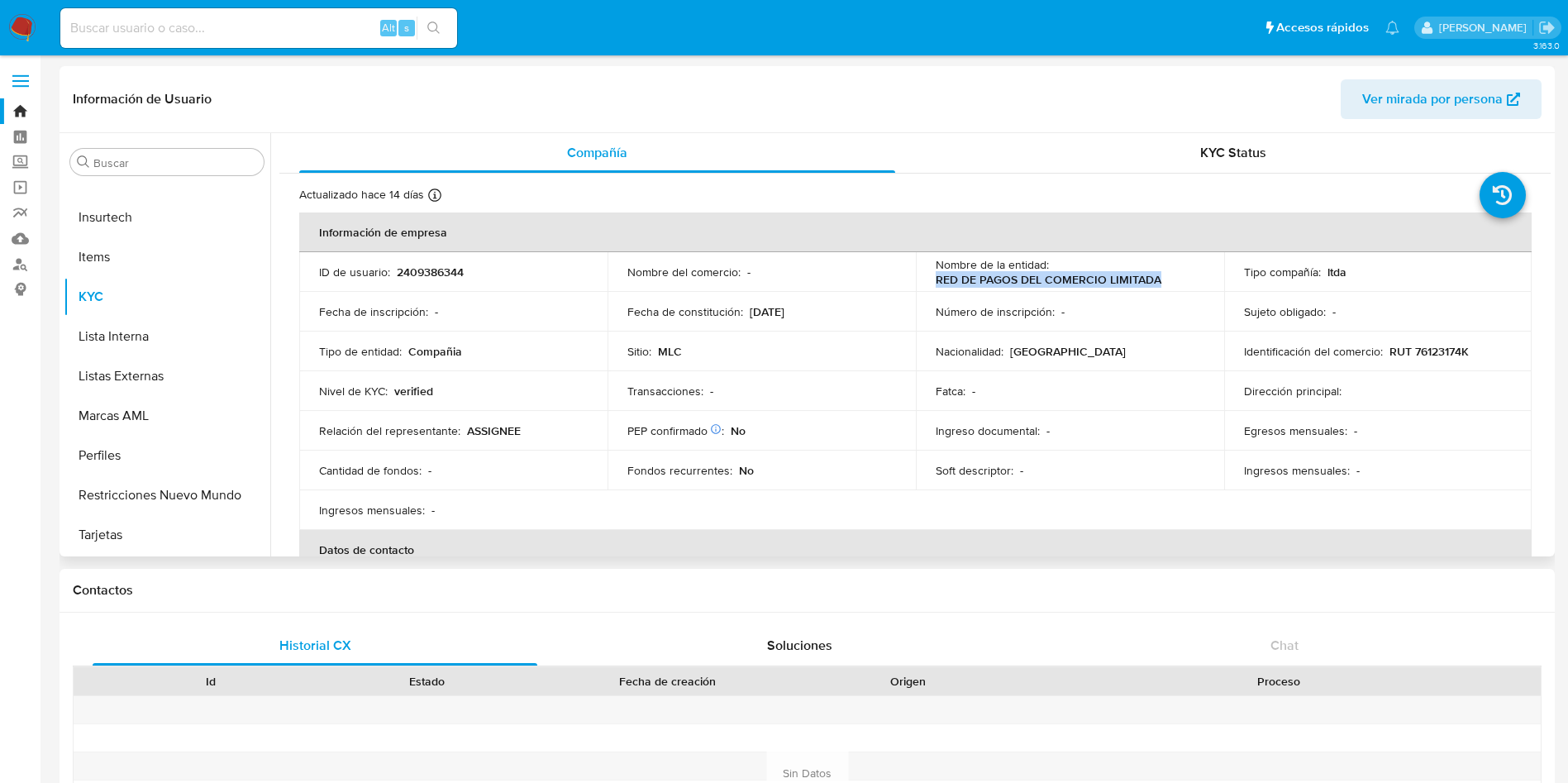
drag, startPoint x: 918, startPoint y: 275, endPoint x: 1164, endPoint y: 273, distance: 246.0
click at [1164, 273] on td "Nombre de la entidad : RED DE PAGOS DEL COMERCIO LIMITADA" at bounding box center [1071, 272] width 309 height 40
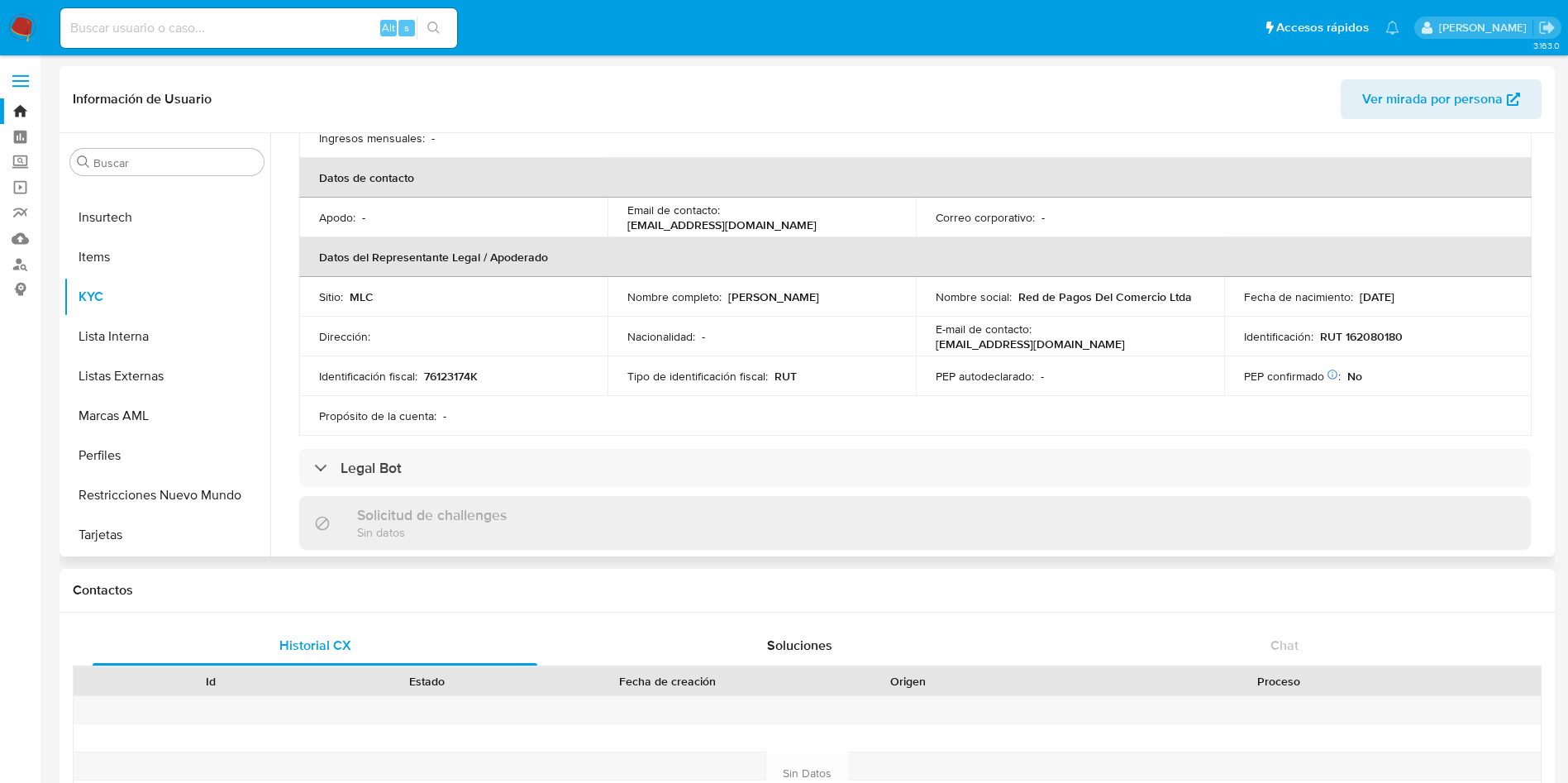
drag, startPoint x: 1076, startPoint y: 284, endPoint x: 1163, endPoint y: 287, distance: 87.1
click at [1163, 287] on td "Nombre social : Red de Pagos Del Comercio Ltda" at bounding box center [1071, 296] width 309 height 40
